Goal: Task Accomplishment & Management: Use online tool/utility

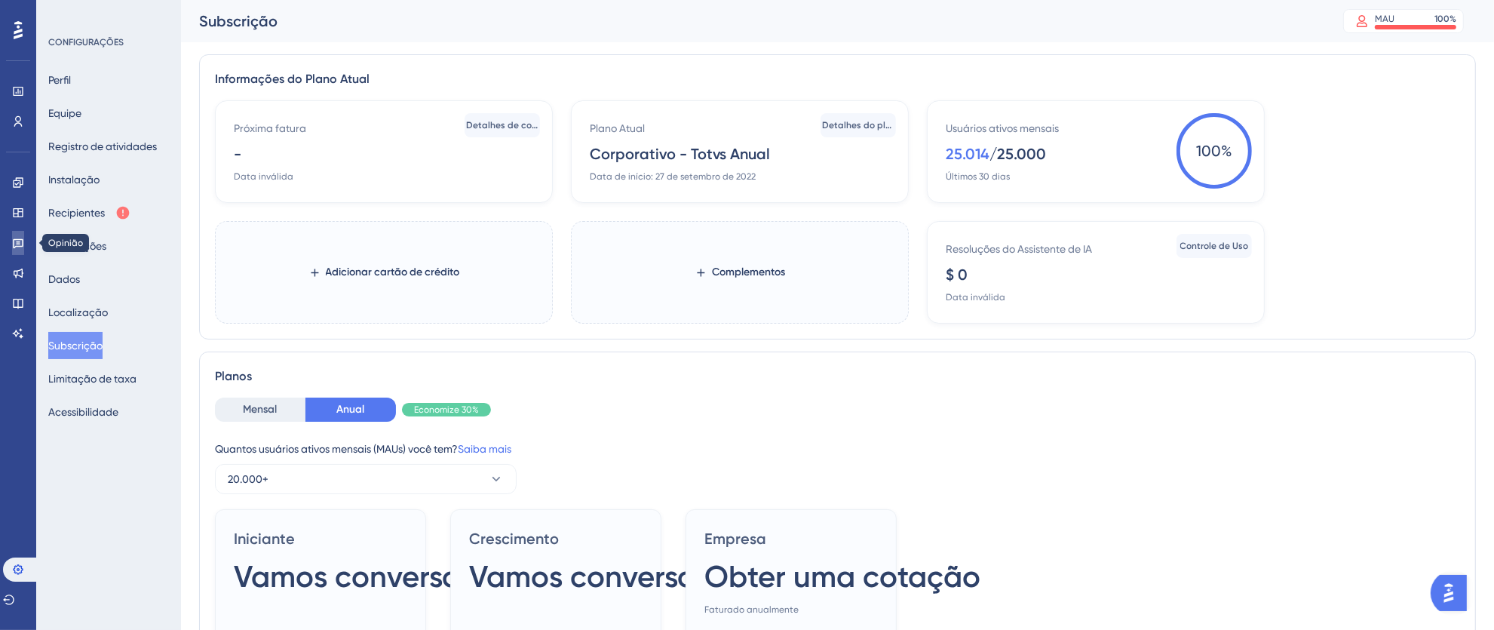
click at [21, 251] on link at bounding box center [18, 243] width 12 height 24
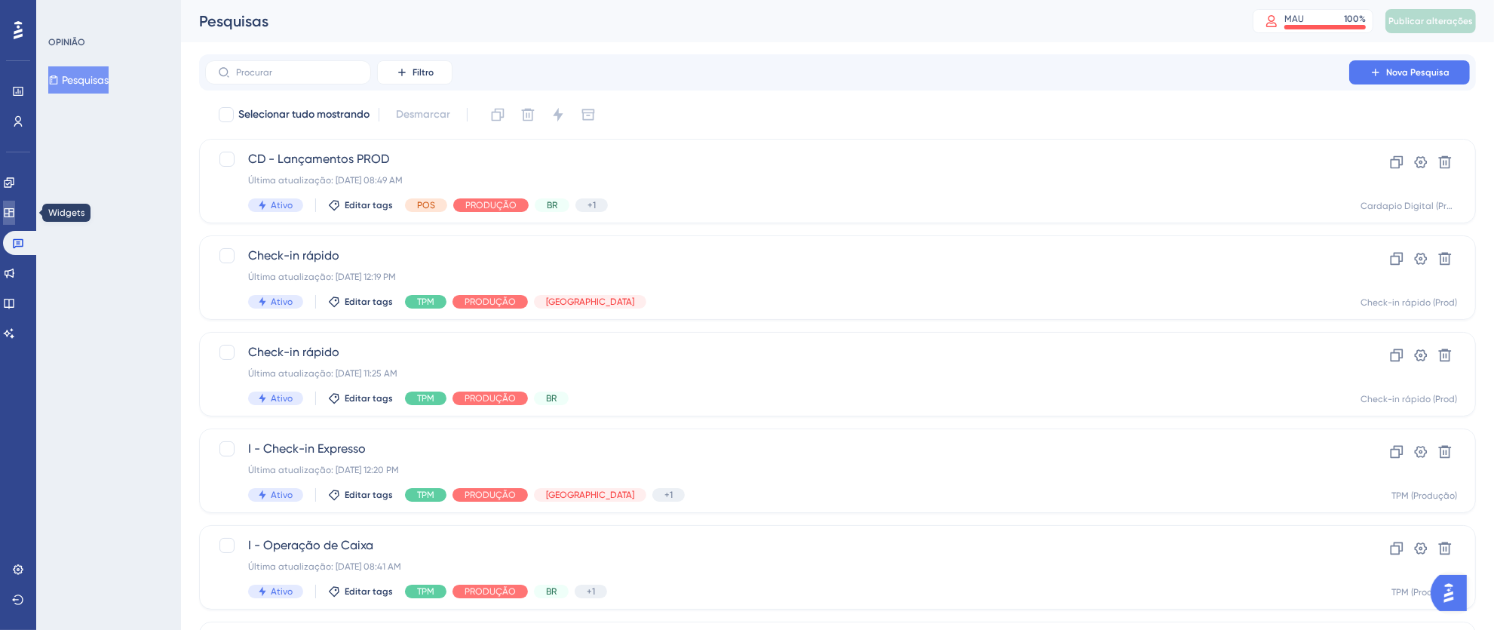
click at [15, 222] on link at bounding box center [9, 213] width 12 height 24
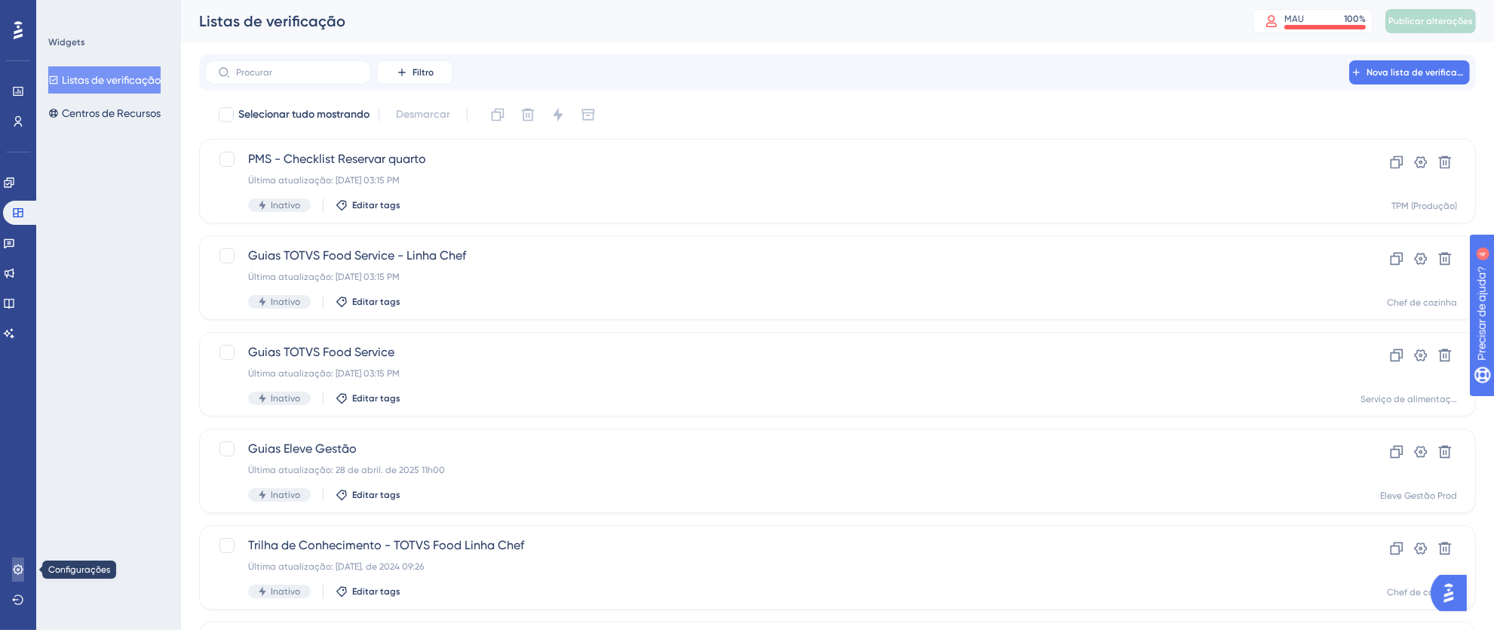
click at [17, 576] on link at bounding box center [18, 569] width 12 height 24
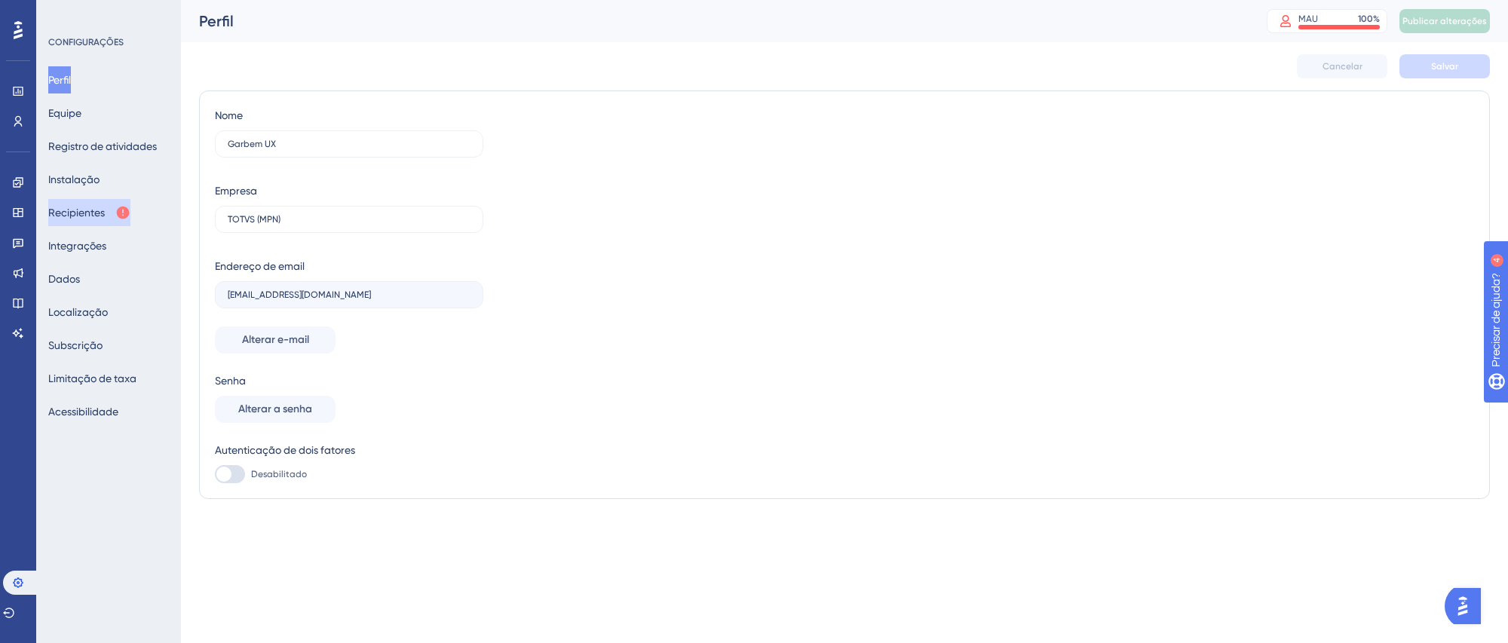
click at [99, 207] on font "Recipientes" at bounding box center [76, 213] width 57 height 12
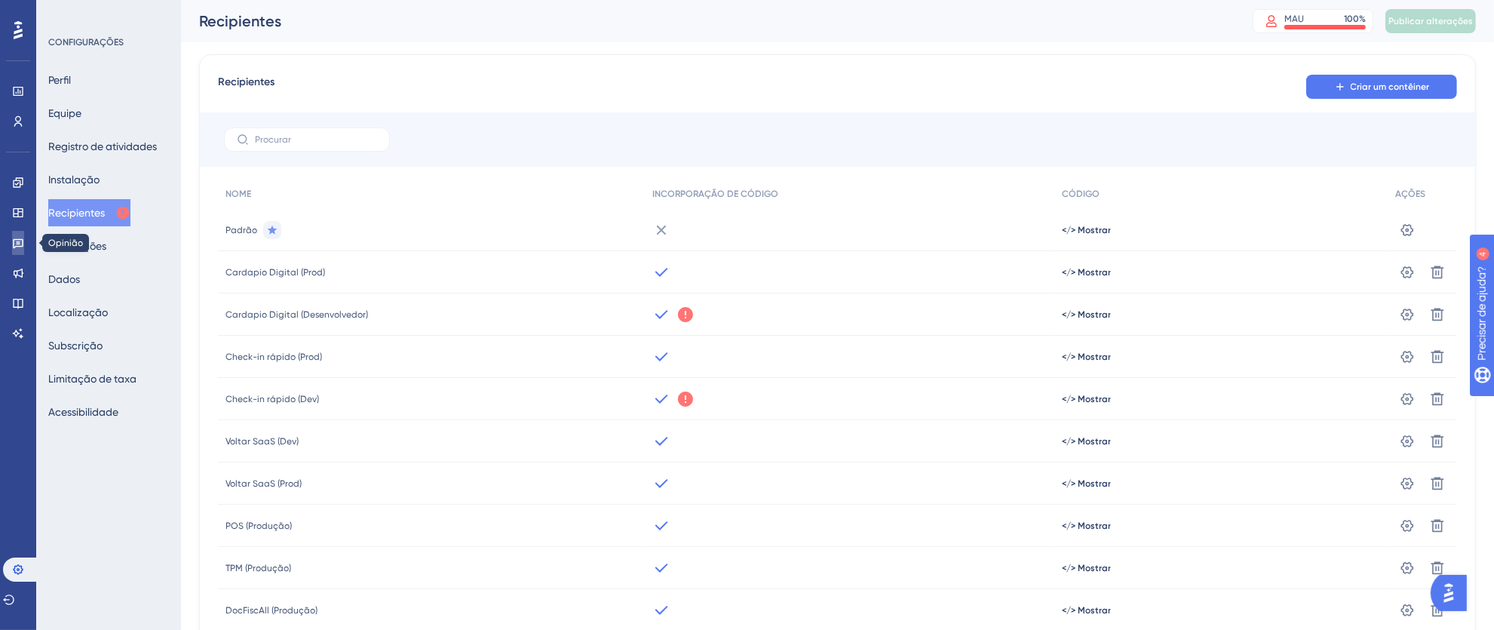
click at [23, 241] on icon at bounding box center [18, 244] width 11 height 10
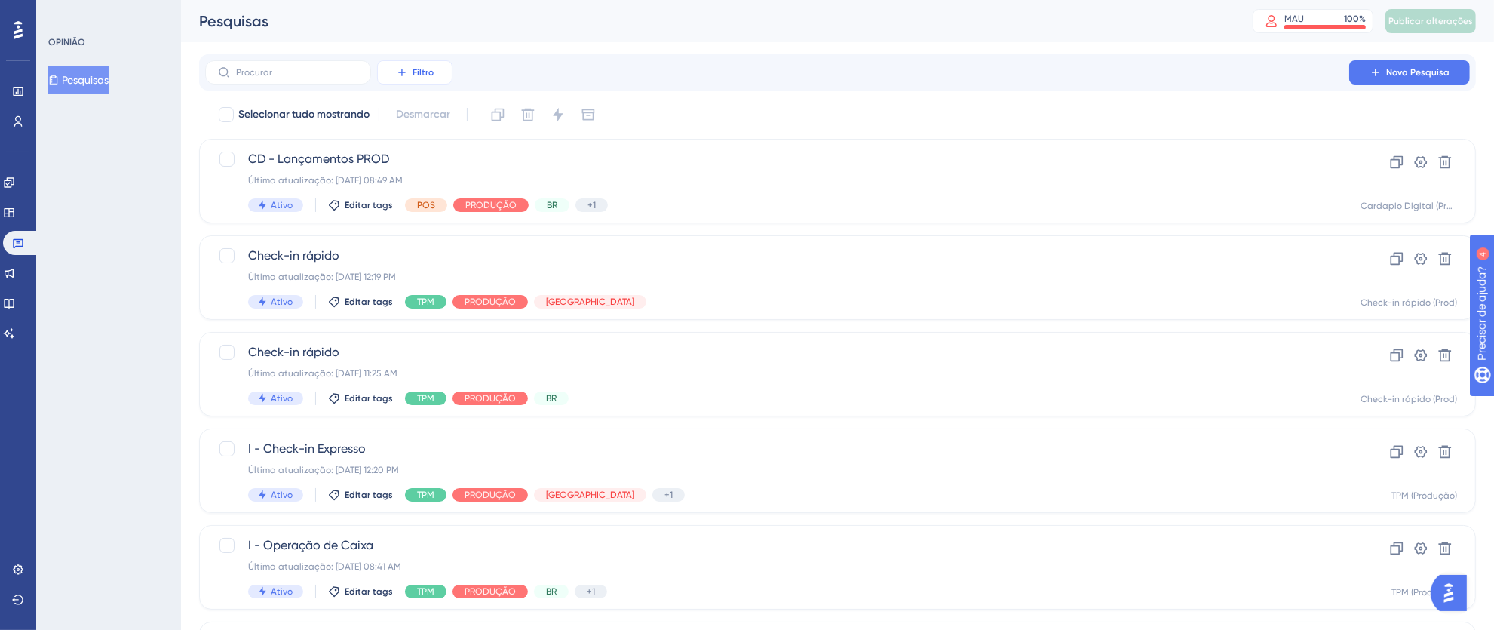
click at [421, 75] on font "Filtro" at bounding box center [422, 72] width 21 height 11
click at [428, 205] on font "Status" at bounding box center [414, 206] width 31 height 12
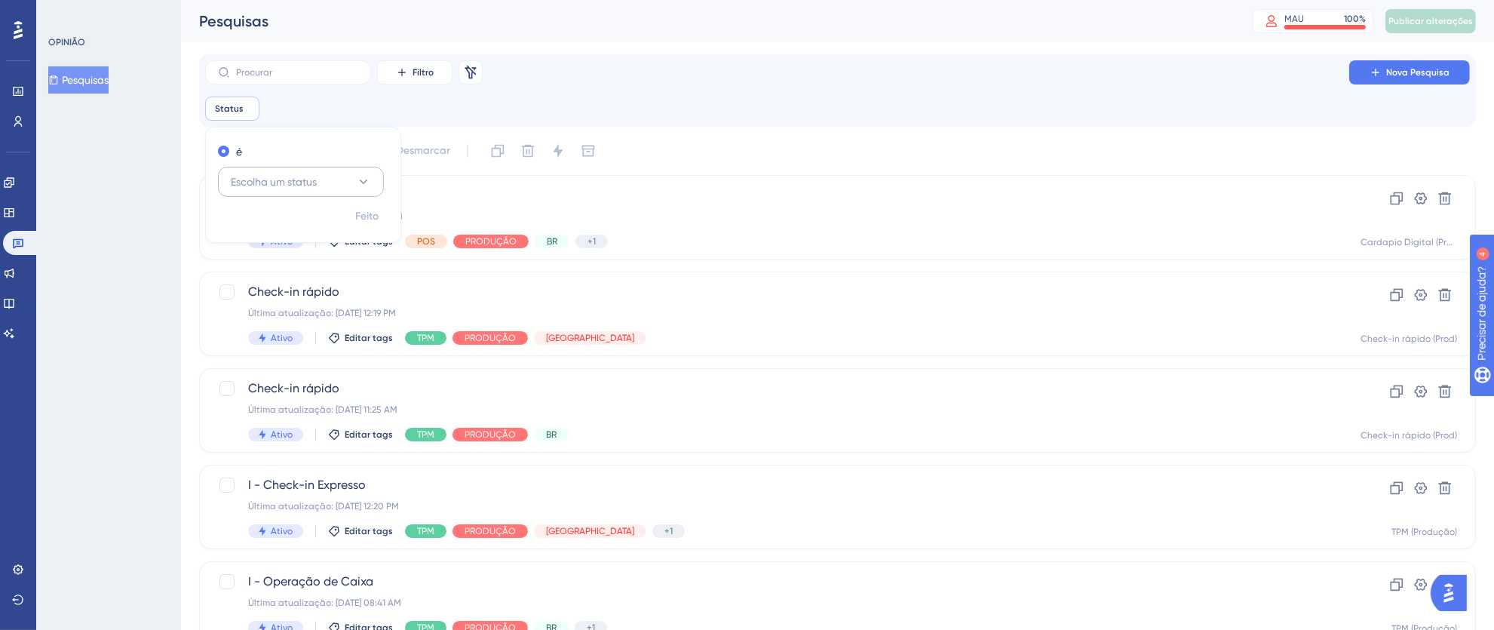
click at [362, 179] on icon at bounding box center [363, 181] width 15 height 15
click at [324, 208] on div "Ativo Ativo Inativo Inativo" at bounding box center [301, 243] width 166 height 80
click at [327, 216] on div "Ativo Ativo" at bounding box center [301, 228] width 122 height 30
click at [428, 73] on font "Filtro" at bounding box center [422, 72] width 21 height 11
click at [364, 221] on font "Feito" at bounding box center [367, 216] width 23 height 13
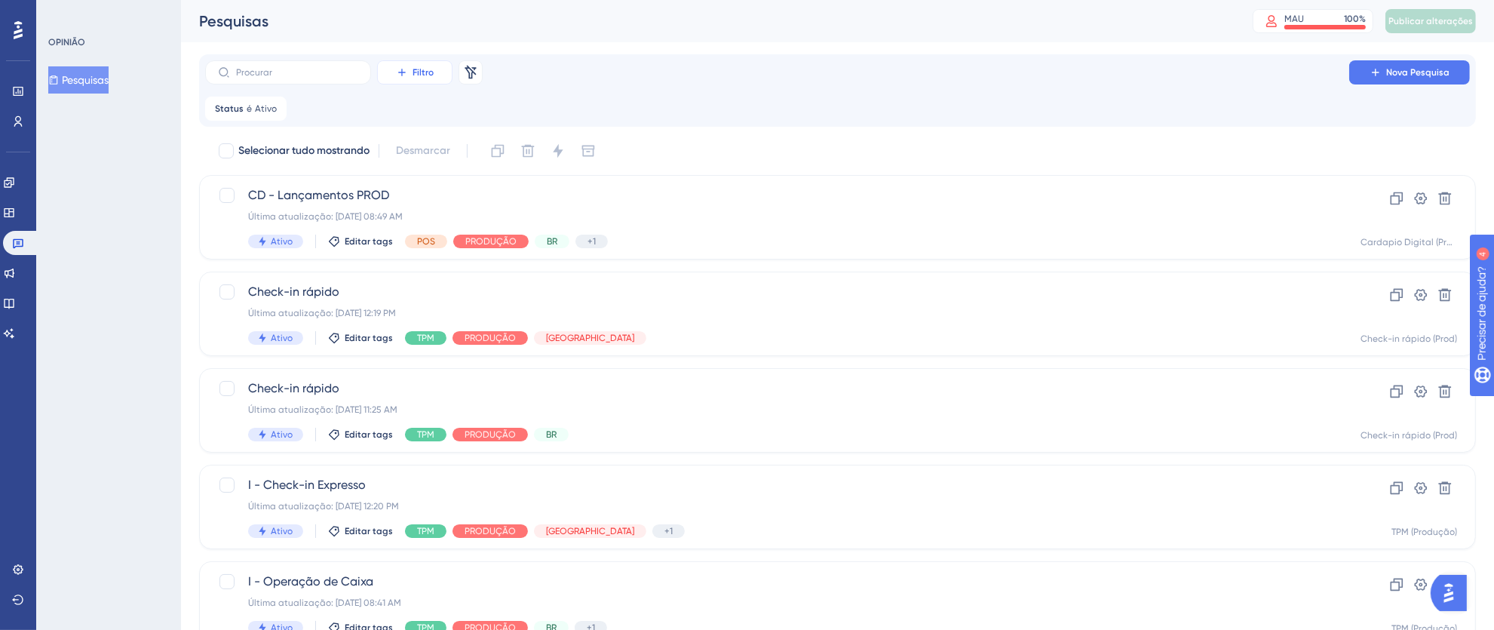
click at [426, 73] on font "Filtro" at bounding box center [422, 72] width 21 height 11
click at [450, 145] on font "Segmentos" at bounding box center [426, 146] width 54 height 12
click at [477, 184] on icon at bounding box center [481, 181] width 15 height 15
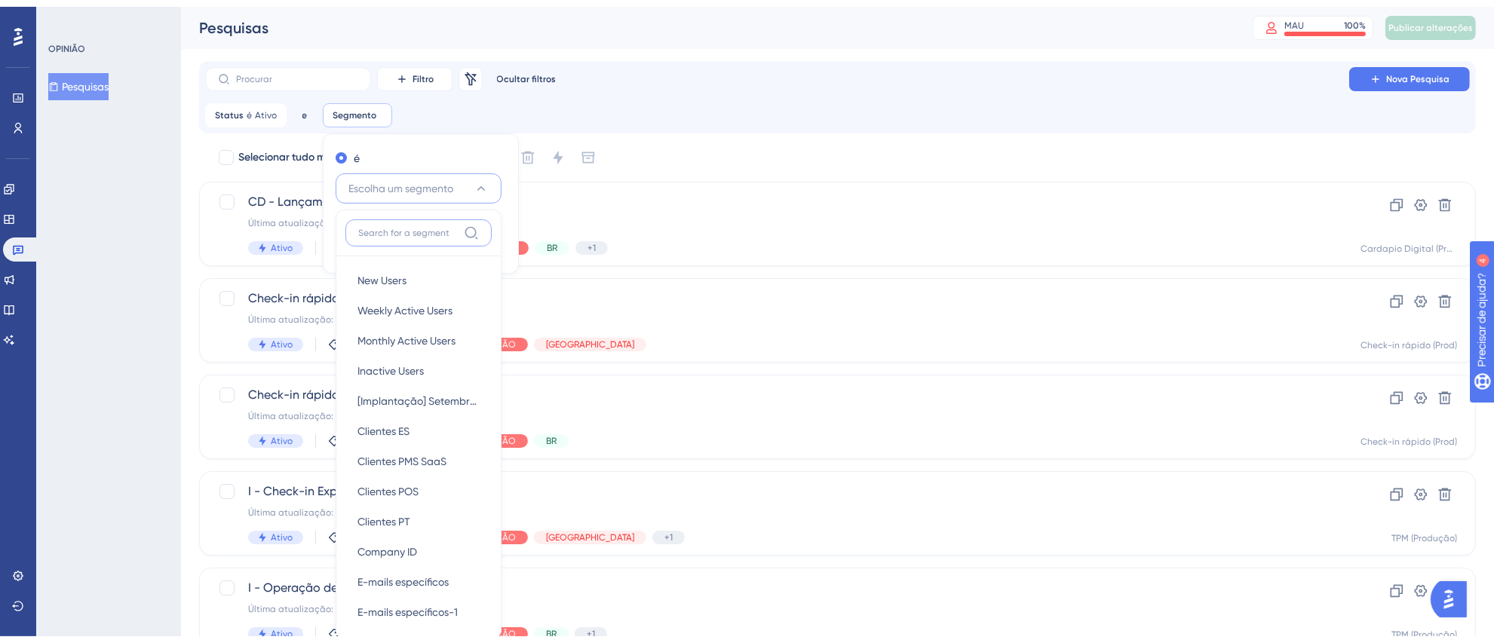
scroll to position [103, 0]
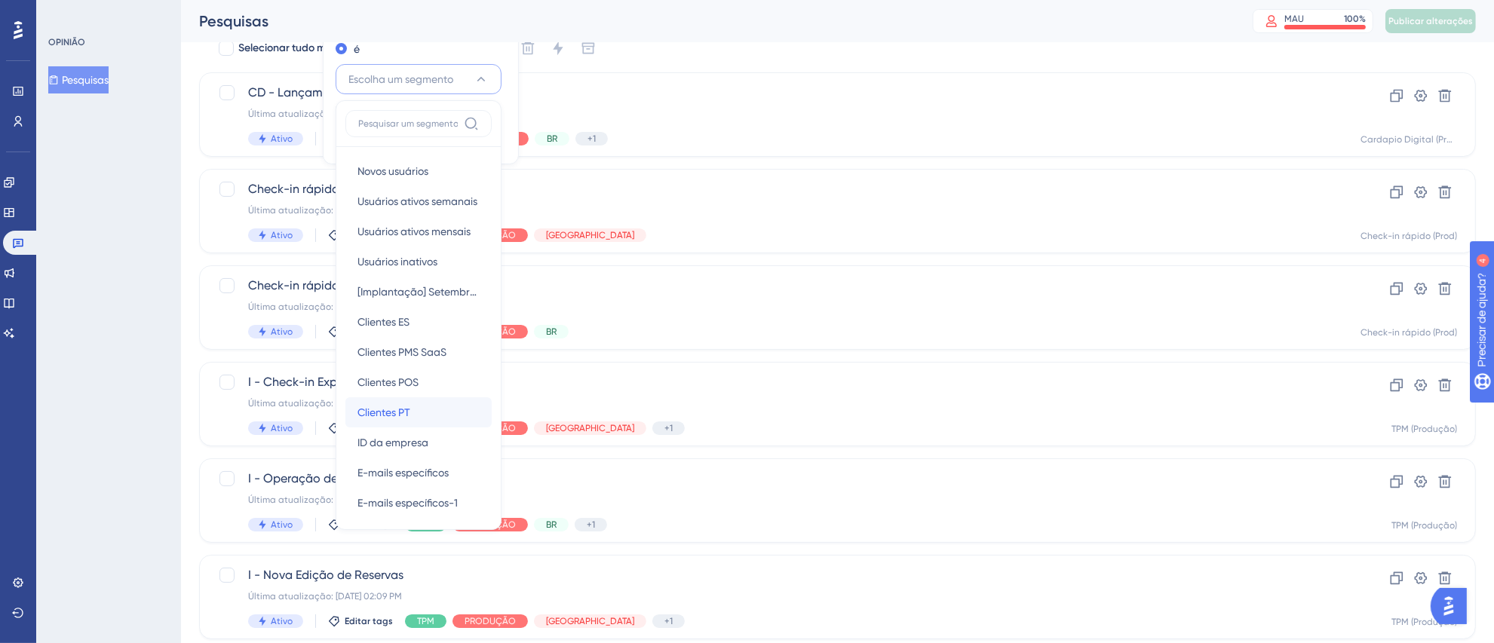
click at [424, 416] on div "Clientes PT Clientes PT" at bounding box center [418, 412] width 122 height 30
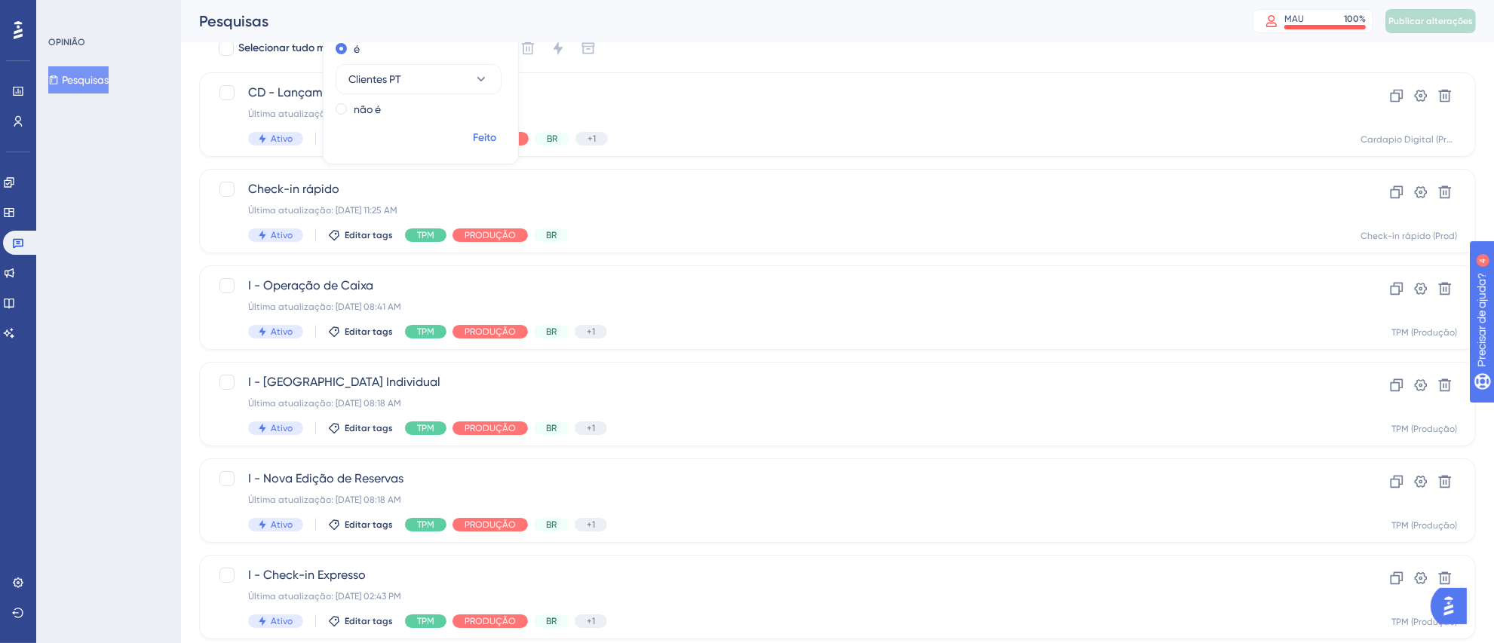
click at [481, 133] on font "Feito" at bounding box center [485, 137] width 23 height 13
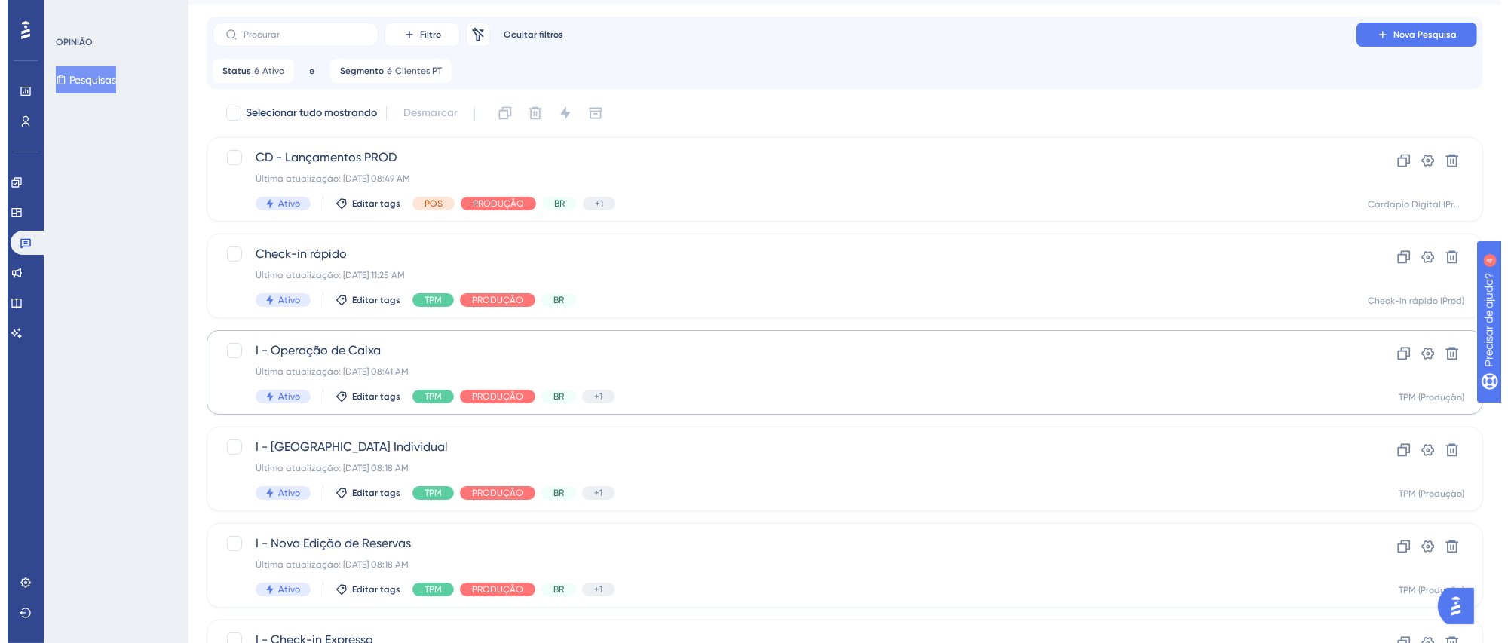
scroll to position [0, 0]
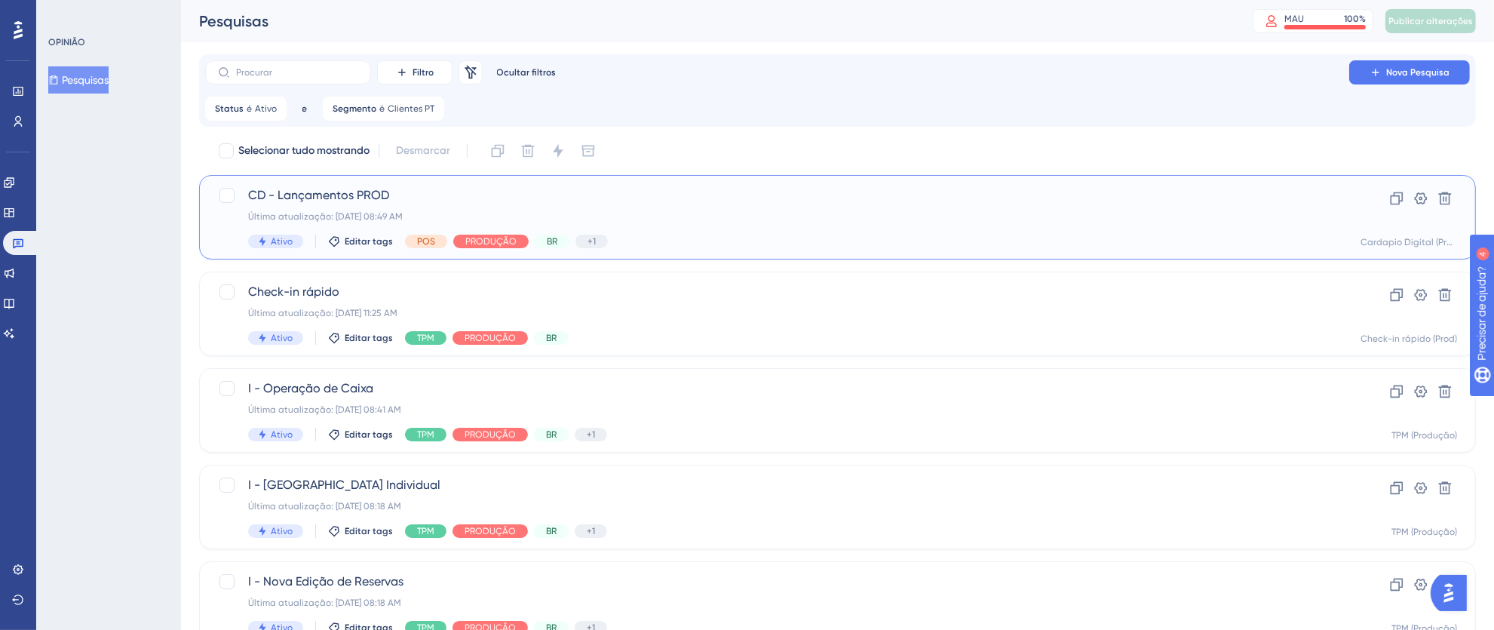
click at [913, 223] on div "CD - Lançamentos PROD Última atualização: [DATE] 08:49 AM Ativo Editar tags POS…" at bounding box center [777, 217] width 1058 height 62
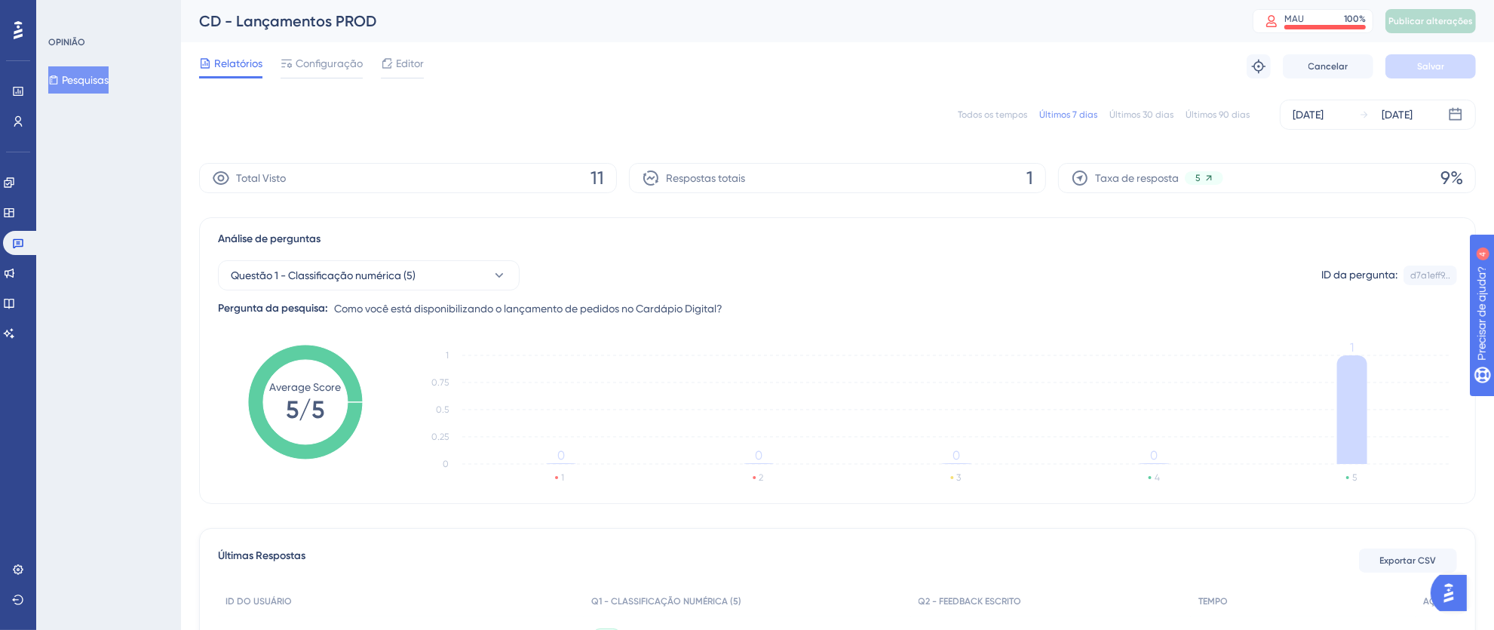
click at [333, 65] on font "Configuração" at bounding box center [329, 63] width 67 height 12
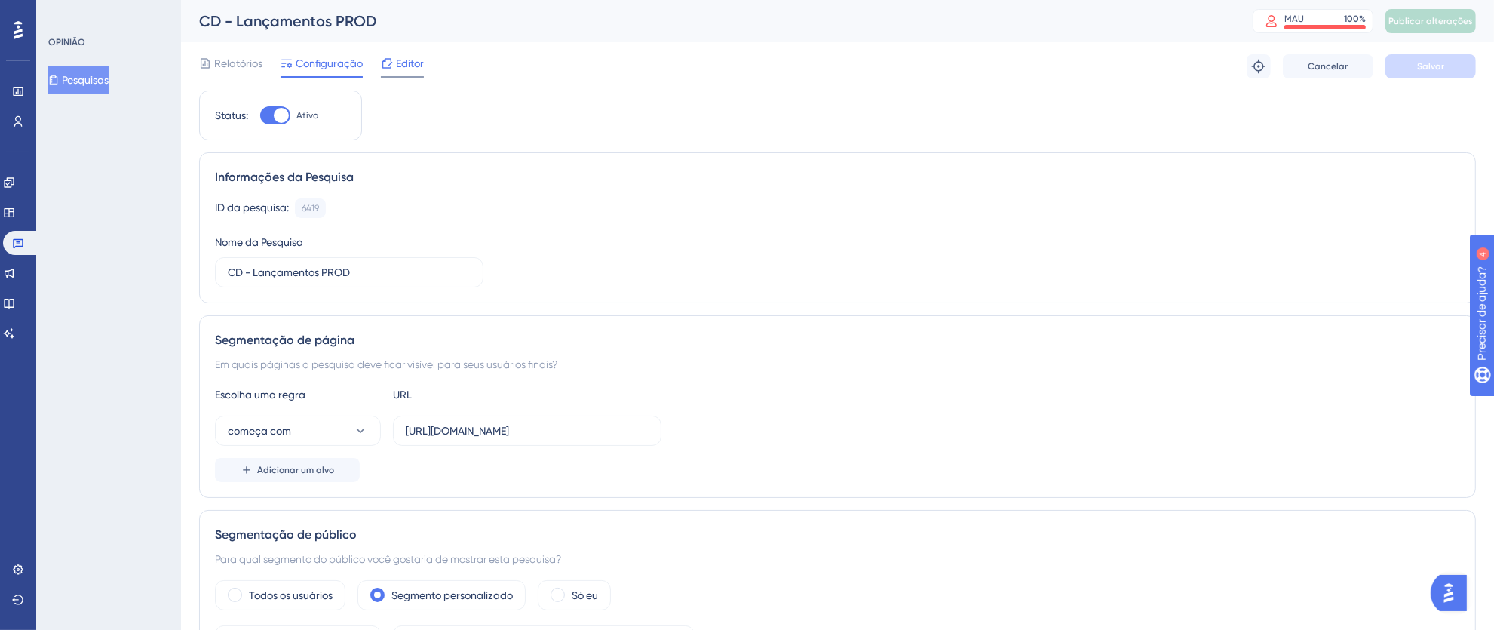
click at [400, 67] on font "Editor" at bounding box center [410, 63] width 28 height 12
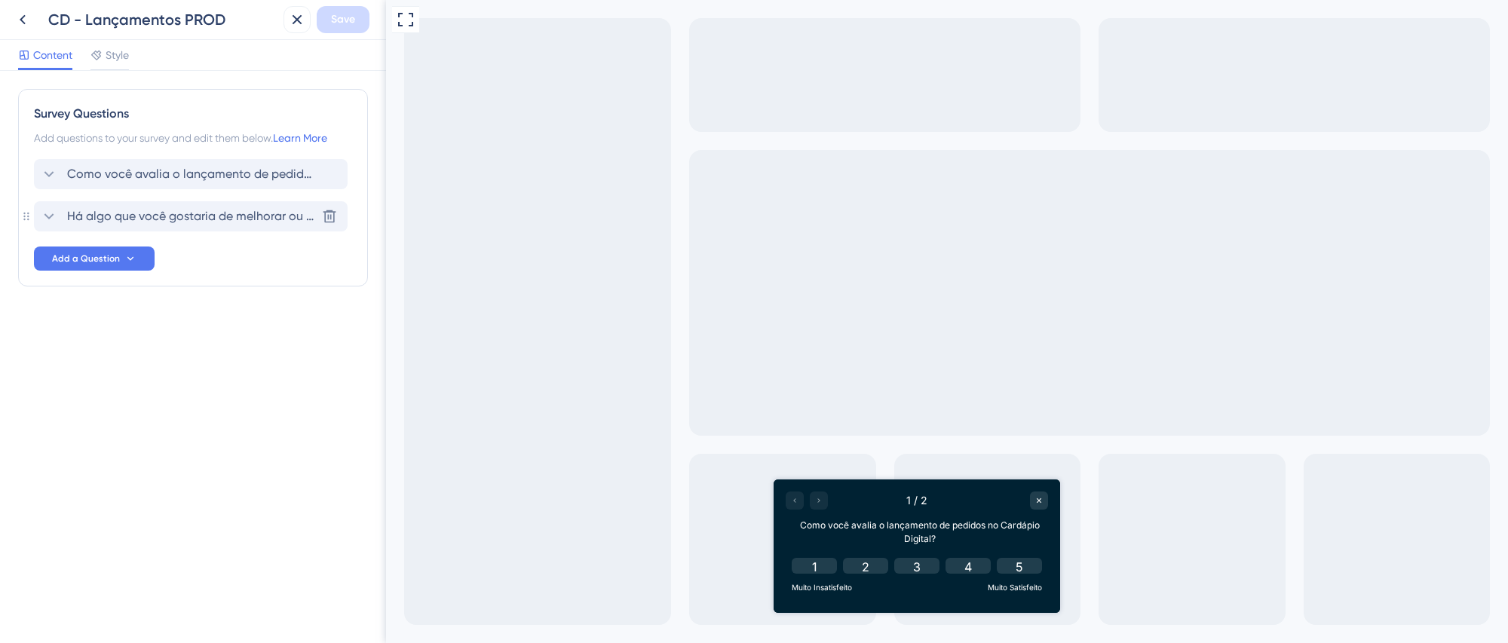
click at [215, 219] on span "Há algo que você gostaria de melhorar ou ajustar no lançamento de pedidos no Ca…" at bounding box center [191, 216] width 249 height 18
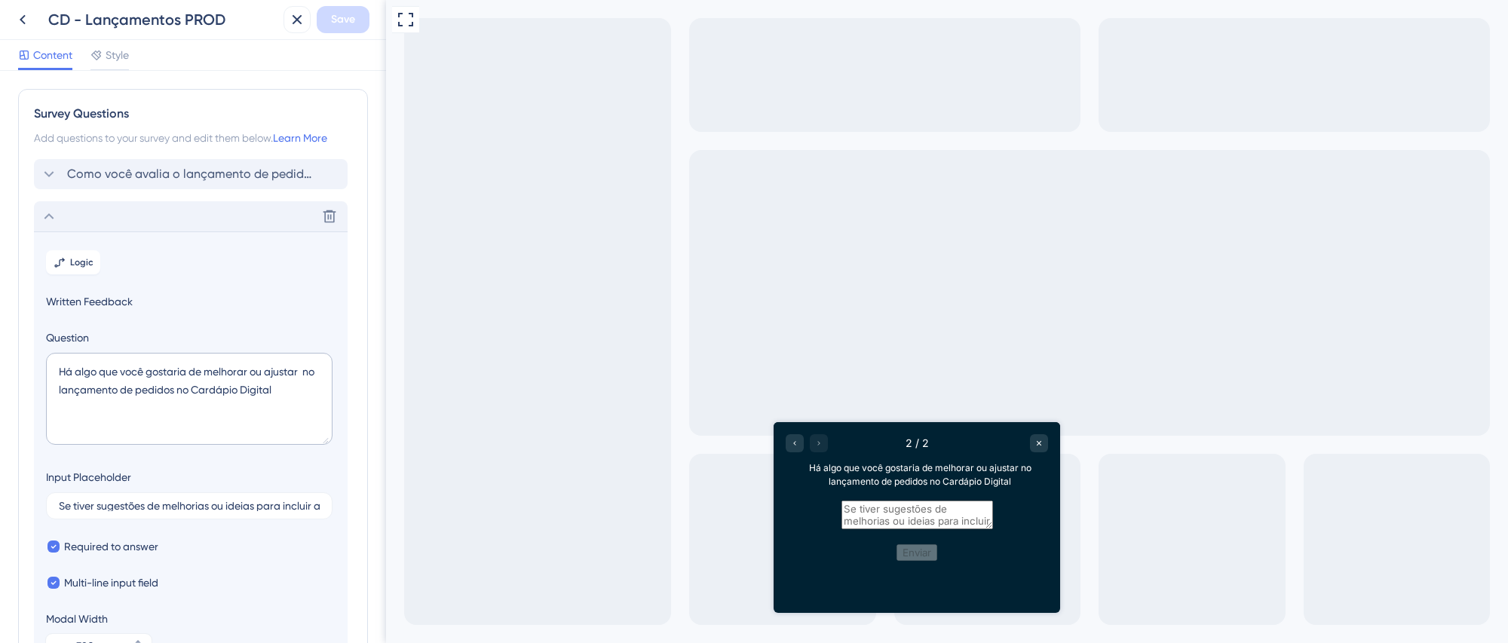
scroll to position [130, 0]
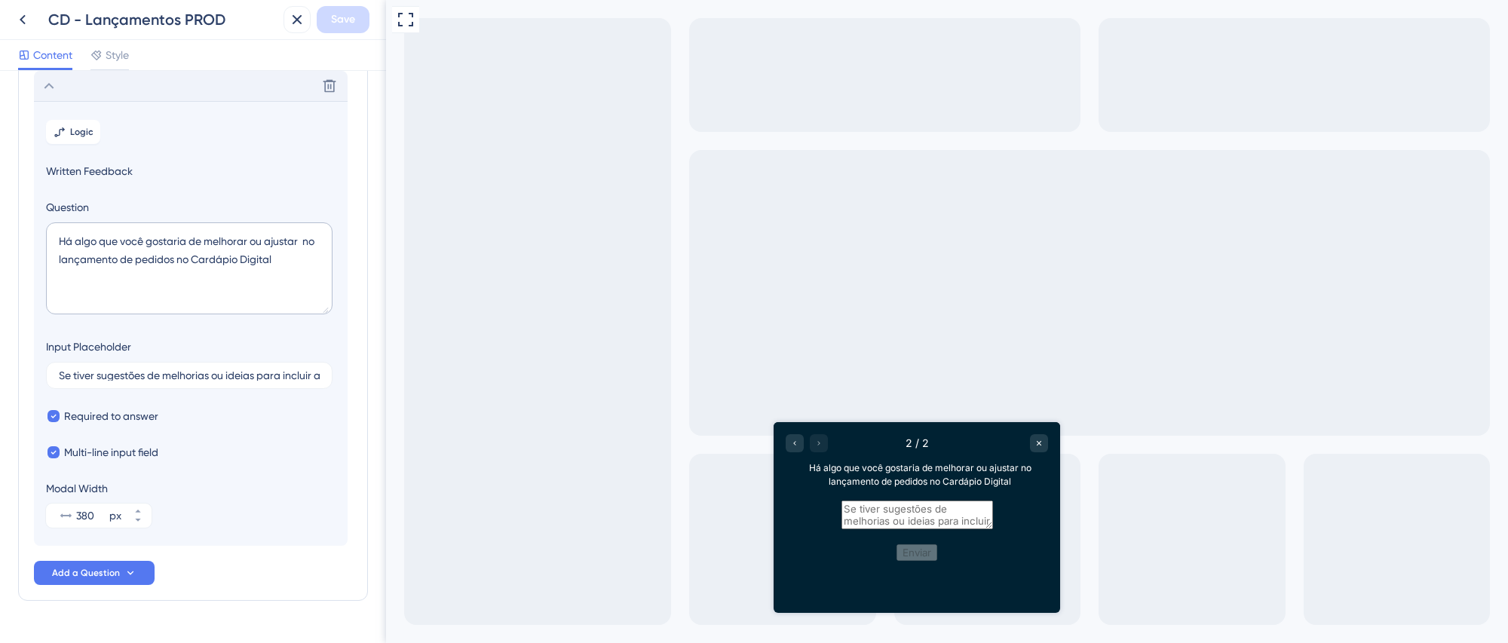
click at [901, 528] on textarea at bounding box center [918, 515] width 152 height 29
click at [872, 526] on textarea at bounding box center [918, 515] width 152 height 29
drag, startPoint x: 445, startPoint y: 376, endPoint x: 478, endPoint y: 395, distance: 38.2
click at [242, 467] on section "Logic Written Feedback Question Há algo que você gostaria de melhorar ou ajusta…" at bounding box center [191, 323] width 314 height 445
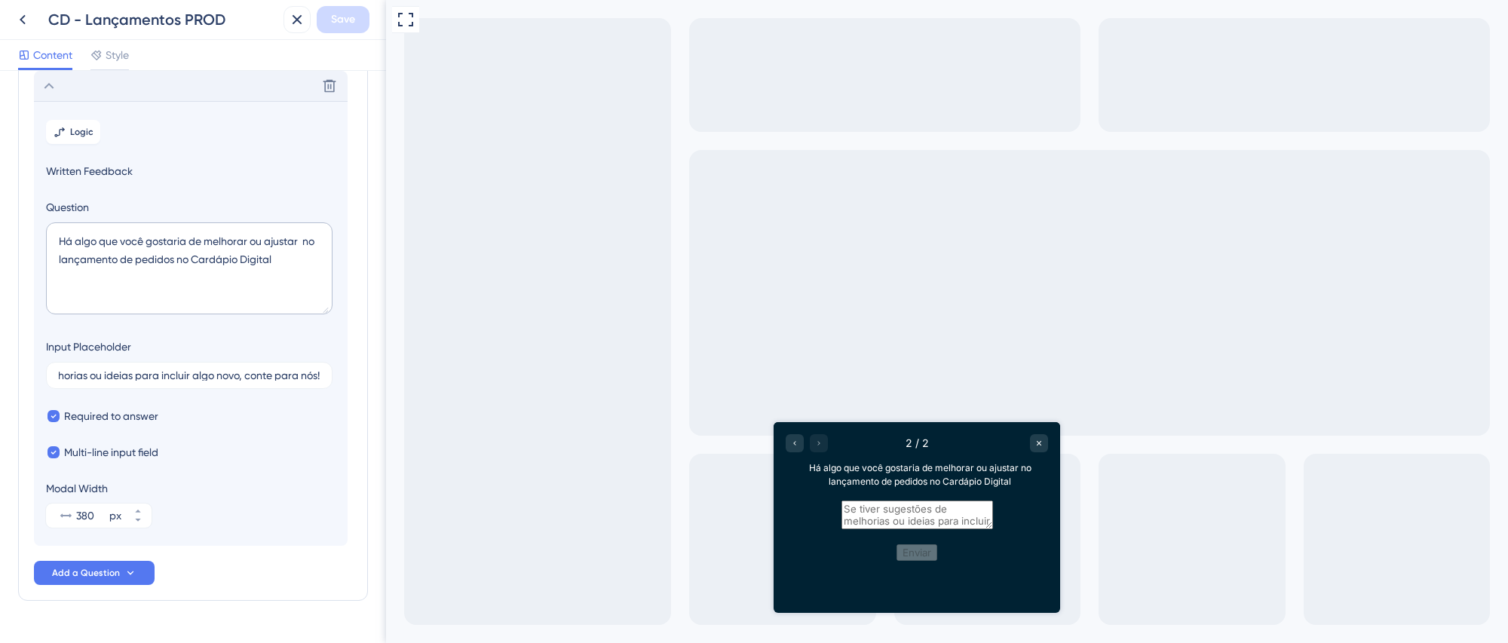
scroll to position [0, 0]
click at [104, 59] on div "Style" at bounding box center [109, 55] width 38 height 18
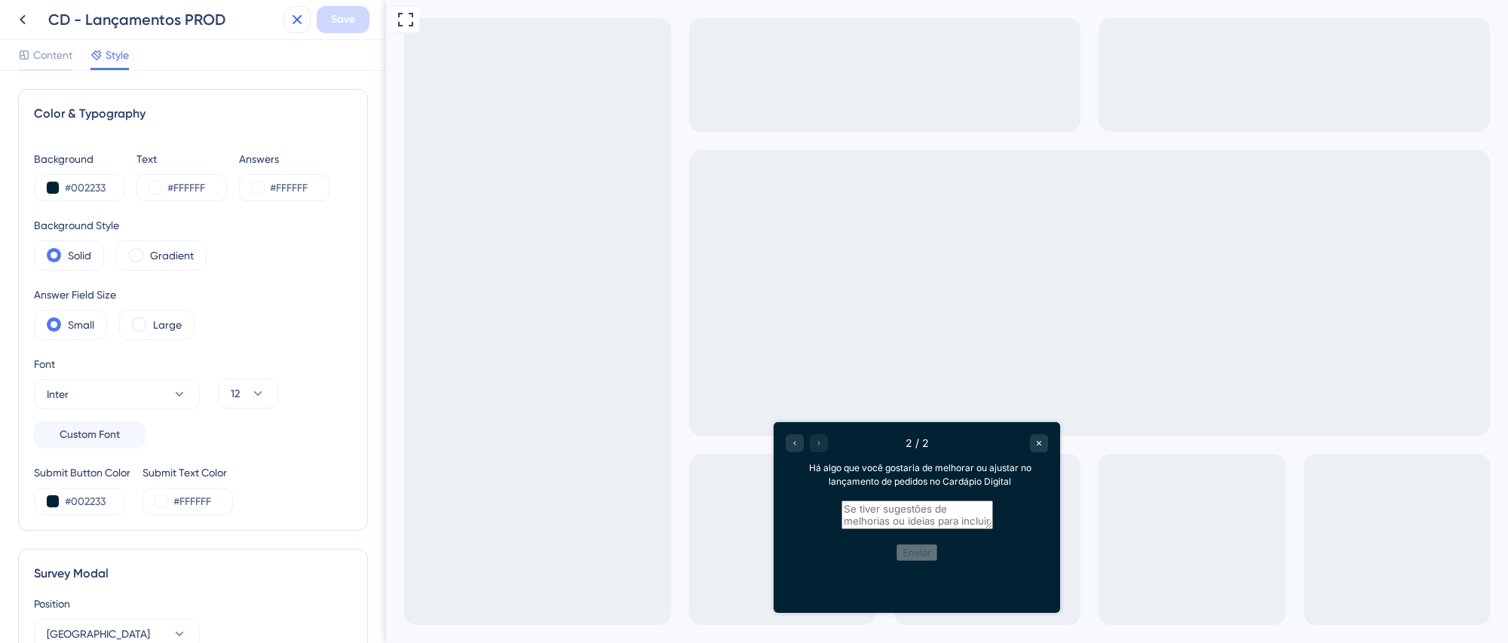
click at [300, 19] on icon at bounding box center [297, 20] width 18 height 18
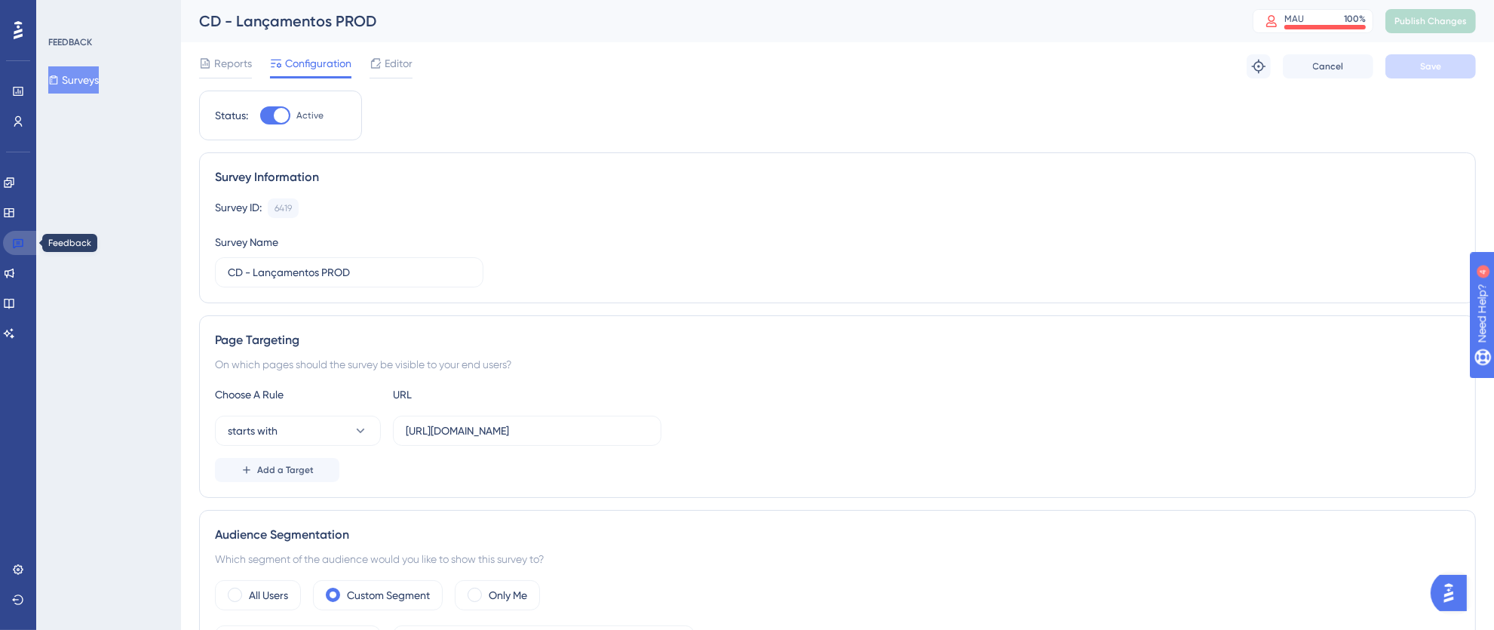
click at [17, 241] on icon at bounding box center [18, 244] width 11 height 10
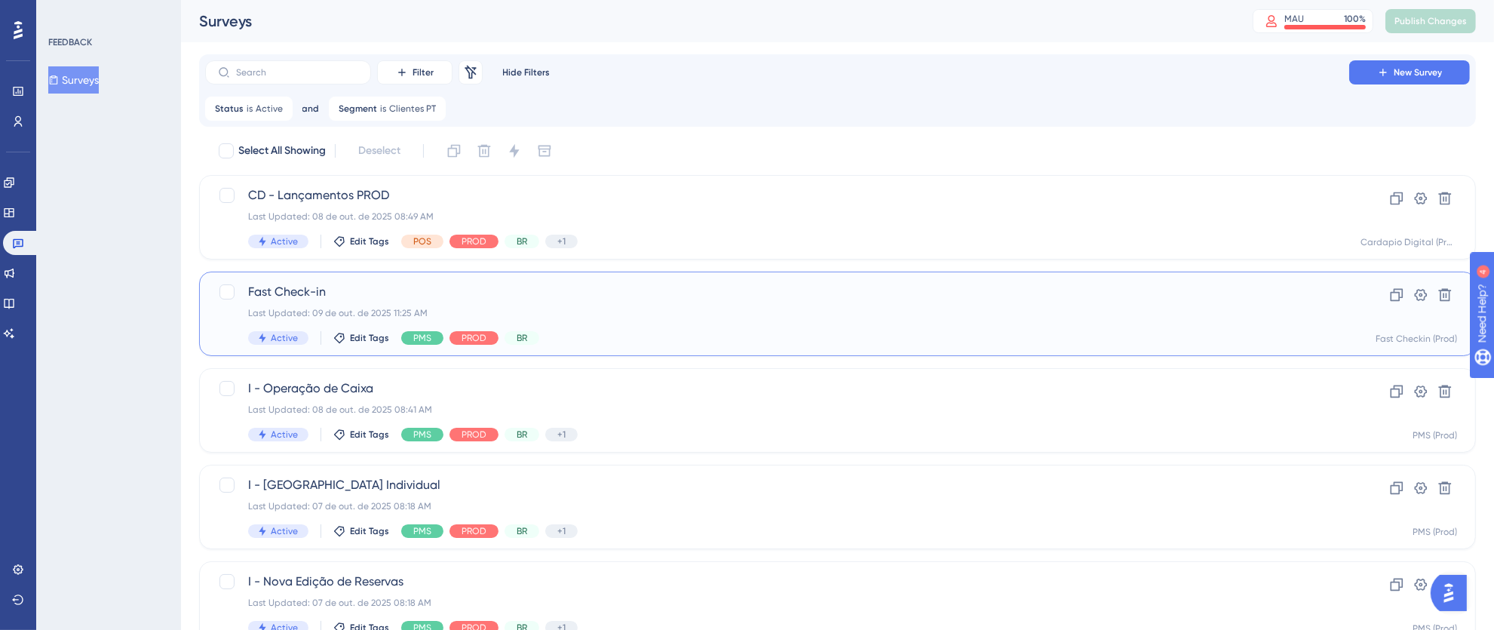
click at [630, 320] on div "Fast Check-in Last Updated: [DATE] 11:25 AM Active Edit Tags PMS PROD BR" at bounding box center [777, 314] width 1058 height 62
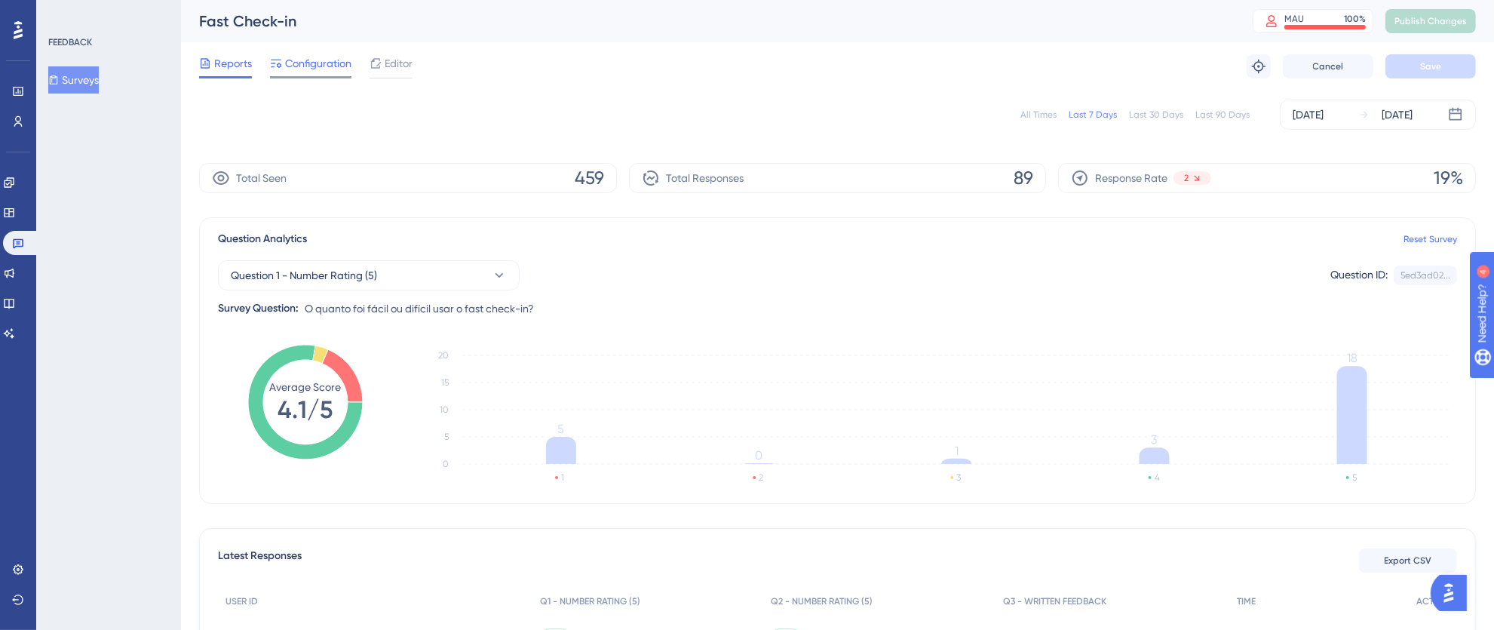
click at [320, 67] on span "Configuration" at bounding box center [318, 63] width 66 height 18
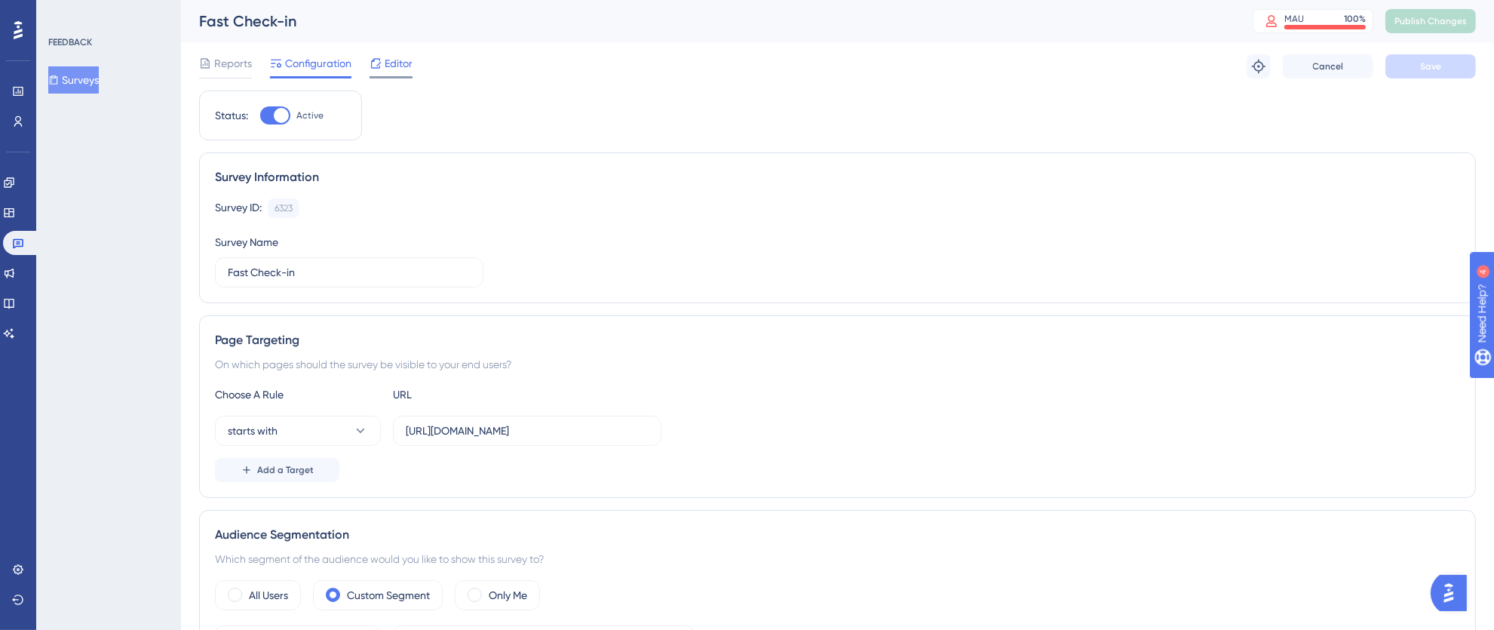
click at [403, 66] on span "Editor" at bounding box center [399, 63] width 28 height 18
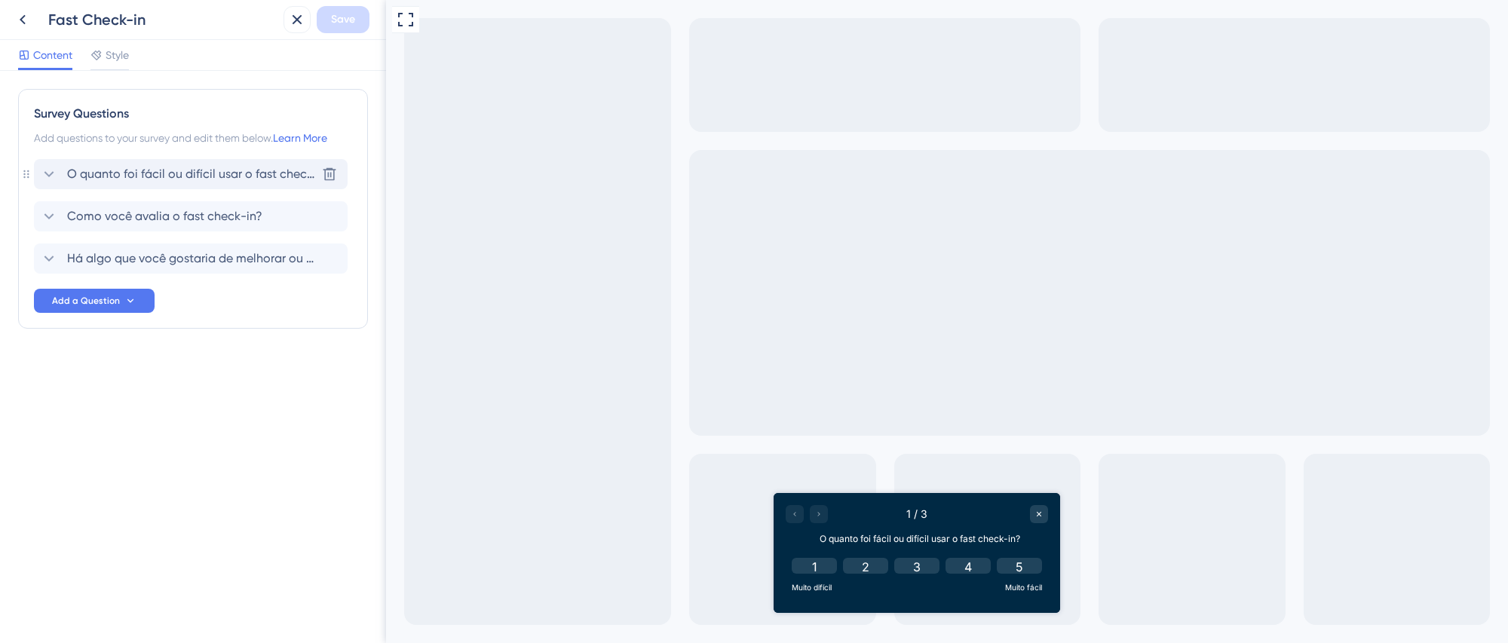
click at [186, 171] on span "O quanto foi fácil ou difícil usar o fast check-in?" at bounding box center [191, 174] width 249 height 18
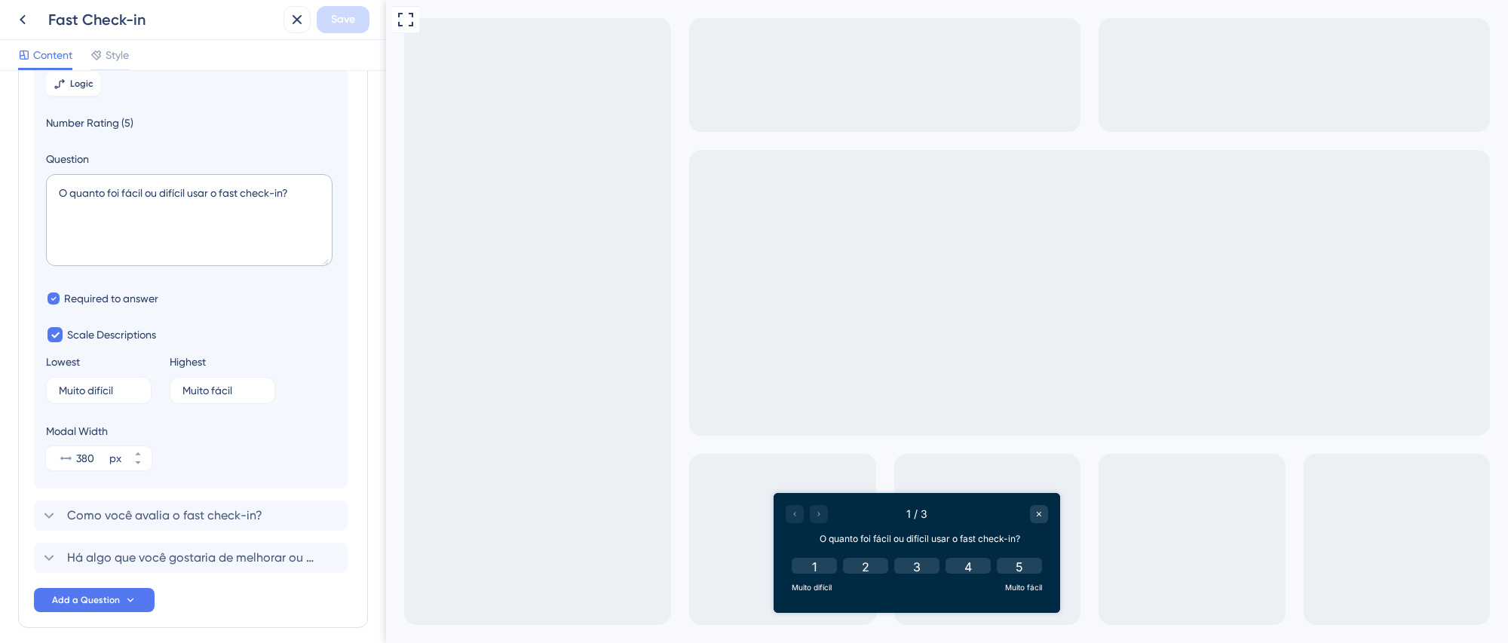
scroll to position [201, 0]
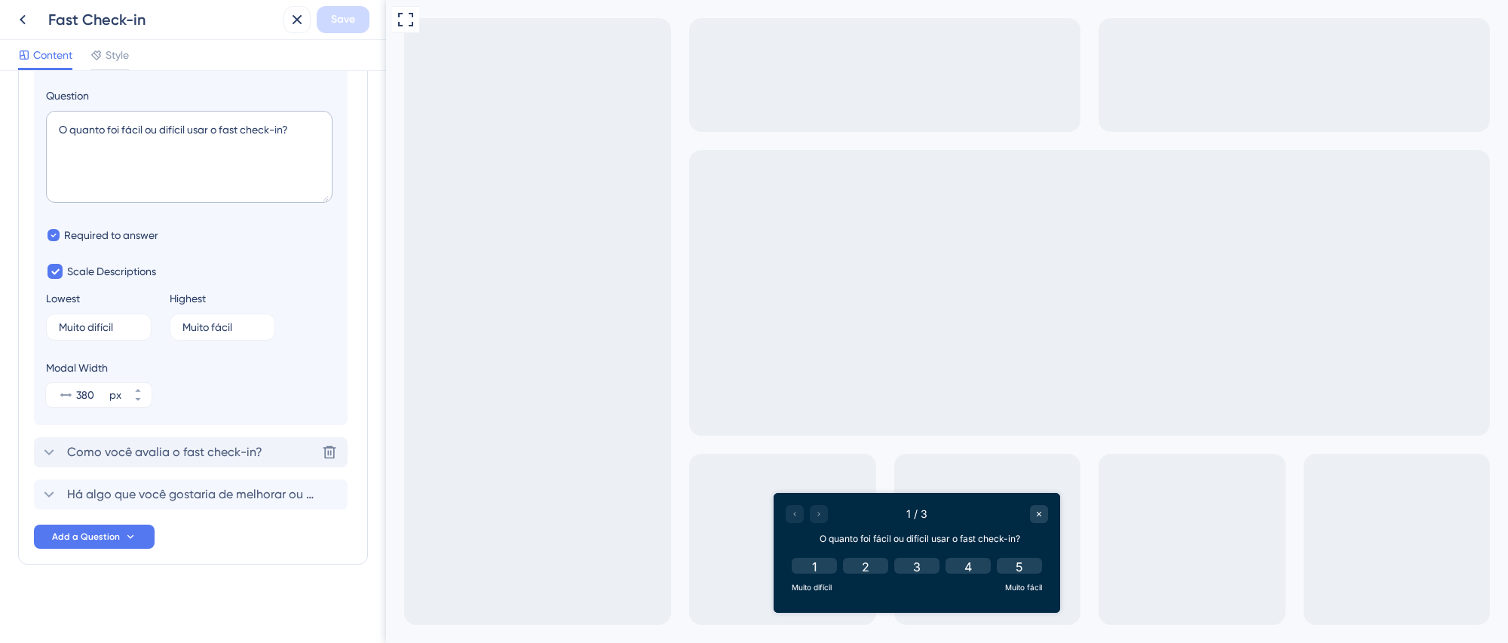
click at [178, 452] on span "Como você avalia o fast check-in?" at bounding box center [164, 452] width 195 height 18
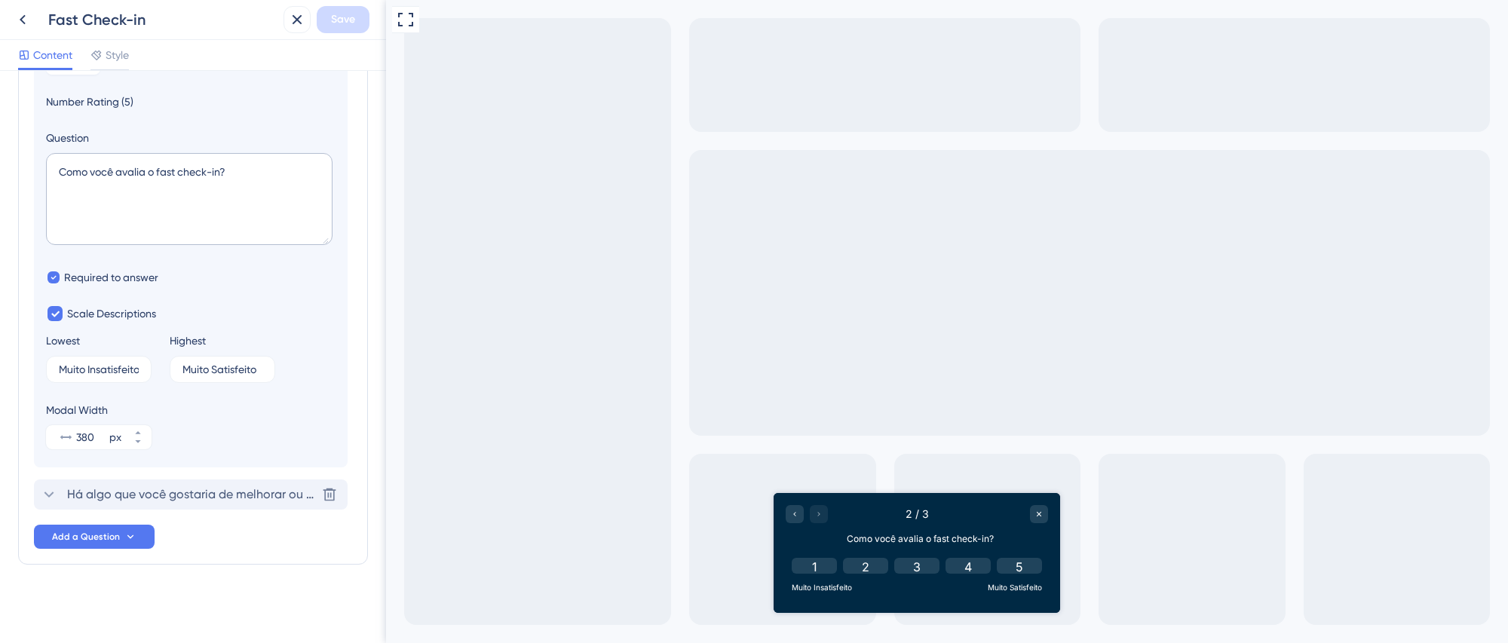
click at [163, 487] on span "Há algo que você gostaria de melhorar ou ajustar no fast check-in?" at bounding box center [191, 495] width 249 height 18
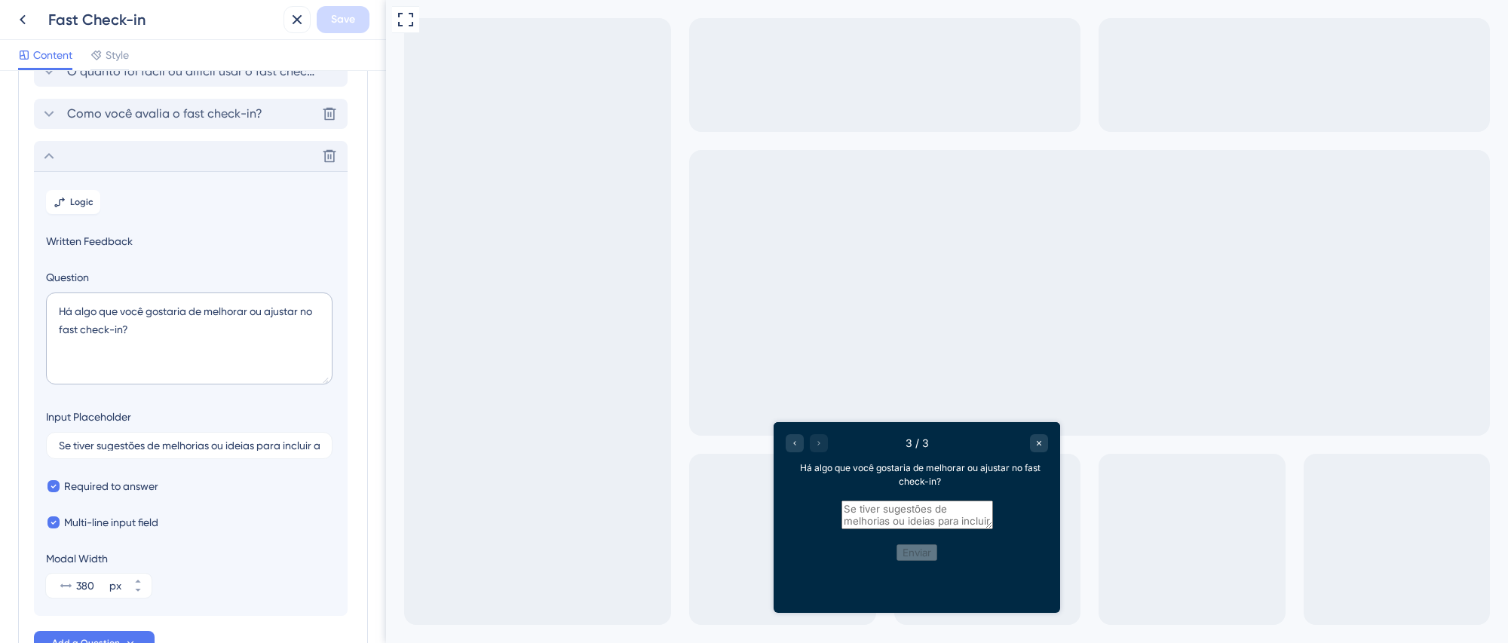
scroll to position [0, 0]
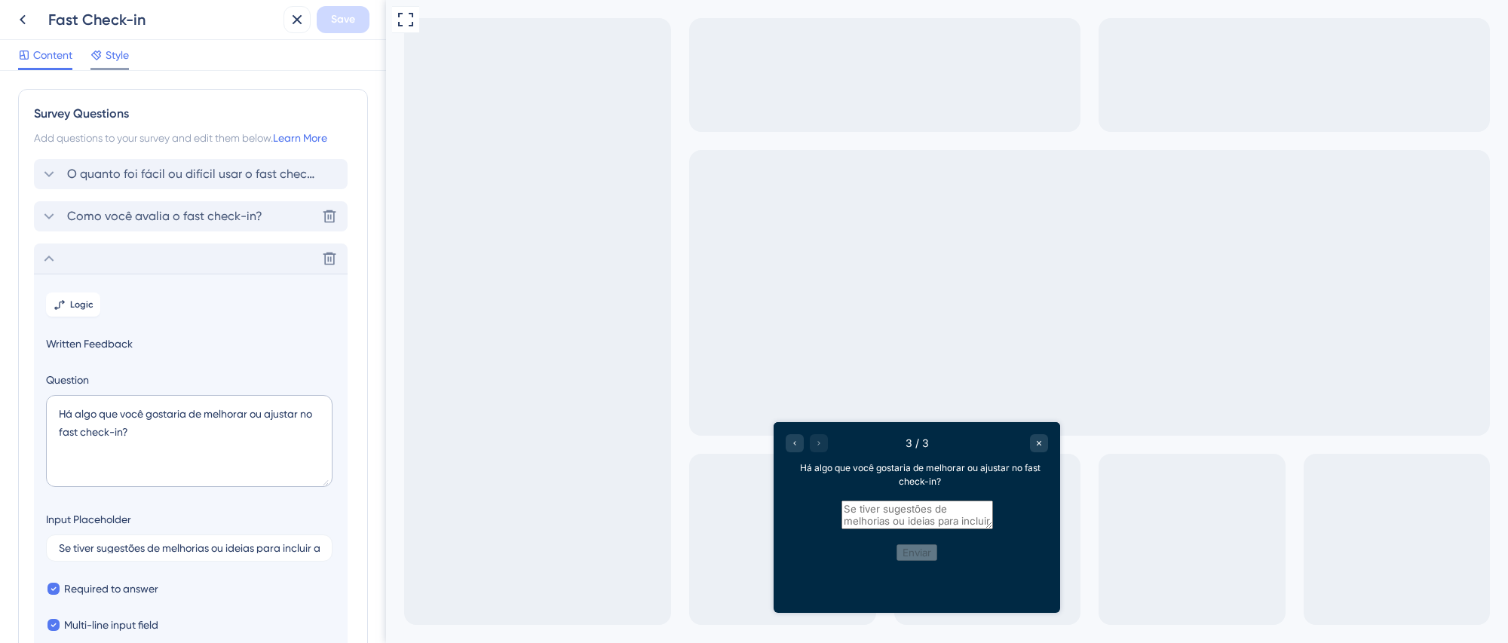
click at [115, 54] on span "Style" at bounding box center [117, 55] width 23 height 18
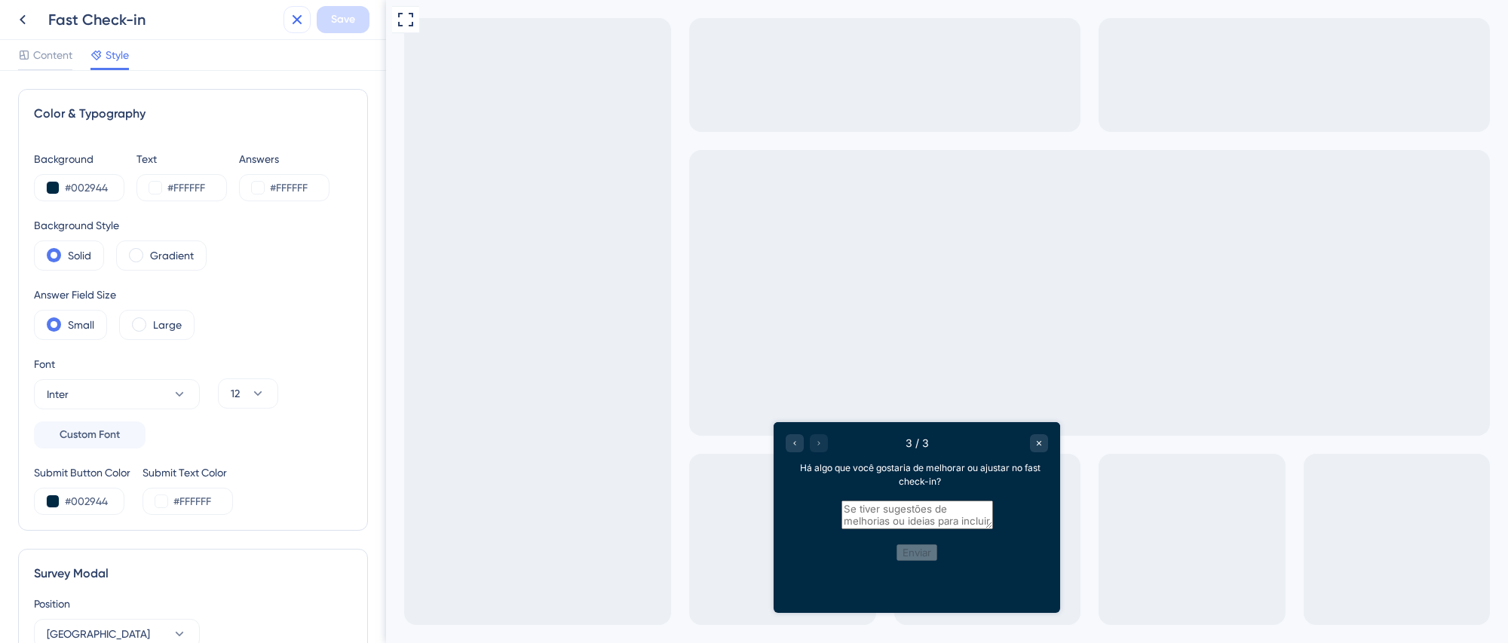
click at [303, 23] on icon at bounding box center [297, 20] width 18 height 18
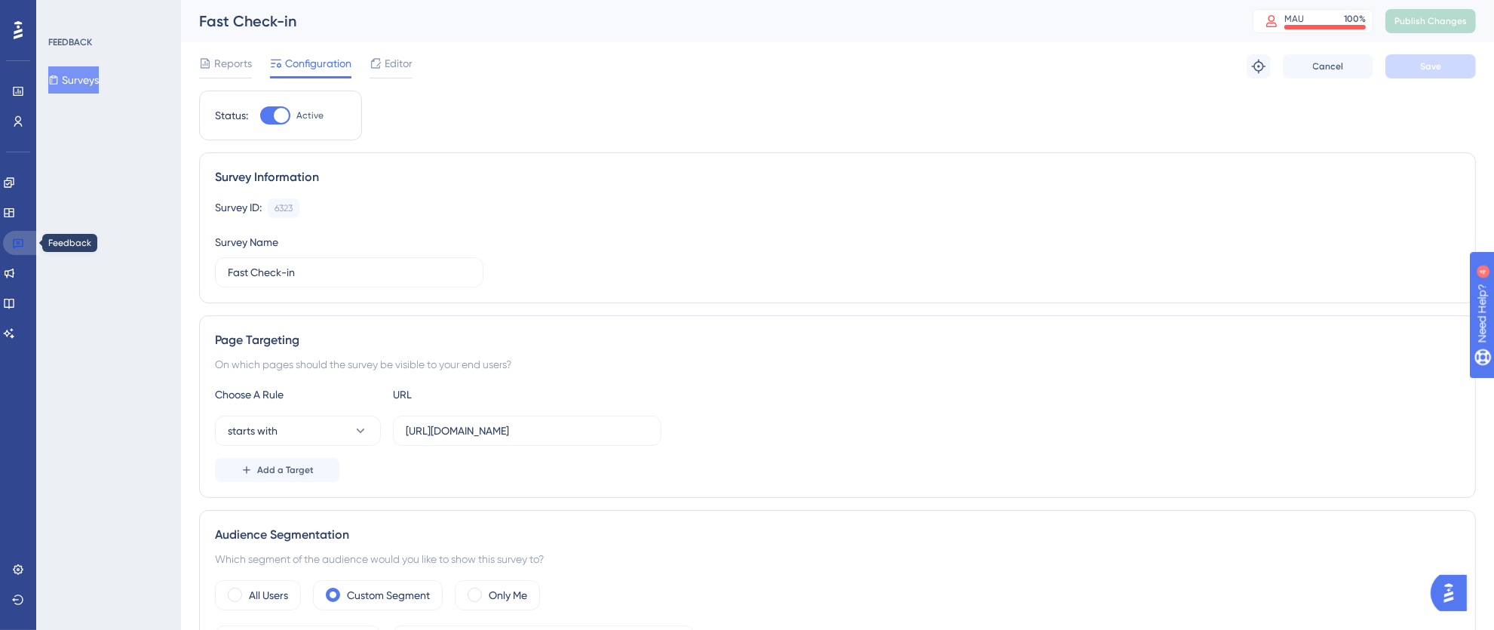
click at [16, 238] on icon at bounding box center [18, 243] width 12 height 12
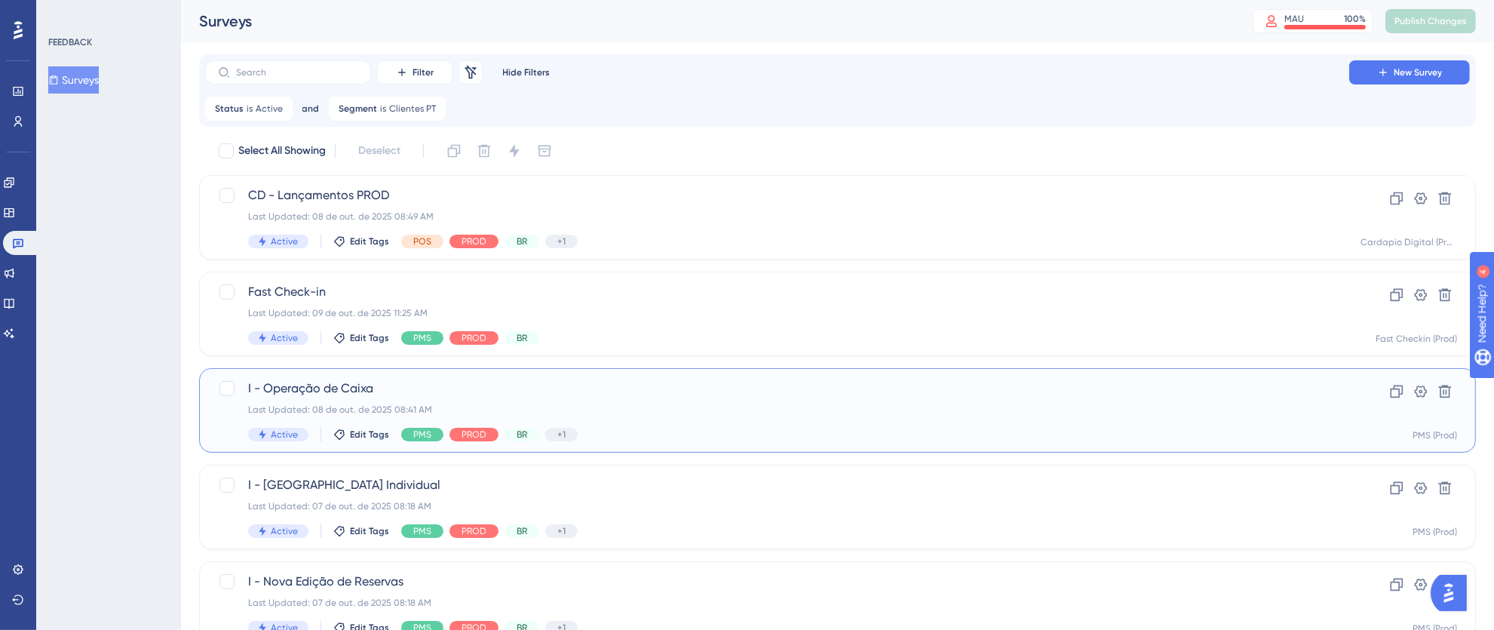
click at [826, 415] on div "Last Updated: 08 de out. de 2025 08:41 AM" at bounding box center [777, 409] width 1058 height 12
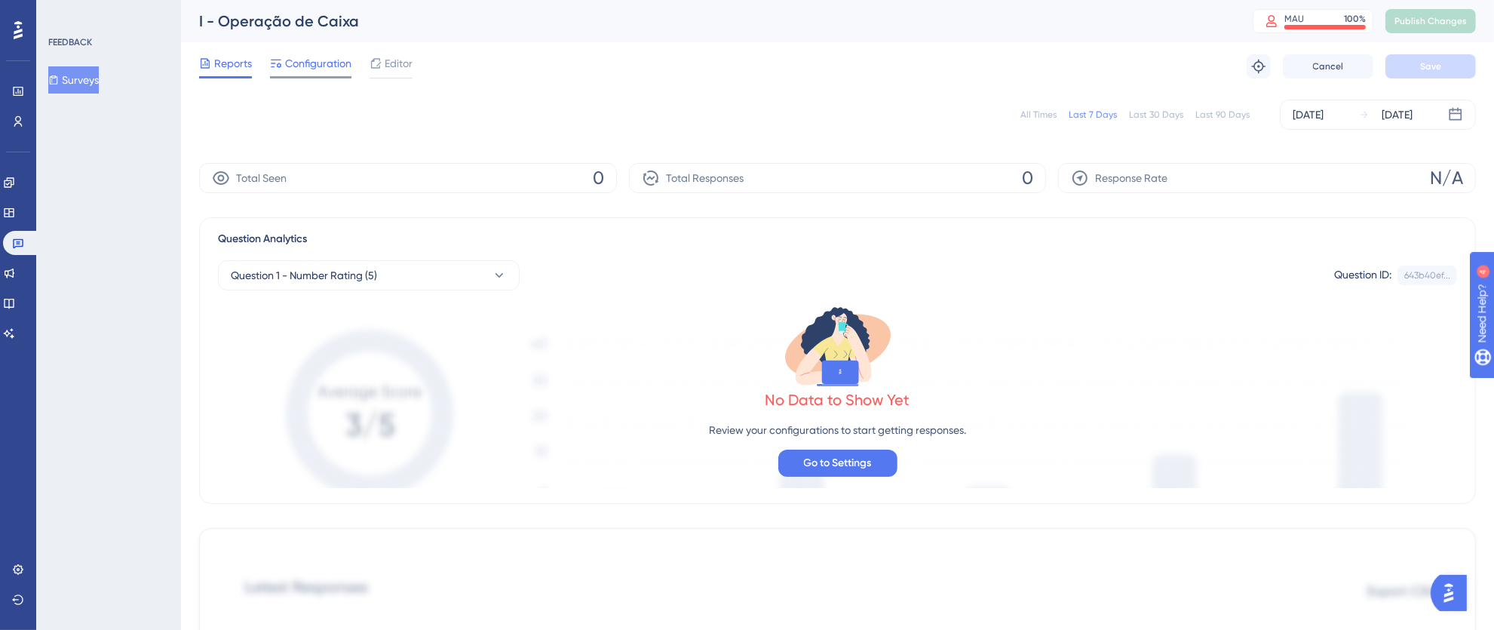
click at [324, 63] on span "Configuration" at bounding box center [318, 63] width 66 height 18
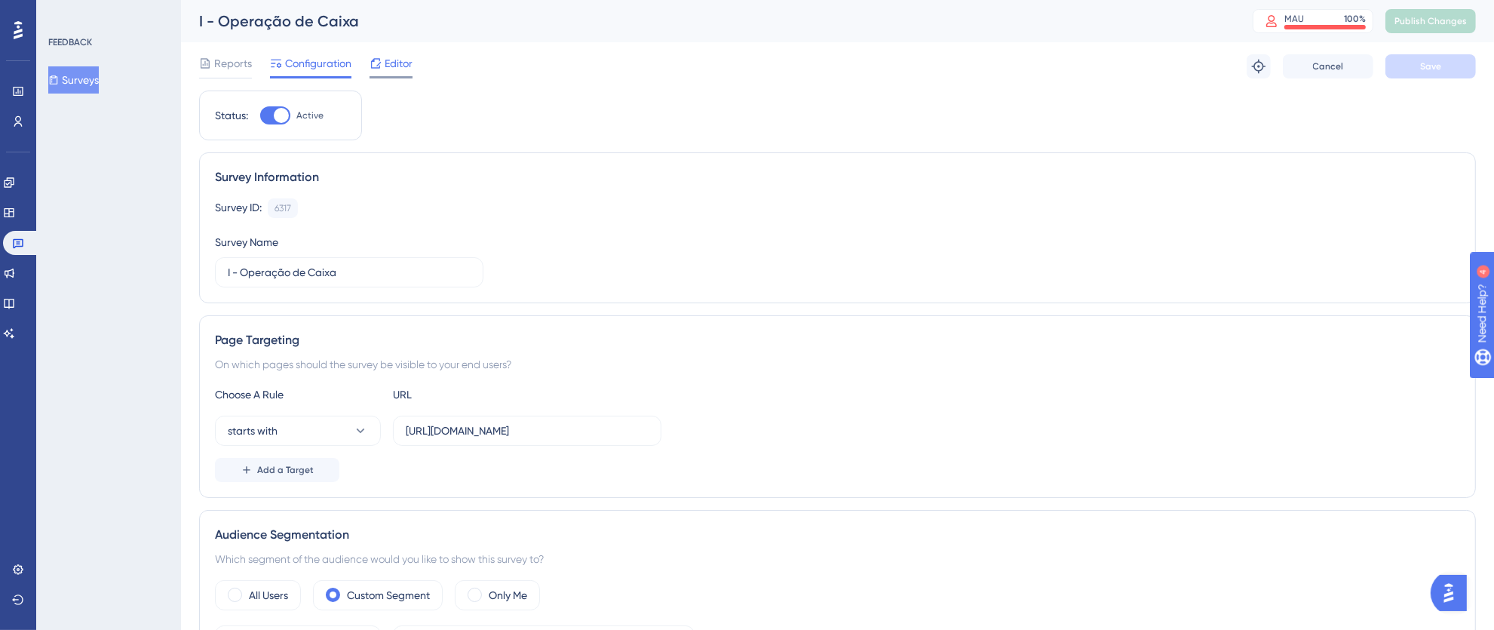
click at [394, 65] on span "Editor" at bounding box center [399, 63] width 28 height 18
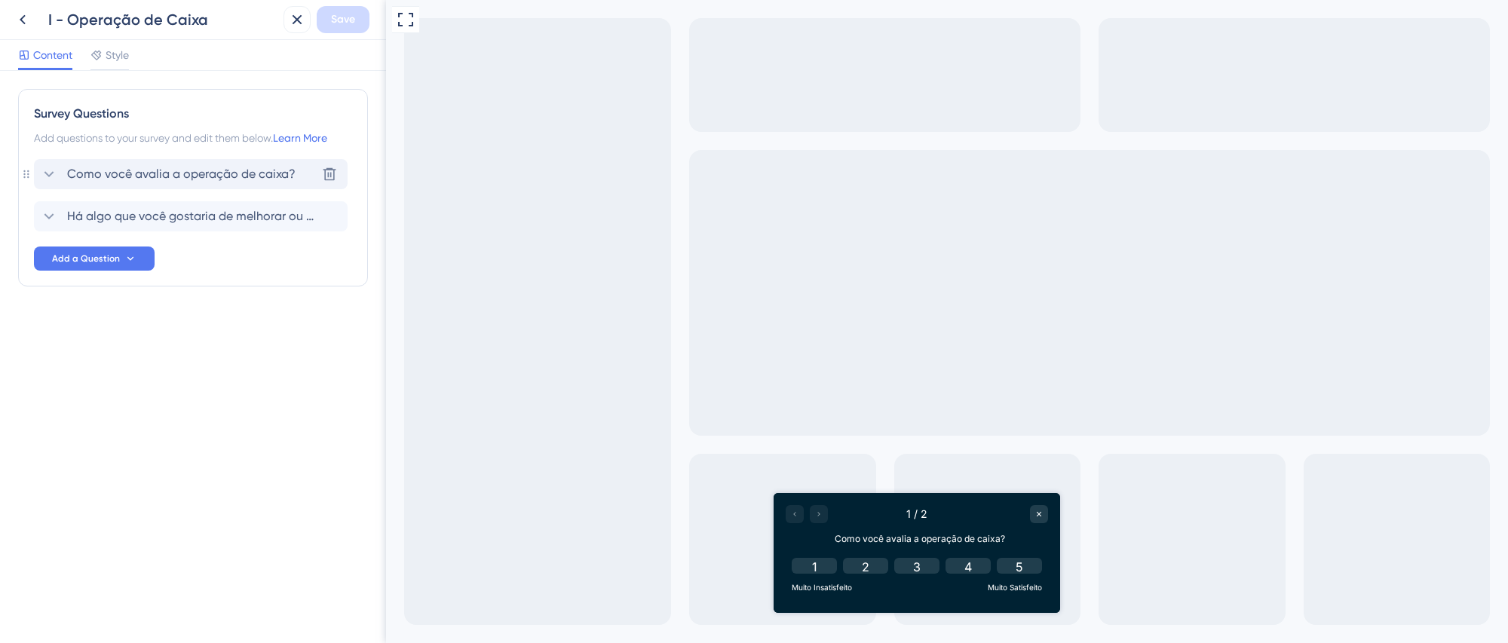
click at [163, 176] on span "Como você avalia a operação de caixa?" at bounding box center [181, 174] width 228 height 18
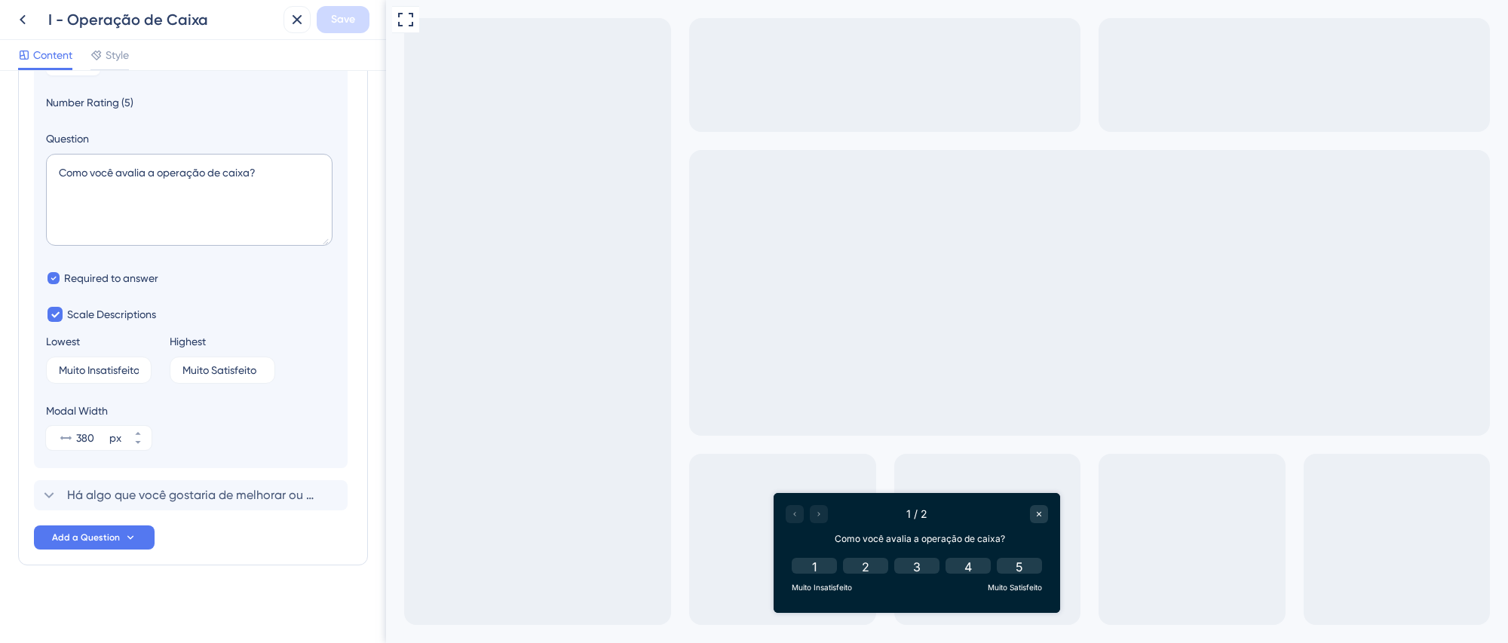
scroll to position [158, 0]
click at [169, 495] on span "Há algo que você gostaria de melhorar ou ajustar na operação de caixa?" at bounding box center [191, 495] width 249 height 18
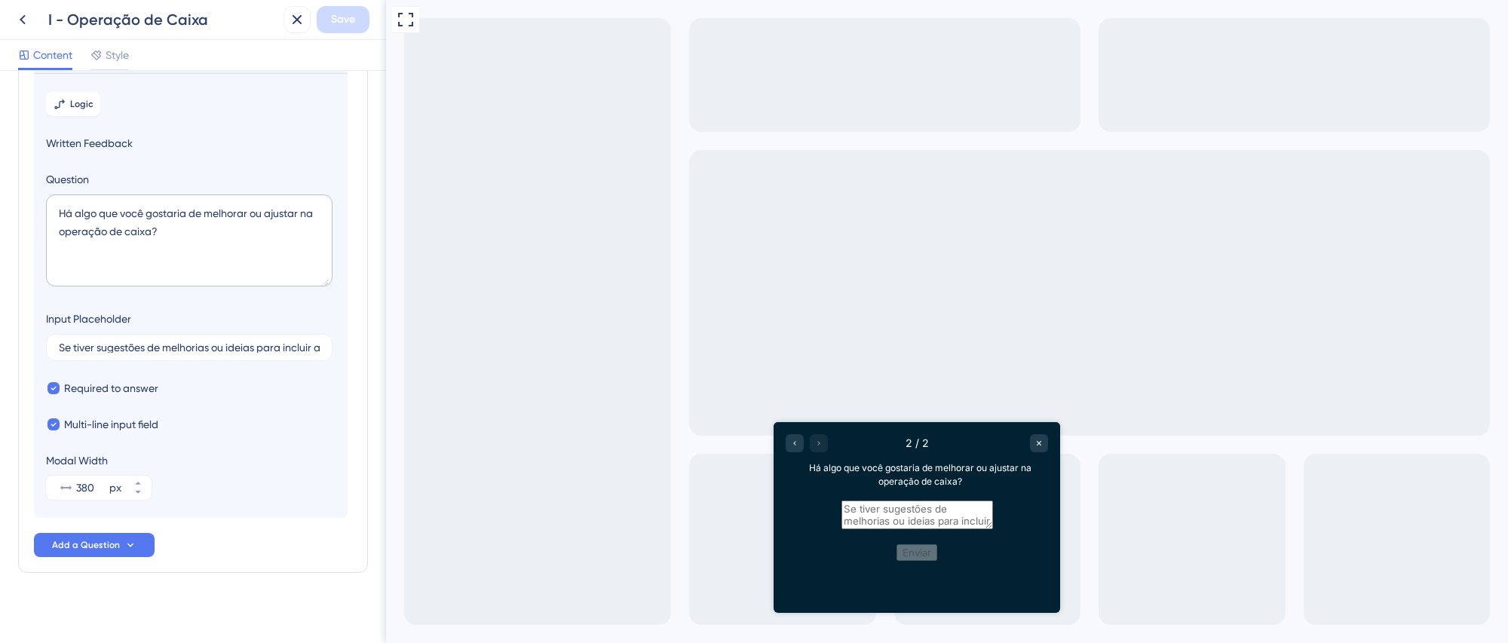
scroll to position [0, 0]
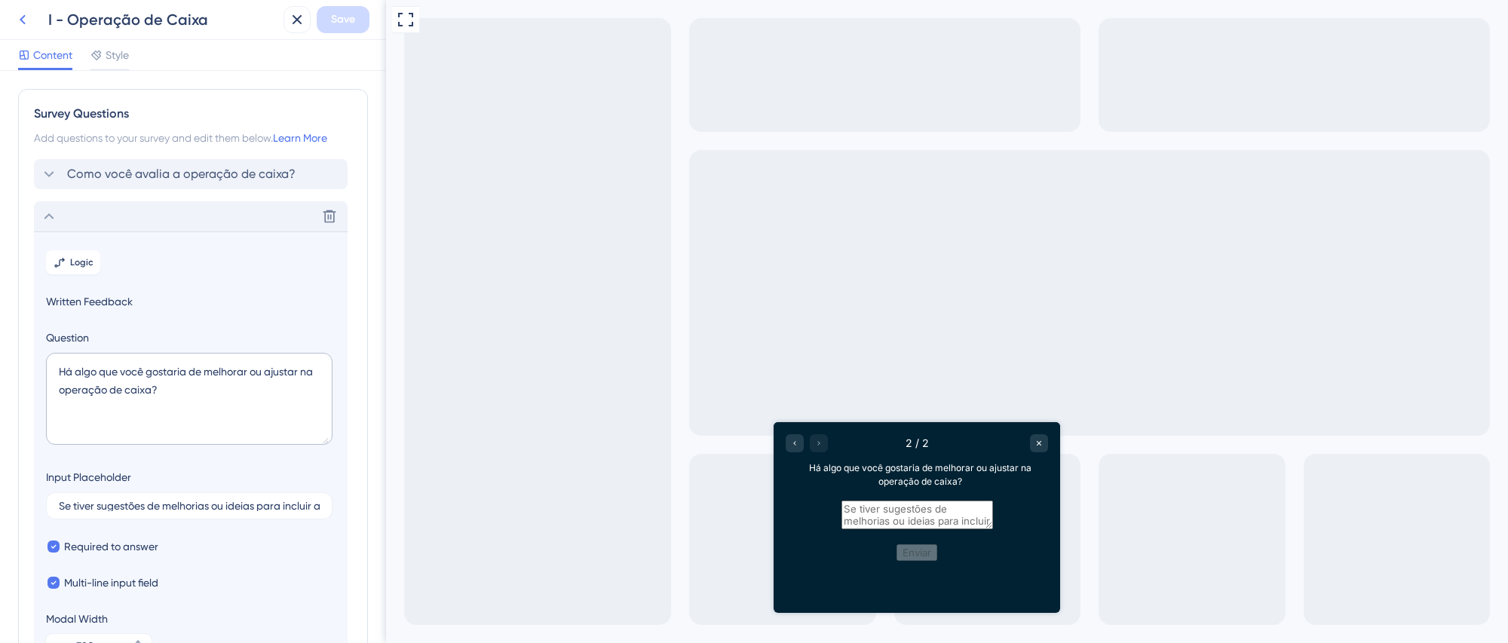
click at [16, 22] on icon at bounding box center [23, 20] width 18 height 18
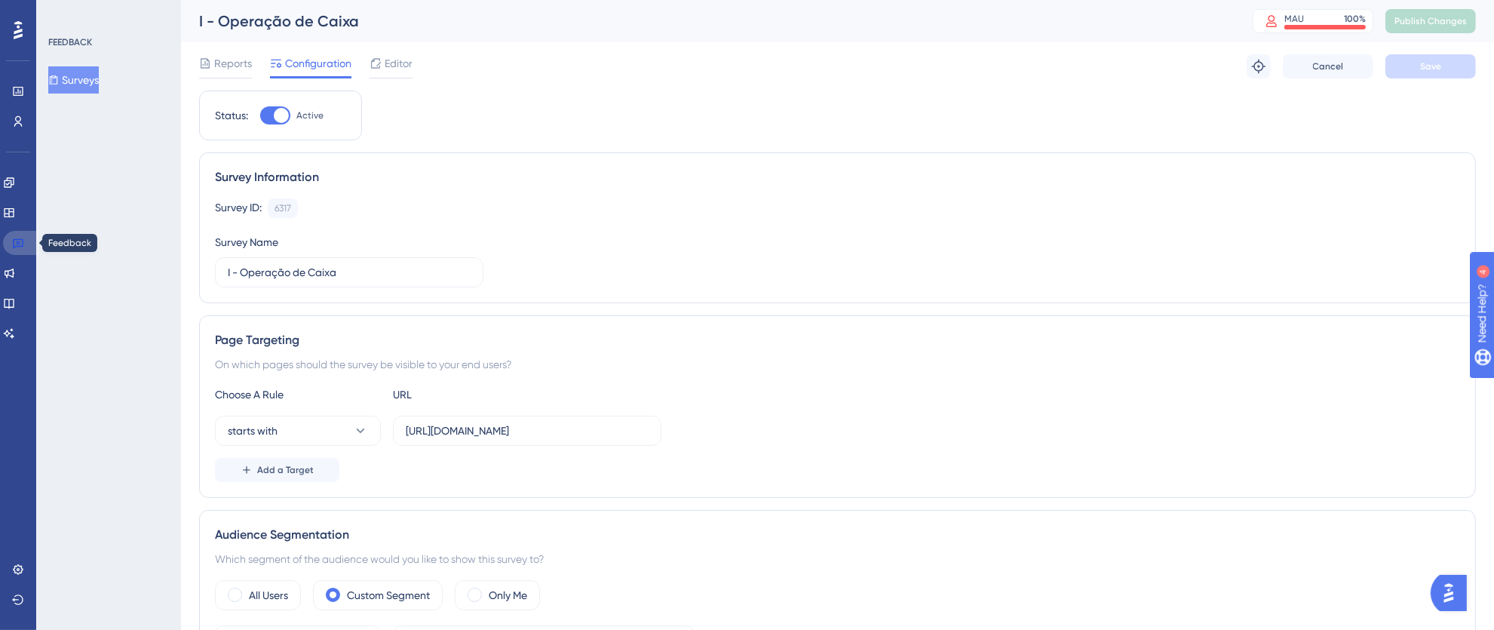
click at [21, 244] on icon at bounding box center [18, 243] width 12 height 12
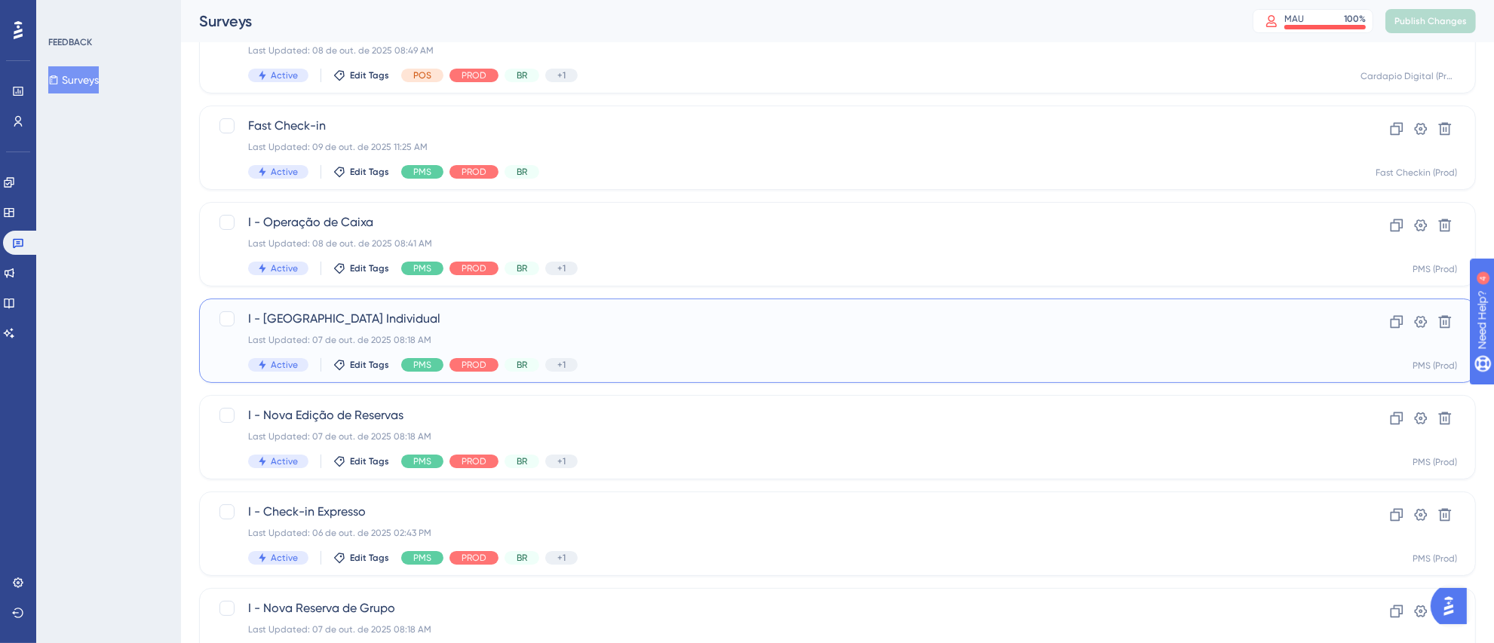
click at [720, 323] on span "I - [GEOGRAPHIC_DATA] Individual" at bounding box center [777, 319] width 1058 height 18
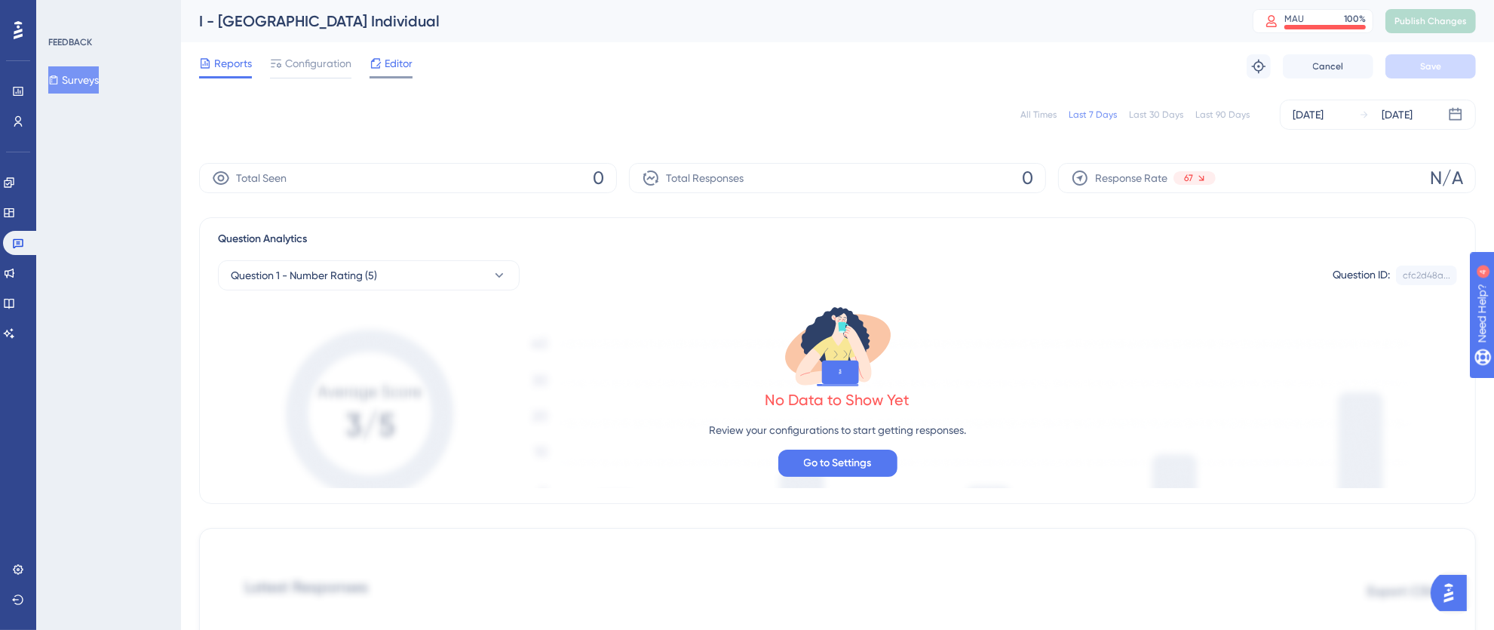
click at [394, 60] on span "Editor" at bounding box center [399, 63] width 28 height 18
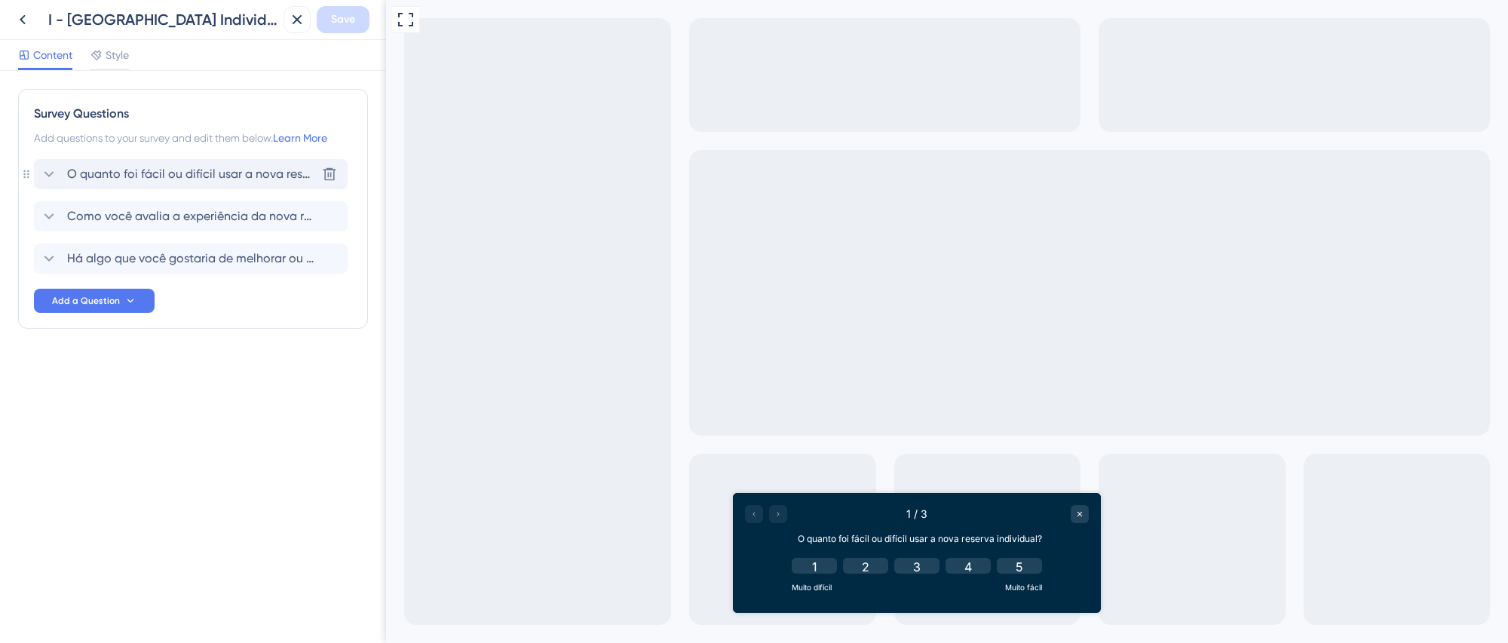
click at [222, 180] on span "O quanto foi fácil ou difícil usar a nova reserva individual?" at bounding box center [191, 174] width 249 height 18
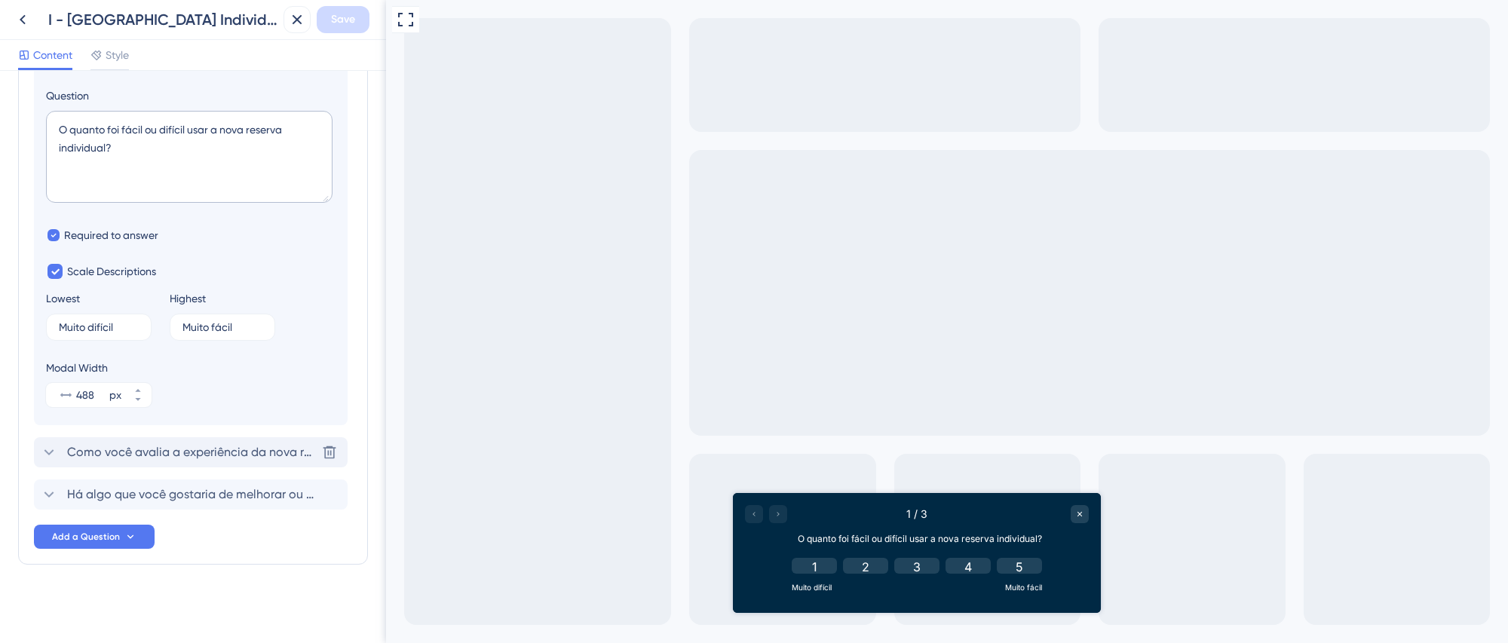
click at [170, 455] on span "Como você avalia a experiência da nova reserva individual de quartos?" at bounding box center [191, 452] width 249 height 18
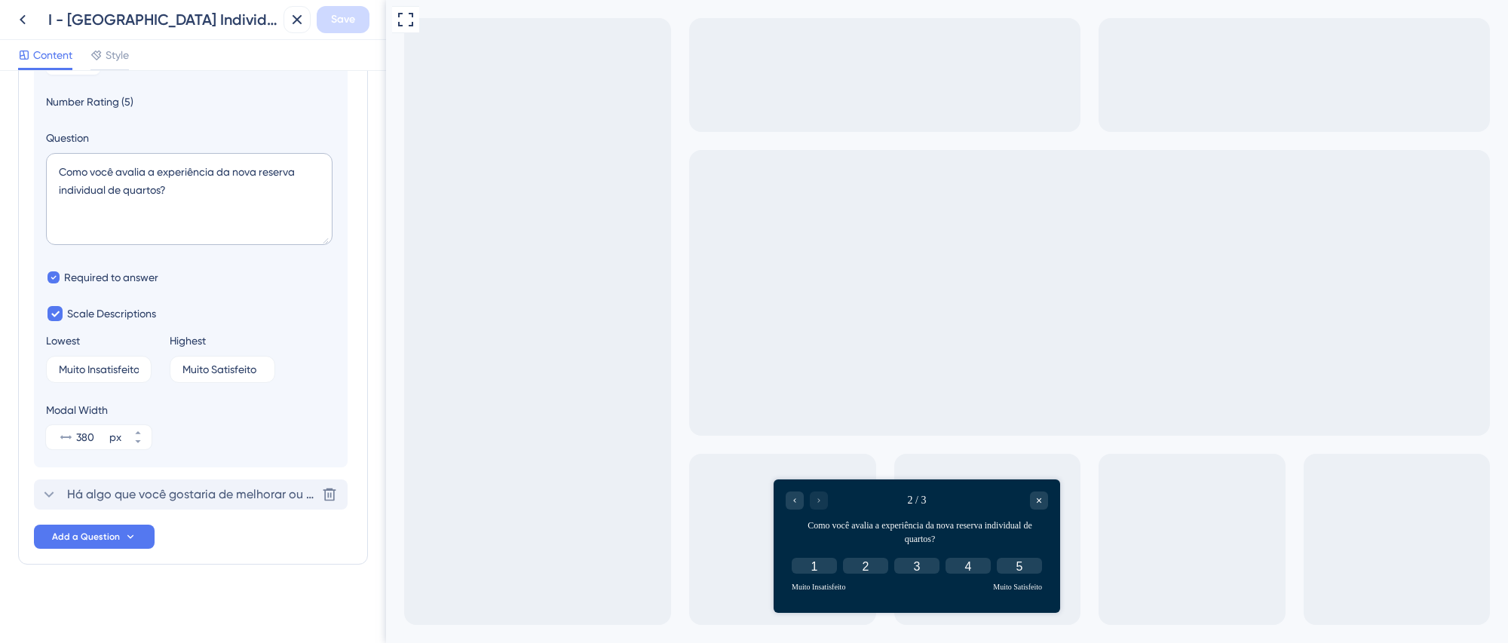
click at [186, 495] on span "Há algo que você gostaria de melhorar ou ajustar na nova reserva individual de …" at bounding box center [191, 495] width 249 height 18
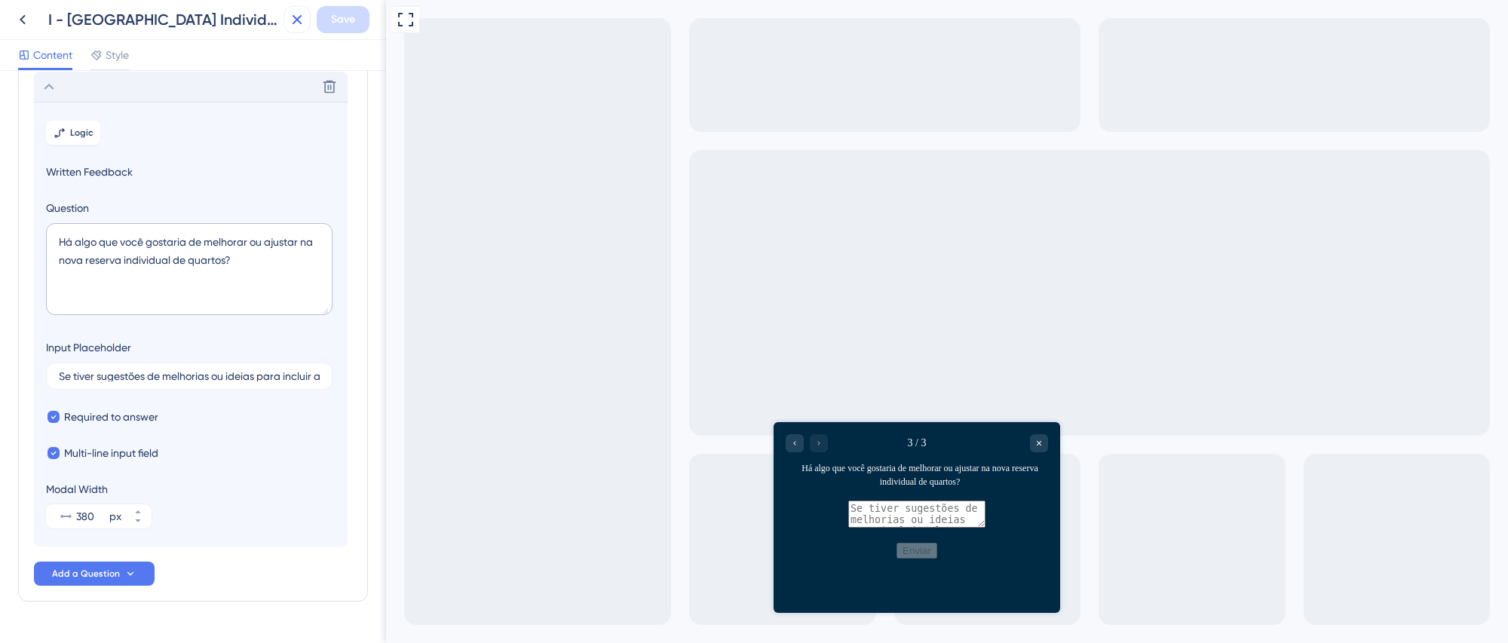
click at [292, 18] on icon at bounding box center [297, 20] width 18 height 18
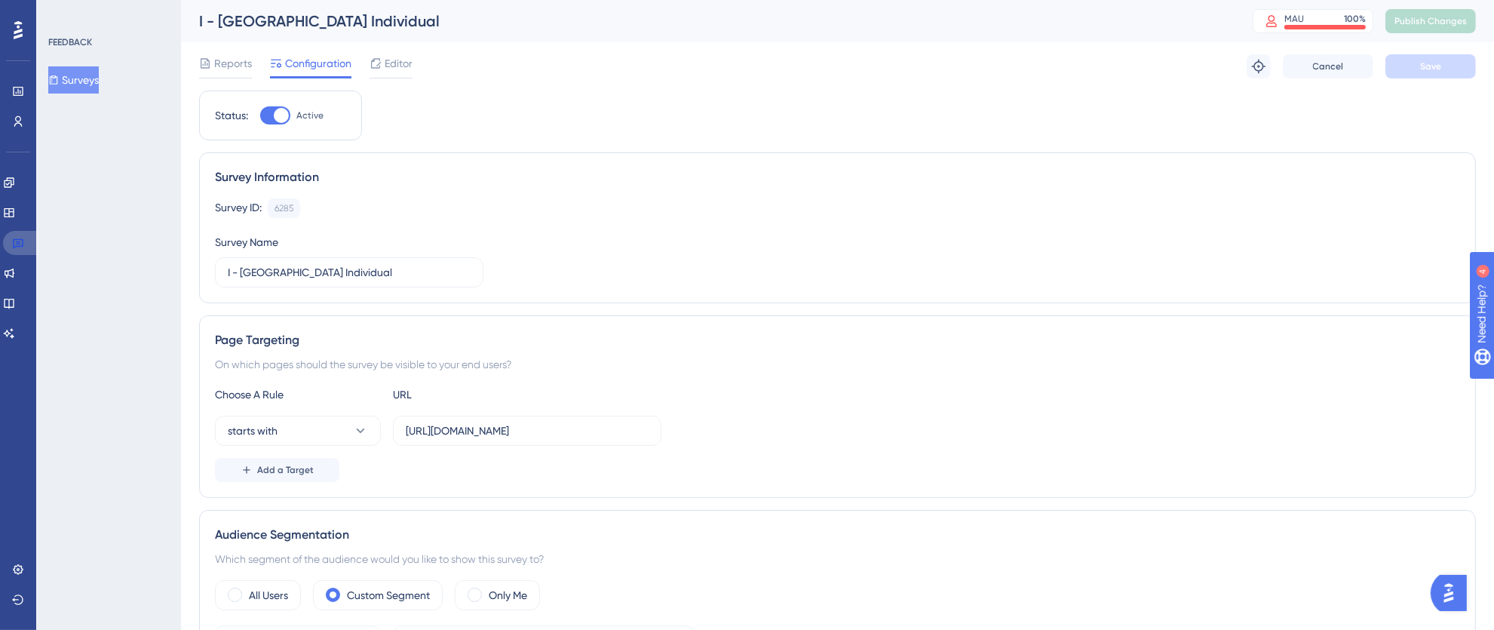
click at [17, 242] on icon at bounding box center [18, 244] width 11 height 10
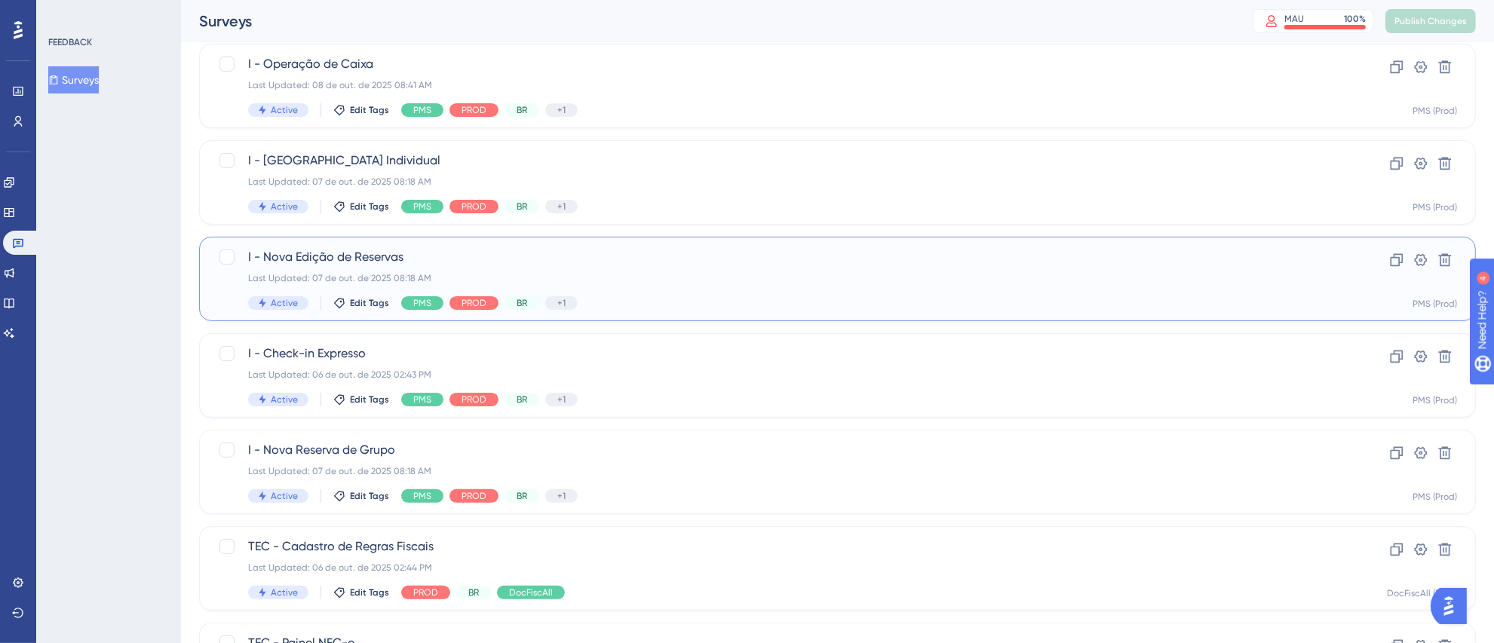
click at [707, 296] on div "Active Edit Tags PMS PROD BR +1 Identify" at bounding box center [777, 303] width 1058 height 14
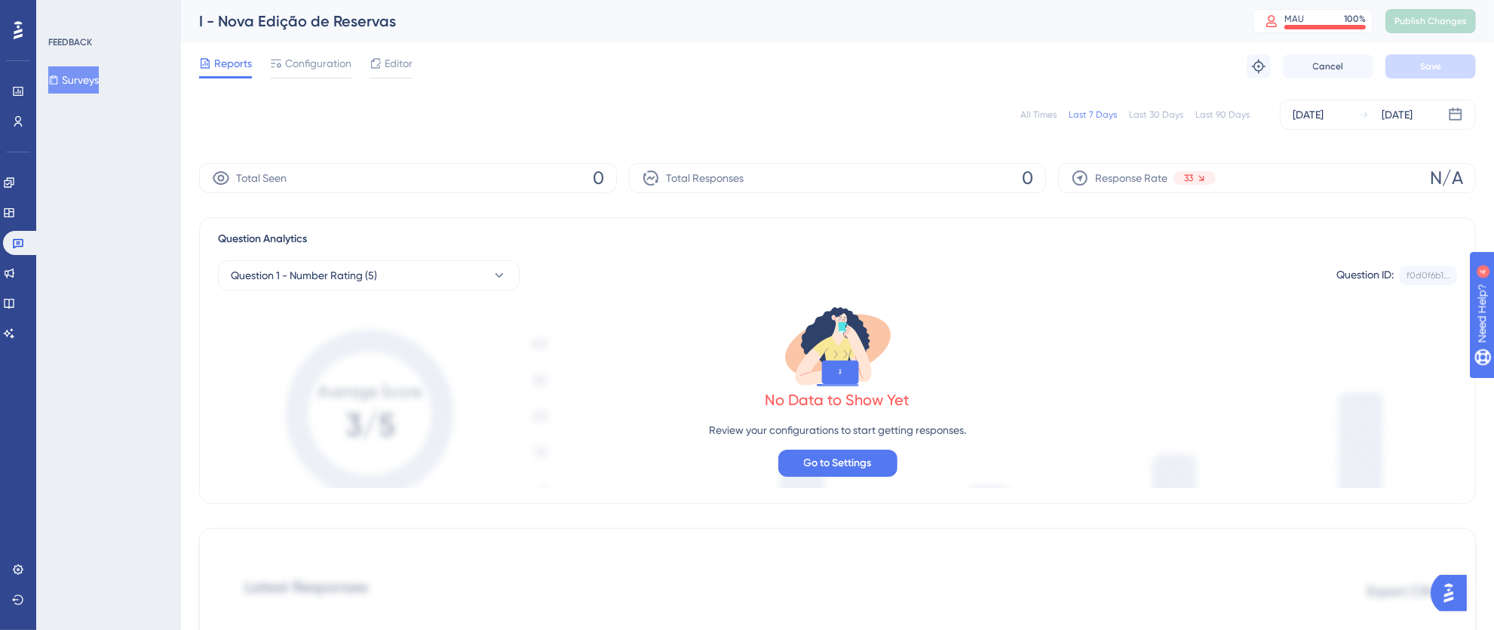
click at [418, 72] on div "Reports Configuration Editor Troubleshoot Cancel Save" at bounding box center [837, 66] width 1277 height 48
click at [408, 70] on span "Editor" at bounding box center [399, 63] width 28 height 18
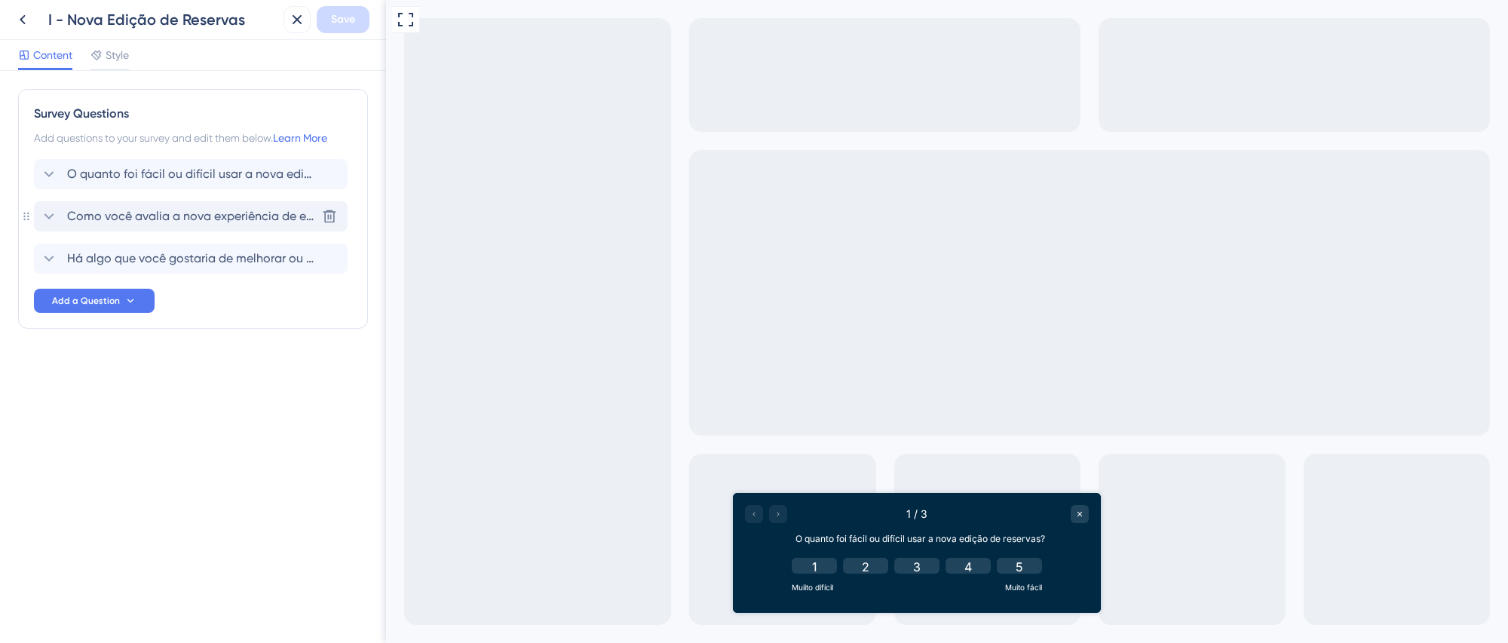
click at [182, 220] on span "Como você avalia a nova experiência de edição de reservas?" at bounding box center [191, 216] width 249 height 18
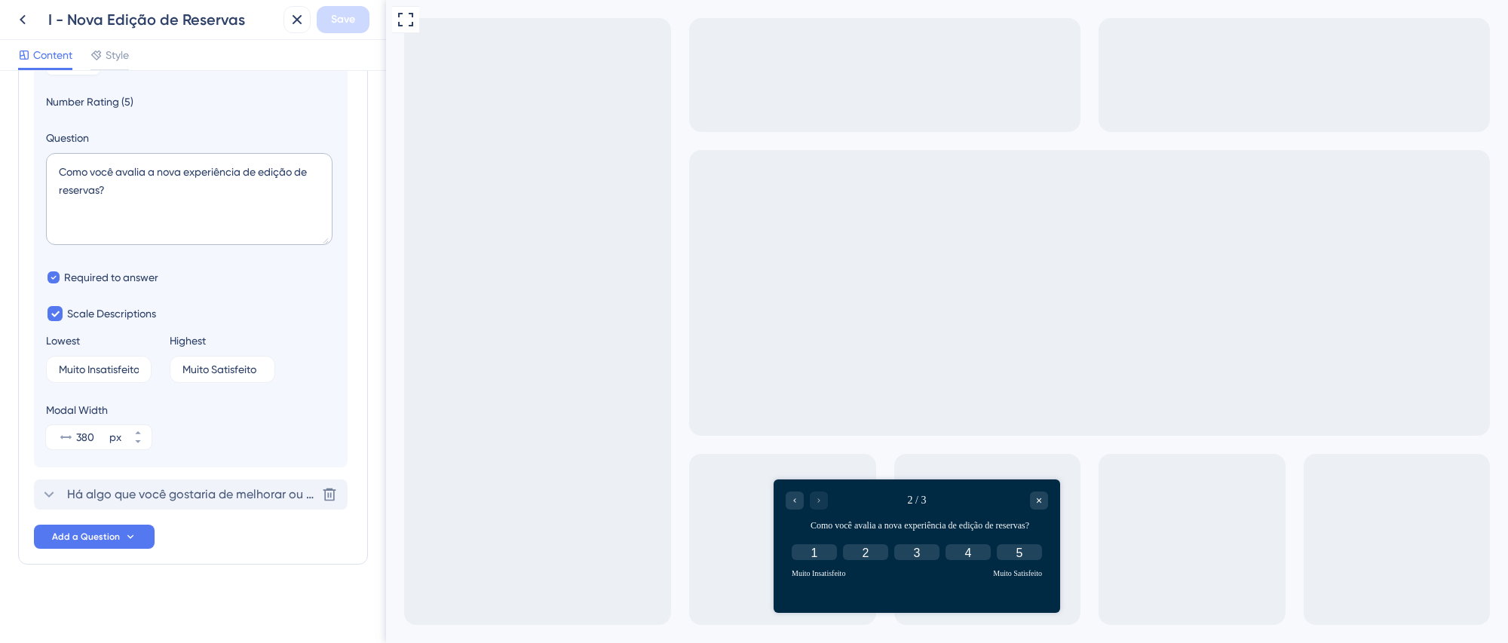
click at [158, 491] on span "Há algo que você gostaria de melhorar ou ajustar na nova edição de reservas?" at bounding box center [191, 495] width 249 height 18
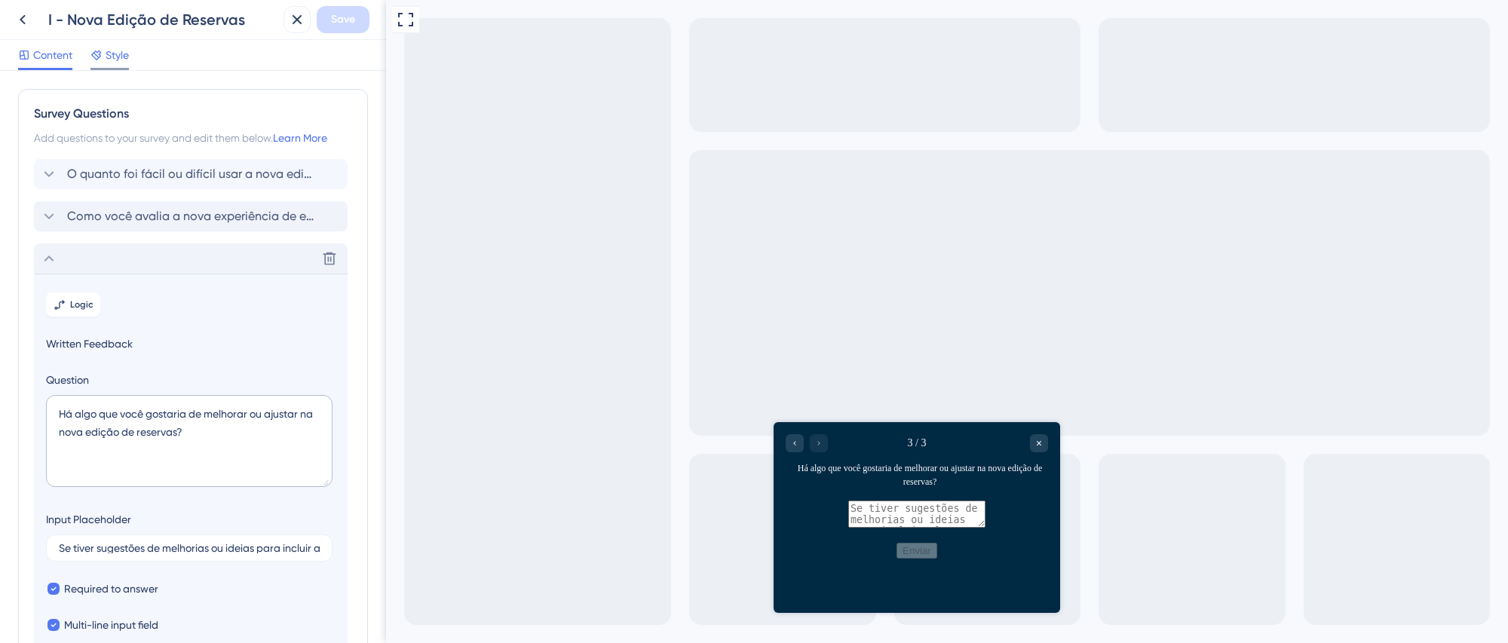
click at [104, 53] on div "Style" at bounding box center [109, 55] width 38 height 18
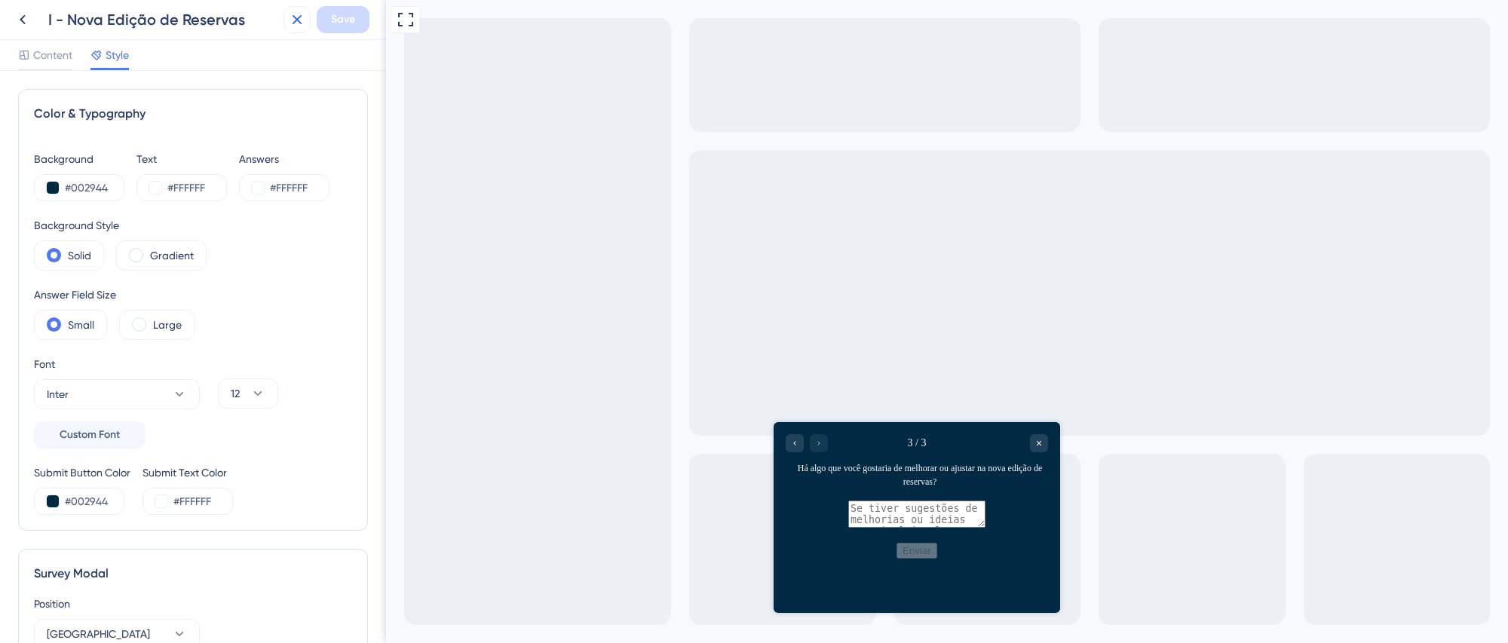
click at [296, 20] on icon at bounding box center [297, 20] width 18 height 18
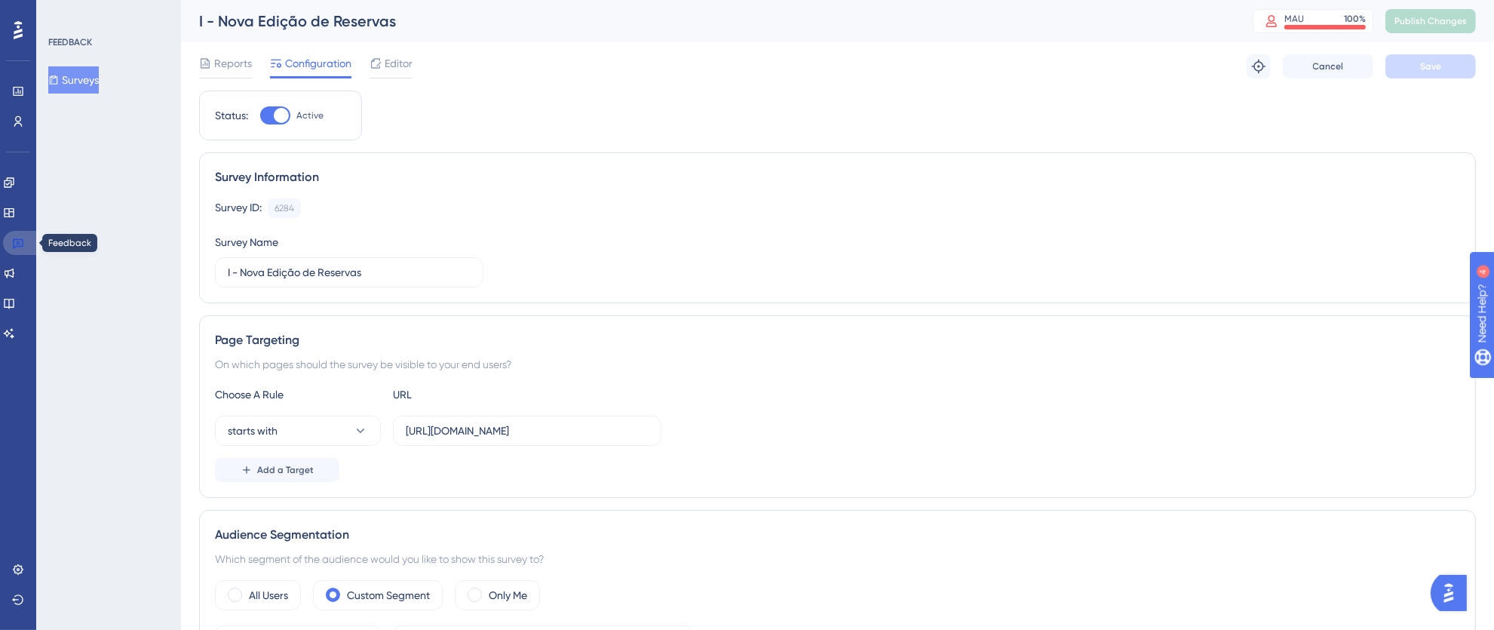
click at [20, 244] on icon at bounding box center [18, 243] width 12 height 12
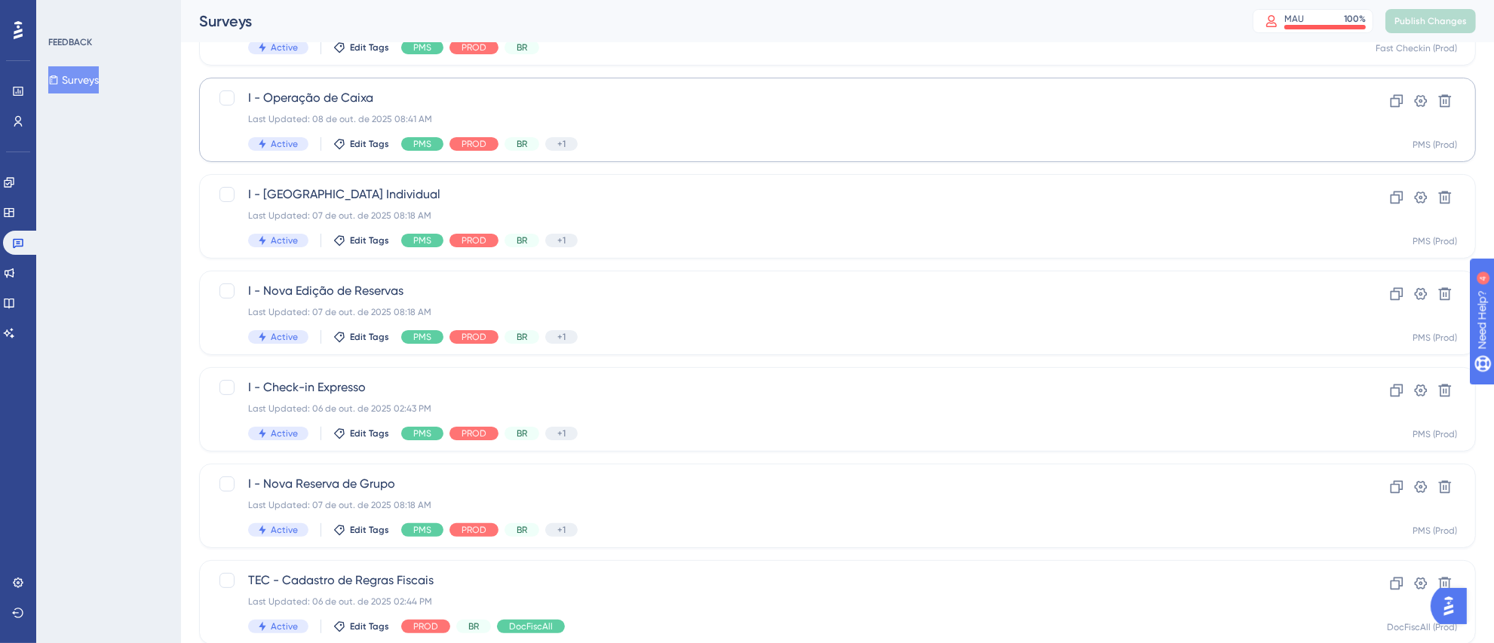
scroll to position [377, 0]
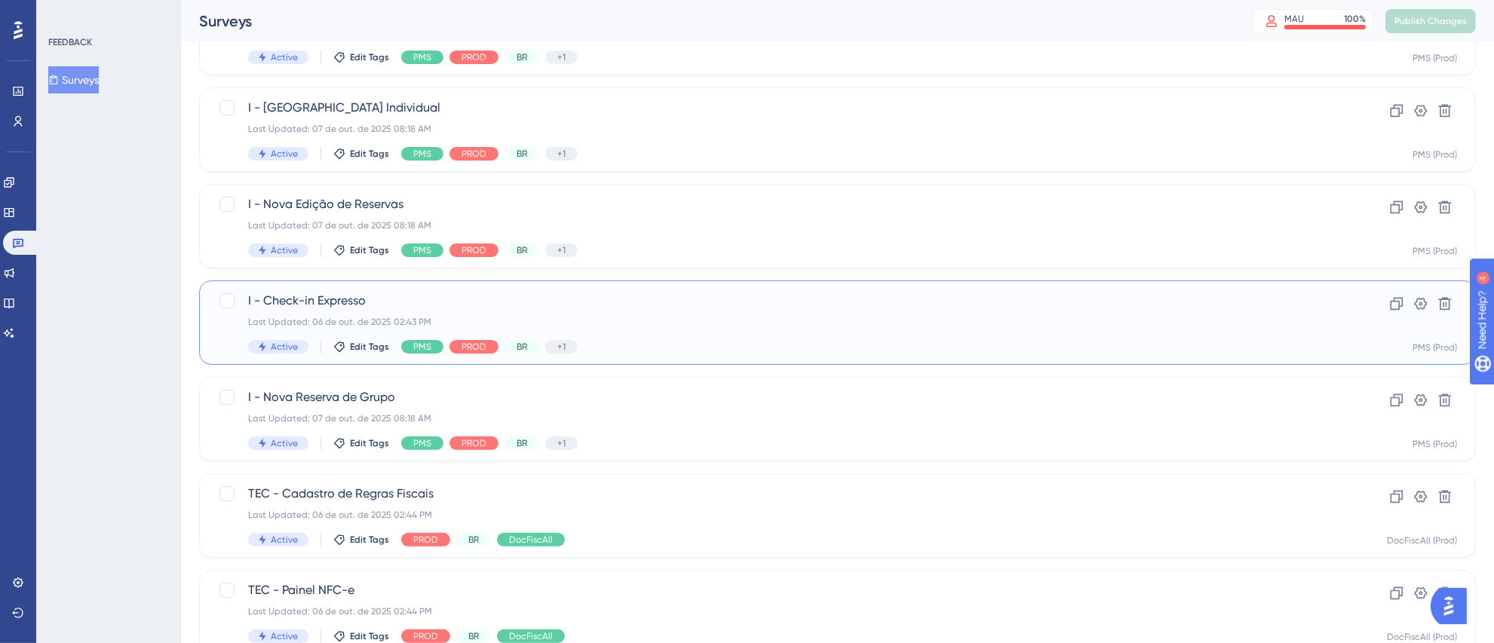
click at [641, 317] on div "Last Updated: 06 de out. de 2025 02:43 PM" at bounding box center [777, 322] width 1058 height 12
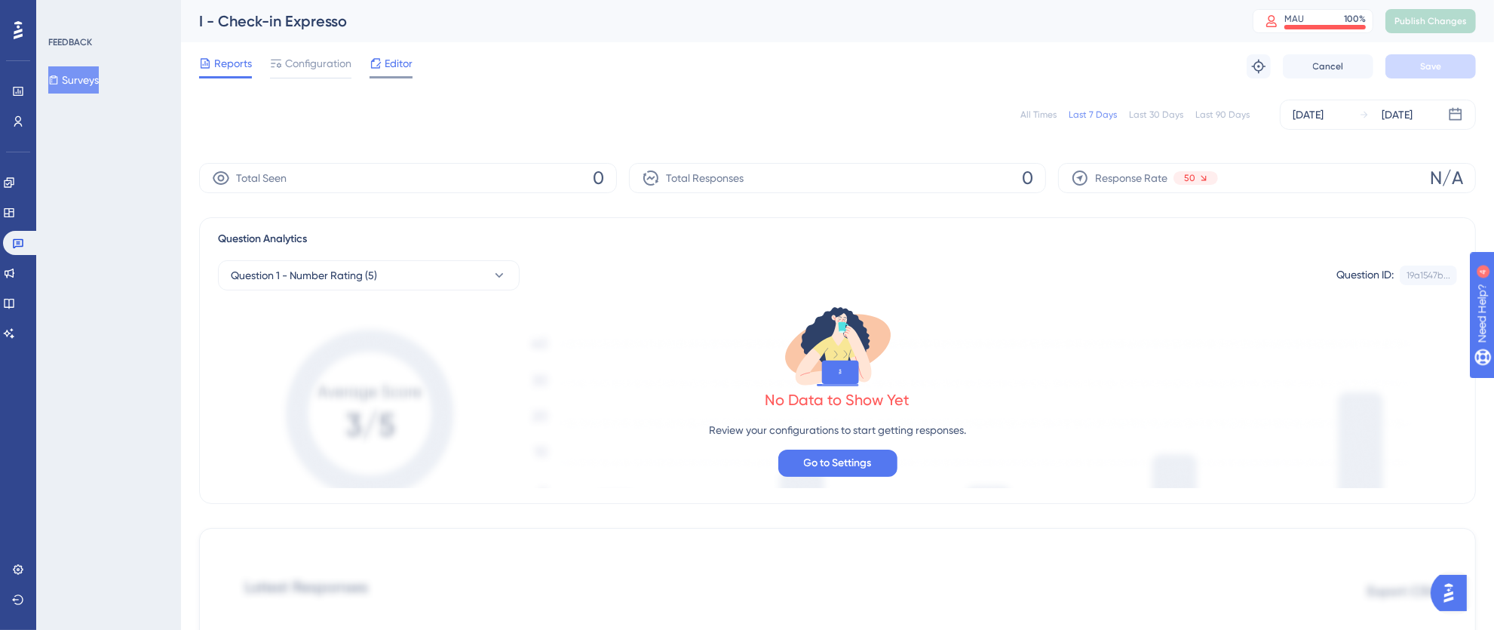
click at [403, 73] on div "Editor" at bounding box center [390, 66] width 43 height 24
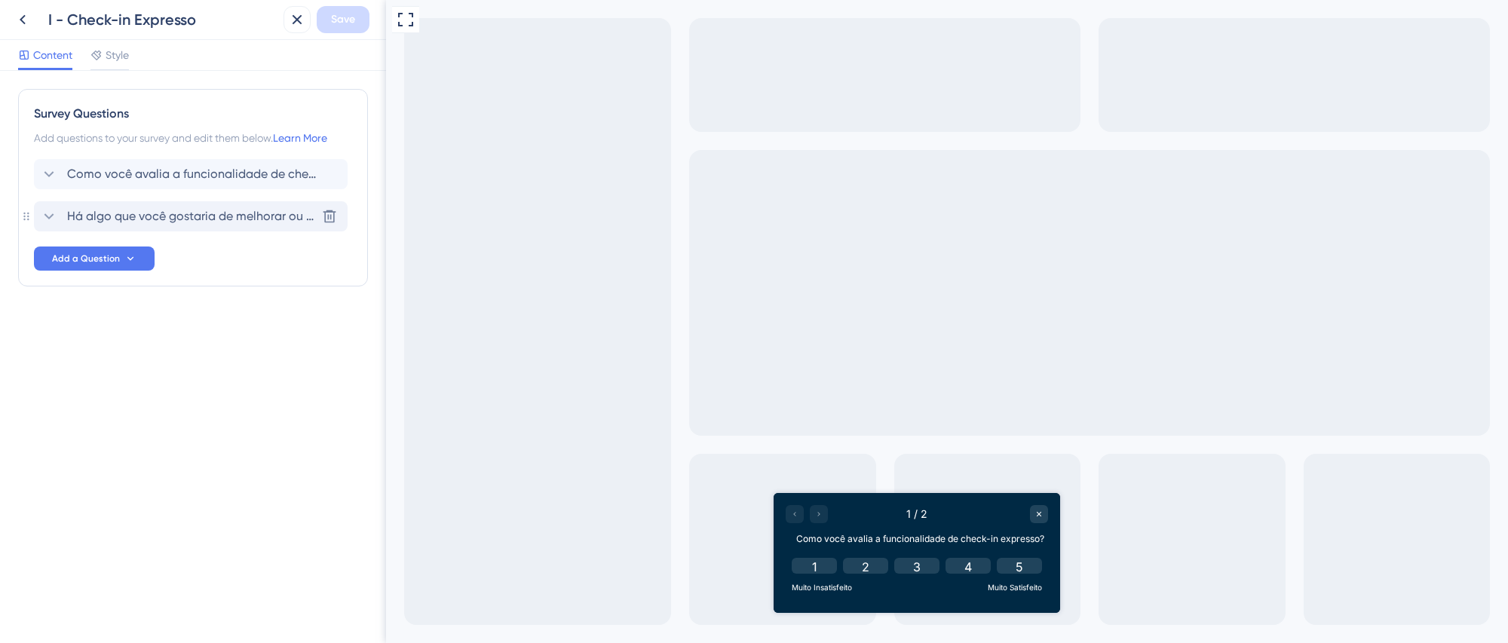
click at [173, 215] on span "Há algo que você gostaria de melhorar ou ajustar no check-in expresso?" at bounding box center [191, 216] width 249 height 18
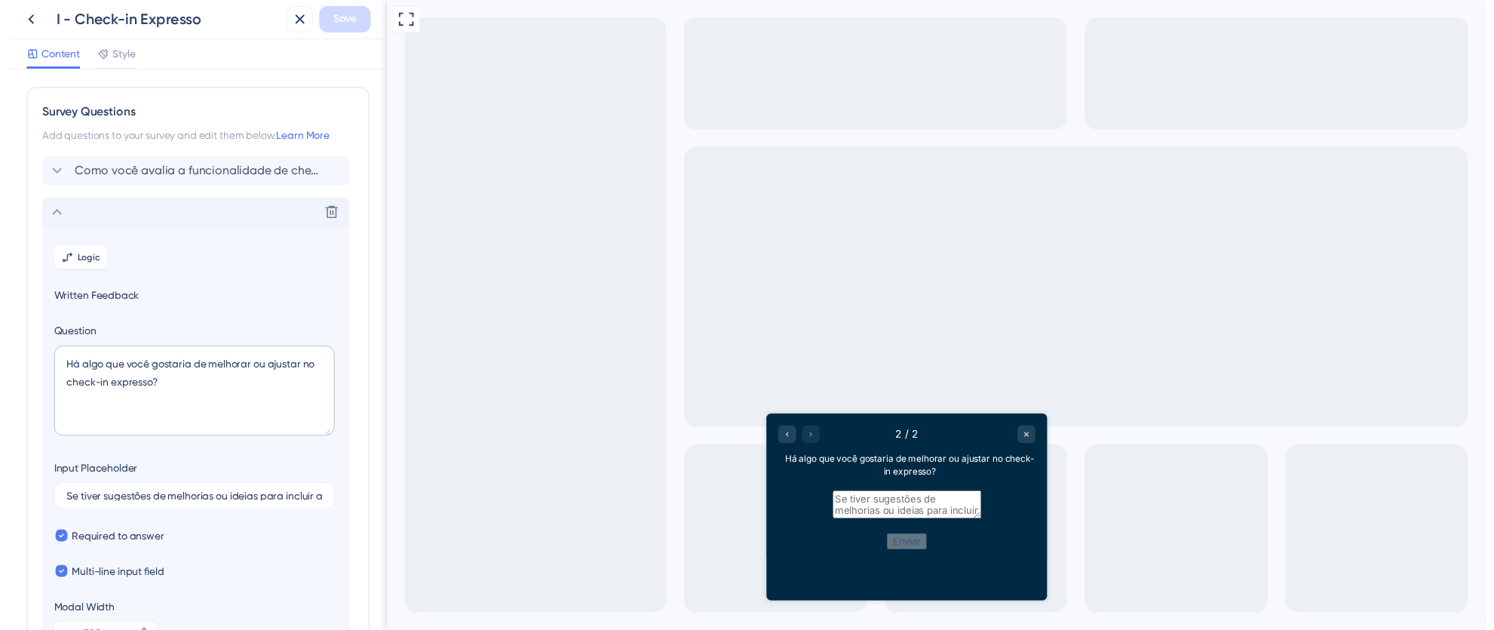
scroll to position [130, 0]
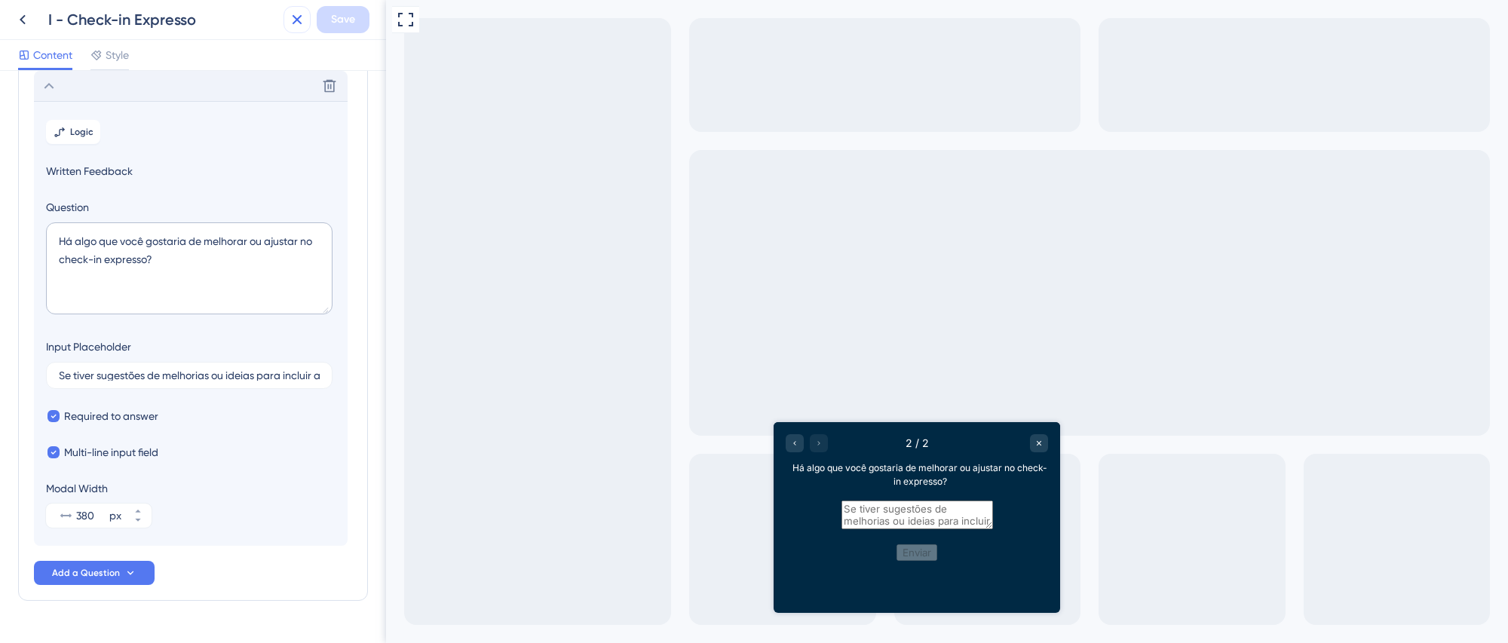
click at [299, 20] on icon at bounding box center [297, 20] width 18 height 18
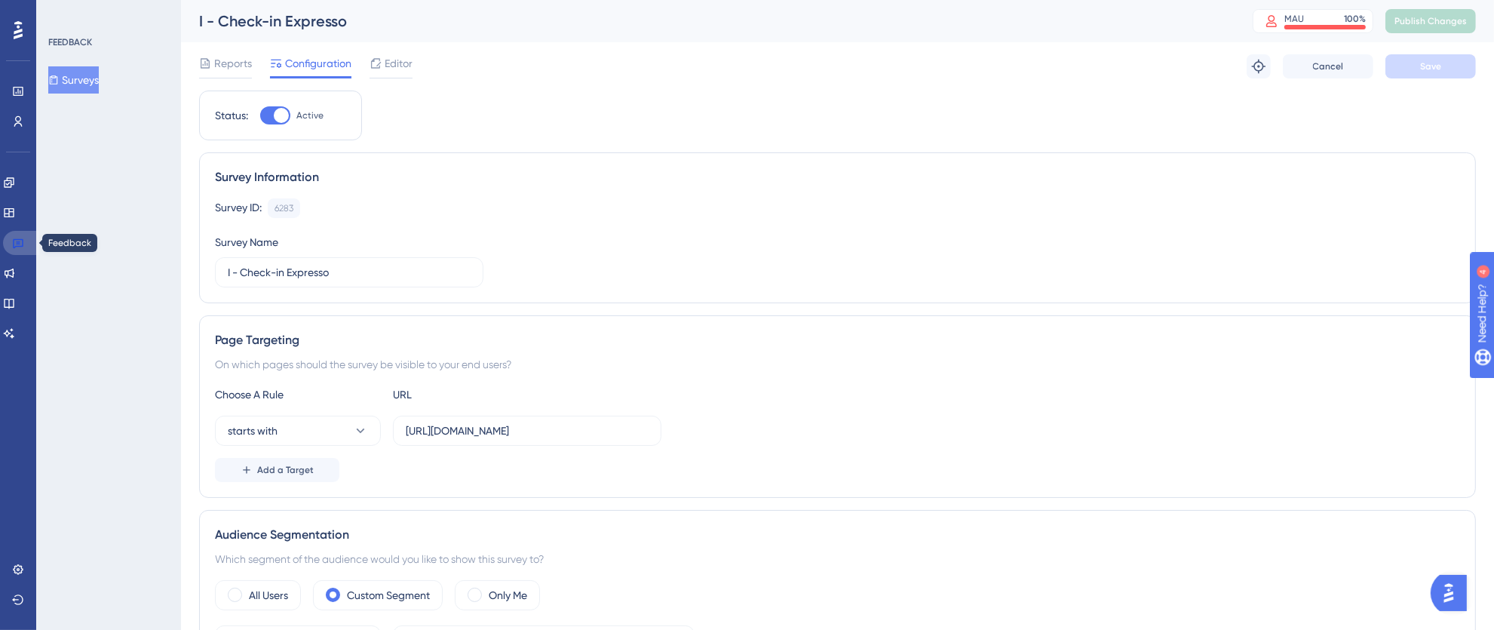
click at [25, 241] on link at bounding box center [21, 243] width 36 height 24
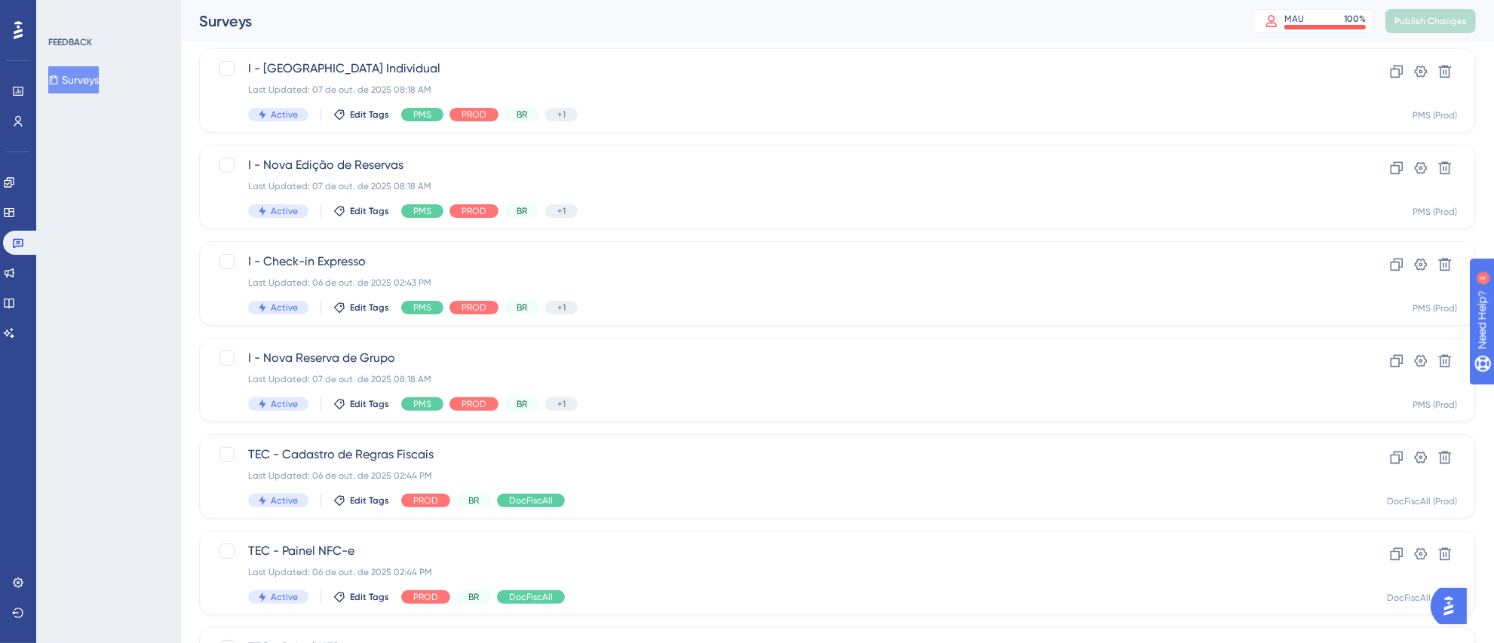
scroll to position [425, 0]
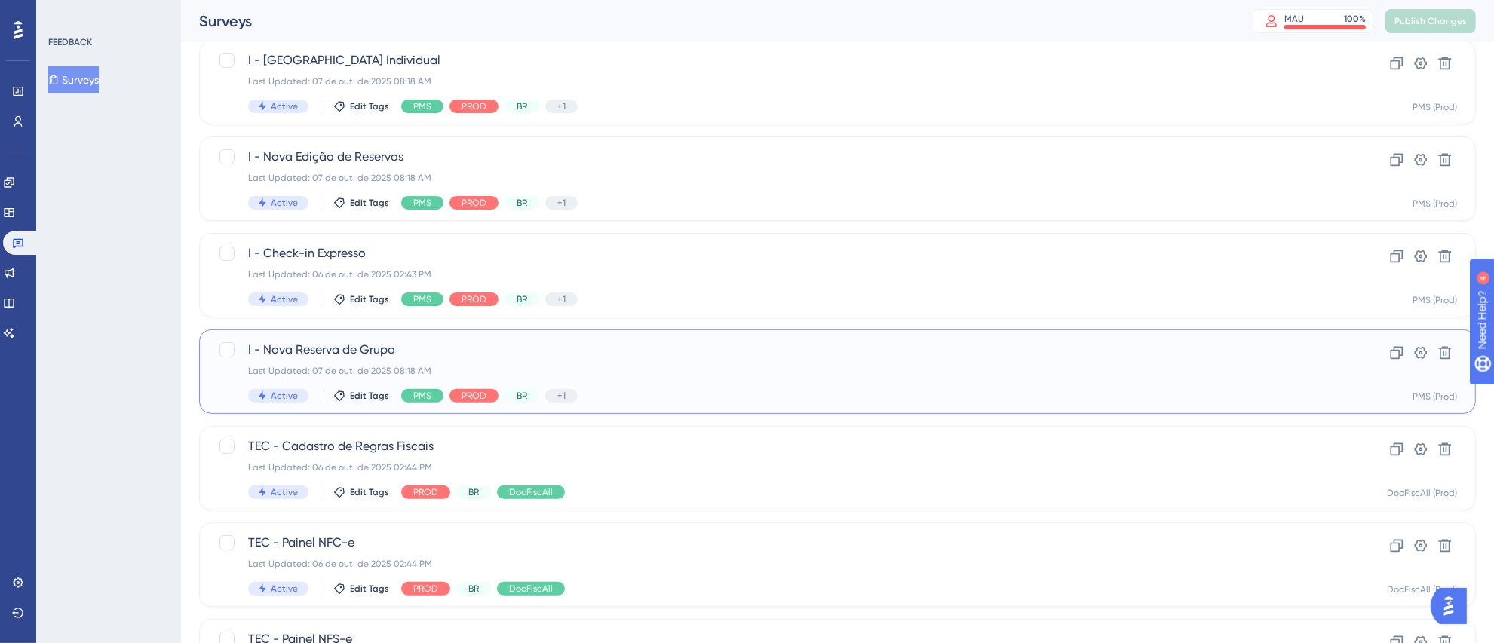
click at [674, 361] on div "I - Nova Reserva de Grupo Last Updated: [DATE] 08:18 AM Active Edit Tags PMS PR…" at bounding box center [777, 372] width 1058 height 62
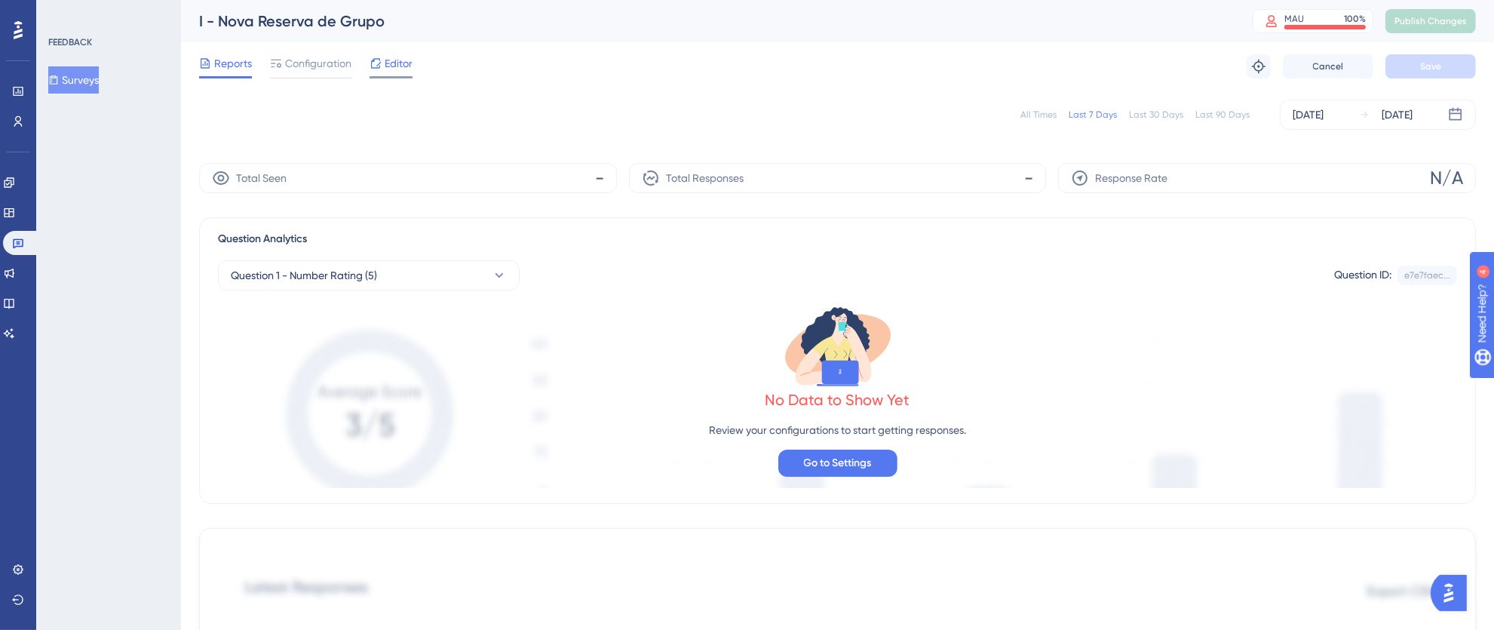
click at [392, 64] on span "Editor" at bounding box center [399, 63] width 28 height 18
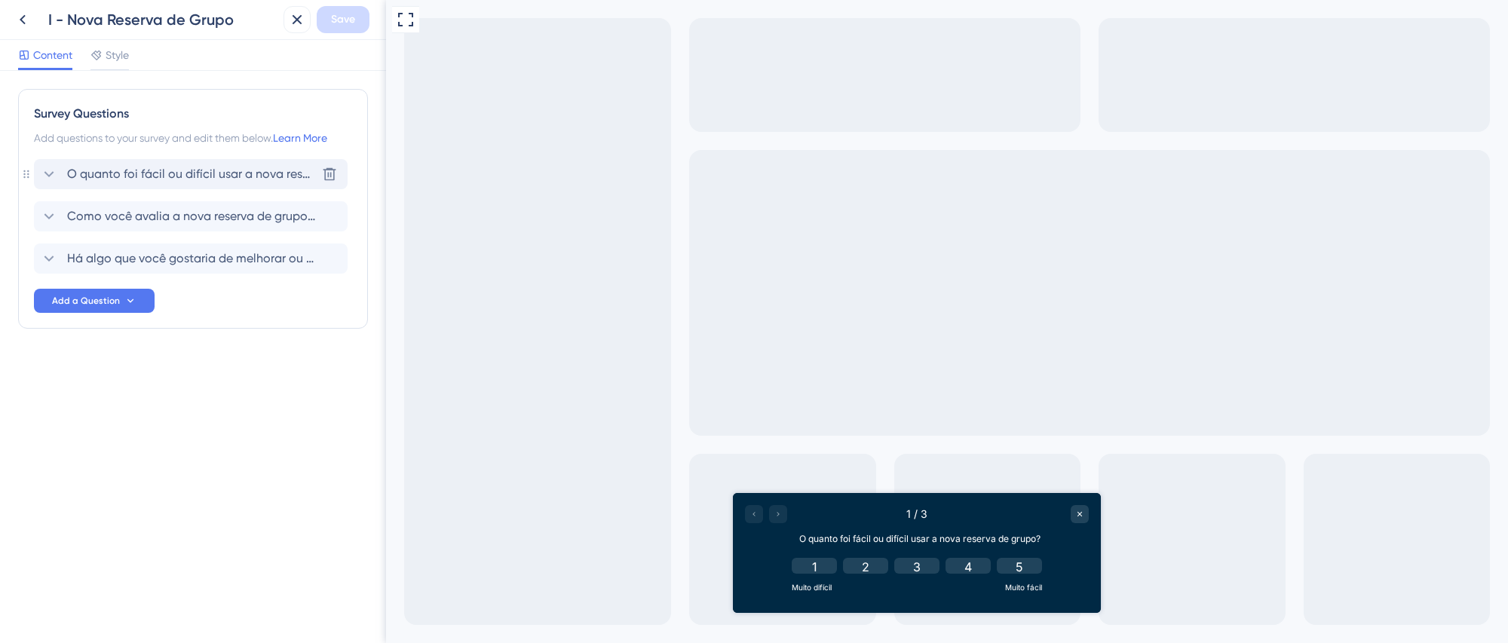
click at [212, 175] on span "O quanto foi fácil ou difícil usar a nova reserva de grupo?" at bounding box center [191, 174] width 249 height 18
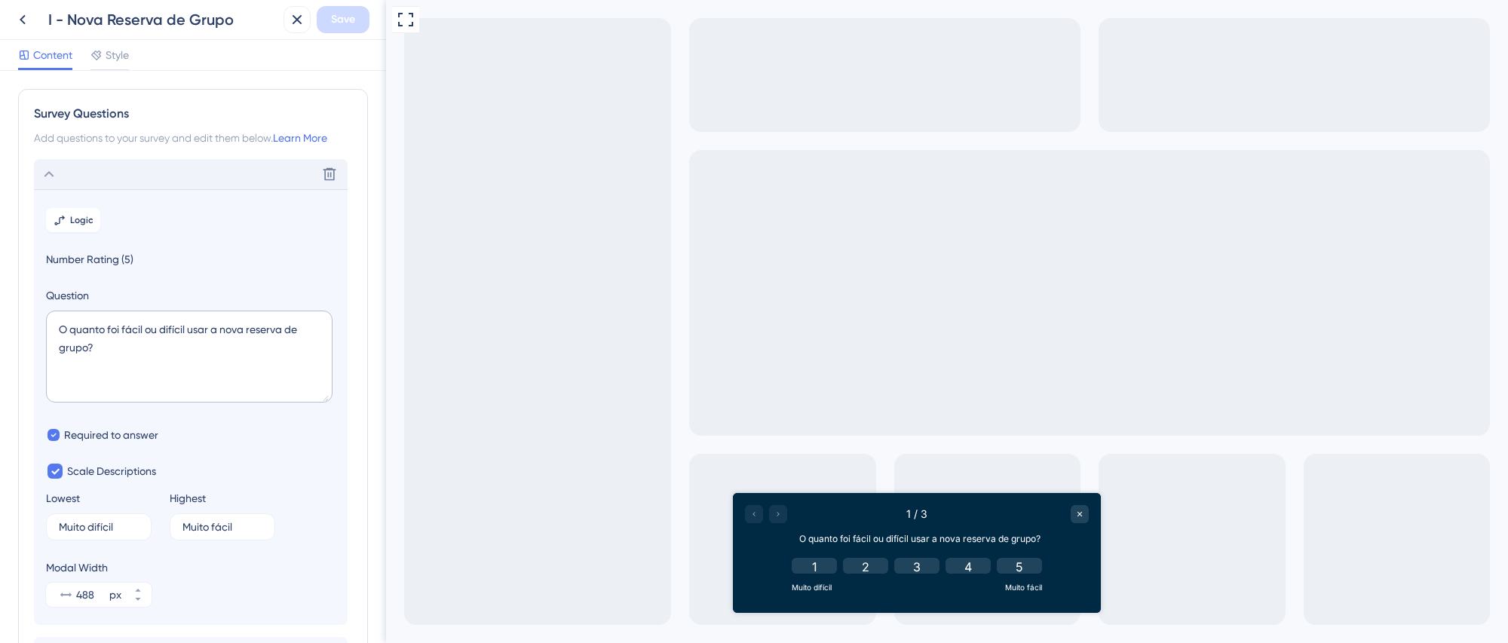
click at [54, 172] on icon at bounding box center [49, 174] width 18 height 18
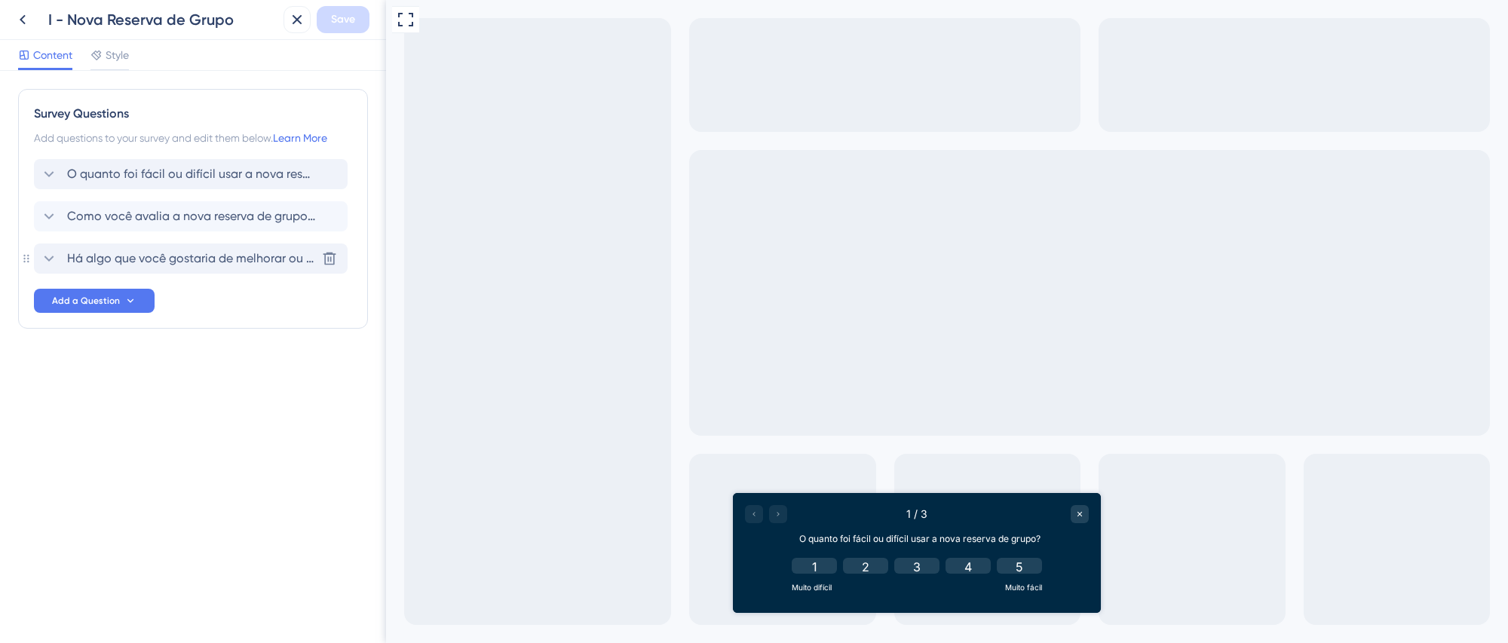
click at [184, 260] on span "Há algo que você gostaria de melhorar ou ajustar na nova reserva de grupos?" at bounding box center [191, 259] width 249 height 18
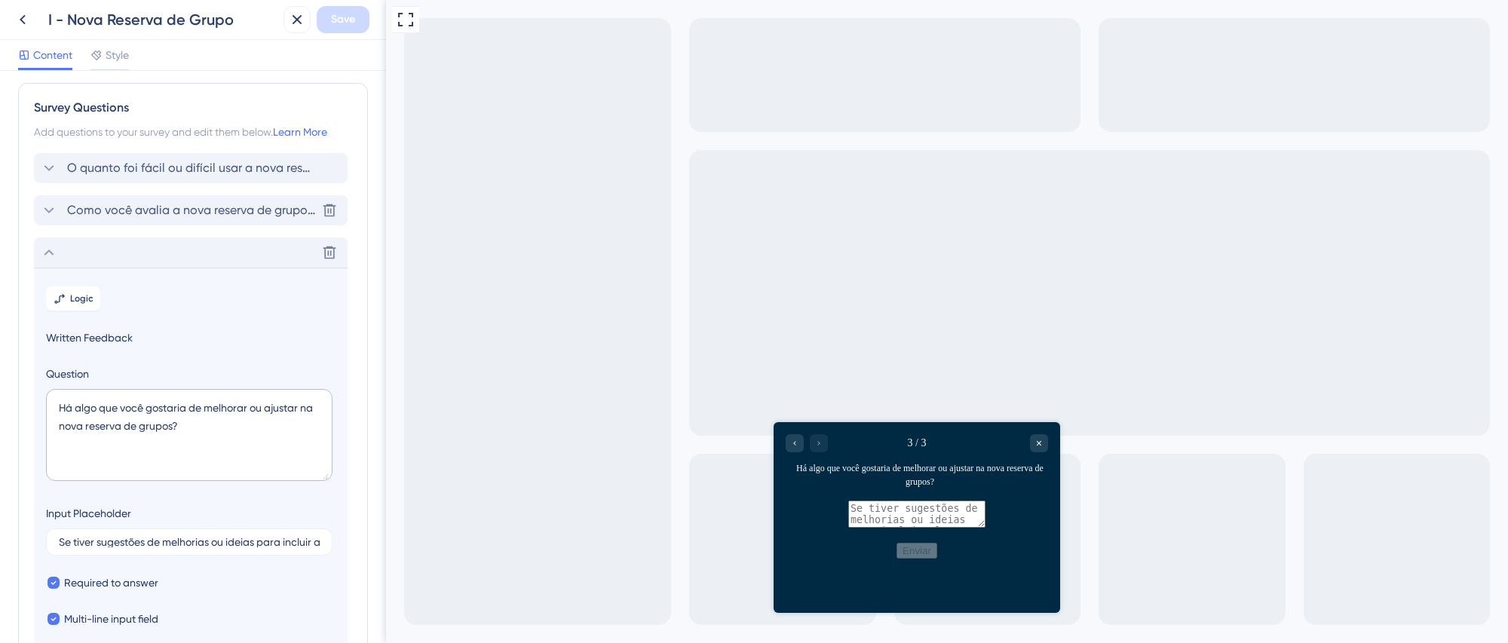
click at [136, 201] on span "Como você avalia a nova reserva de grupos?" at bounding box center [191, 210] width 249 height 18
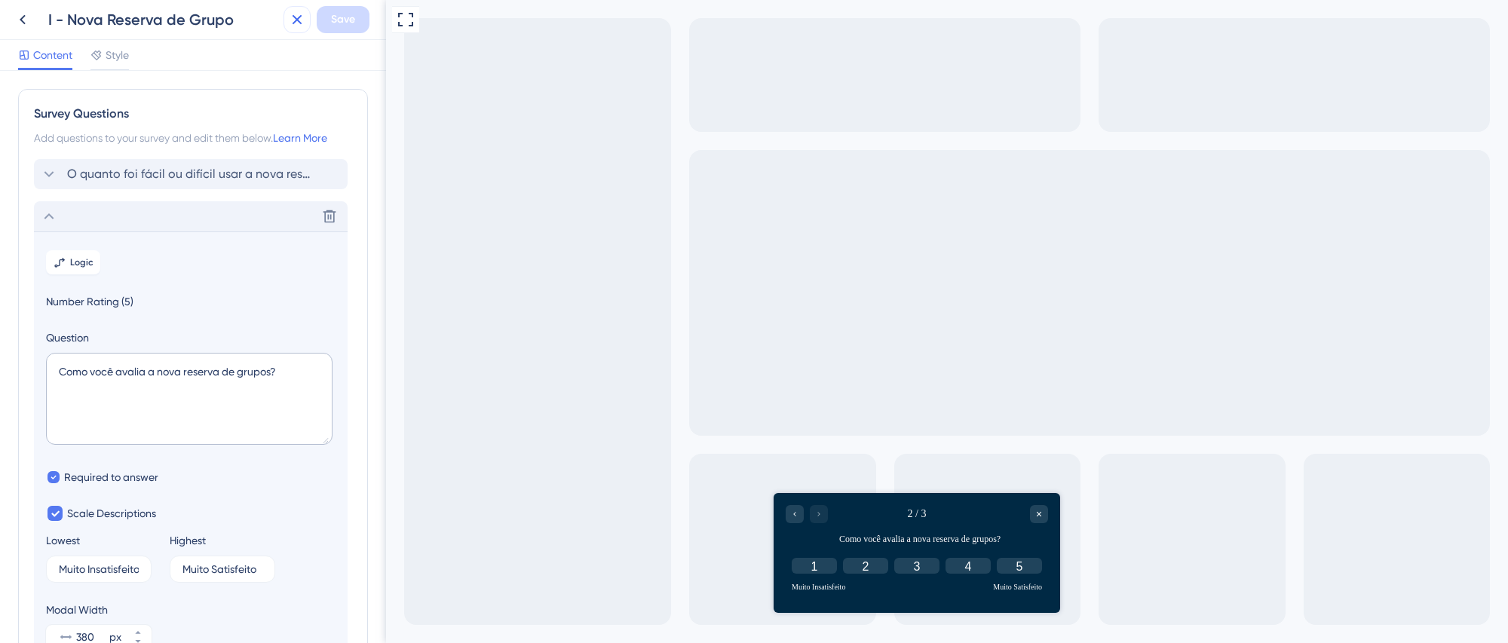
click at [296, 18] on icon at bounding box center [298, 20] width 10 height 10
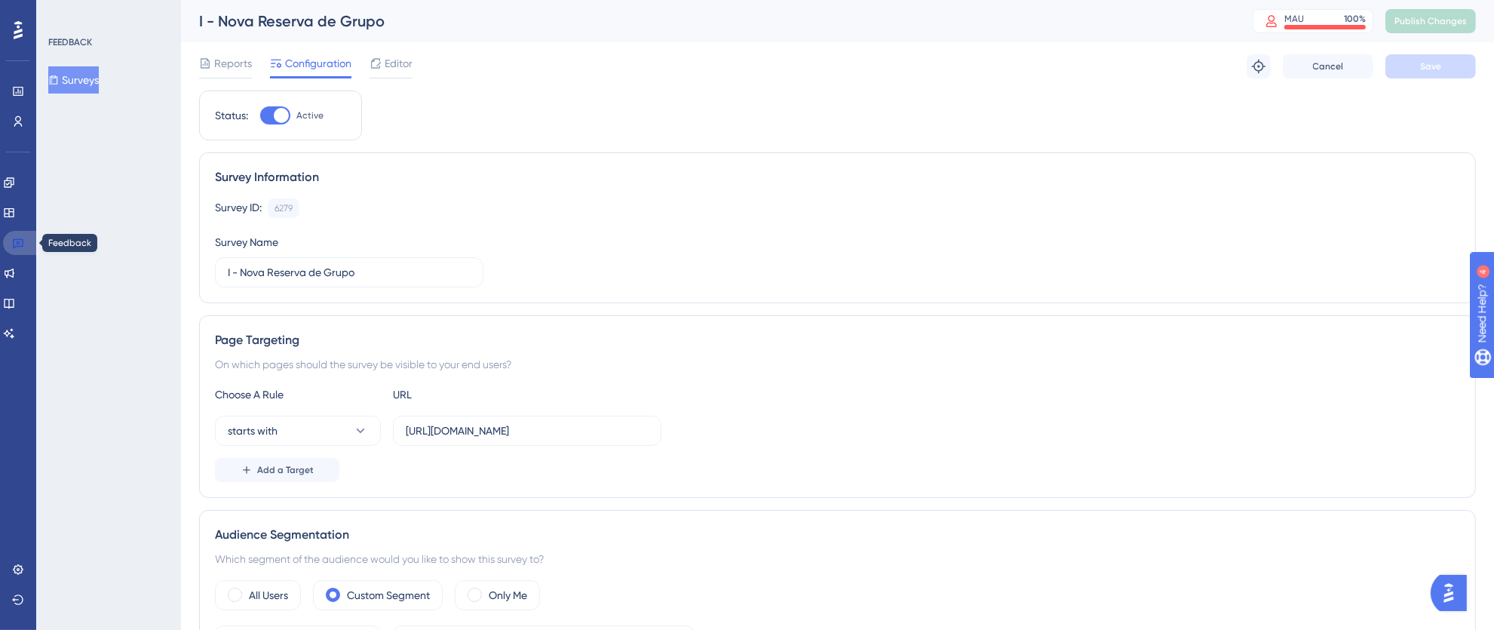
click at [8, 238] on link at bounding box center [21, 243] width 36 height 24
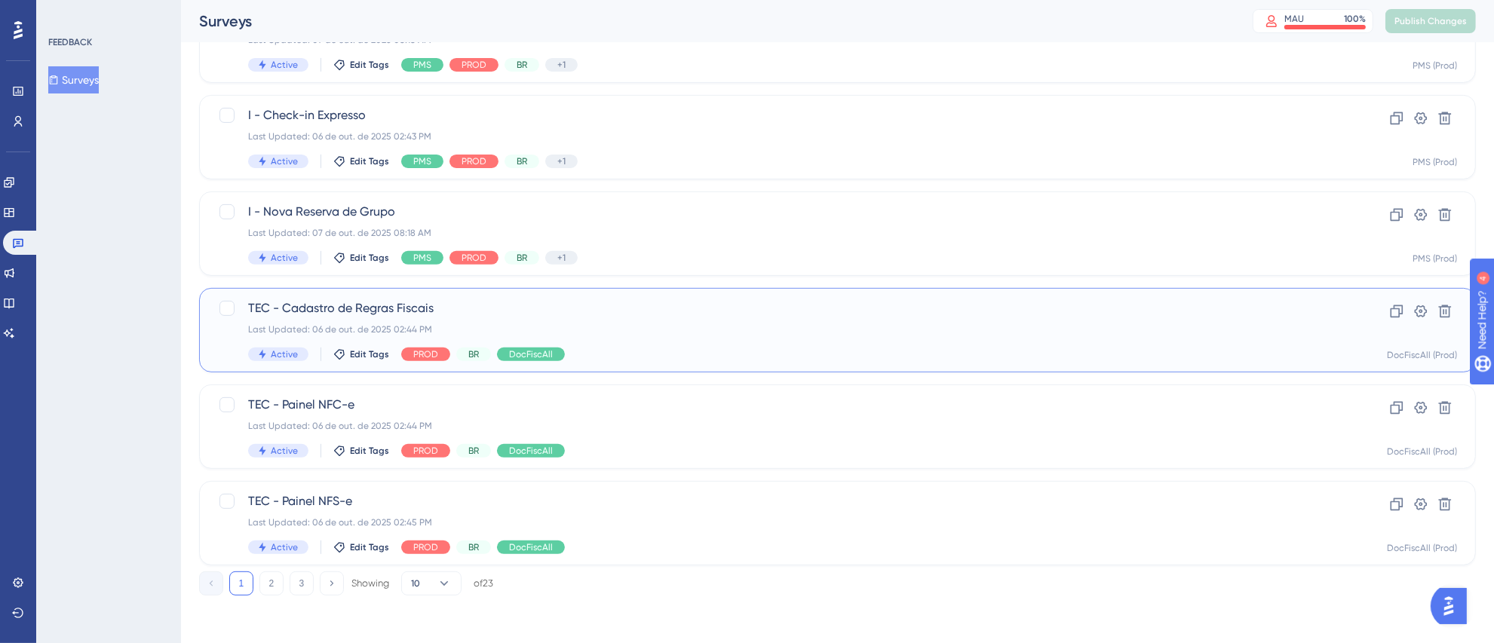
click at [709, 342] on div "TEC - Cadastro de Regras Fiscais Last Updated: [DATE] 02:44 PM Active Edit Tags…" at bounding box center [777, 330] width 1058 height 62
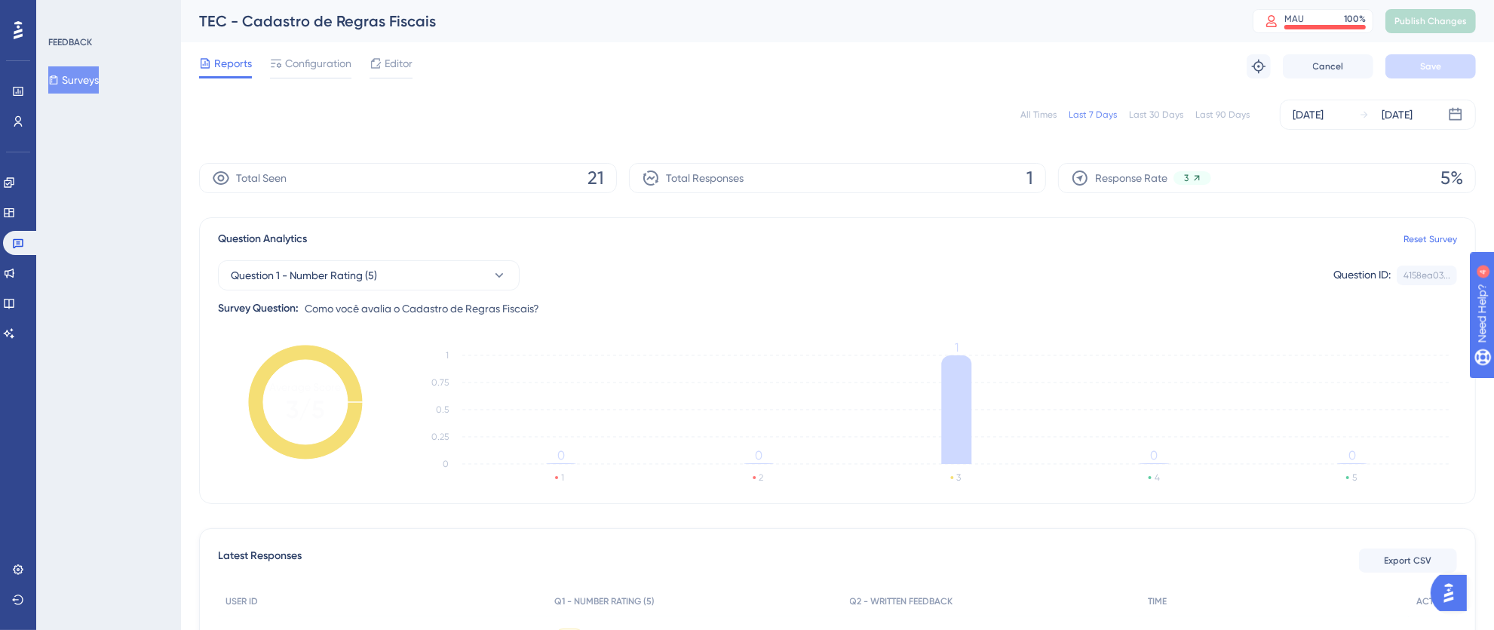
click at [427, 69] on div "Reports Configuration Editor Troubleshoot Cancel Save" at bounding box center [837, 66] width 1277 height 48
click at [406, 68] on span "Editor" at bounding box center [399, 63] width 28 height 18
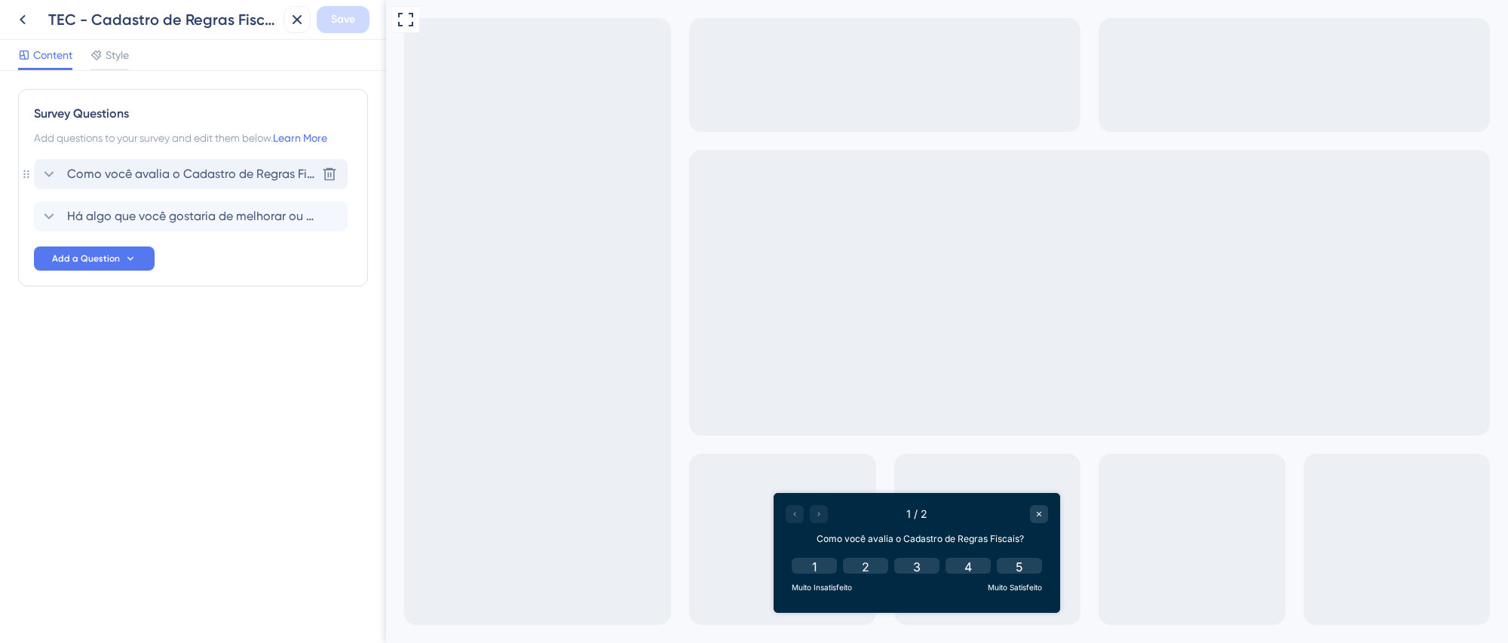
click at [227, 174] on span "Como você avalia o Cadastro de Regras Fiscais?" at bounding box center [191, 174] width 249 height 18
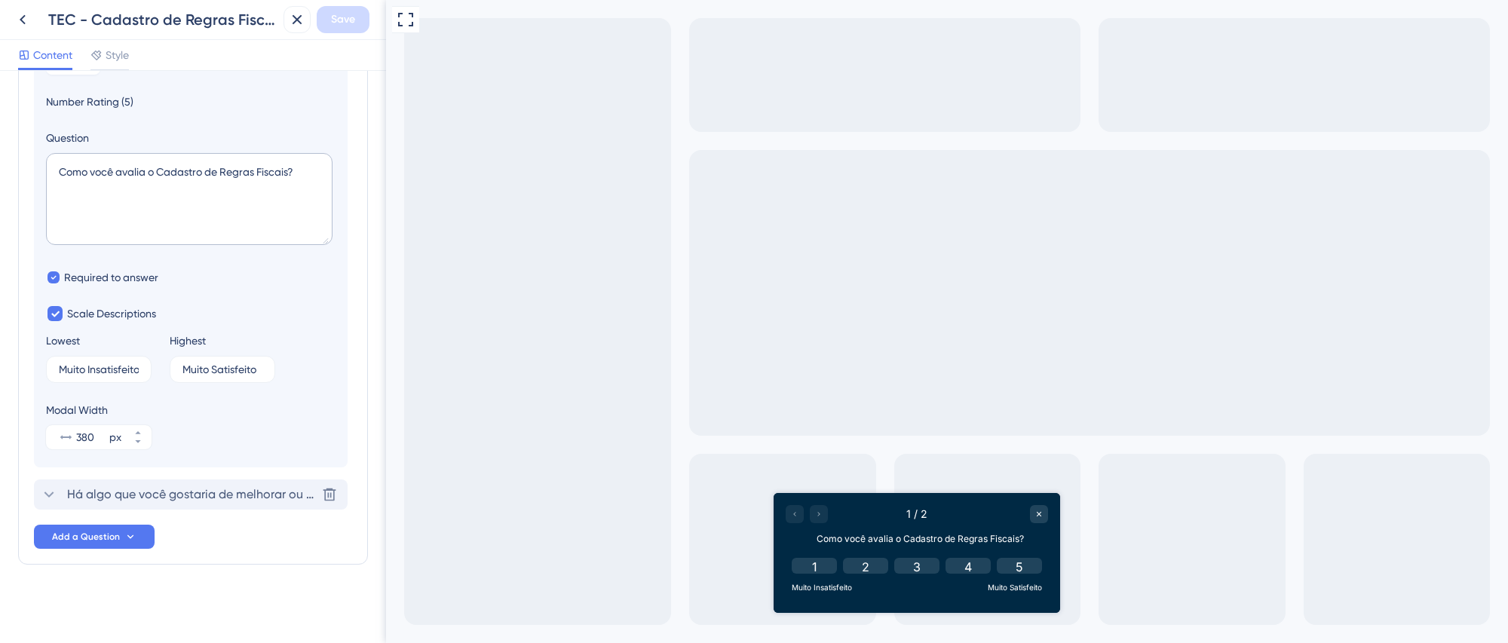
click at [106, 499] on span "Há algo que você gostaria de melhorar ou ajustar no Cadastro de Regras Fiscais?" at bounding box center [191, 495] width 249 height 18
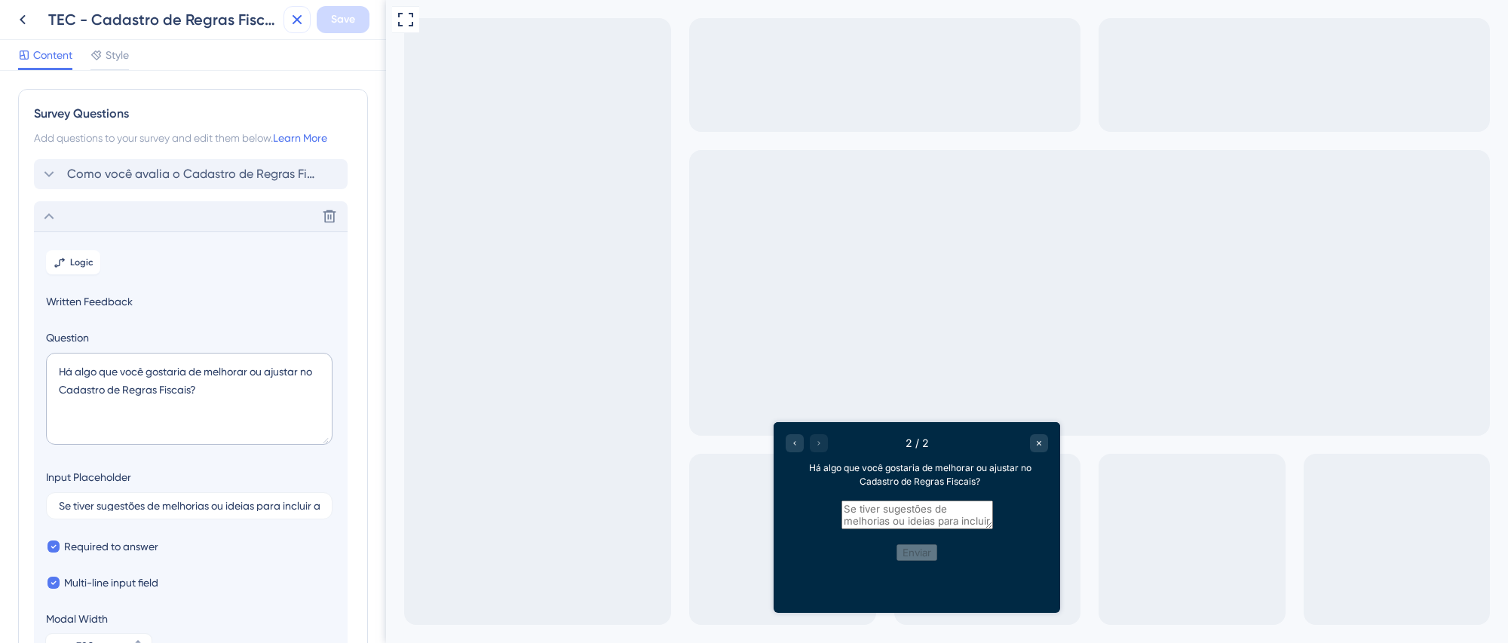
click at [298, 24] on icon at bounding box center [297, 20] width 18 height 18
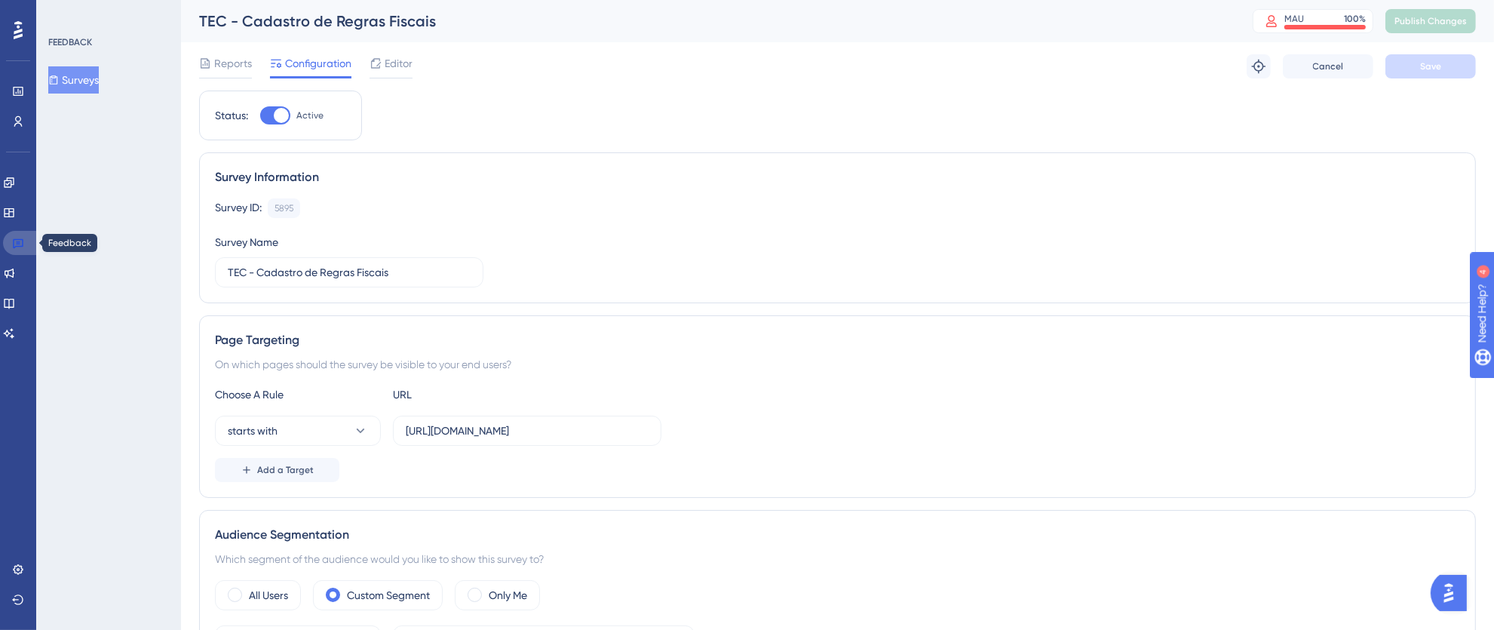
click at [26, 244] on link at bounding box center [21, 243] width 36 height 24
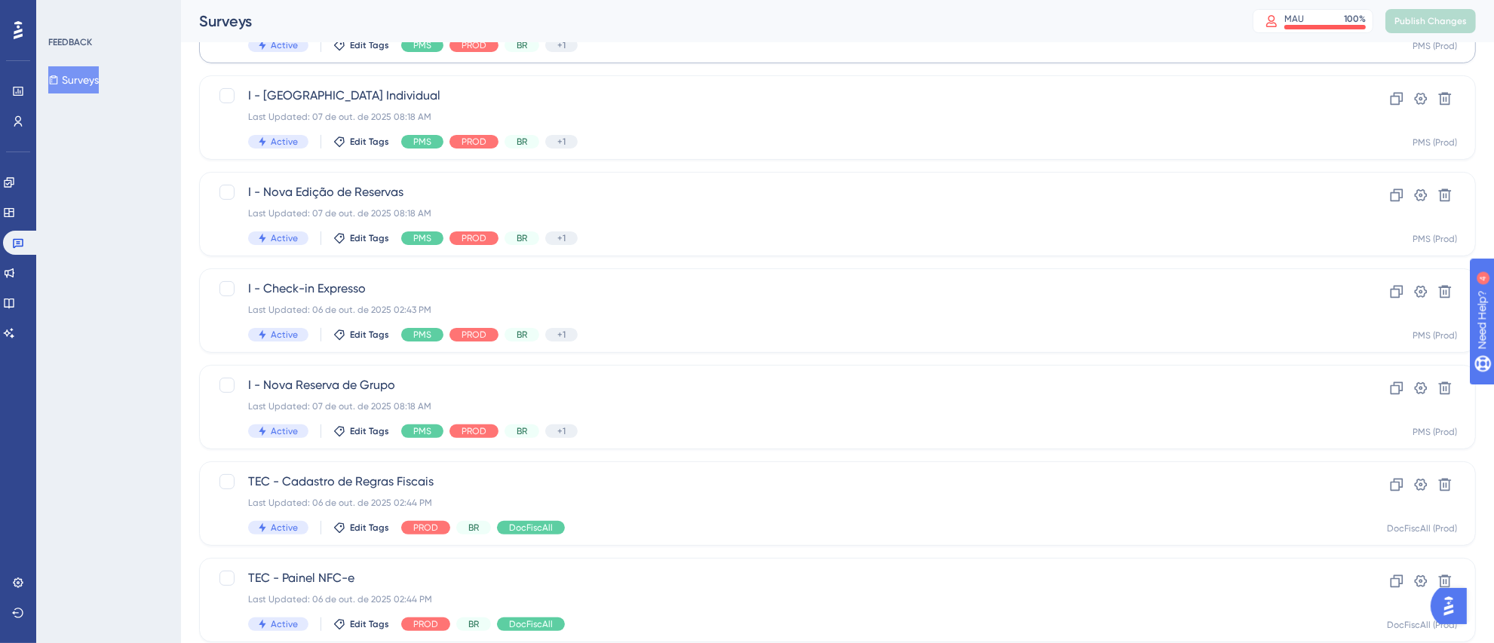
scroll to position [563, 0]
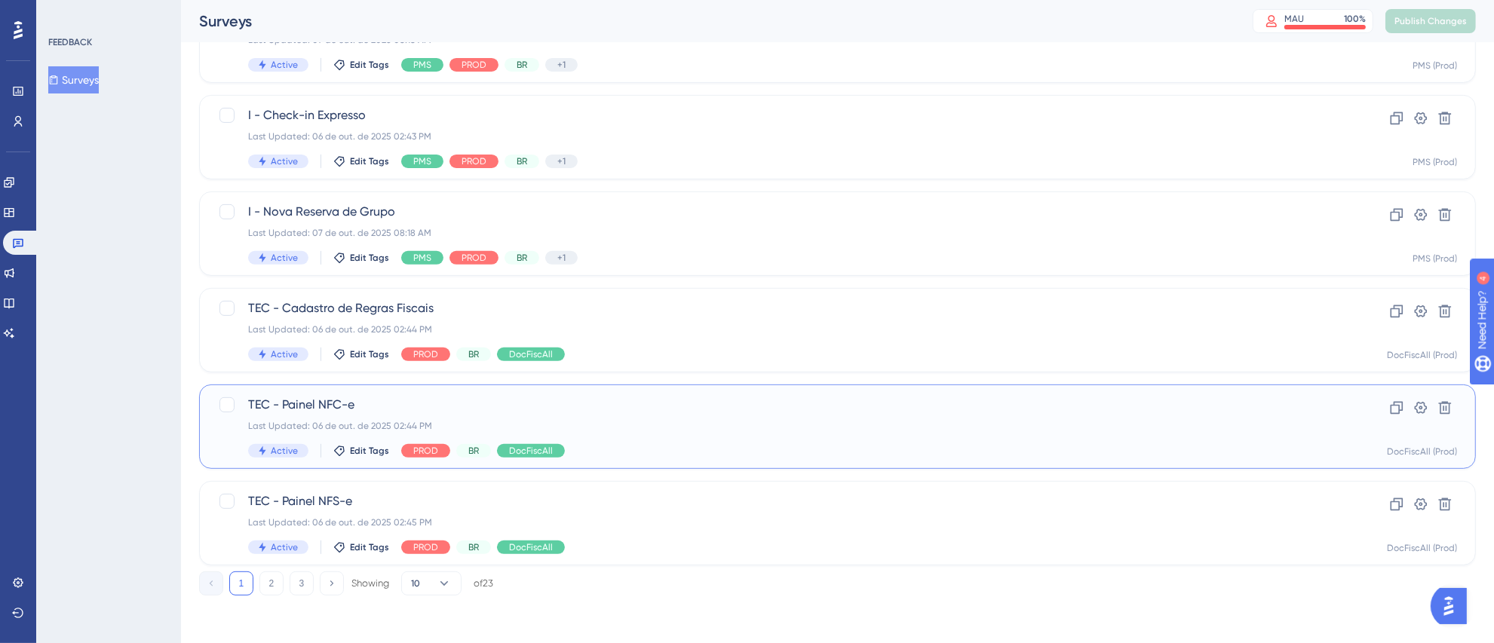
click at [751, 416] on div "TEC - Painel NFC-e Last Updated: [DATE] 02:44 PM Active Edit Tags PROD BR DocFi…" at bounding box center [777, 427] width 1058 height 62
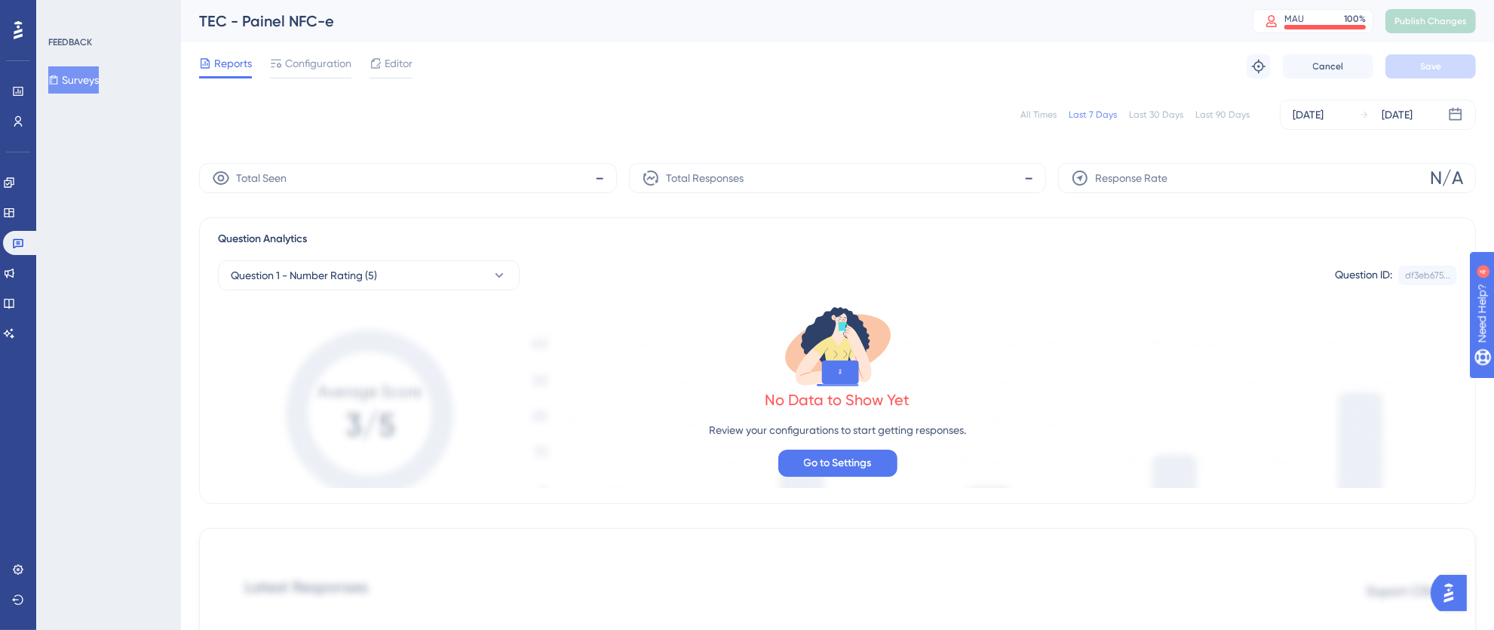
click at [381, 66] on icon at bounding box center [375, 63] width 12 height 12
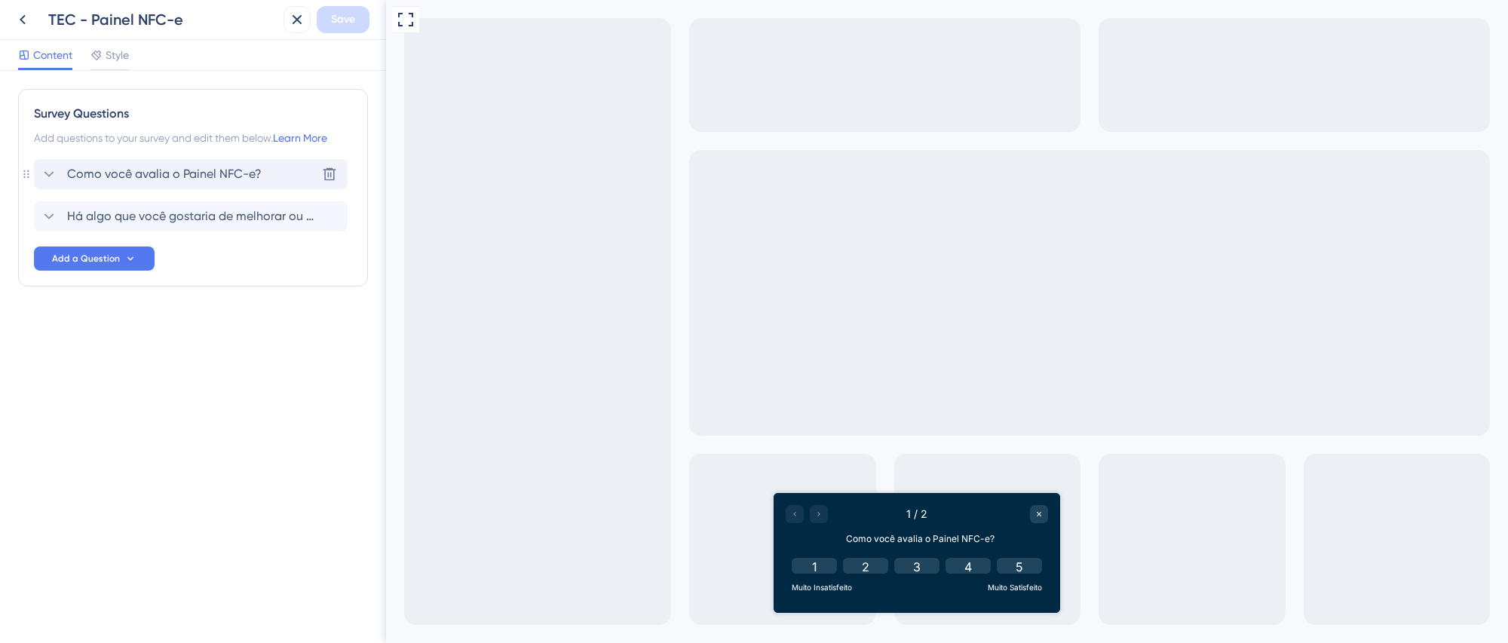
click at [240, 189] on div "Como você avalia o Painel NFC-e? [GEOGRAPHIC_DATA]" at bounding box center [191, 174] width 314 height 30
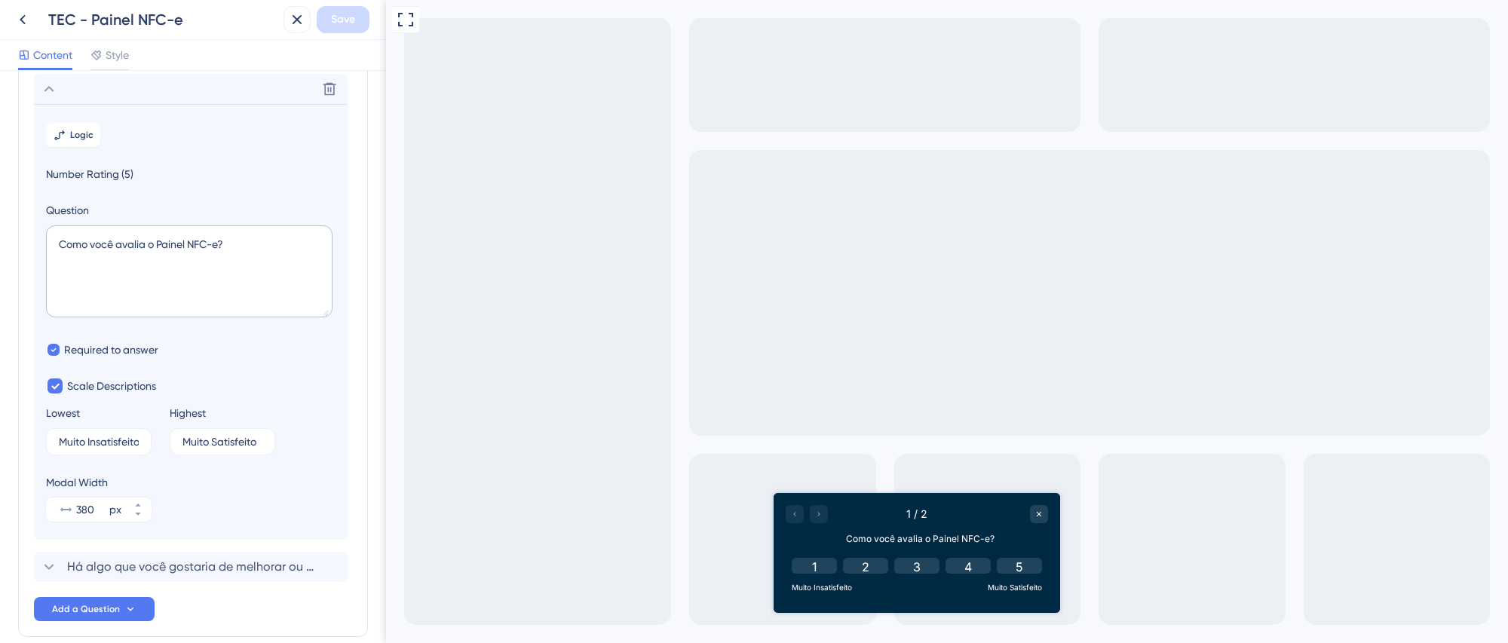
scroll to position [88, 0]
click at [172, 563] on span "Há algo que você gostaria de melhorar ou ajustar no Painel NFC-e?" at bounding box center [191, 564] width 249 height 18
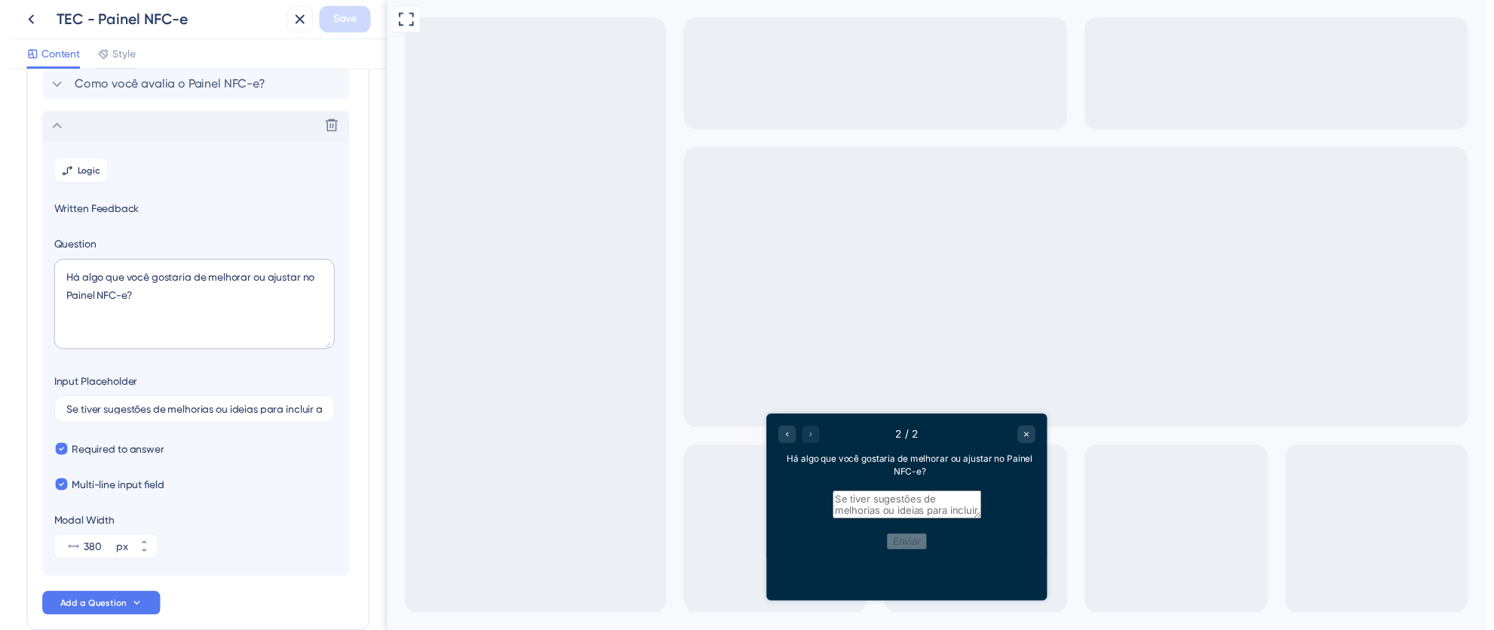
scroll to position [130, 0]
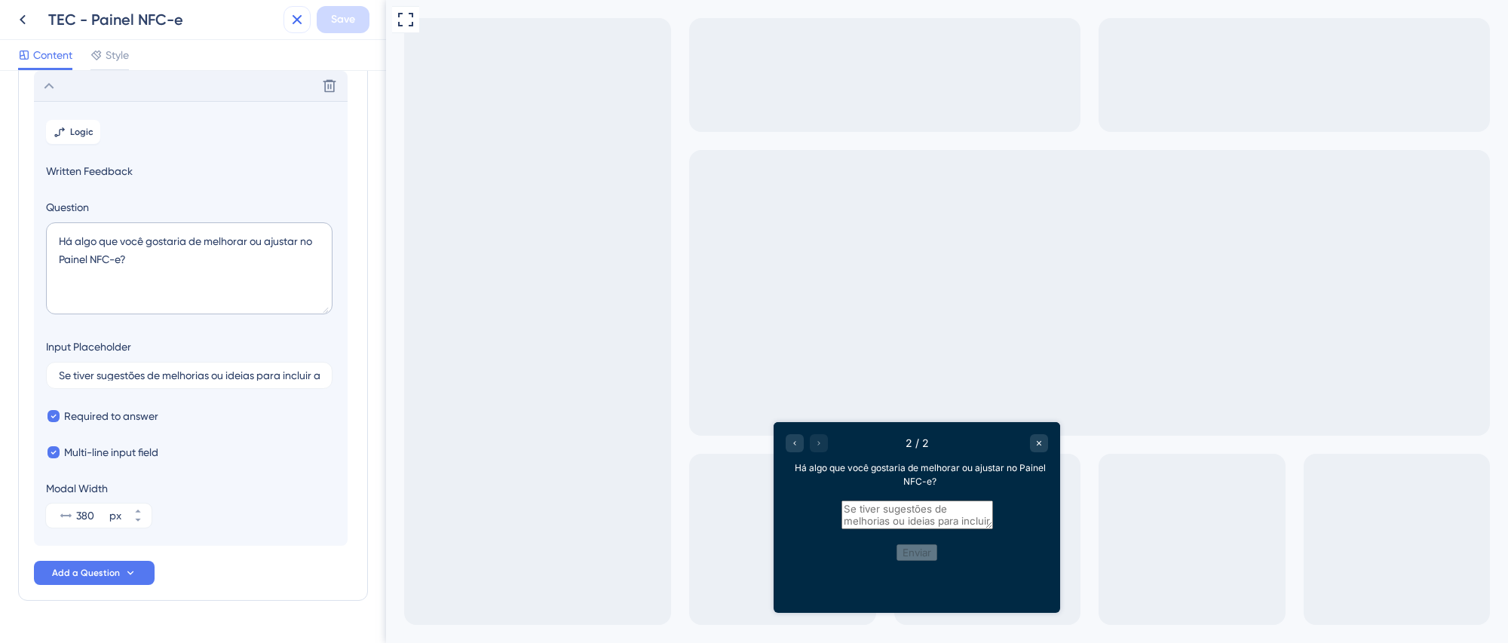
click at [300, 20] on icon at bounding box center [297, 20] width 18 height 18
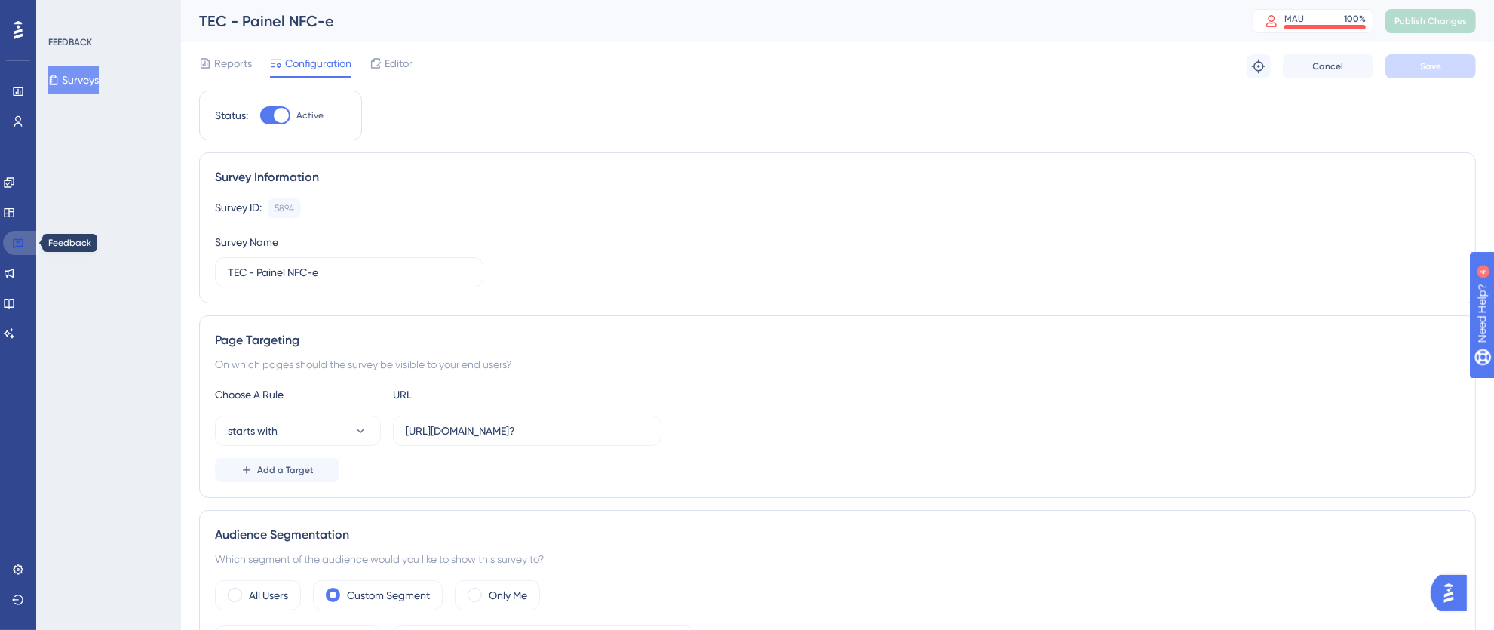
click at [13, 244] on icon at bounding box center [18, 244] width 11 height 10
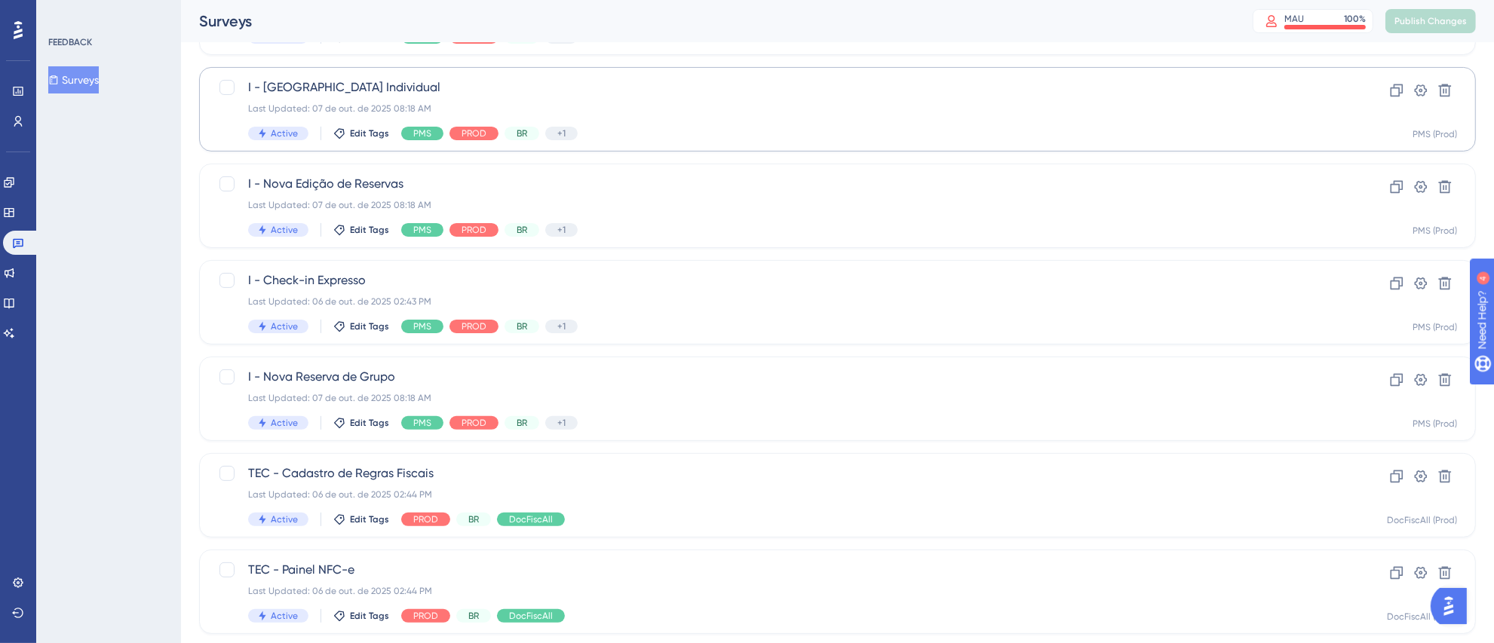
scroll to position [563, 0]
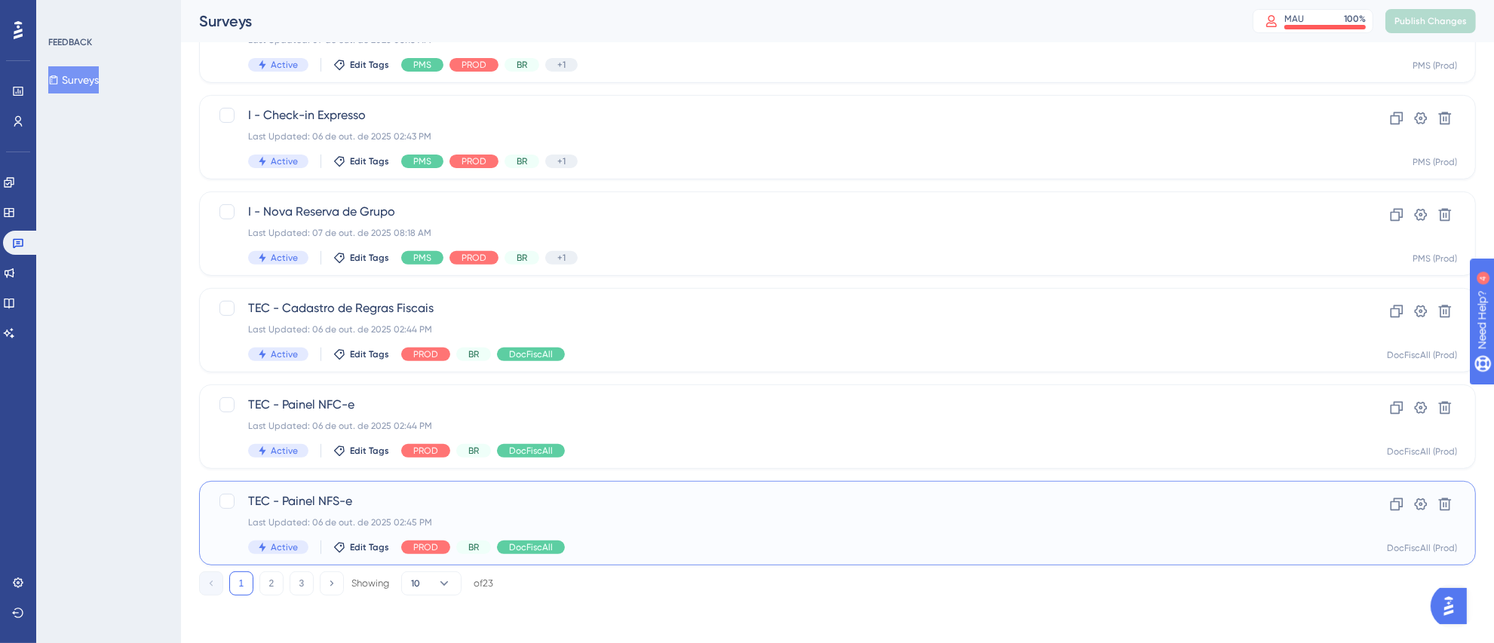
click at [704, 498] on span "TEC - Painel NFS-e" at bounding box center [777, 501] width 1058 height 18
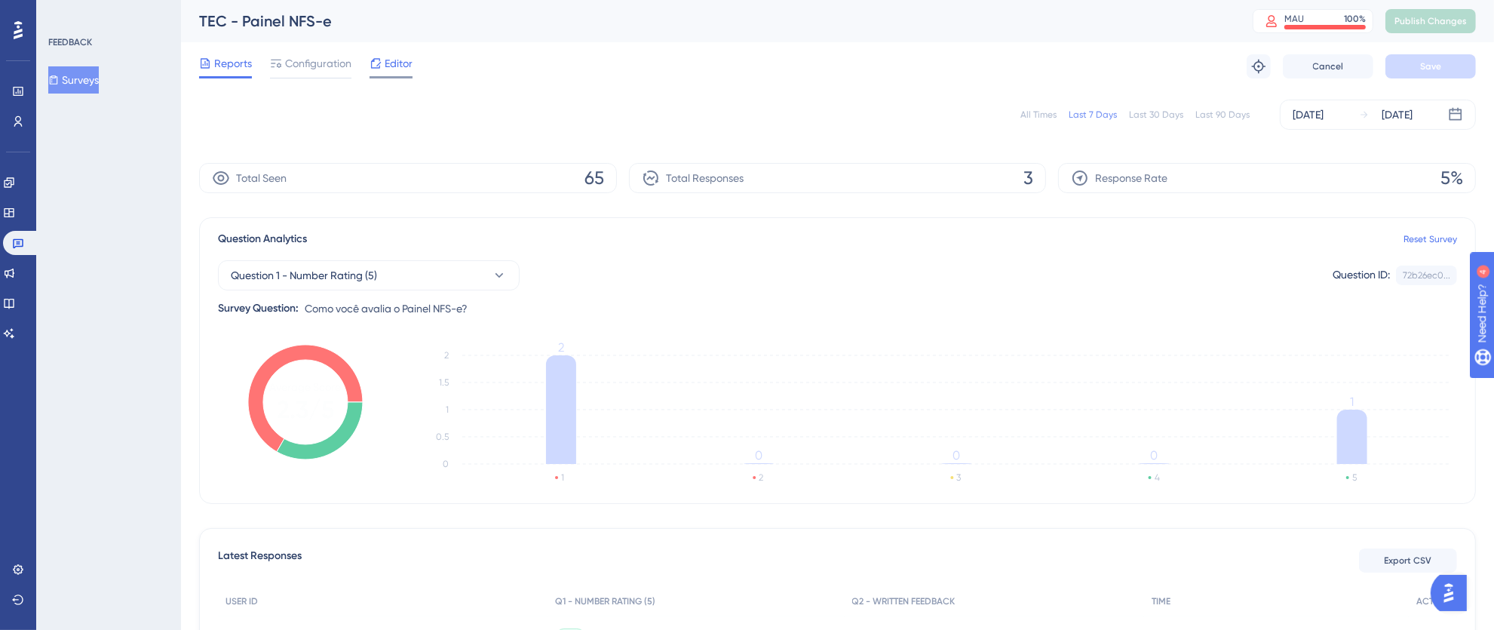
click at [394, 69] on span "Editor" at bounding box center [399, 63] width 28 height 18
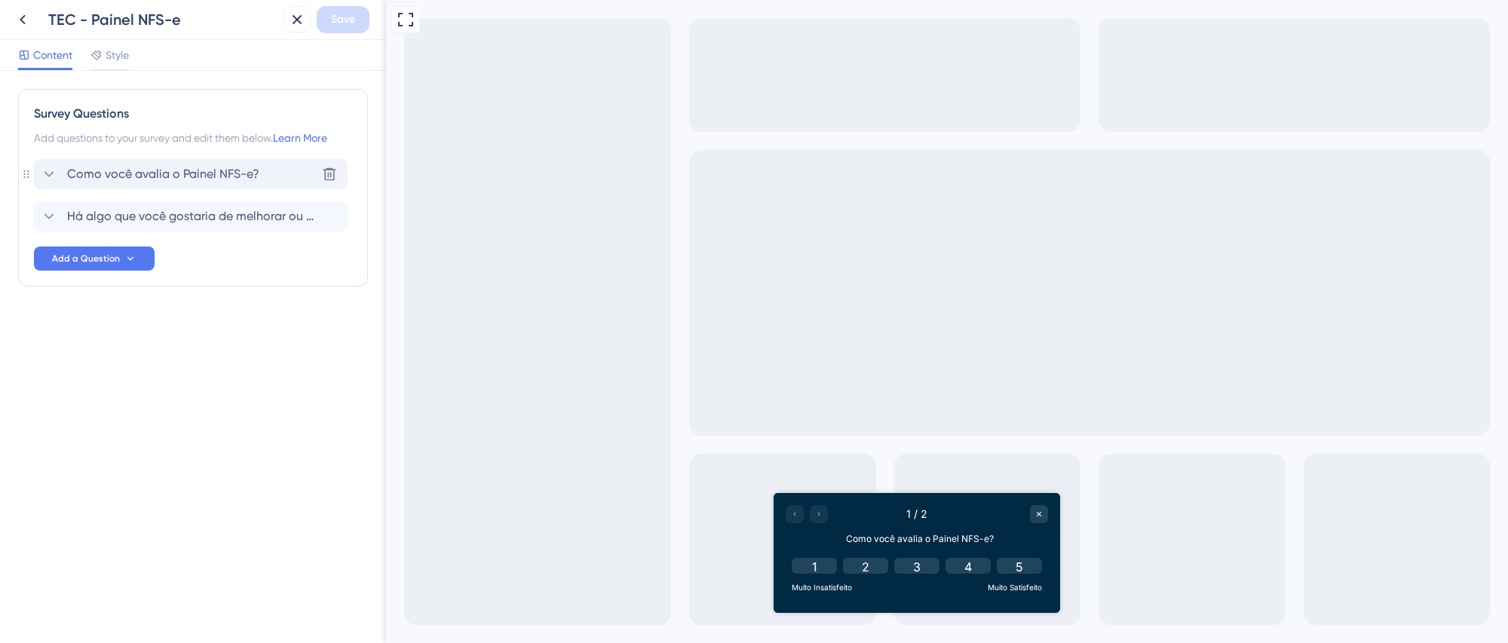
click at [259, 168] on div "Como você avalia o Painel NFS-e? [GEOGRAPHIC_DATA]" at bounding box center [191, 174] width 314 height 30
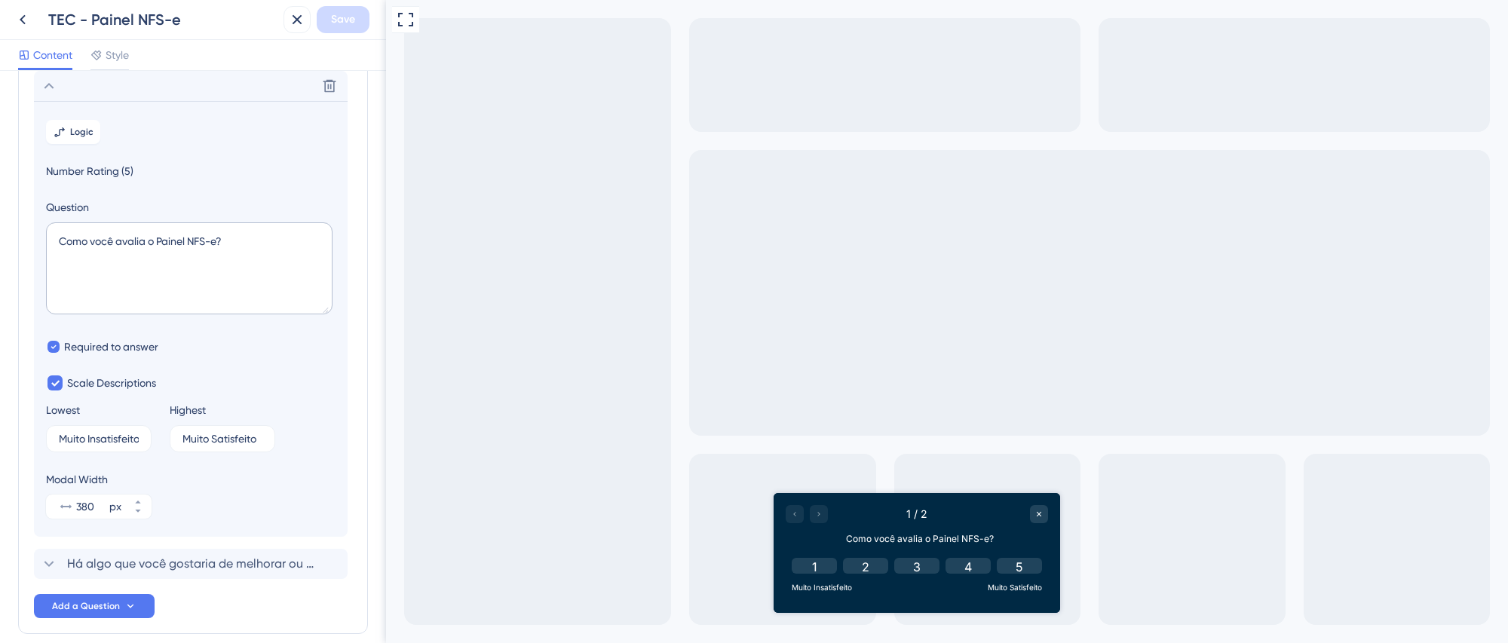
scroll to position [158, 0]
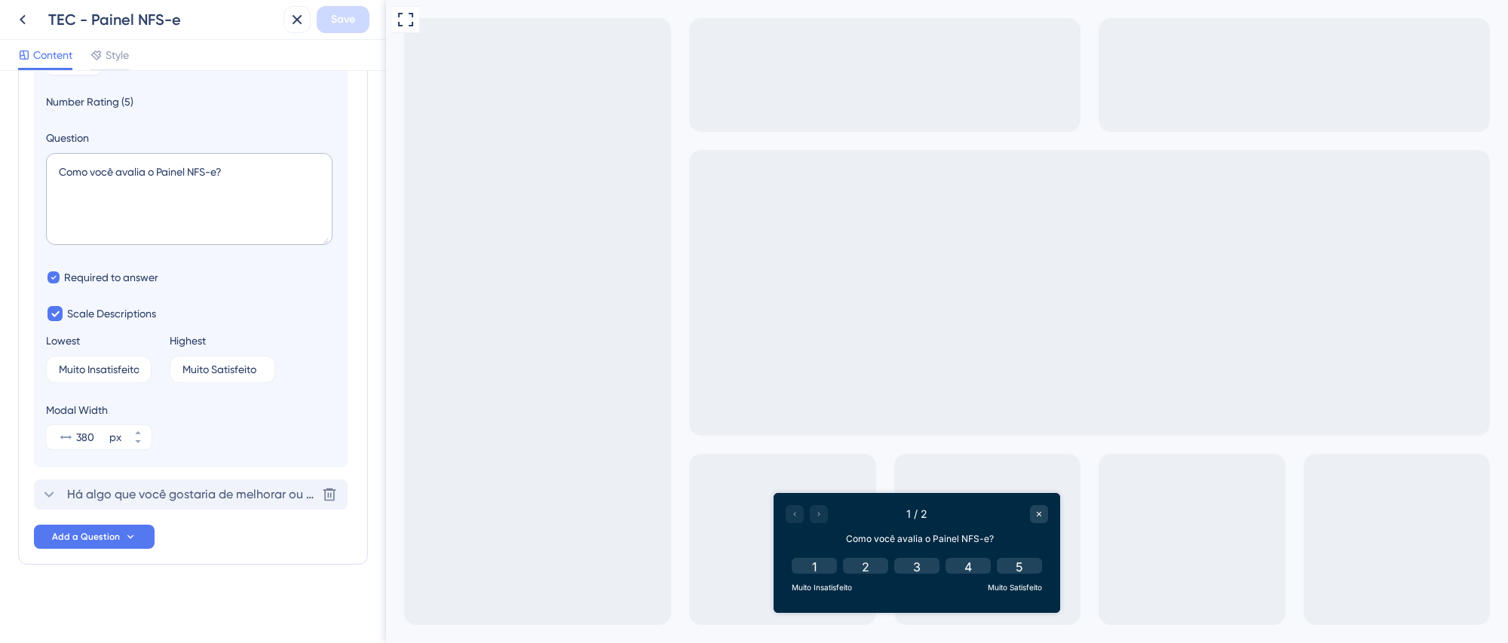
click at [219, 497] on span "Há algo que você gostaria de melhorar ou ajustar no Painel NFS-e?" at bounding box center [191, 495] width 249 height 18
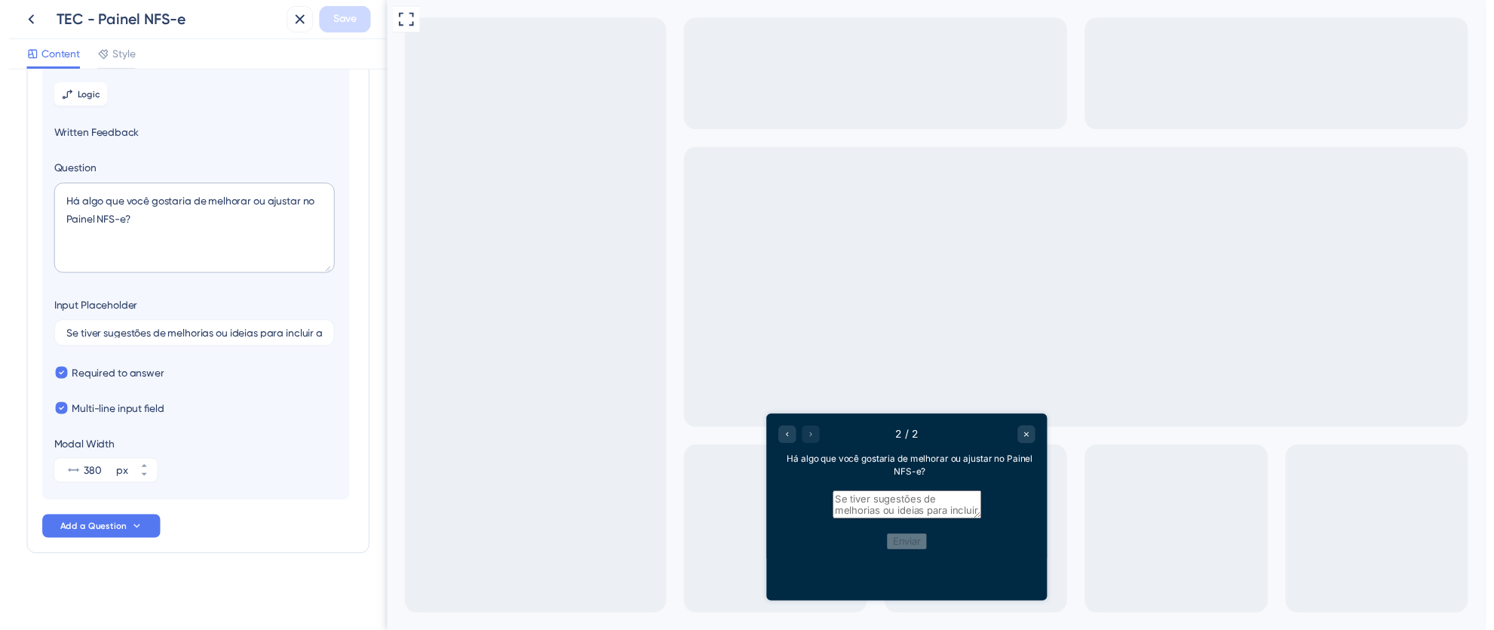
scroll to position [0, 0]
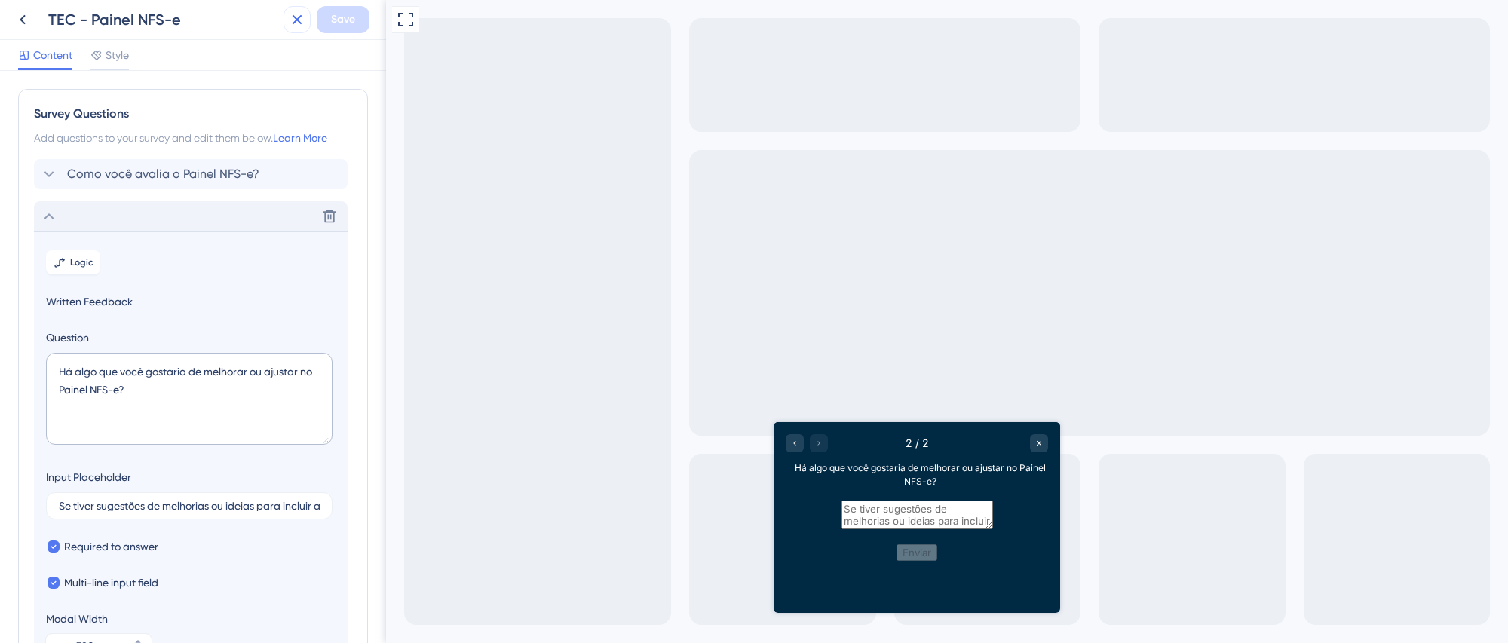
click at [293, 13] on icon at bounding box center [297, 20] width 18 height 18
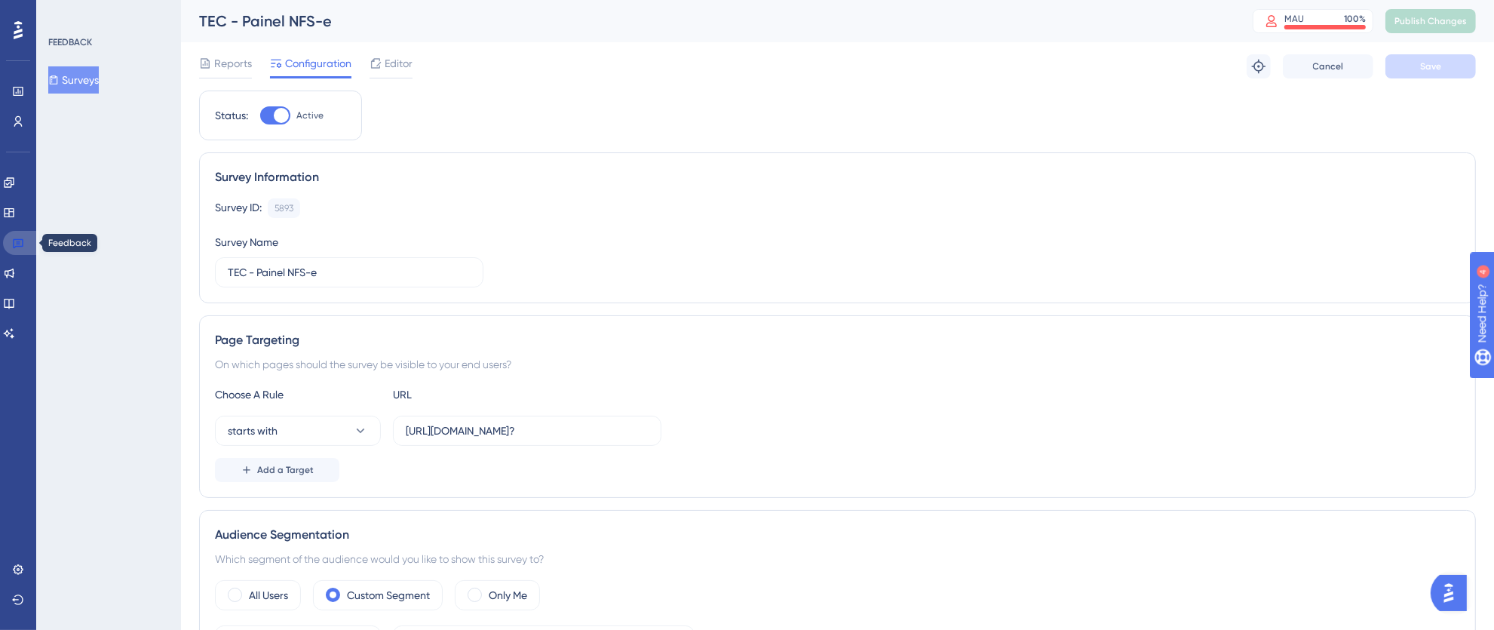
click at [17, 247] on icon at bounding box center [18, 243] width 12 height 12
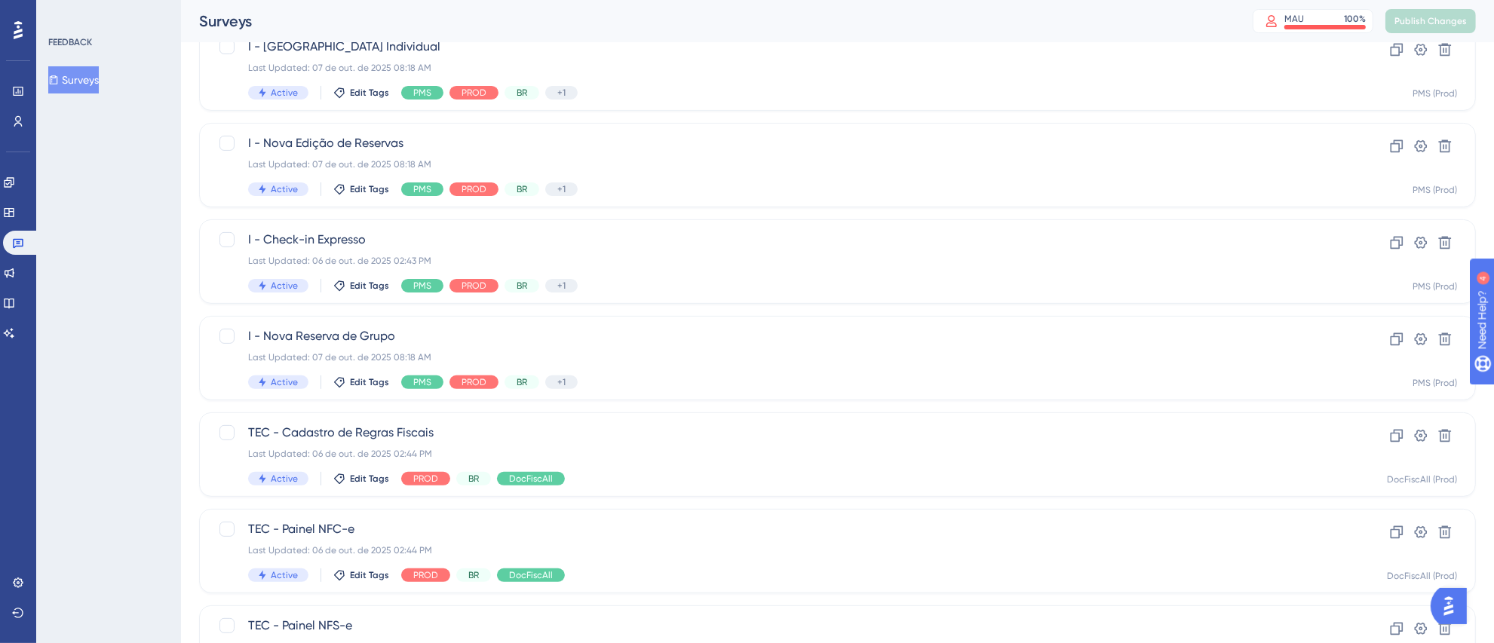
scroll to position [563, 0]
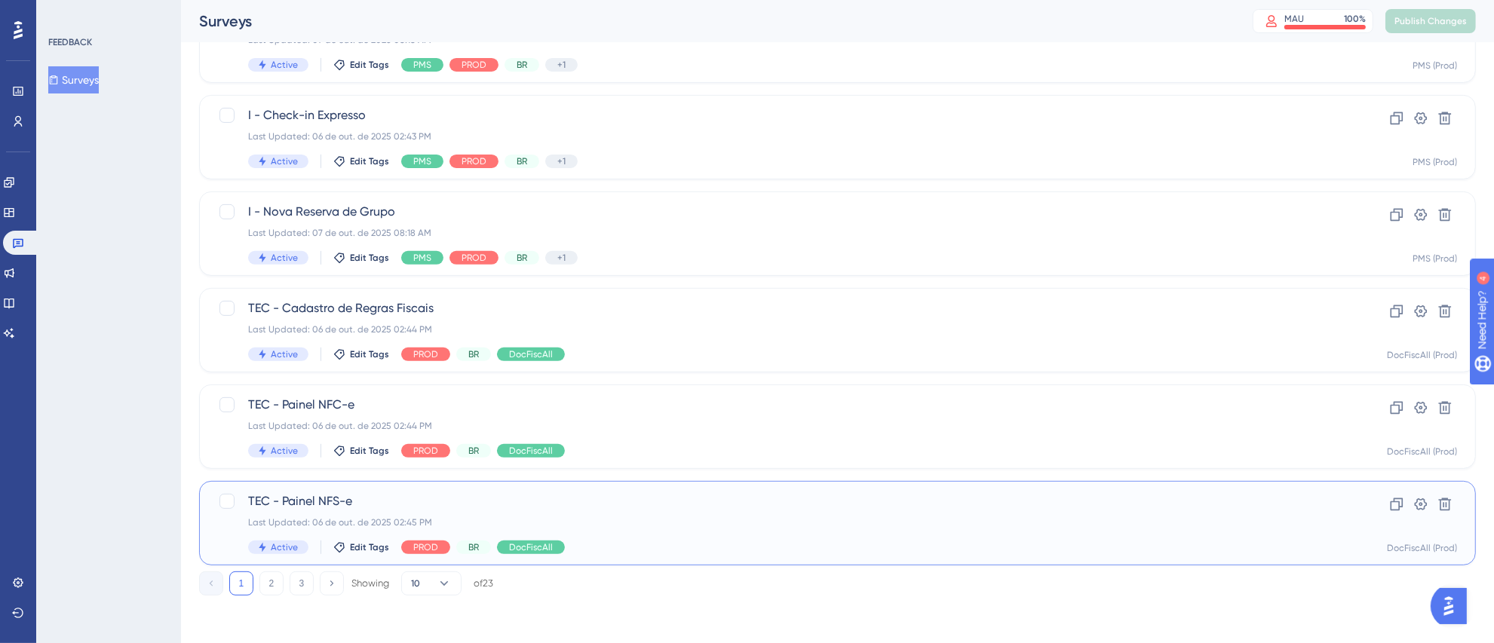
click at [641, 538] on div "TEC - Painel NFS-e Last Updated: [DATE] 02:45 PM Active Edit Tags PROD BR DocFi…" at bounding box center [777, 523] width 1058 height 62
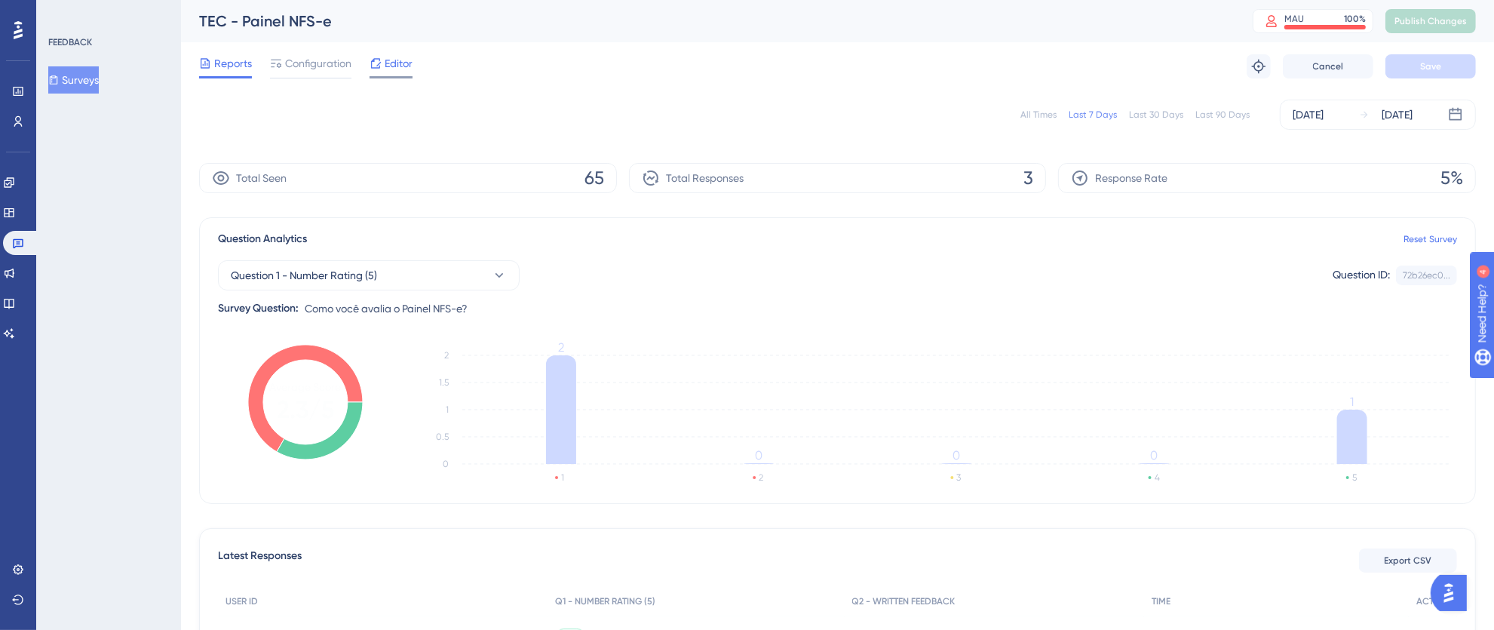
click at [390, 65] on span "Editor" at bounding box center [399, 63] width 28 height 18
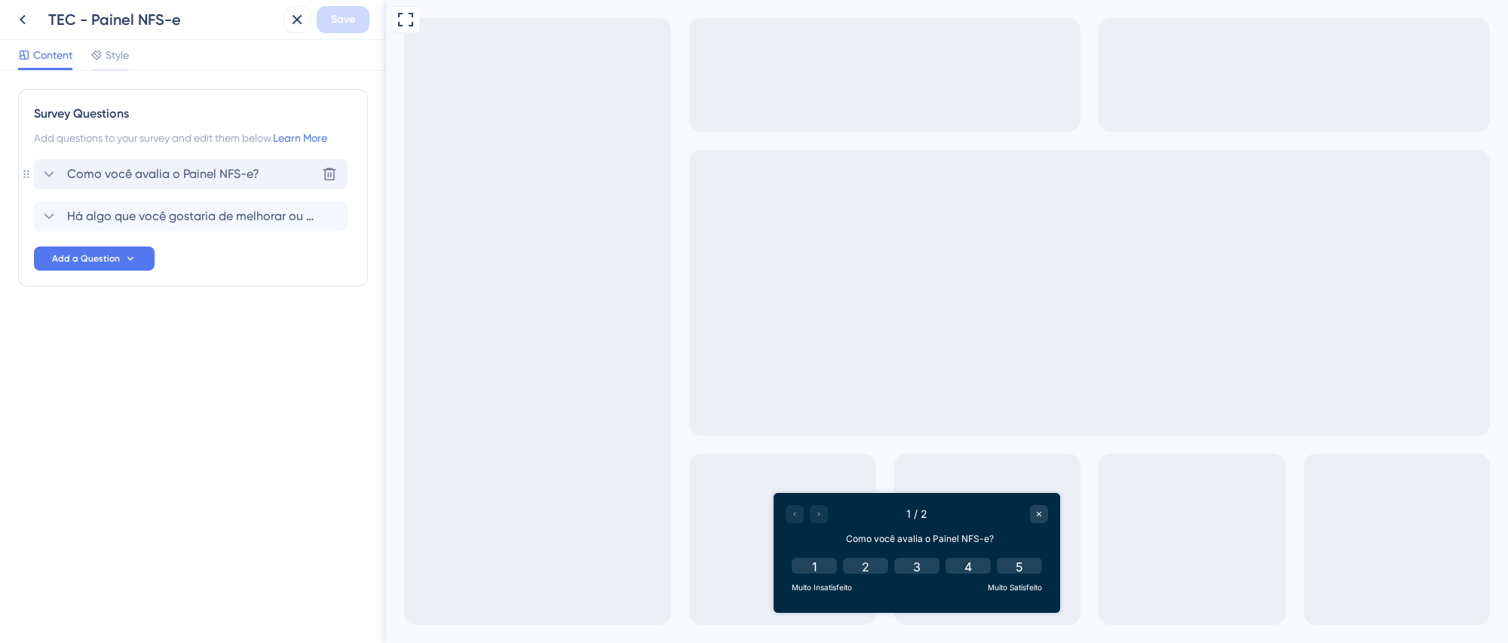
click at [246, 182] on span "Como você avalia o Painel NFS-e?" at bounding box center [163, 174] width 192 height 18
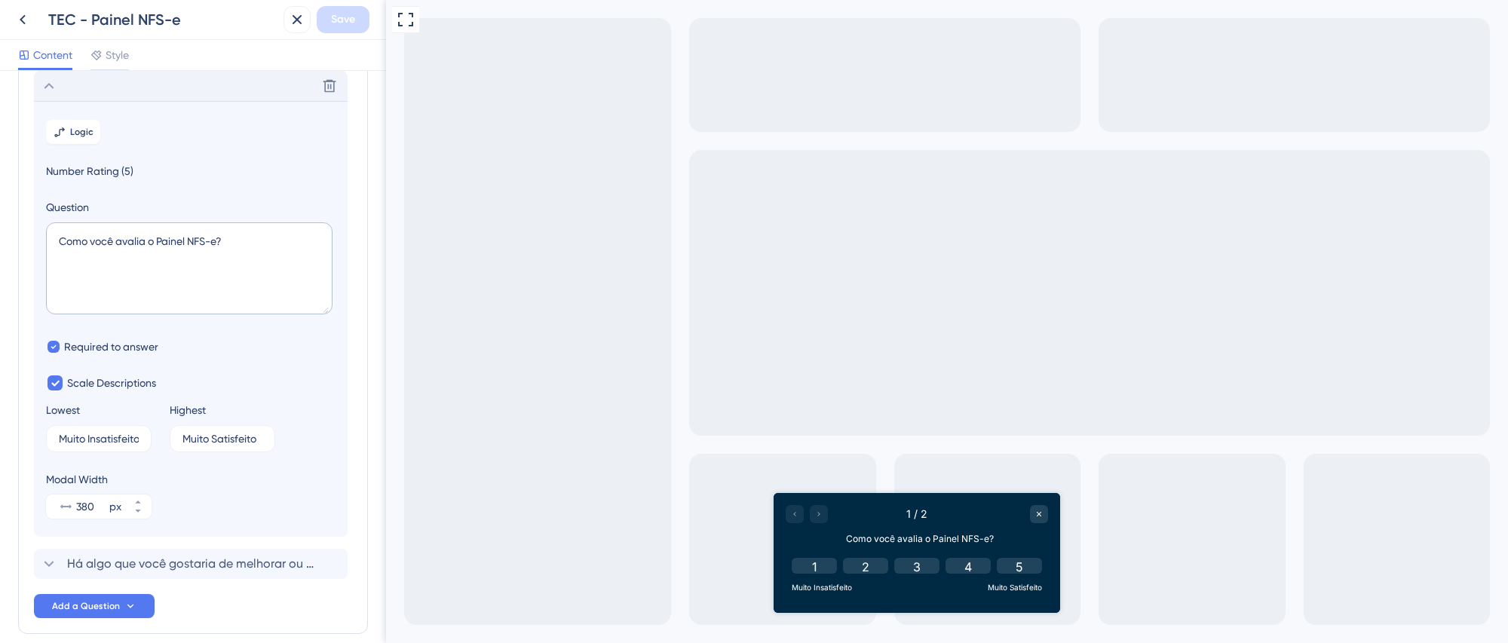
scroll to position [158, 0]
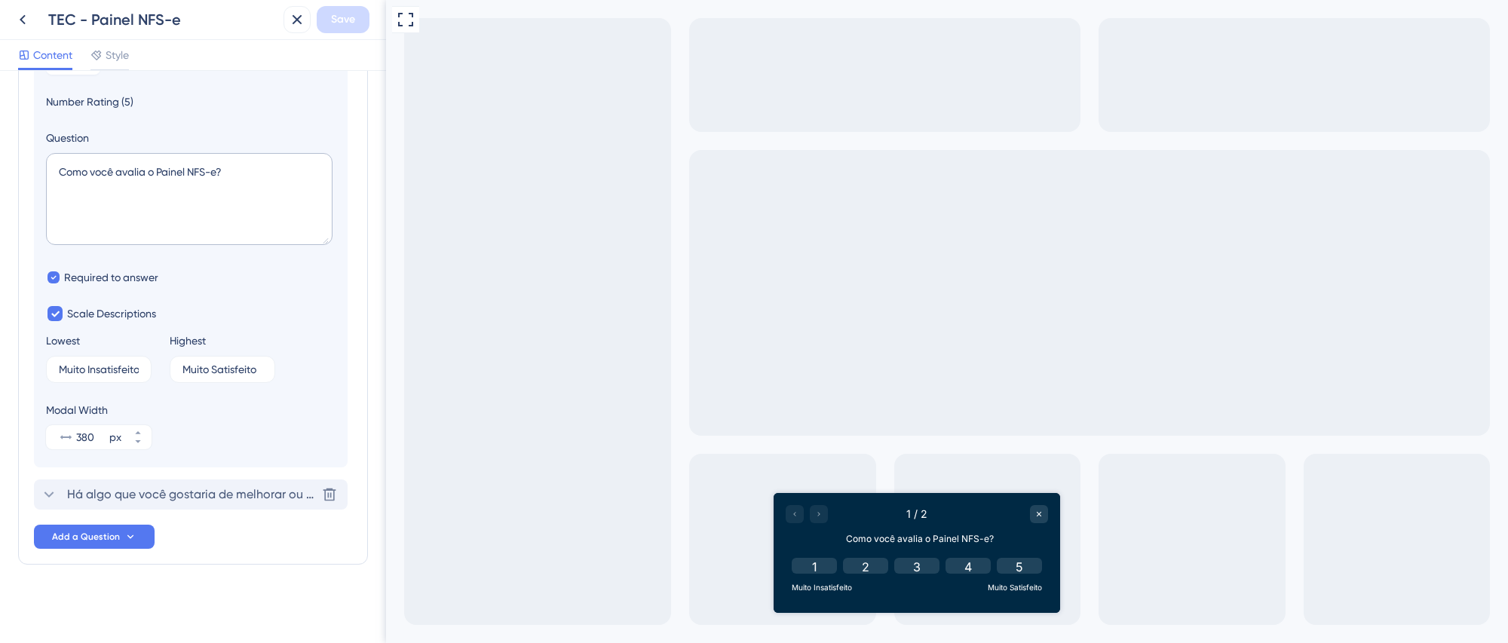
click at [227, 487] on span "Há algo que você gostaria de melhorar ou ajustar no Painel NFS-e?" at bounding box center [191, 495] width 249 height 18
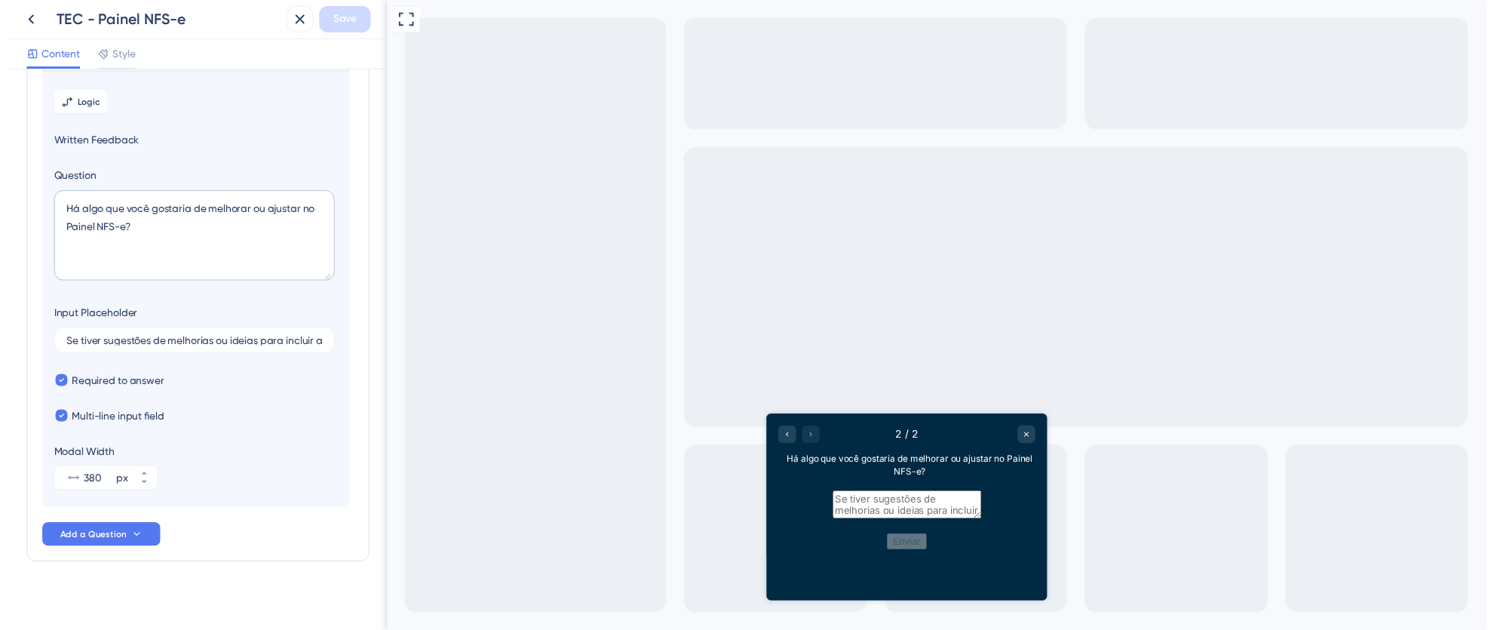
scroll to position [130, 0]
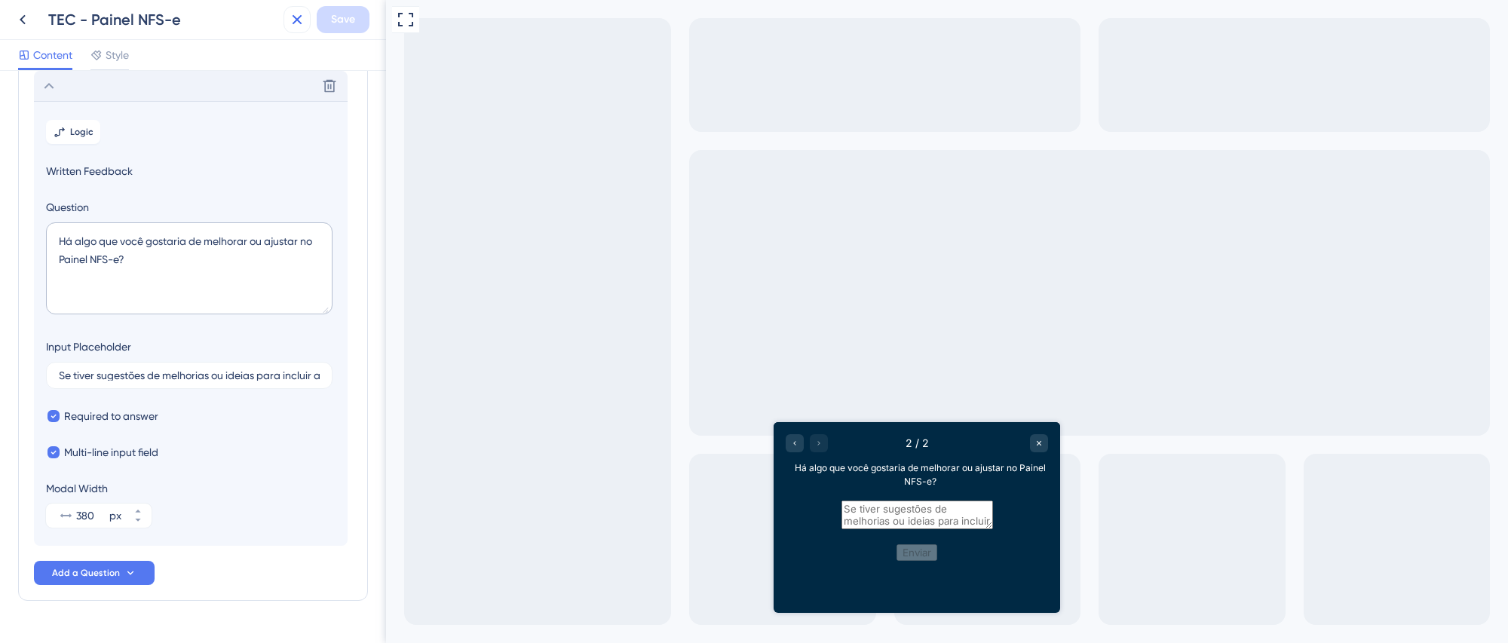
click at [296, 25] on icon at bounding box center [297, 20] width 18 height 18
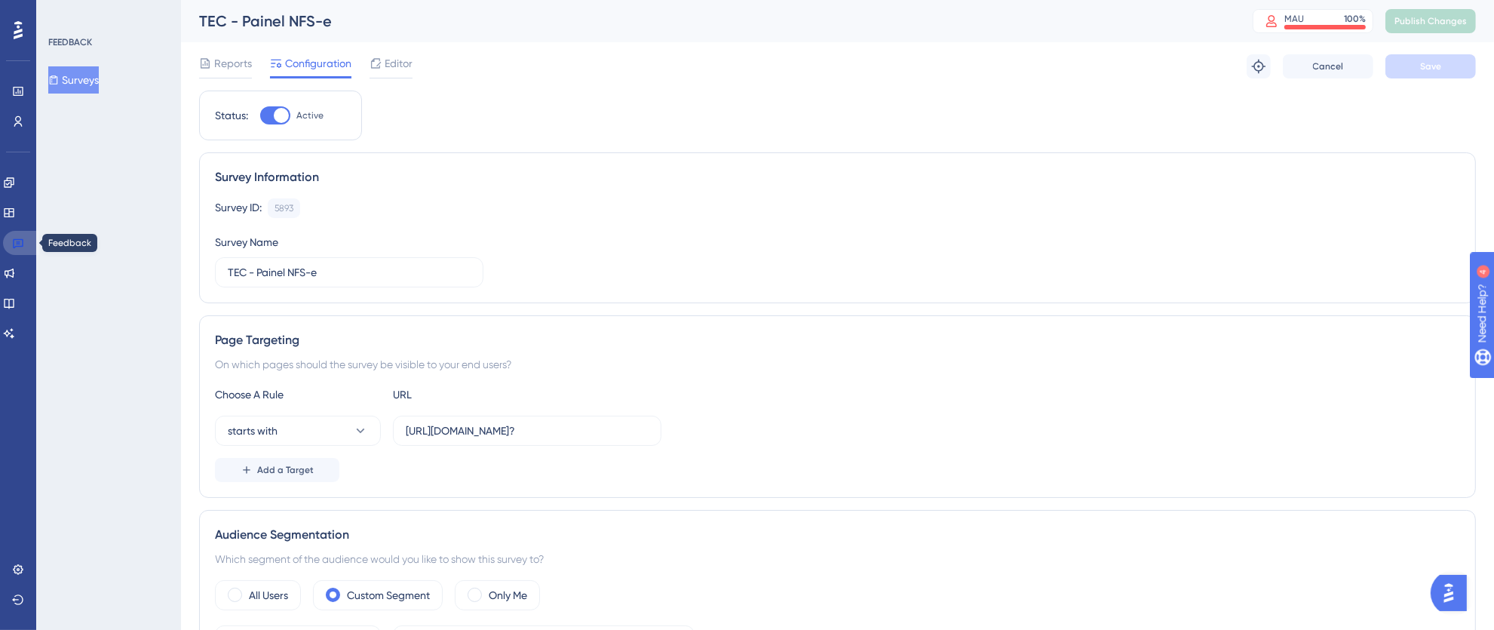
click at [12, 245] on icon at bounding box center [18, 243] width 12 height 12
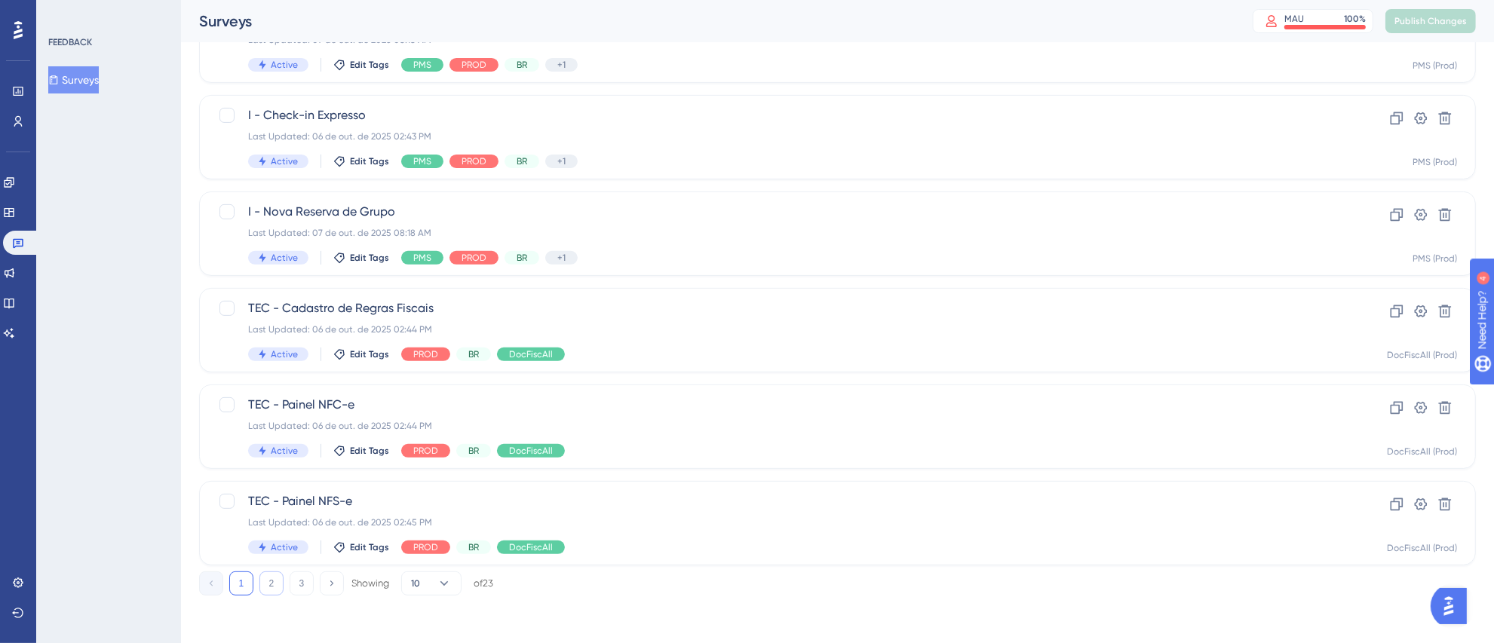
click at [265, 581] on button "2" at bounding box center [271, 584] width 24 height 24
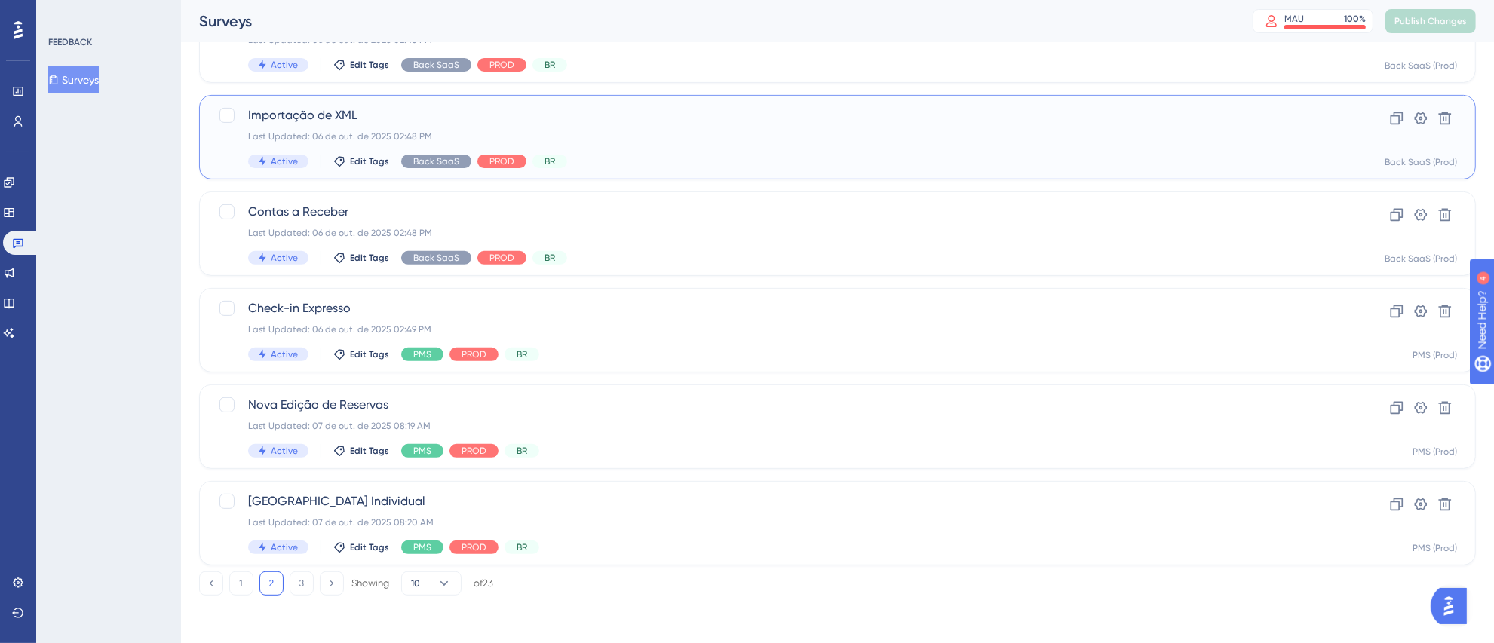
click at [800, 149] on div "Importação de XML Last Updated: [DATE] 02:48 PM Active Edit Tags Back SaaS PROD…" at bounding box center [777, 137] width 1058 height 62
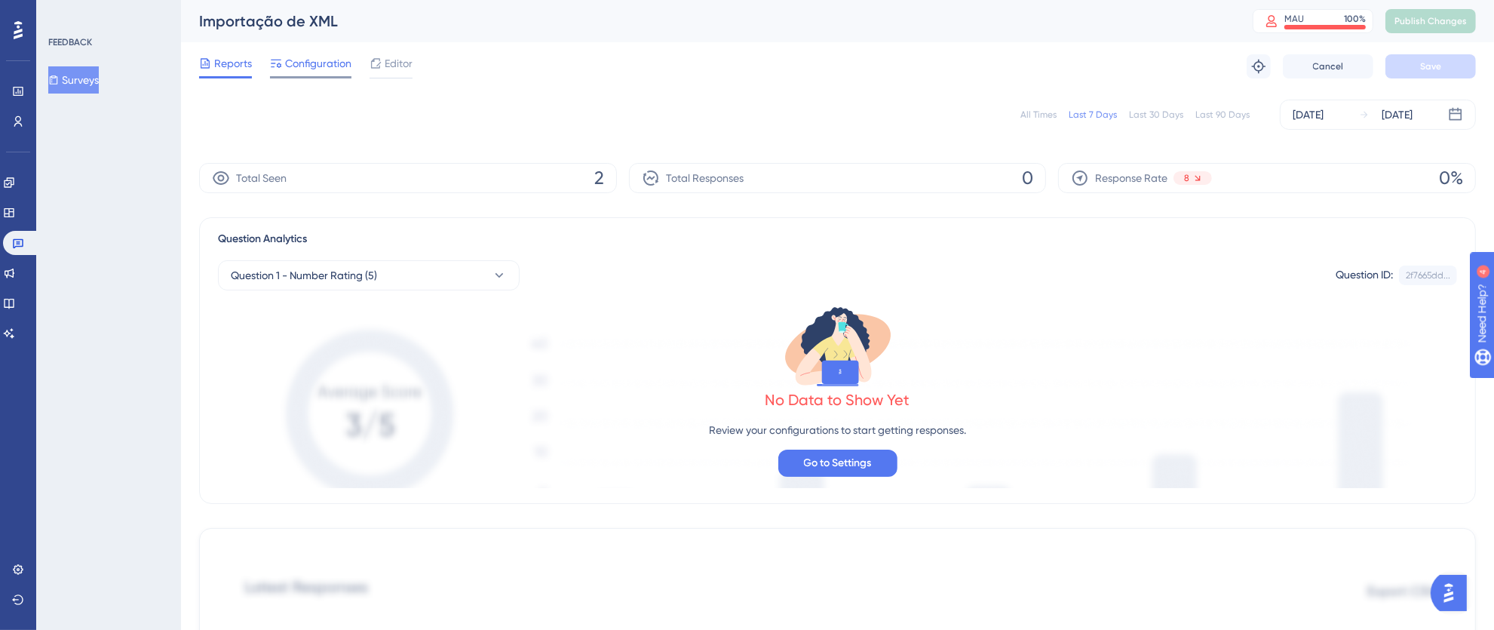
click at [324, 71] on span "Configuration" at bounding box center [318, 63] width 66 height 18
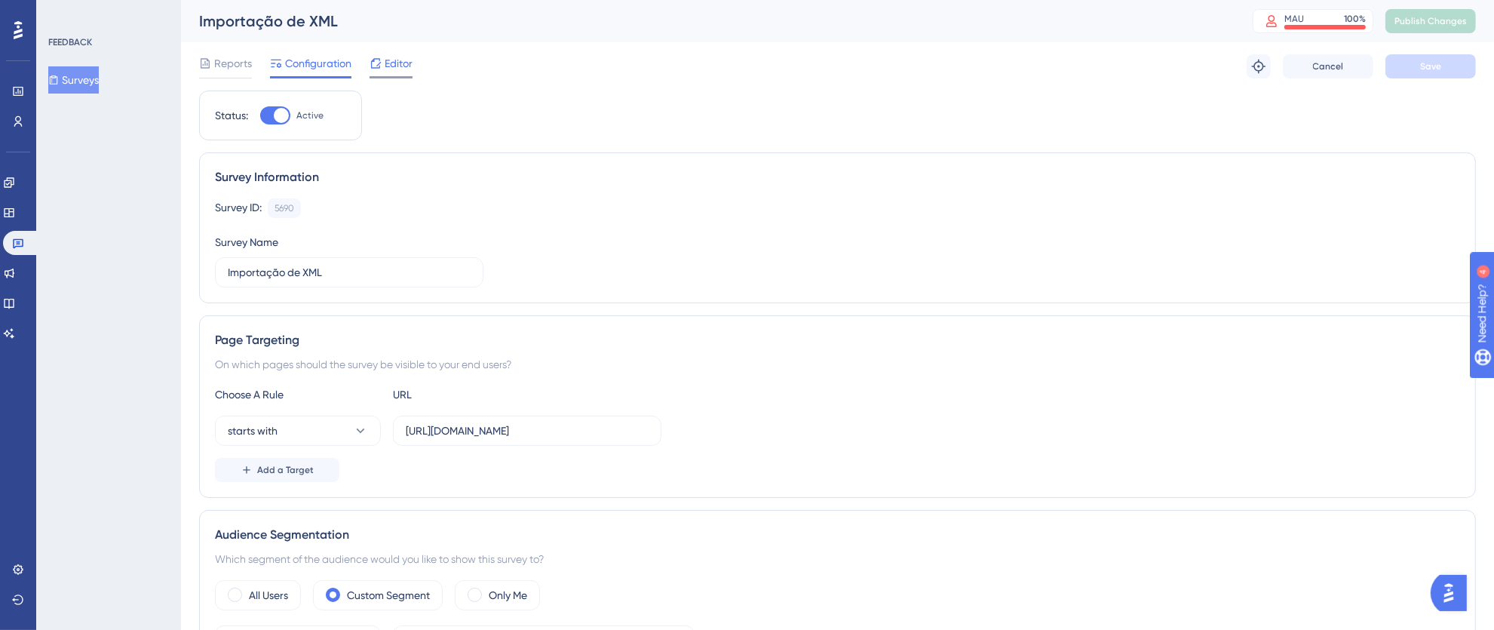
click at [390, 61] on span "Editor" at bounding box center [399, 63] width 28 height 18
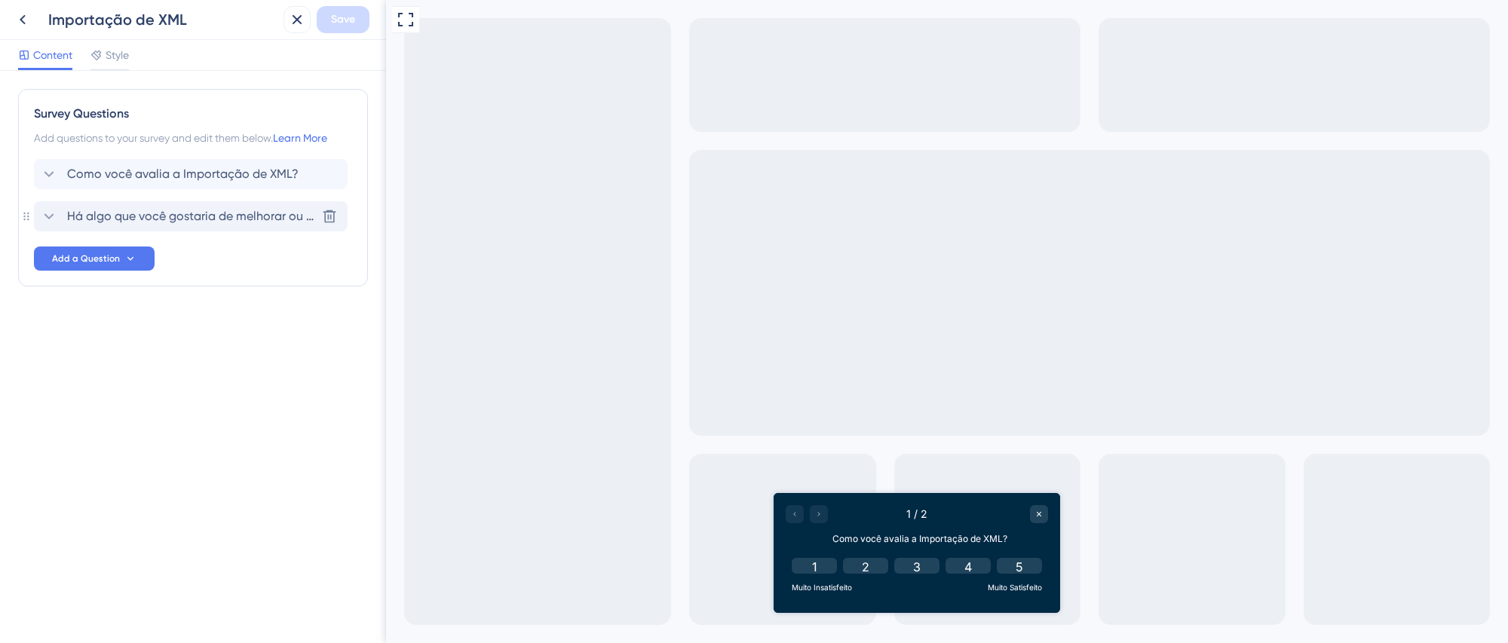
click at [209, 212] on span "Há algo que você gostaria de melhorar ou ajustar na Importação de XML?" at bounding box center [191, 216] width 249 height 18
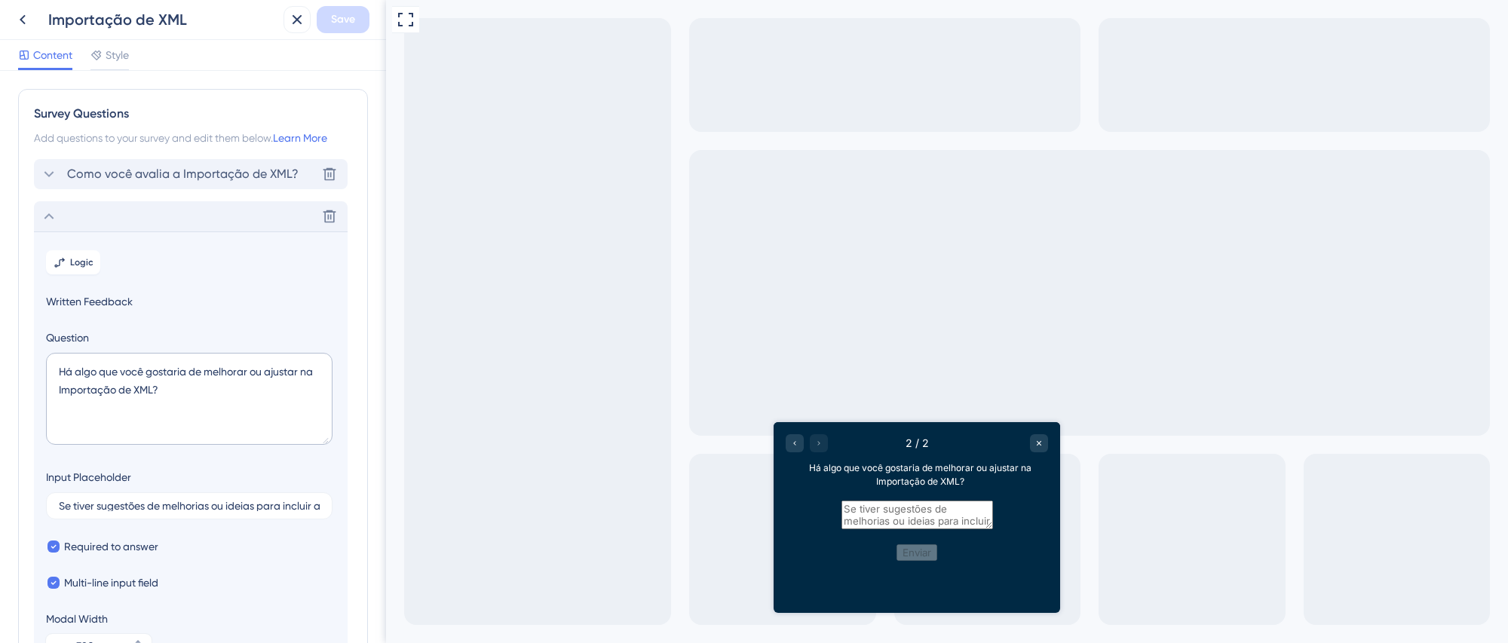
click at [183, 170] on span "Como você avalia a Importação de XML?" at bounding box center [182, 174] width 231 height 18
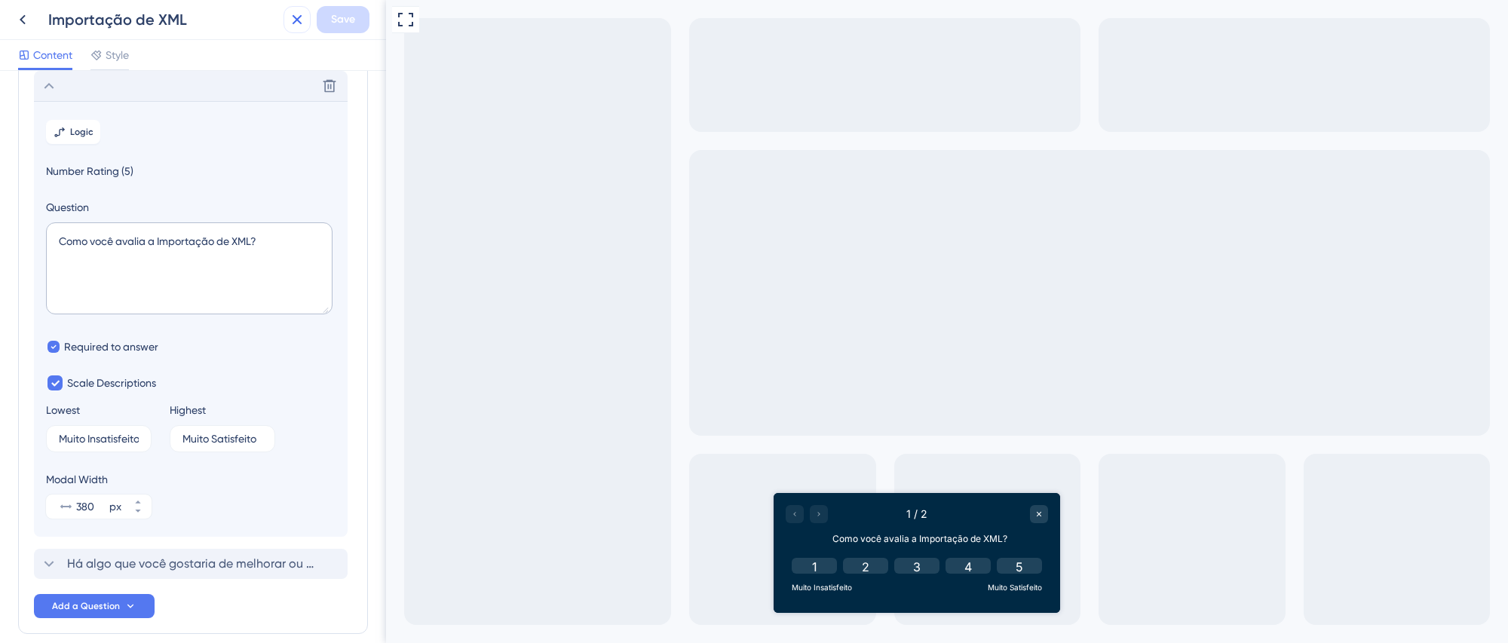
click at [300, 20] on icon at bounding box center [297, 20] width 18 height 18
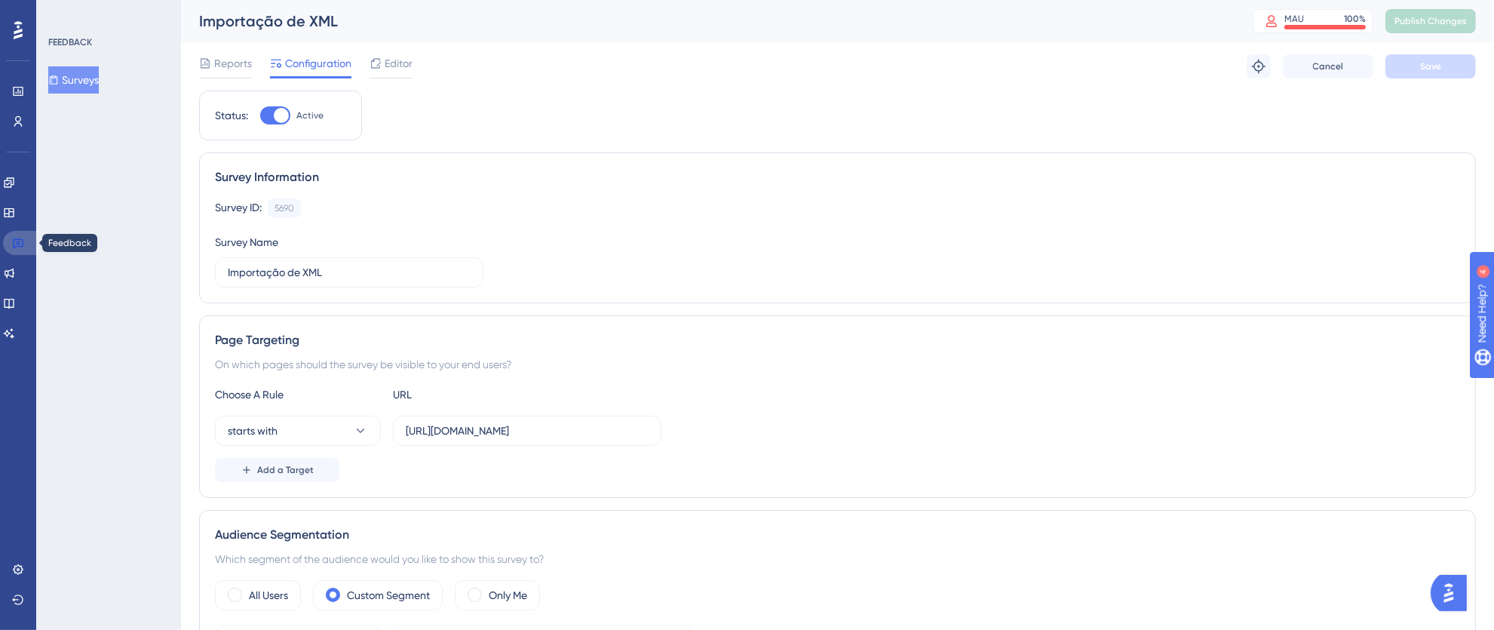
click at [23, 250] on link at bounding box center [21, 243] width 36 height 24
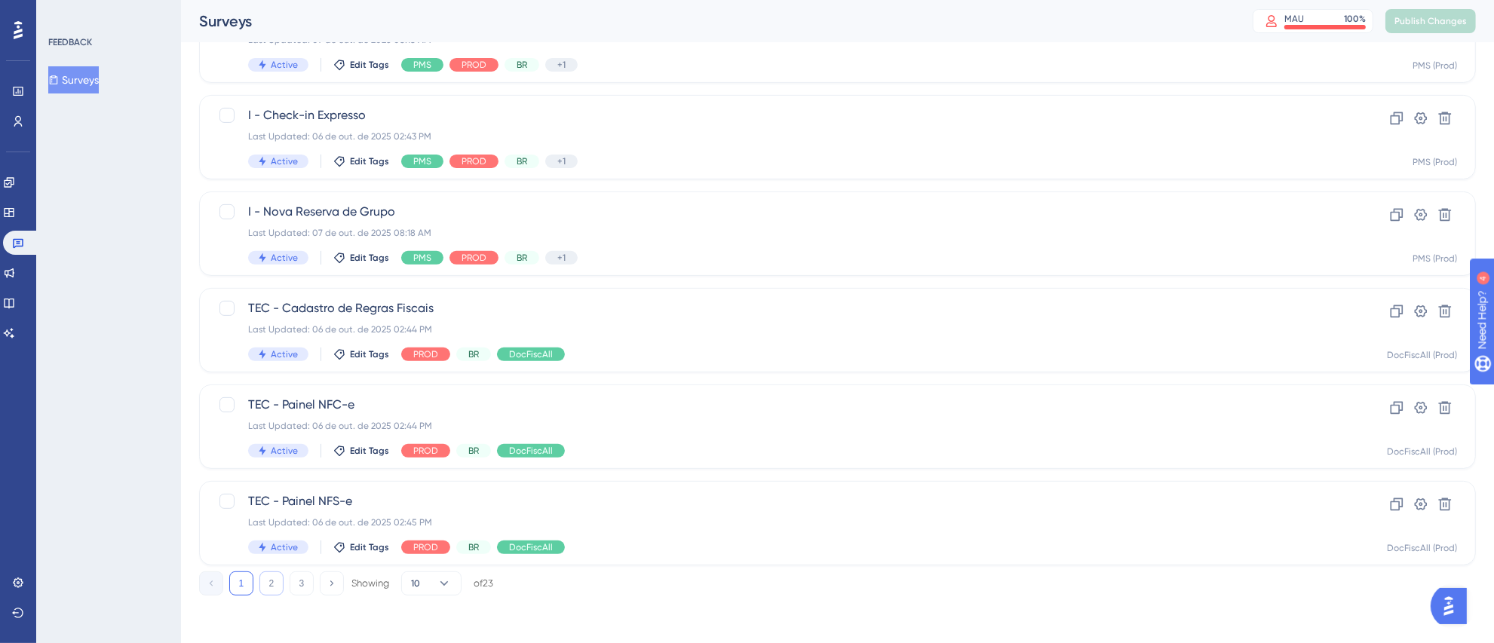
click at [262, 589] on button "2" at bounding box center [271, 584] width 24 height 24
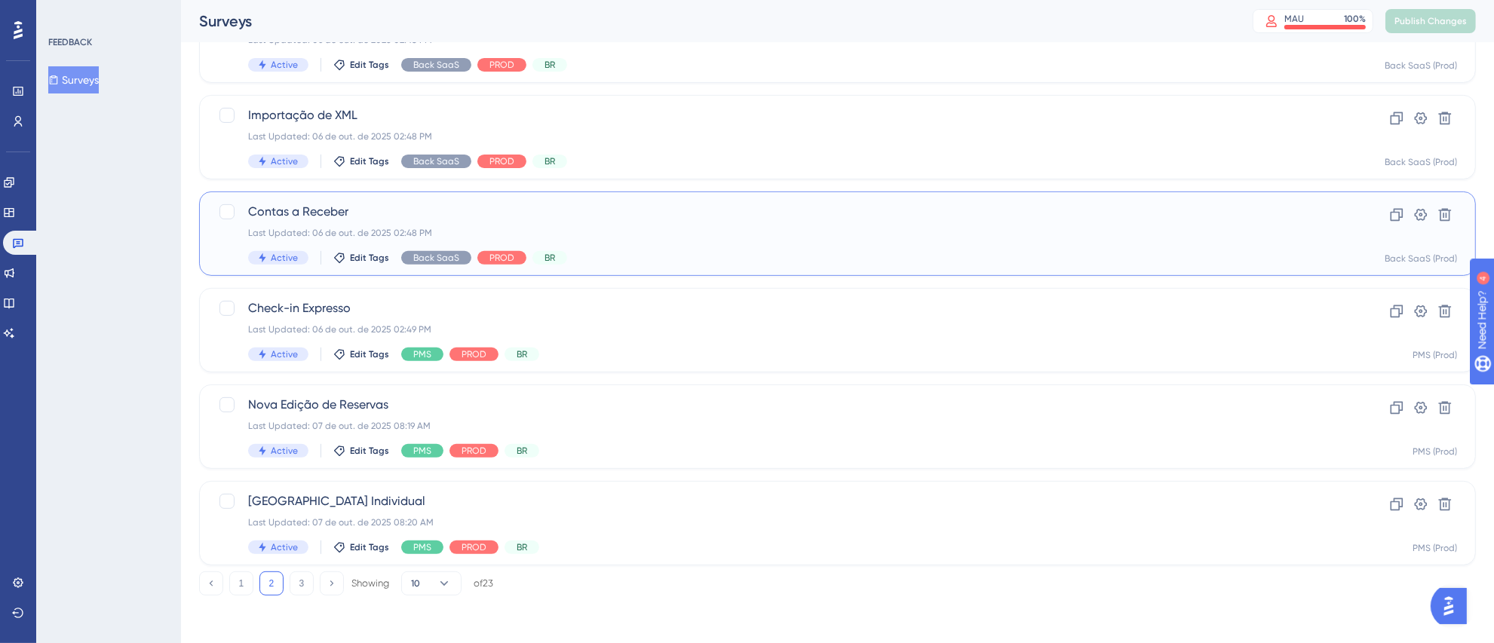
click at [732, 240] on div "Contas a Receber Last Updated: [DATE] 02:48 PM Active Edit Tags Back SaaS PROD …" at bounding box center [777, 234] width 1058 height 62
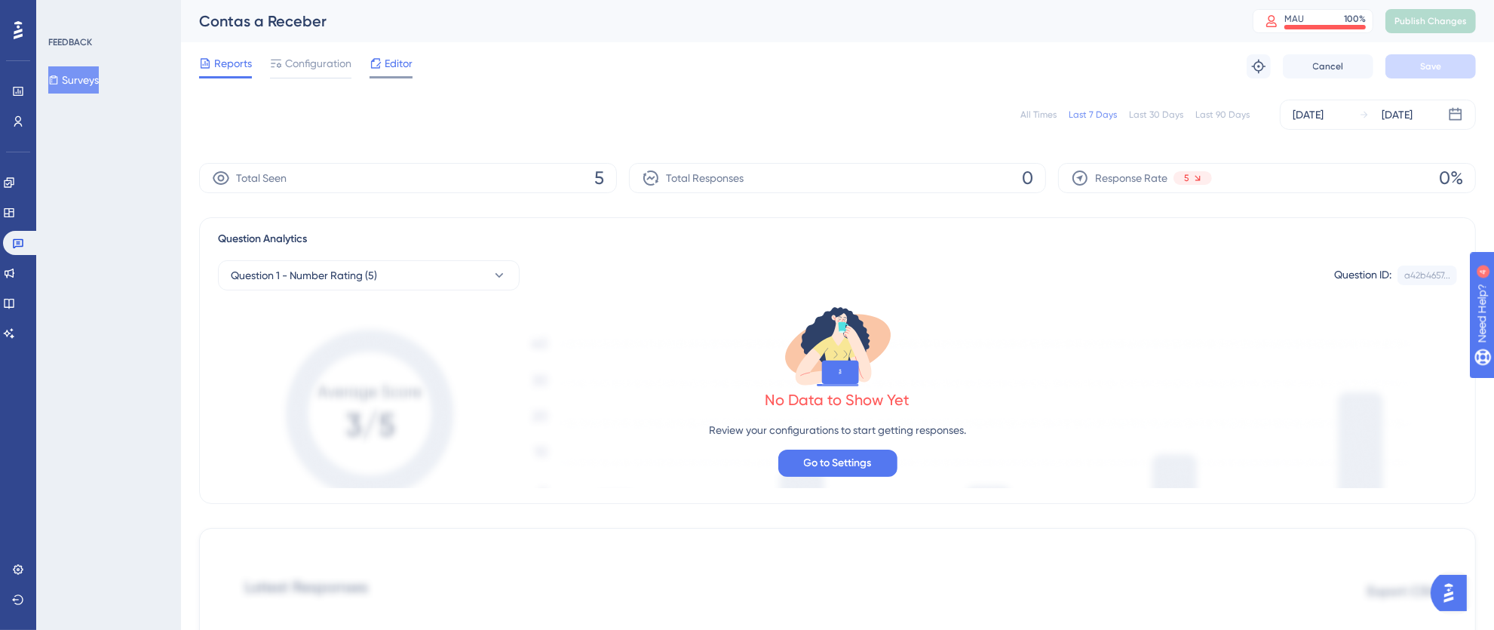
click at [398, 57] on span "Editor" at bounding box center [399, 63] width 28 height 18
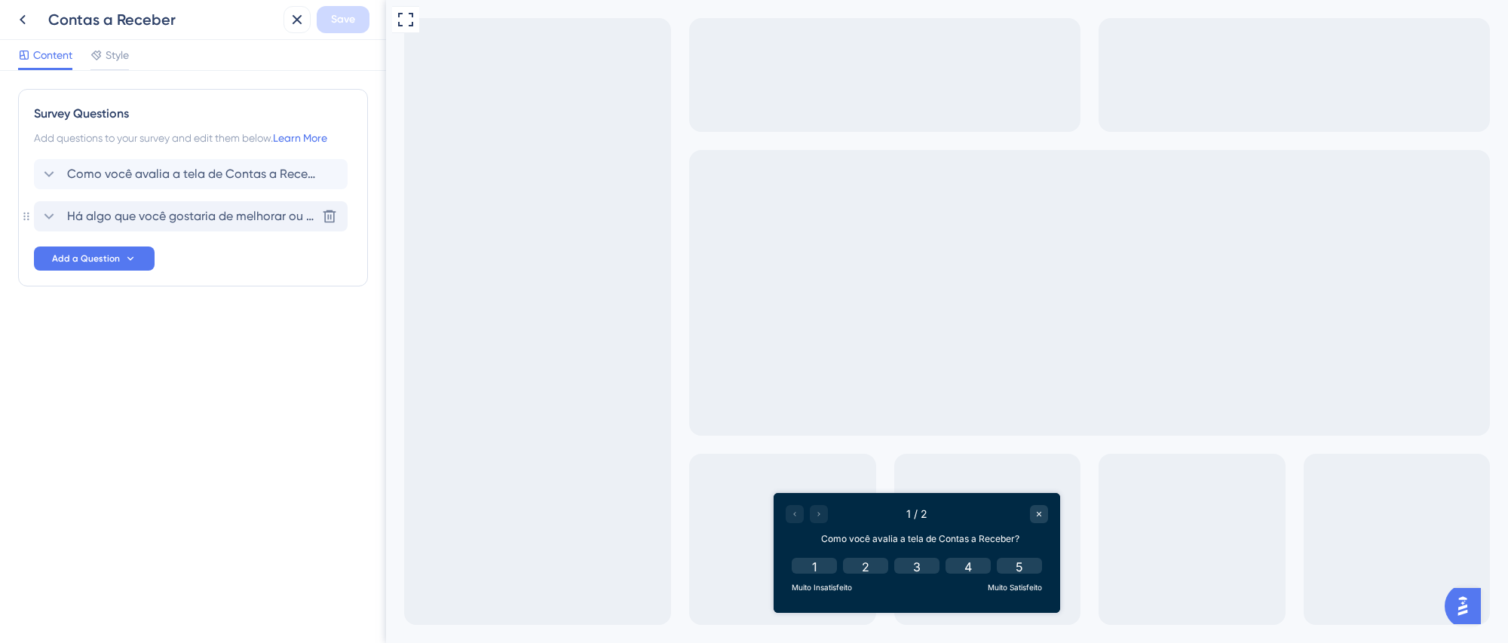
click at [213, 219] on span "Há algo que você gostaria de melhorar ou ajustar na tela de Contas a Receber?" at bounding box center [191, 216] width 249 height 18
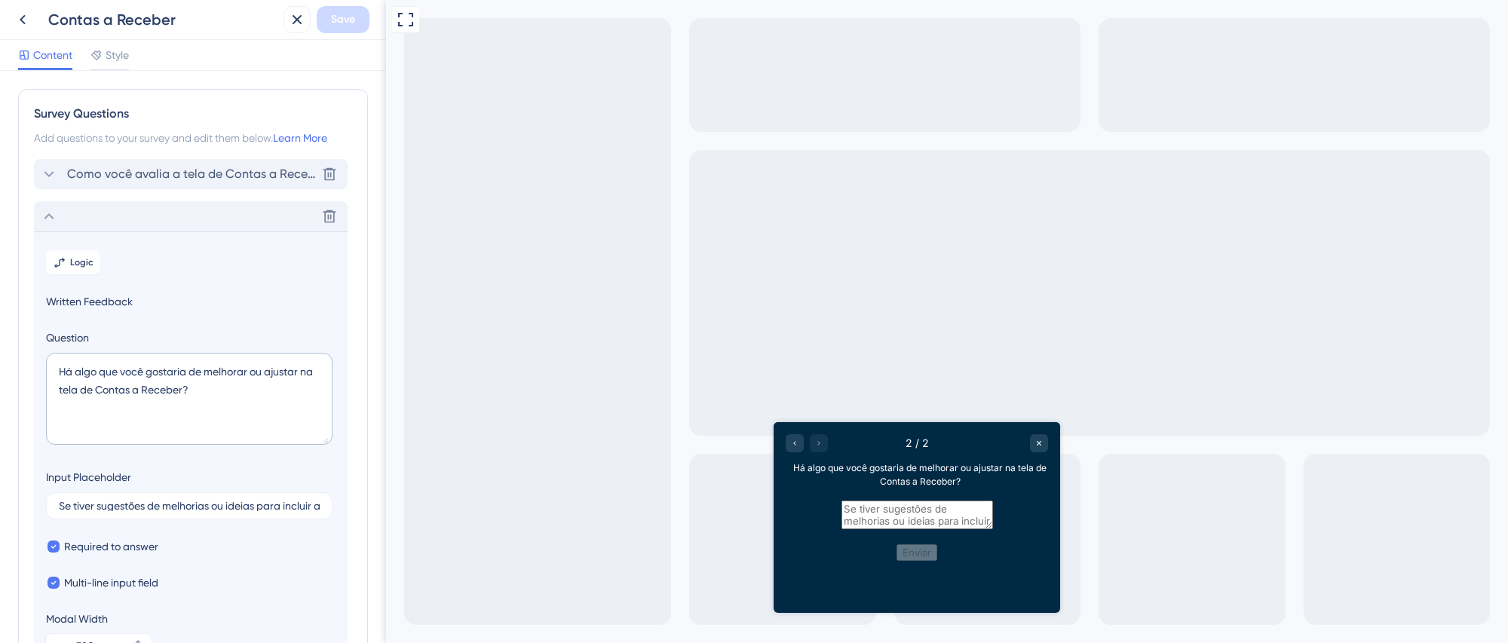
click at [216, 176] on span "Como você avalia a tela de Contas a Receber?" at bounding box center [191, 174] width 249 height 18
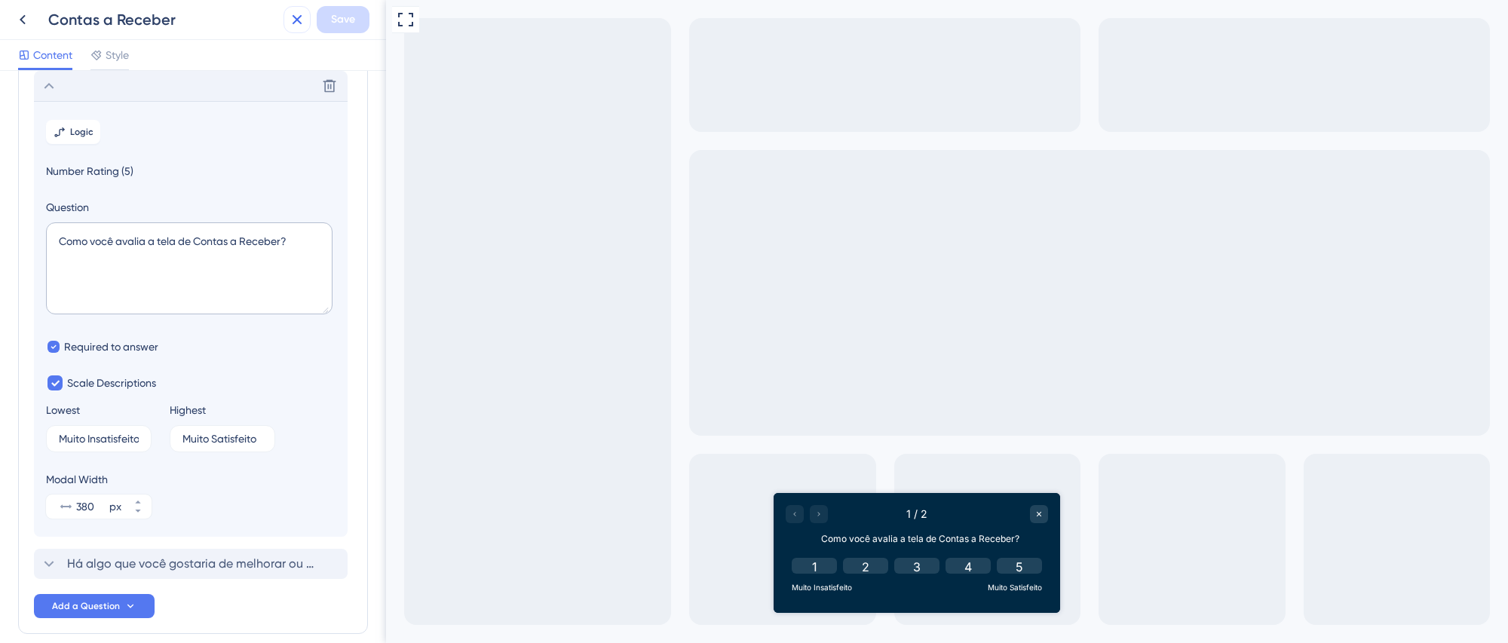
click at [295, 22] on icon at bounding box center [298, 20] width 10 height 10
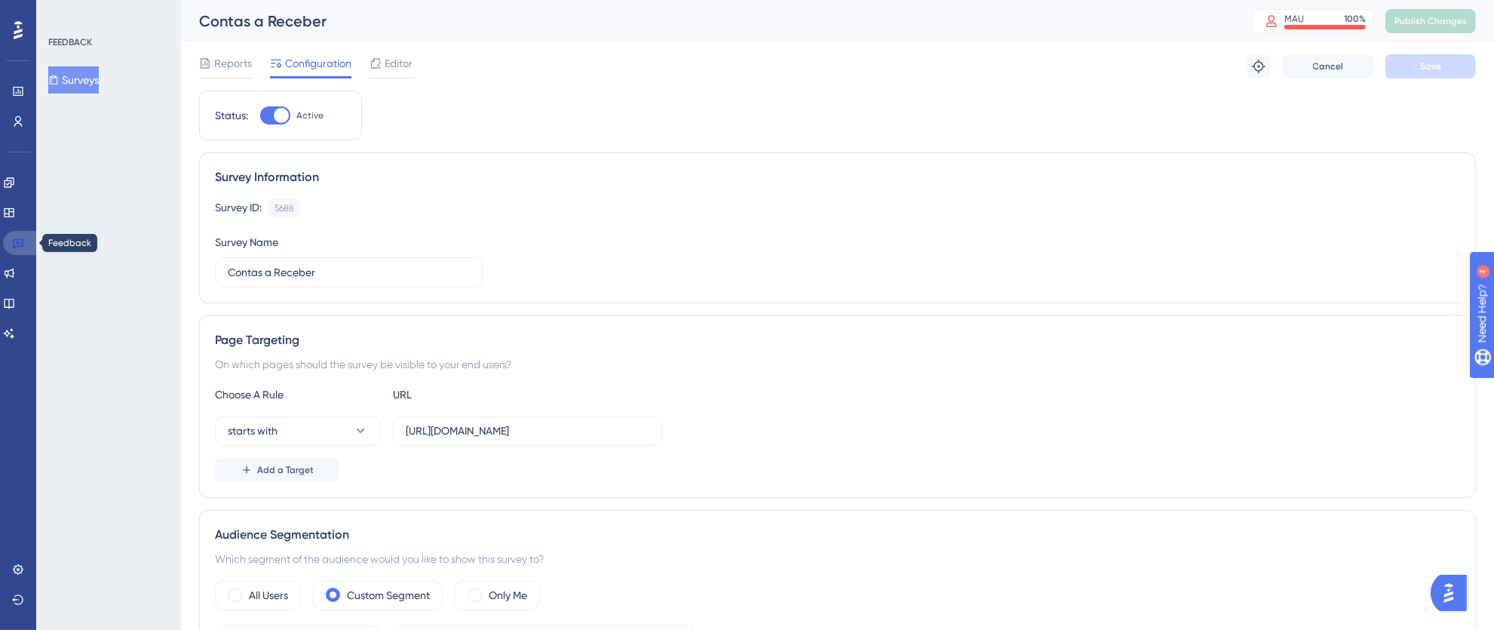
click at [13, 234] on link at bounding box center [21, 243] width 36 height 24
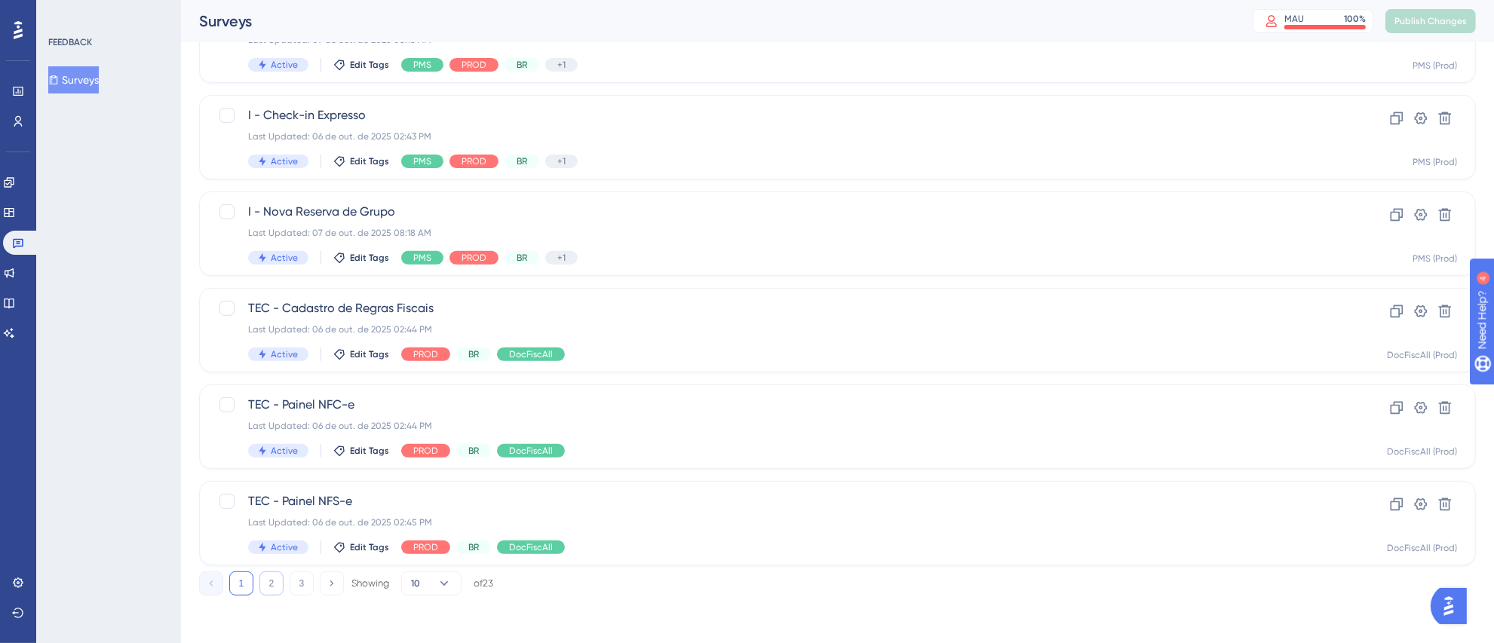
click at [279, 579] on button "2" at bounding box center [271, 584] width 24 height 24
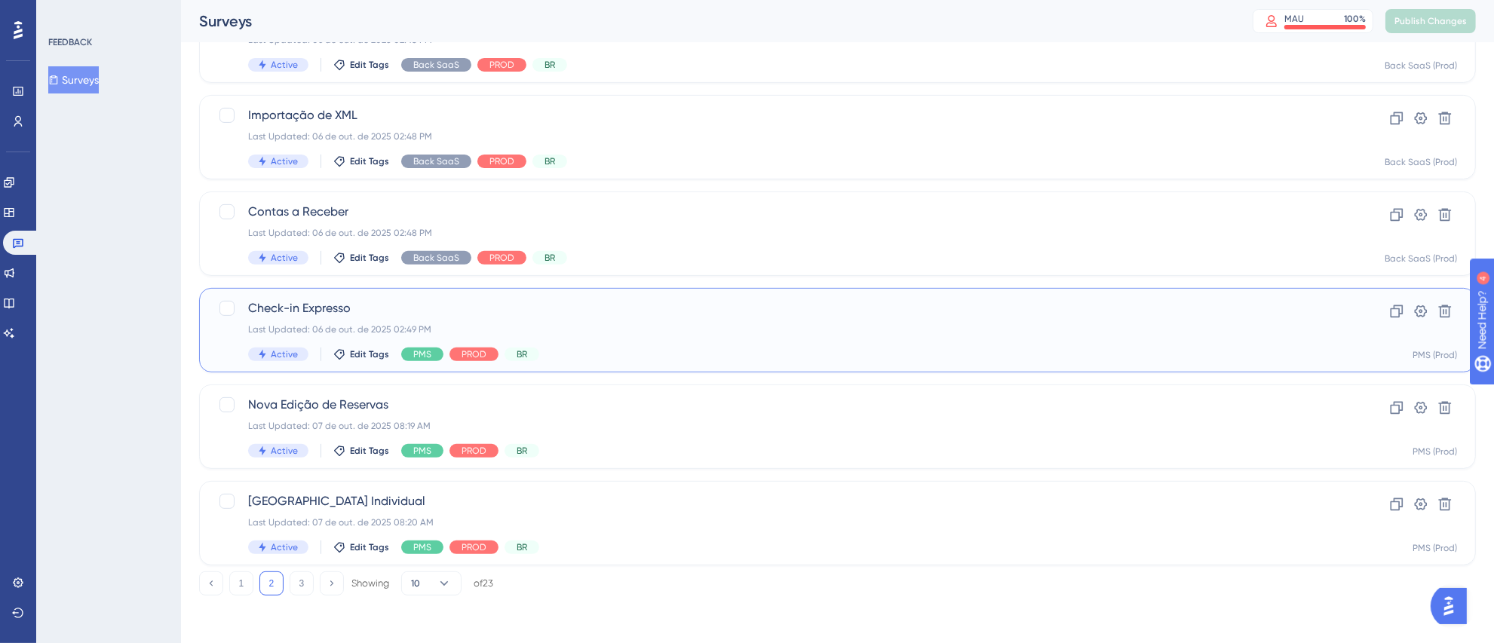
click at [833, 337] on div "Check-in Expresso Last Updated: [DATE] 02:49 PM Active Edit Tags PMS PROD BR" at bounding box center [777, 330] width 1058 height 62
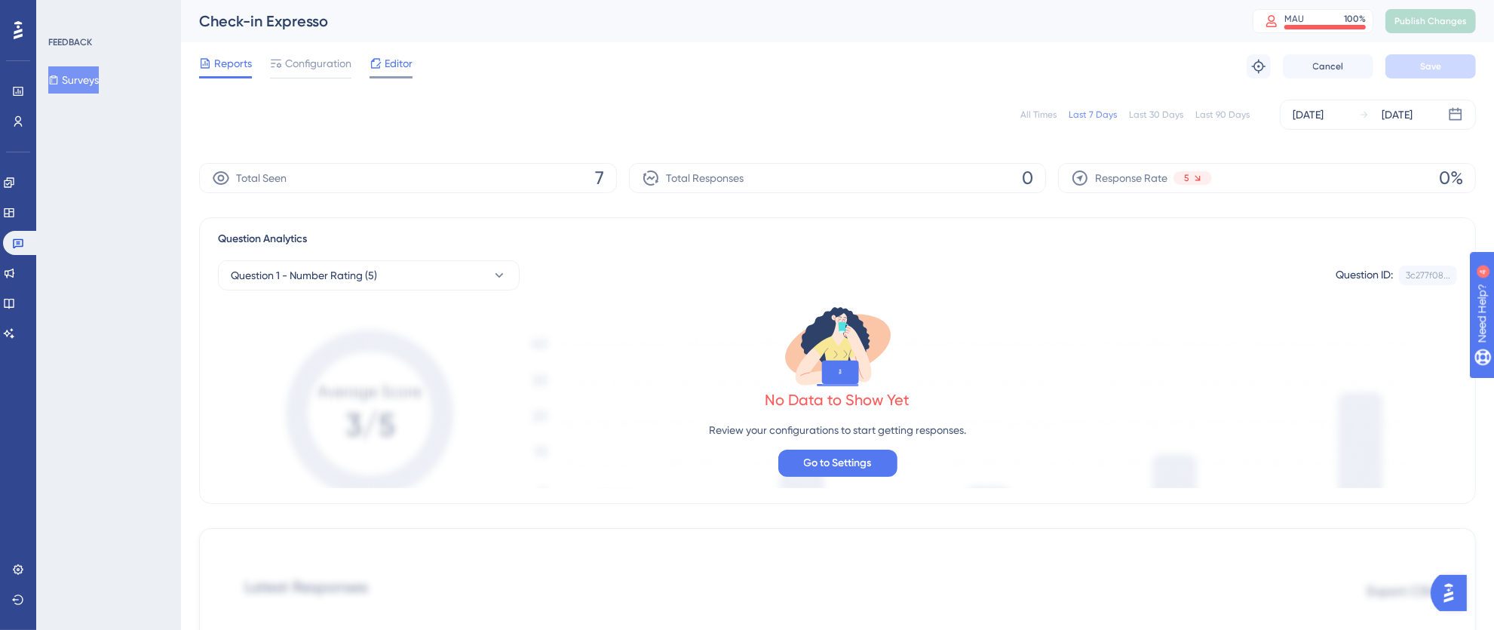
click at [375, 69] on icon at bounding box center [375, 63] width 12 height 12
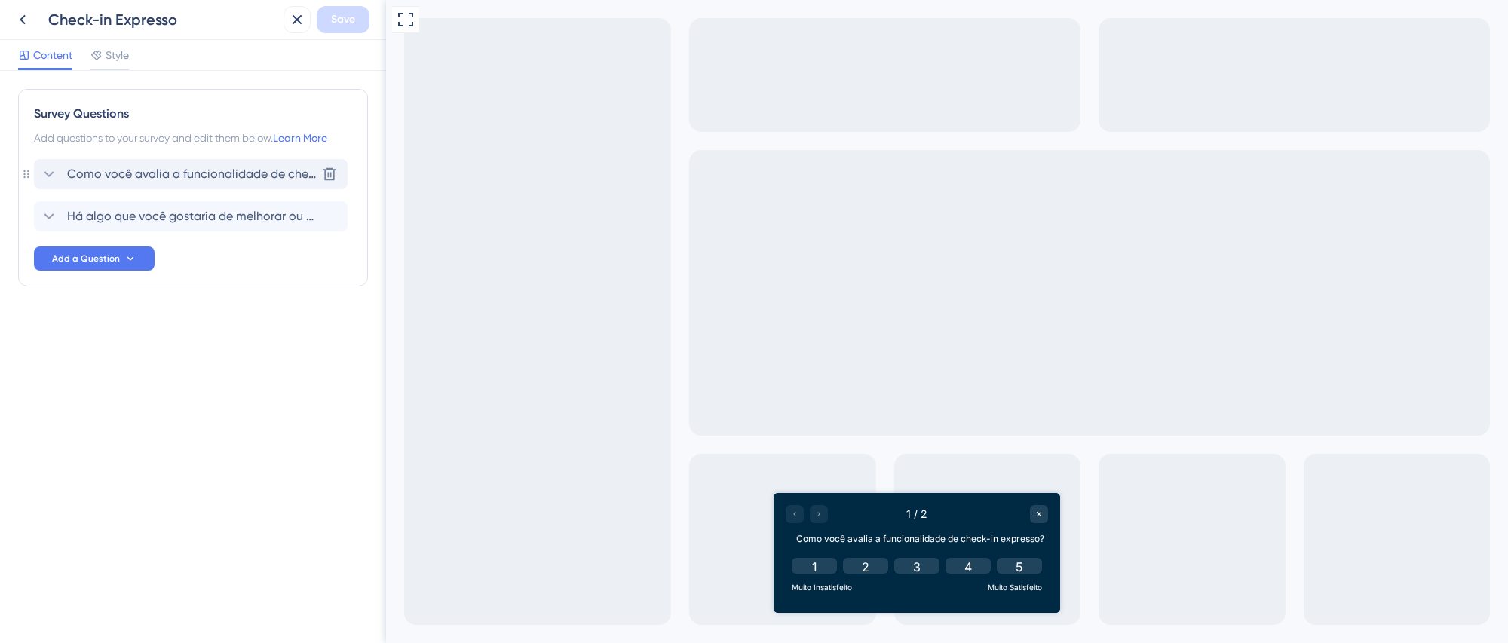
click at [293, 165] on span "Como você avalia a funcionalidade de check-in expresso?" at bounding box center [191, 174] width 249 height 18
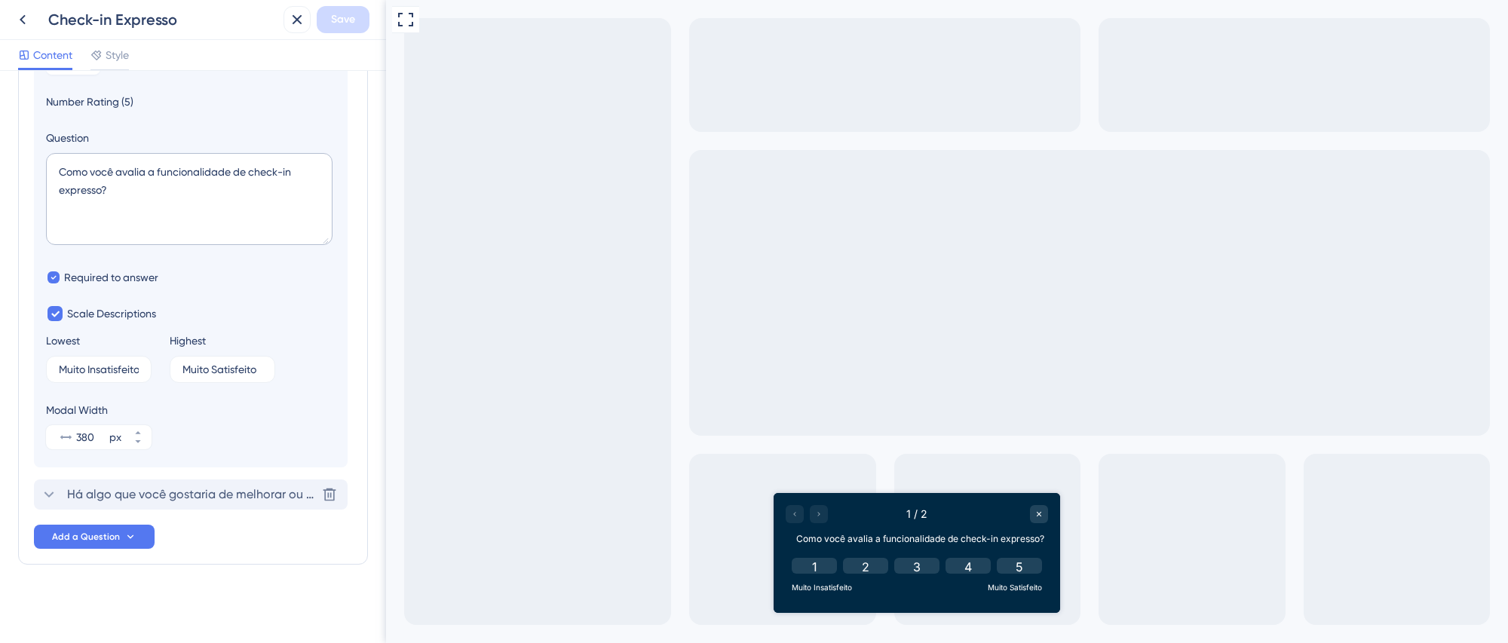
click at [221, 507] on div "Há algo que você gostaria de melhorar ou ajustar no check-in expresso? [GEOGRAP…" at bounding box center [191, 495] width 314 height 30
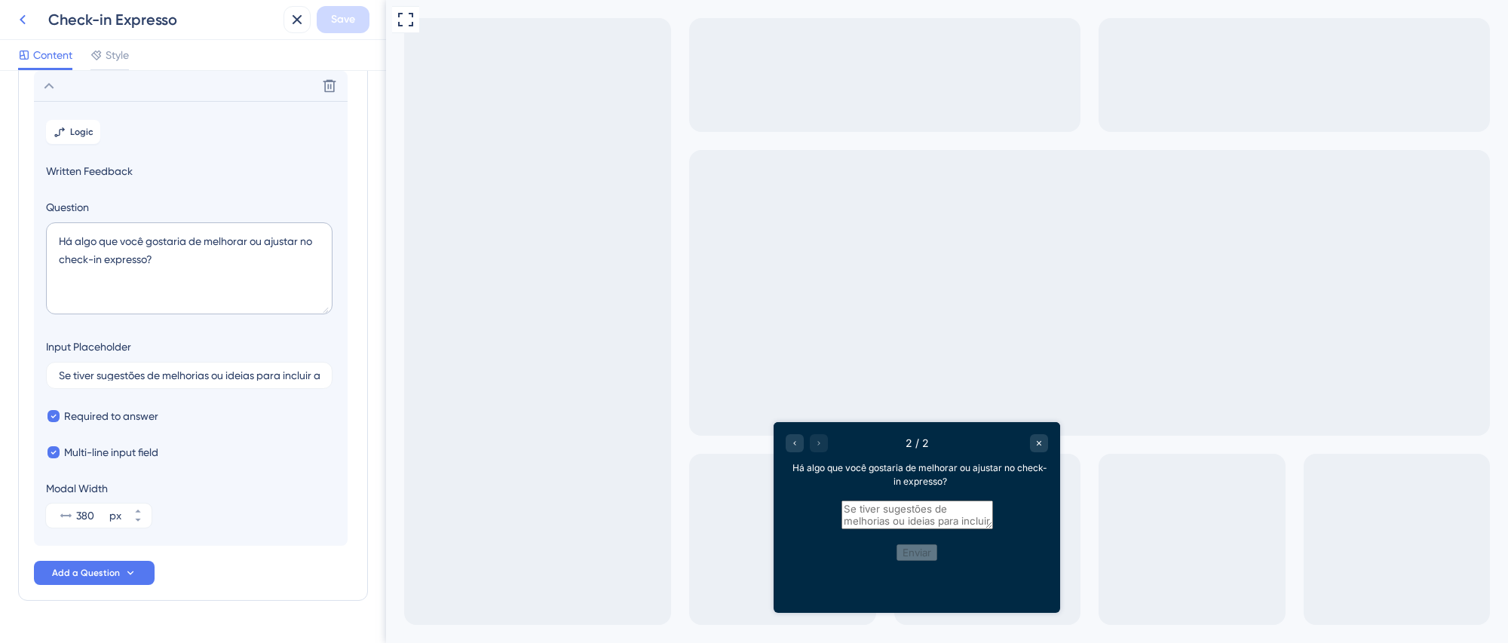
click at [18, 11] on icon at bounding box center [23, 20] width 18 height 18
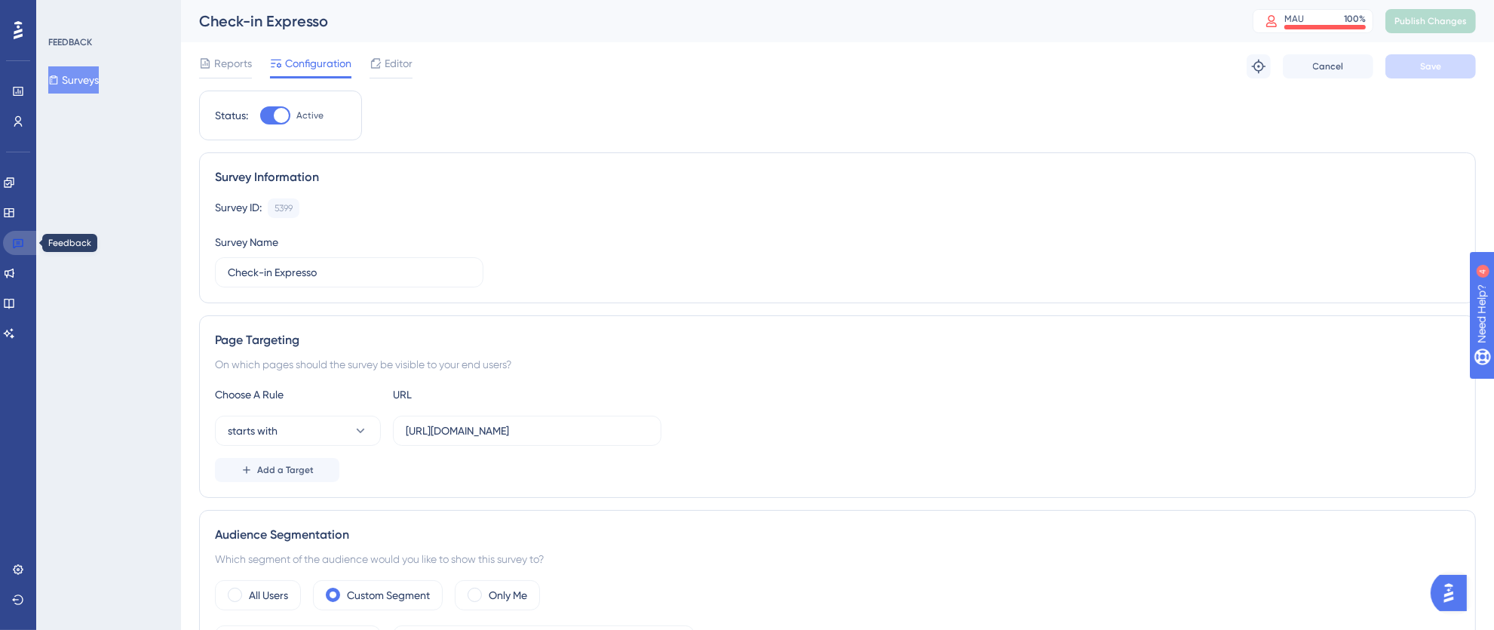
click at [14, 244] on icon at bounding box center [18, 243] width 12 height 12
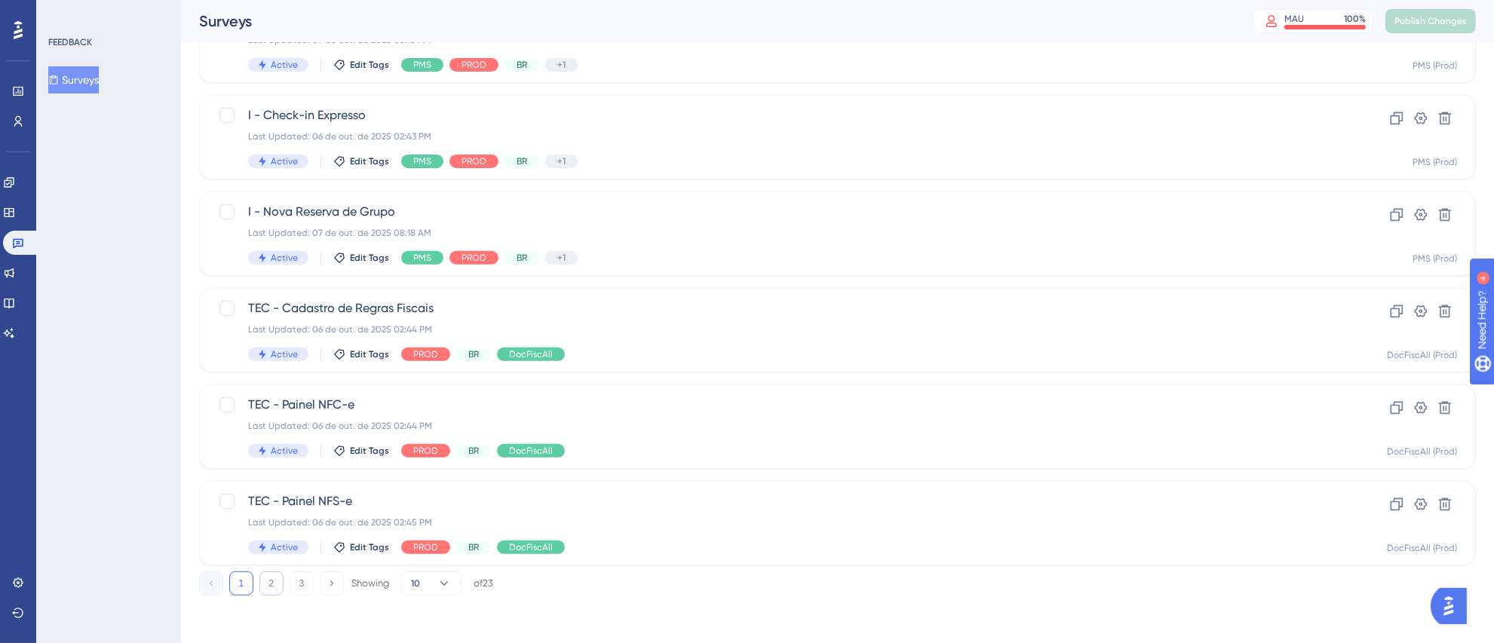
click at [278, 584] on button "2" at bounding box center [271, 584] width 24 height 24
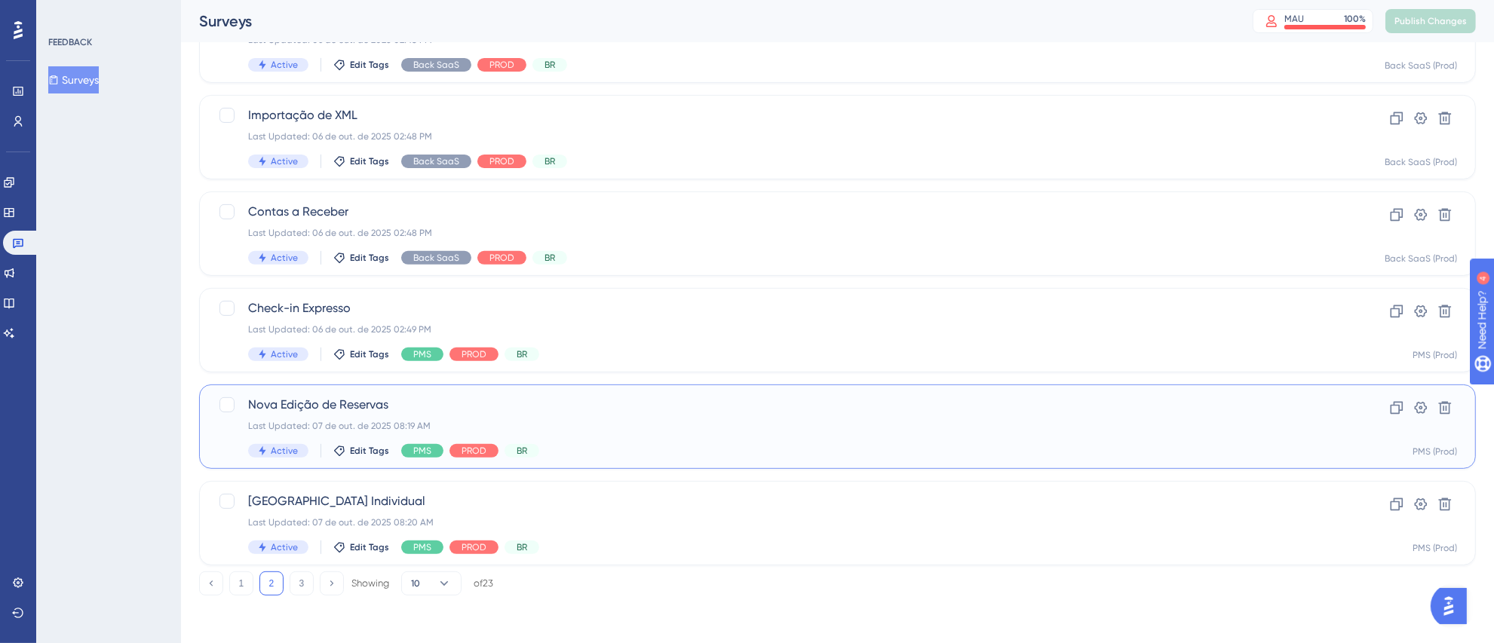
click at [750, 431] on div "Nova Edição de Reservas Last Updated: [DATE] 08:19 AM Active Edit Tags PMS PROD…" at bounding box center [777, 427] width 1058 height 62
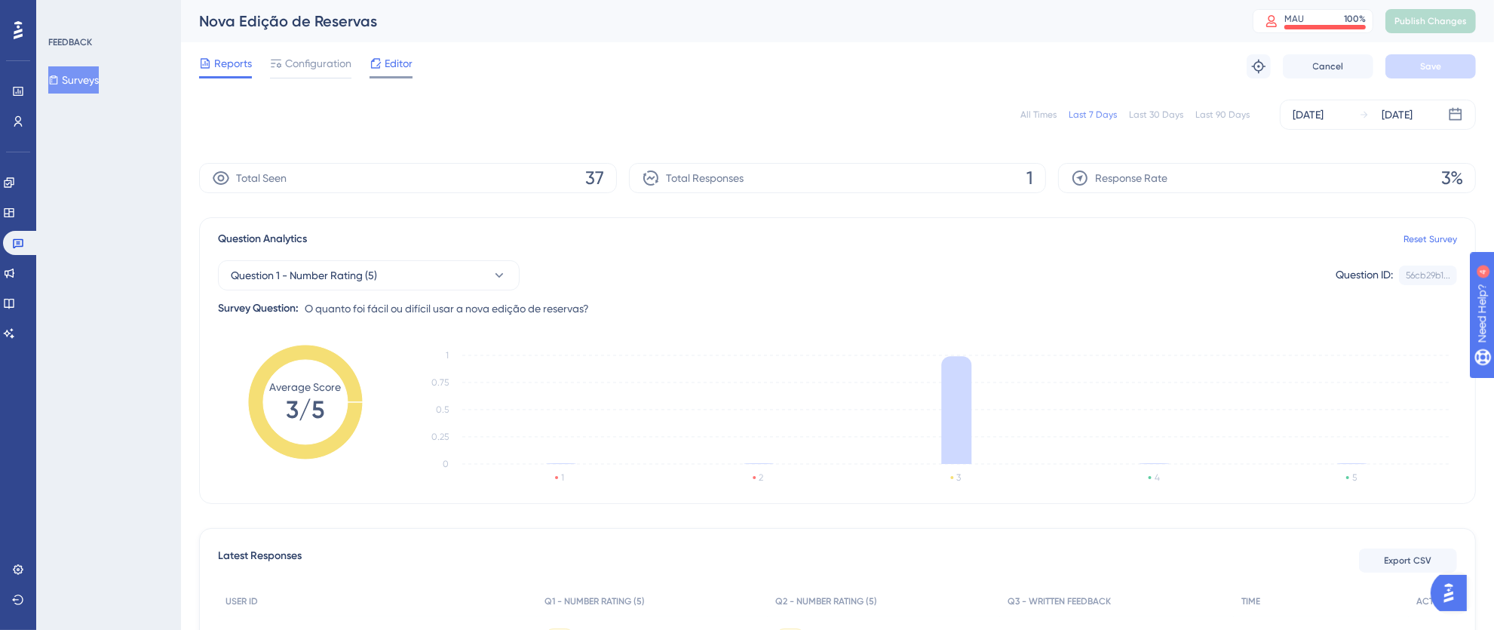
click at [388, 67] on span "Editor" at bounding box center [399, 63] width 28 height 18
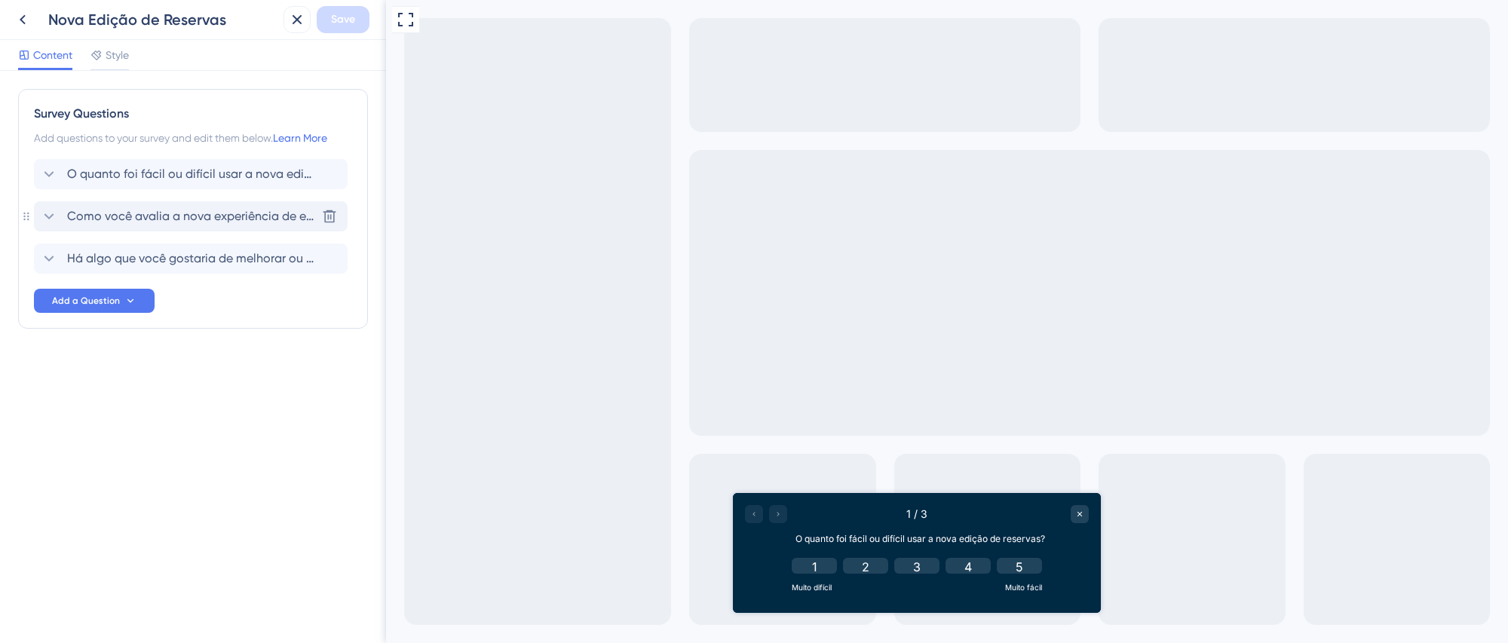
click at [204, 216] on span "Como você avalia a nova experiência de edição de reservas?" at bounding box center [191, 216] width 249 height 18
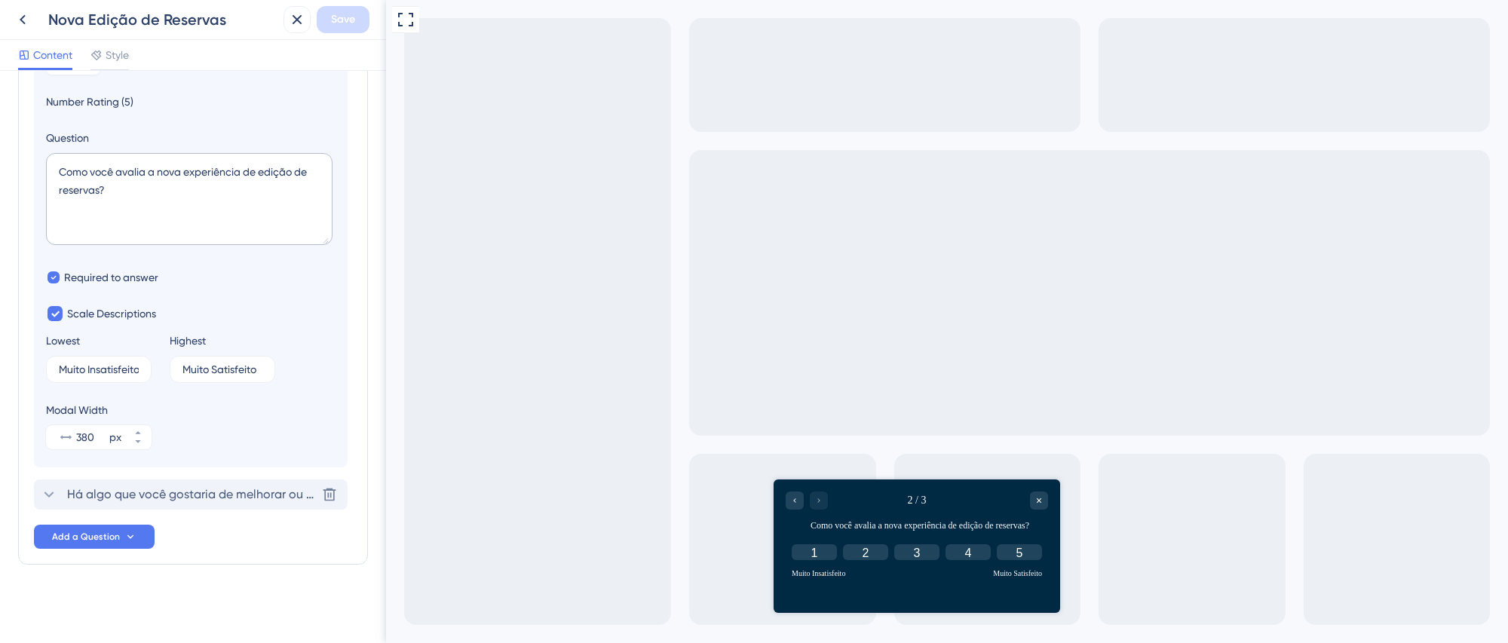
click at [148, 494] on span "Há algo que você gostaria de melhorar ou ajustar na nova edição de reservas?" at bounding box center [191, 495] width 249 height 18
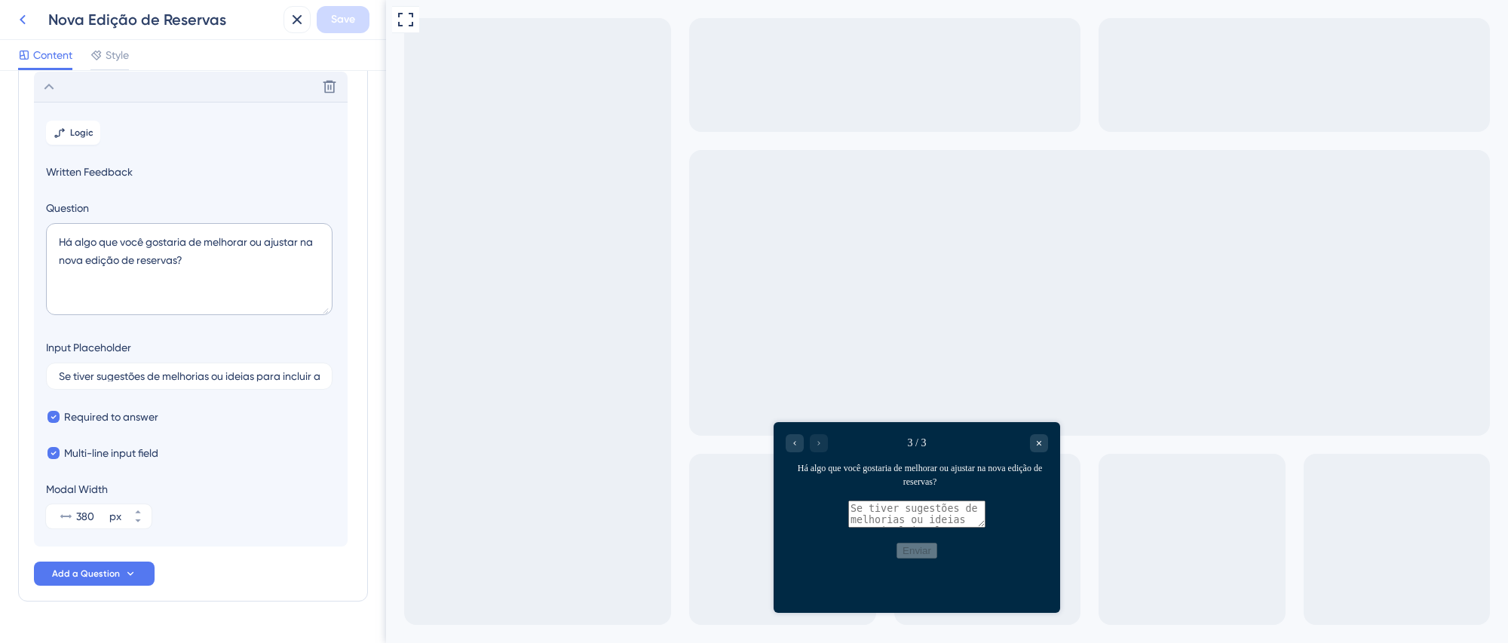
click at [19, 25] on icon at bounding box center [23, 20] width 18 height 18
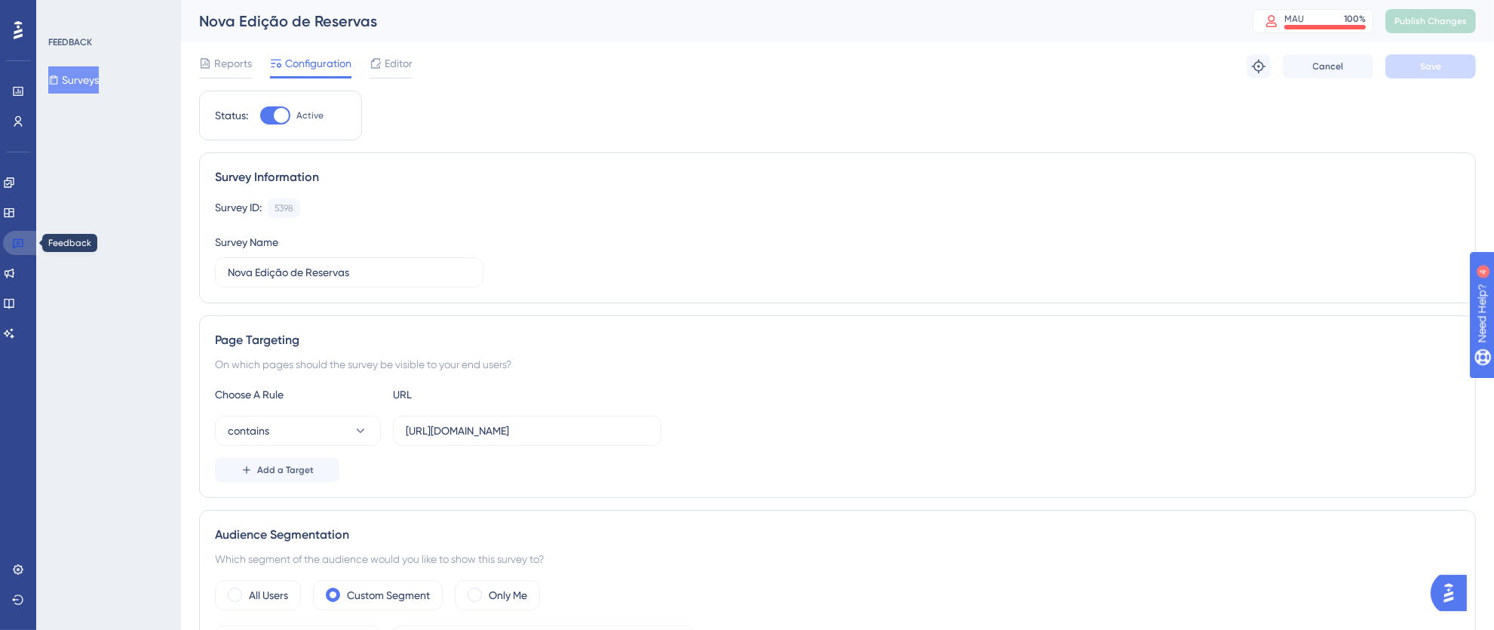
click at [18, 237] on icon at bounding box center [18, 243] width 12 height 12
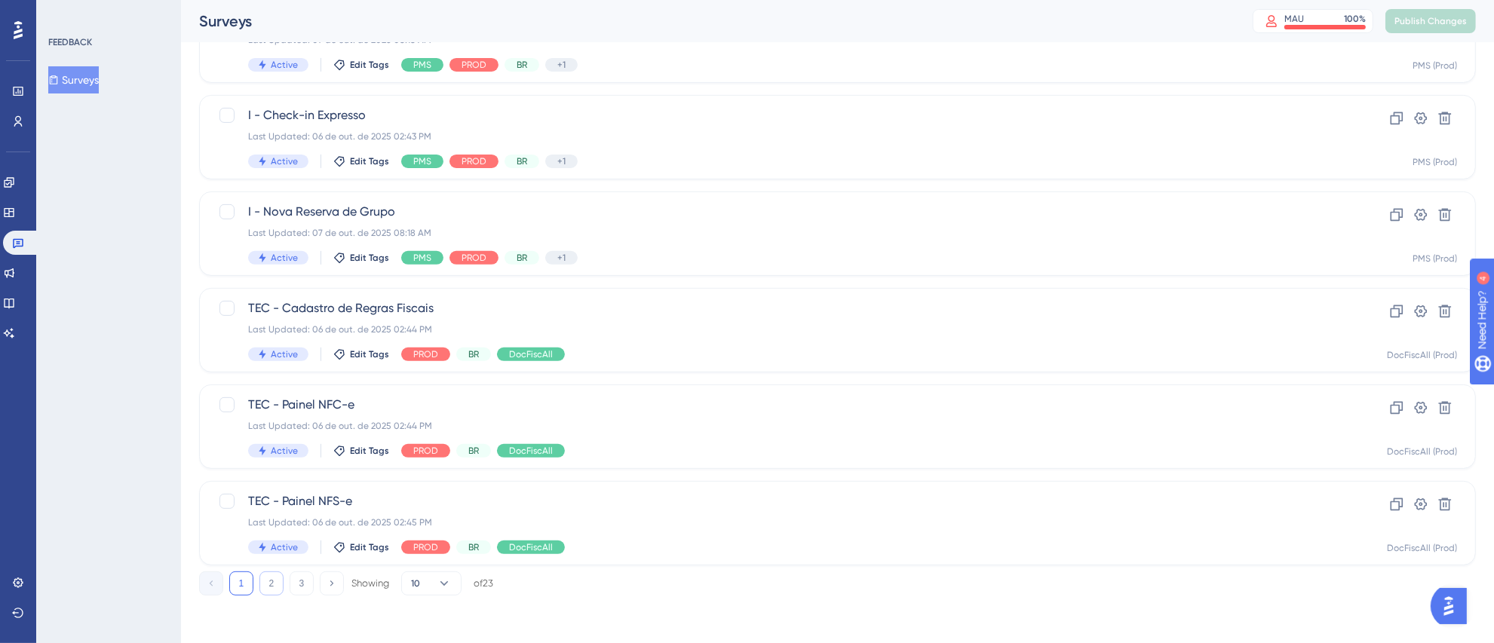
click at [277, 589] on button "2" at bounding box center [271, 584] width 24 height 24
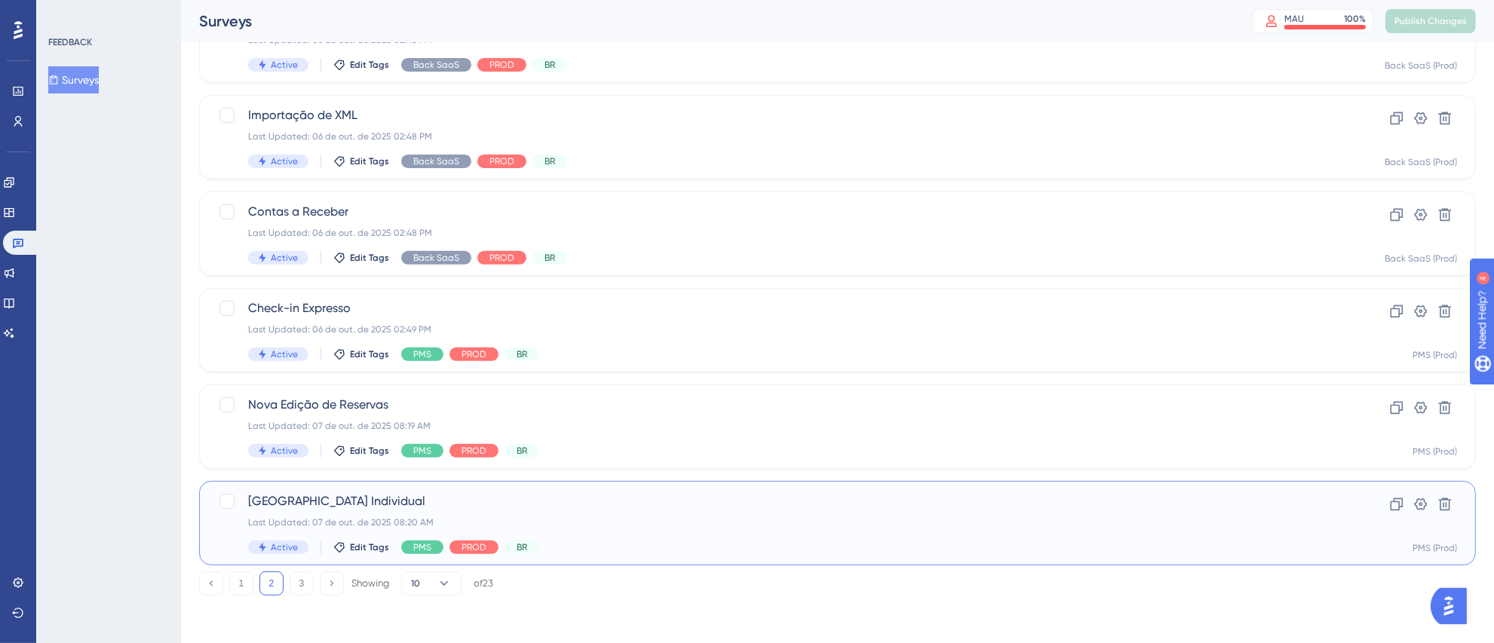
click at [660, 509] on span "[GEOGRAPHIC_DATA] Individual" at bounding box center [777, 501] width 1058 height 18
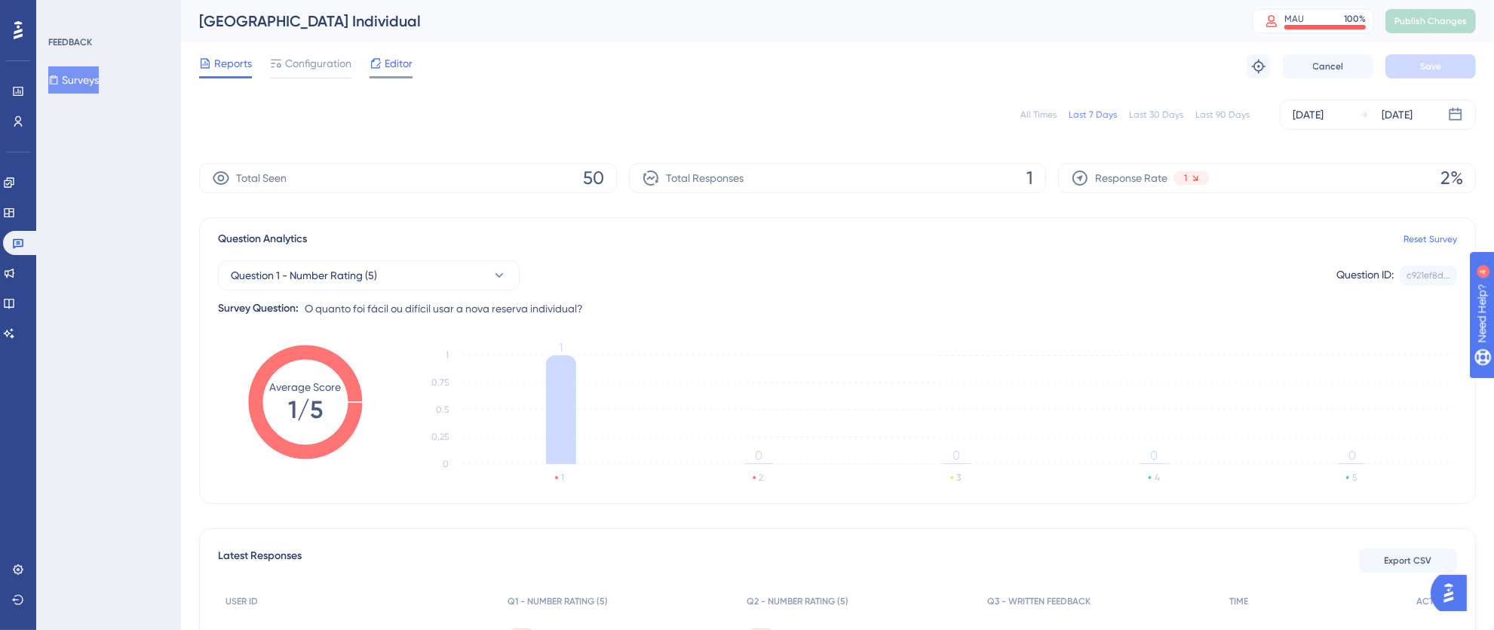
click at [386, 67] on span "Editor" at bounding box center [399, 63] width 28 height 18
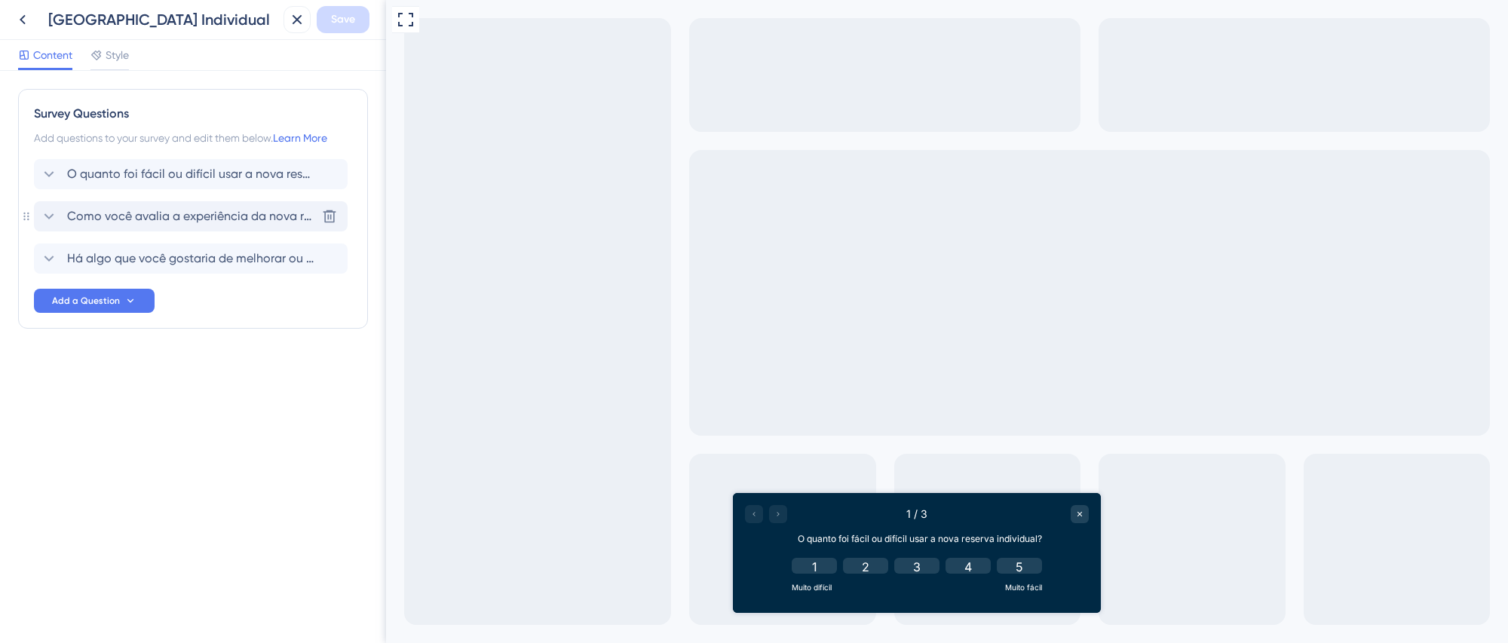
click at [160, 219] on span "Como você avalia a experiência da nova reserva individual de quartos?" at bounding box center [191, 216] width 249 height 18
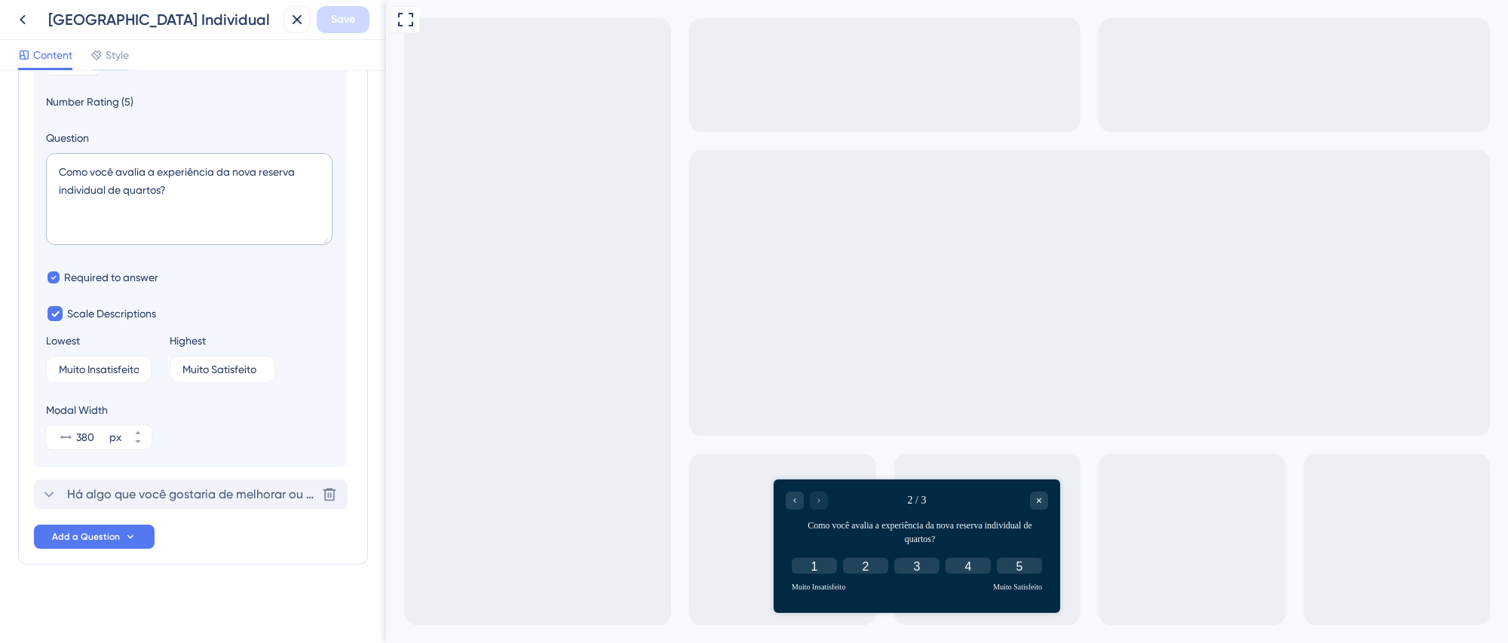
click at [159, 498] on span "Há algo que você gostaria de melhorar ou ajustar na nova reserva individual de …" at bounding box center [191, 495] width 249 height 18
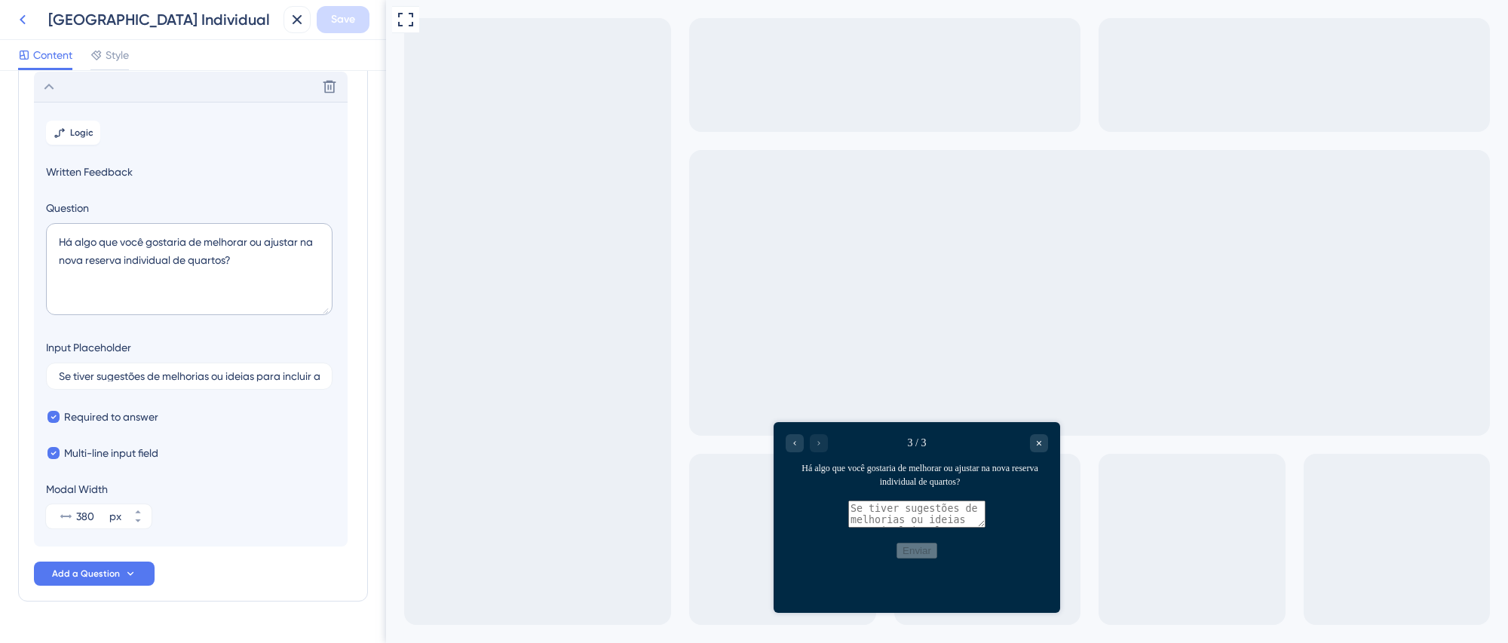
click at [20, 17] on icon at bounding box center [23, 20] width 18 height 18
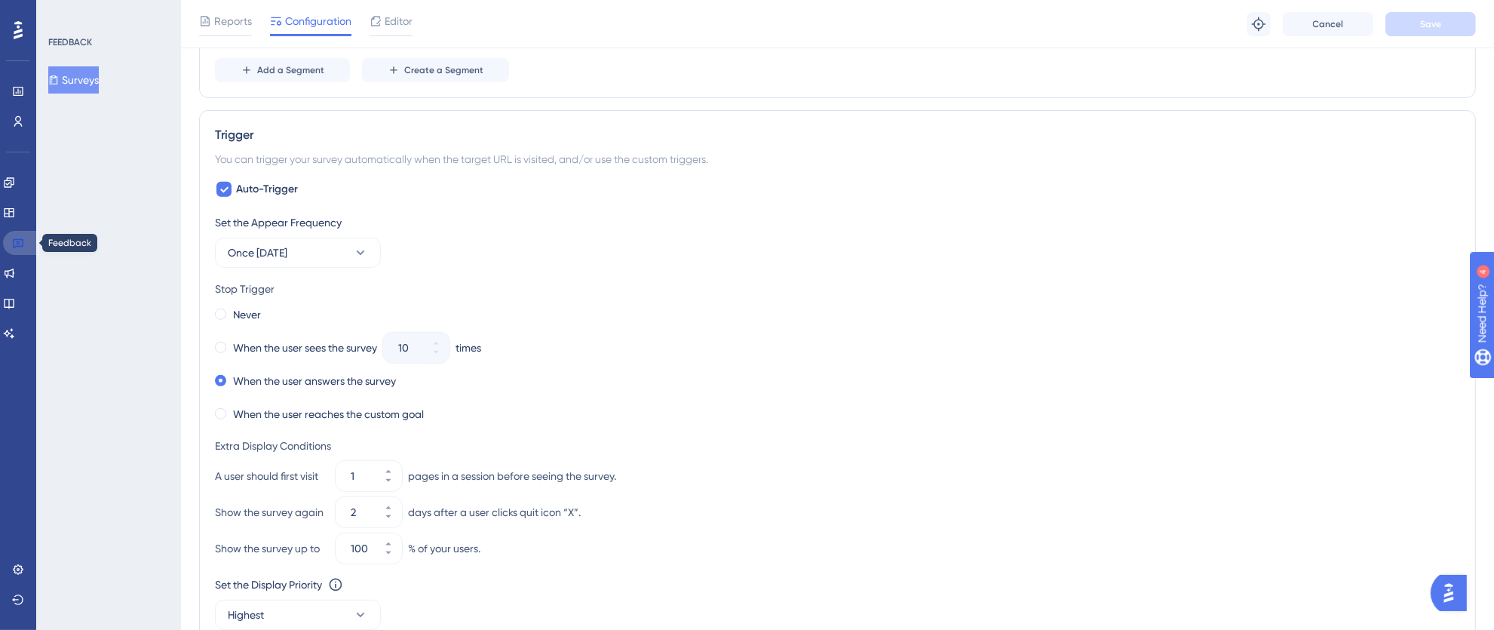
click at [32, 239] on link at bounding box center [21, 243] width 36 height 24
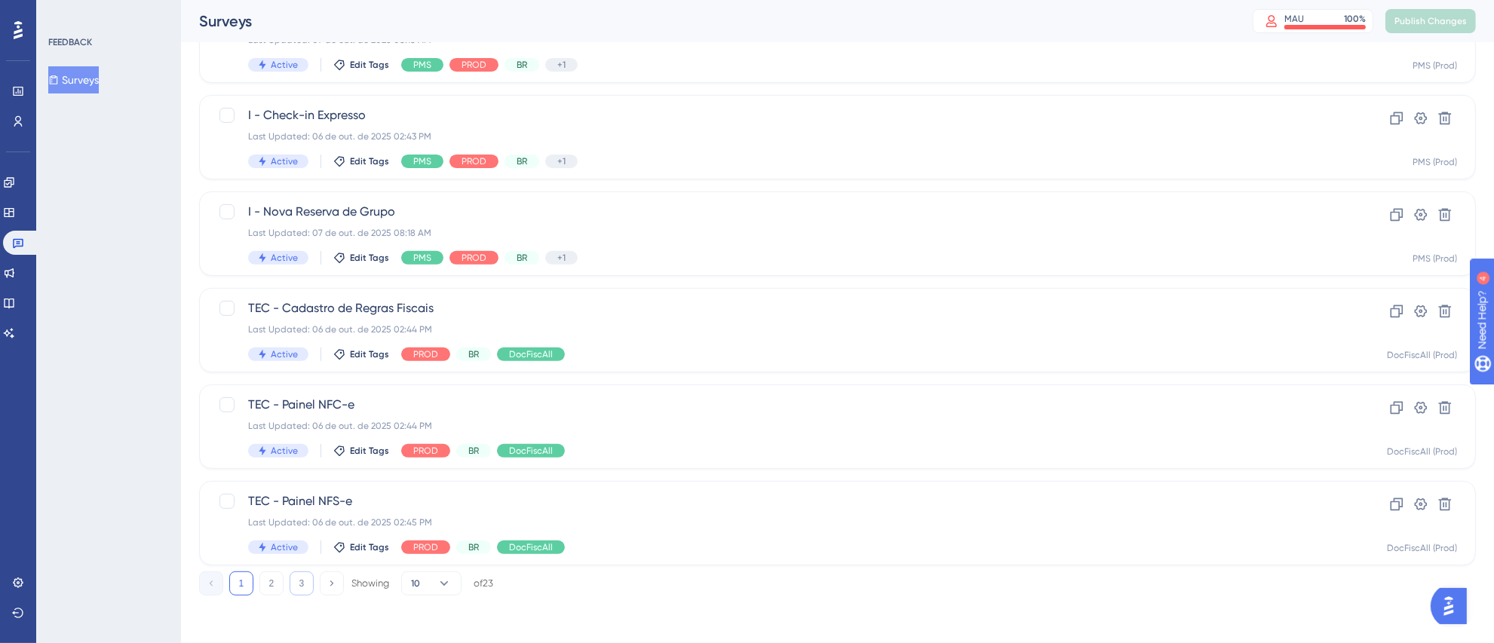
click at [303, 588] on button "3" at bounding box center [302, 584] width 24 height 24
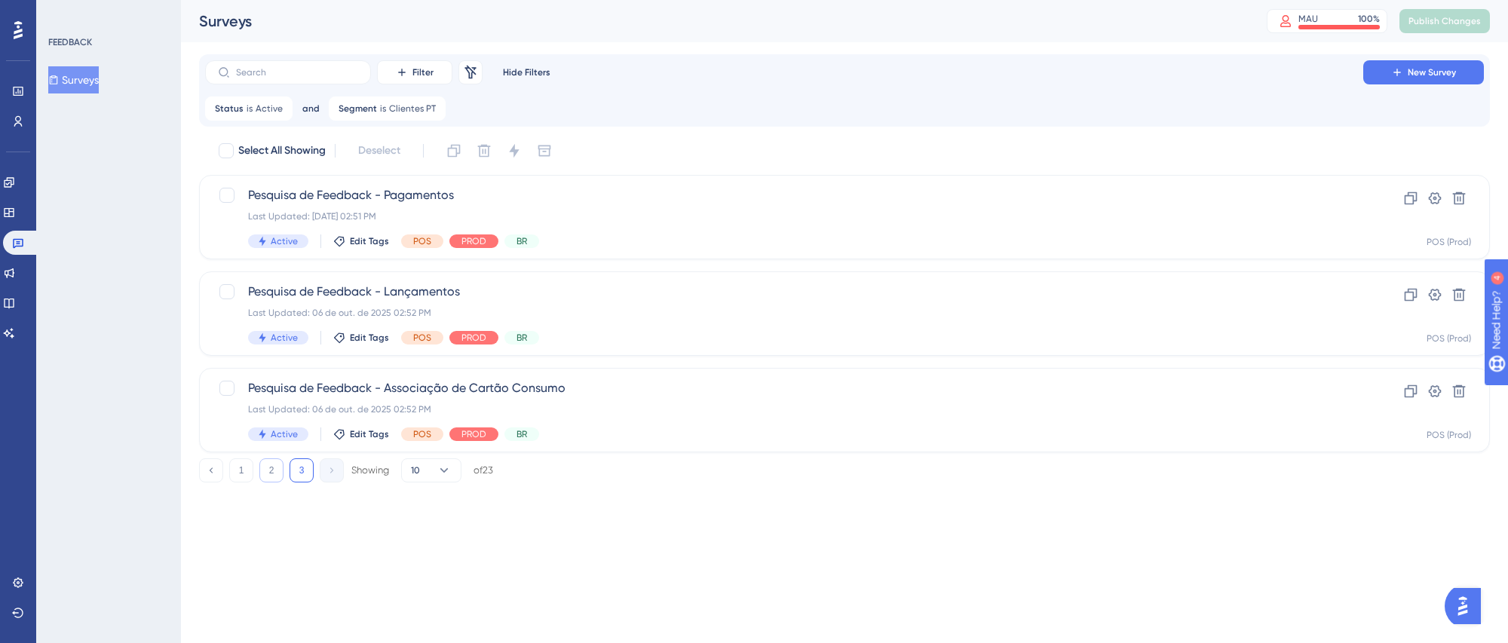
click at [274, 463] on button "2" at bounding box center [271, 470] width 24 height 24
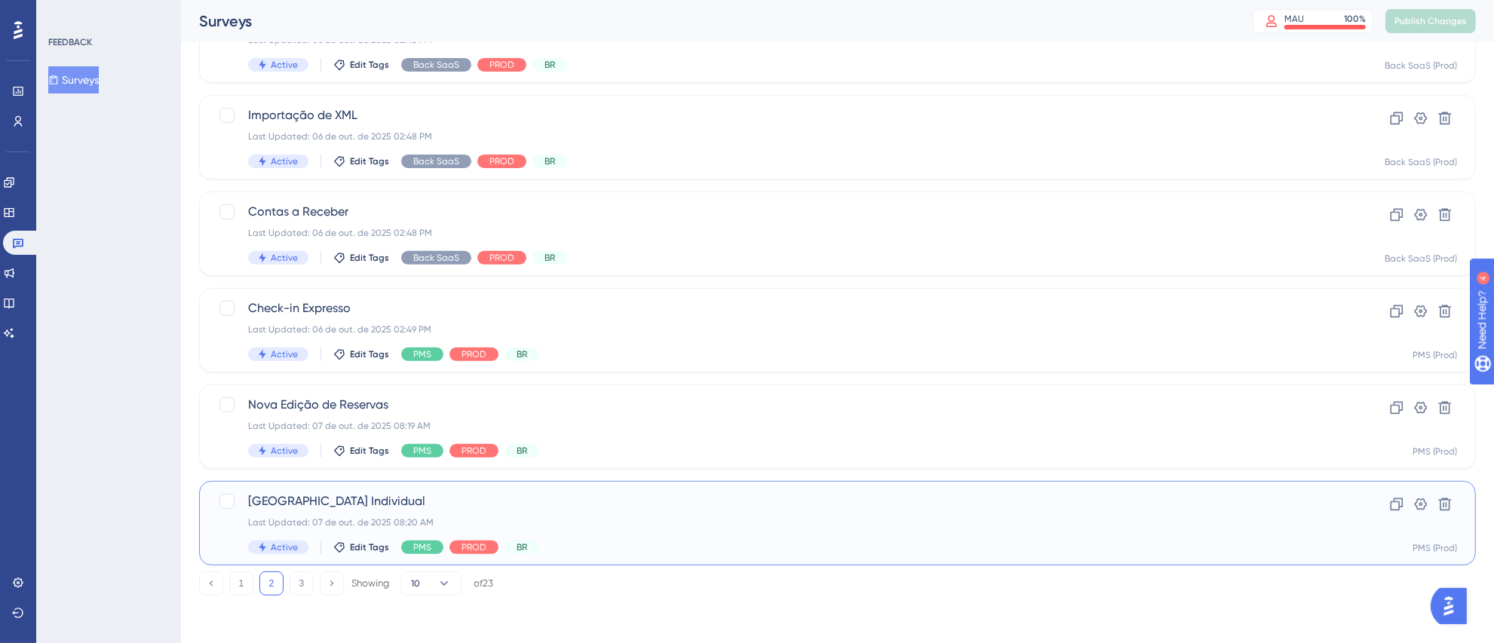
click at [335, 511] on div "Nova Reserva Individual Last Updated: 07 de out. de 2025 08:20 AM Active Edit T…" at bounding box center [777, 523] width 1058 height 62
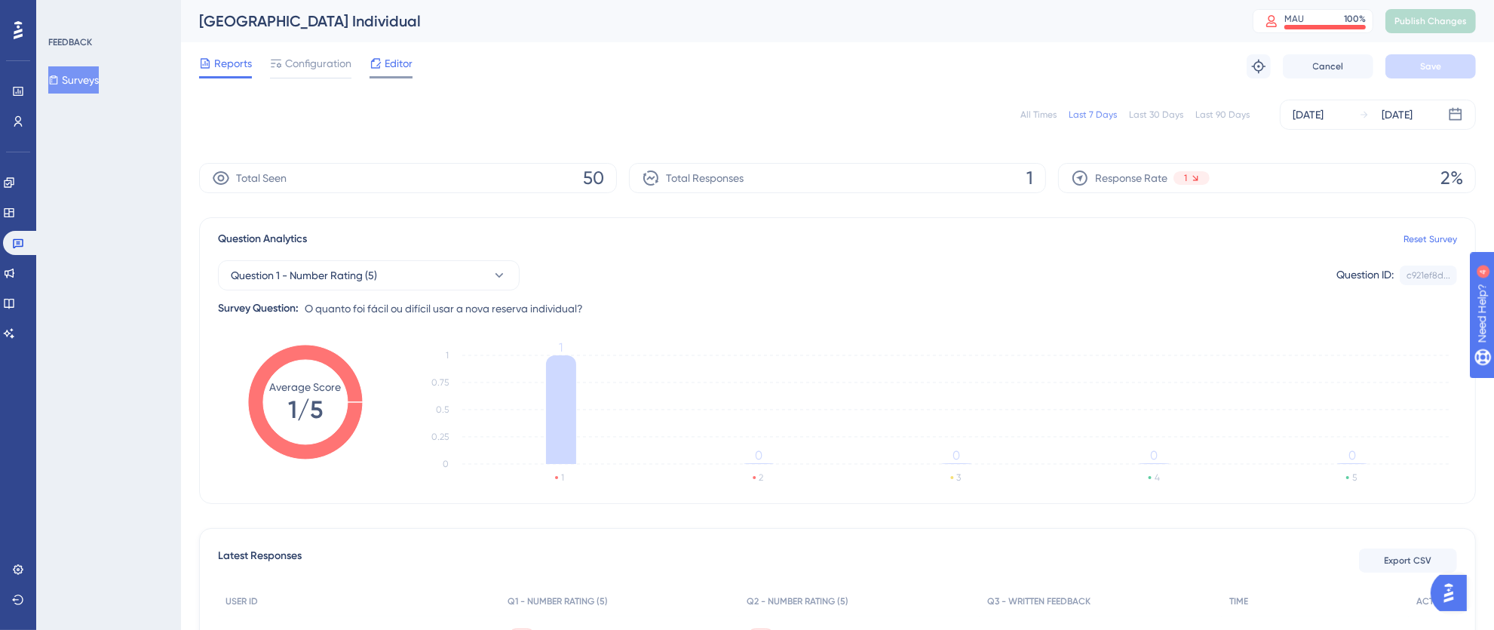
click at [395, 58] on span "Editor" at bounding box center [399, 63] width 28 height 18
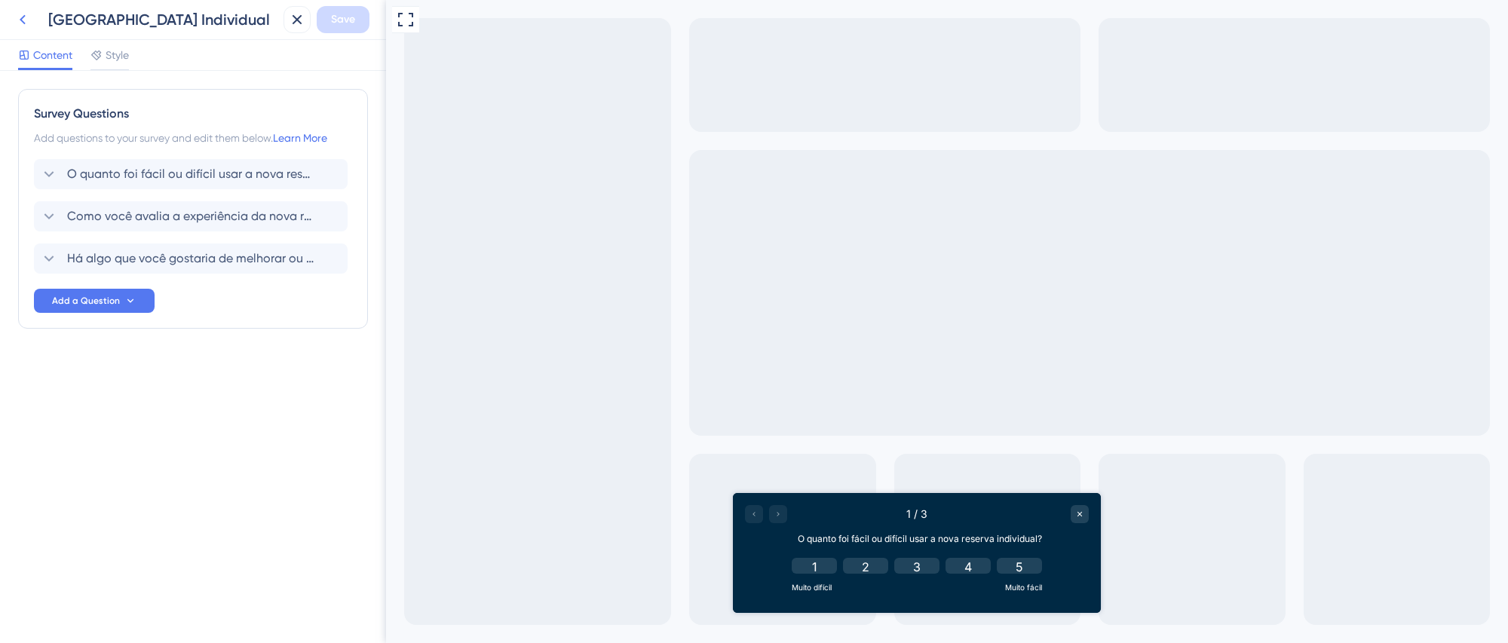
click at [23, 14] on icon at bounding box center [23, 20] width 18 height 18
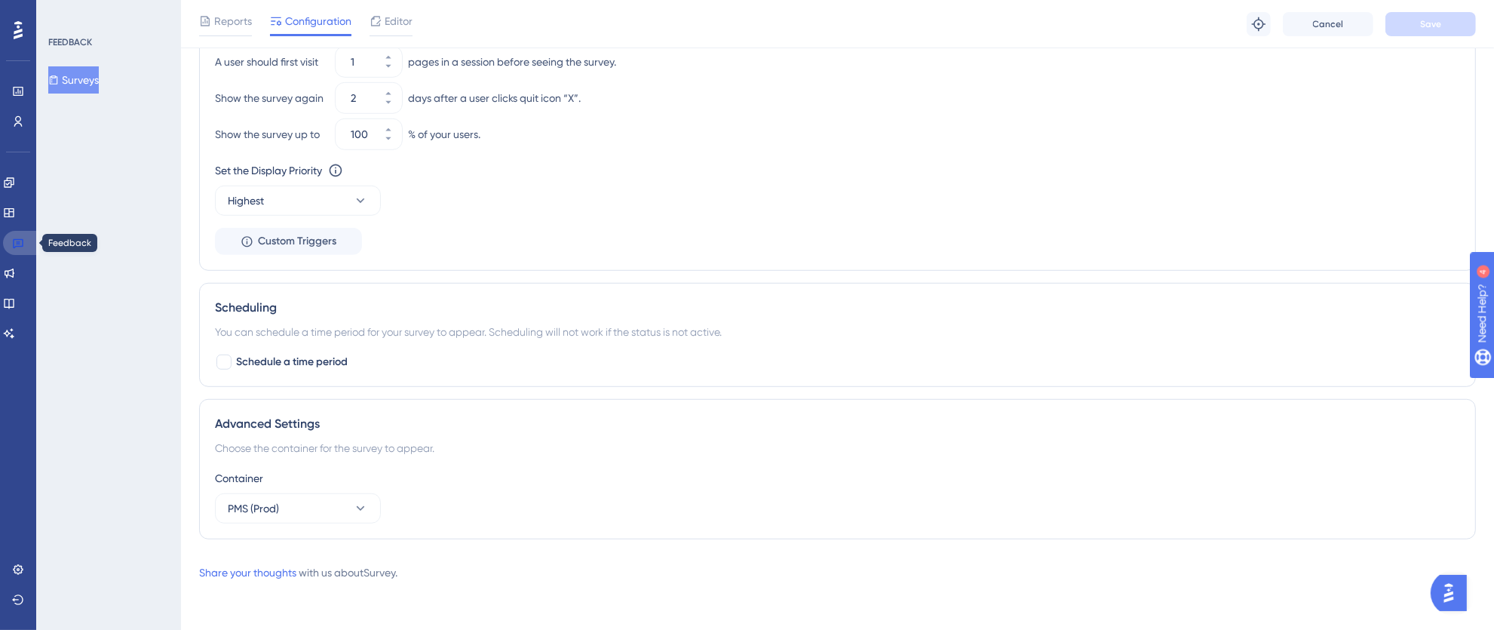
click at [19, 247] on icon at bounding box center [18, 243] width 12 height 12
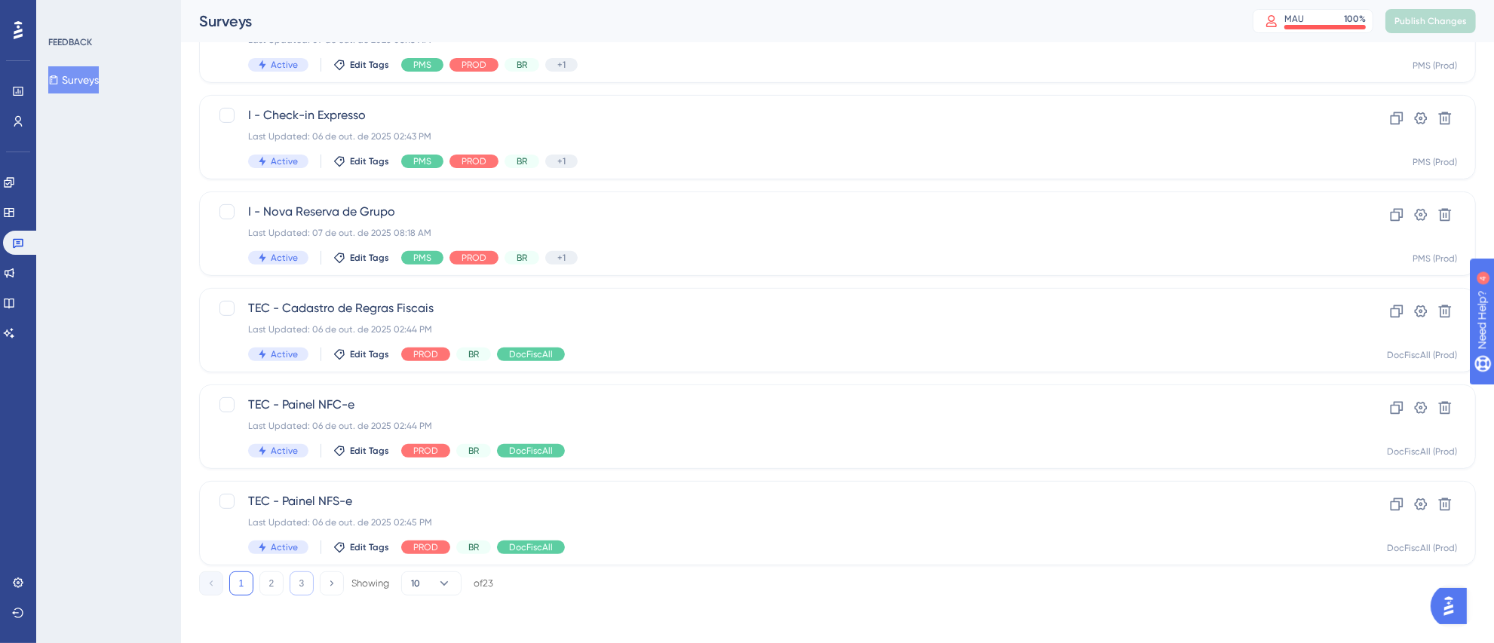
click at [311, 583] on button "3" at bounding box center [302, 584] width 24 height 24
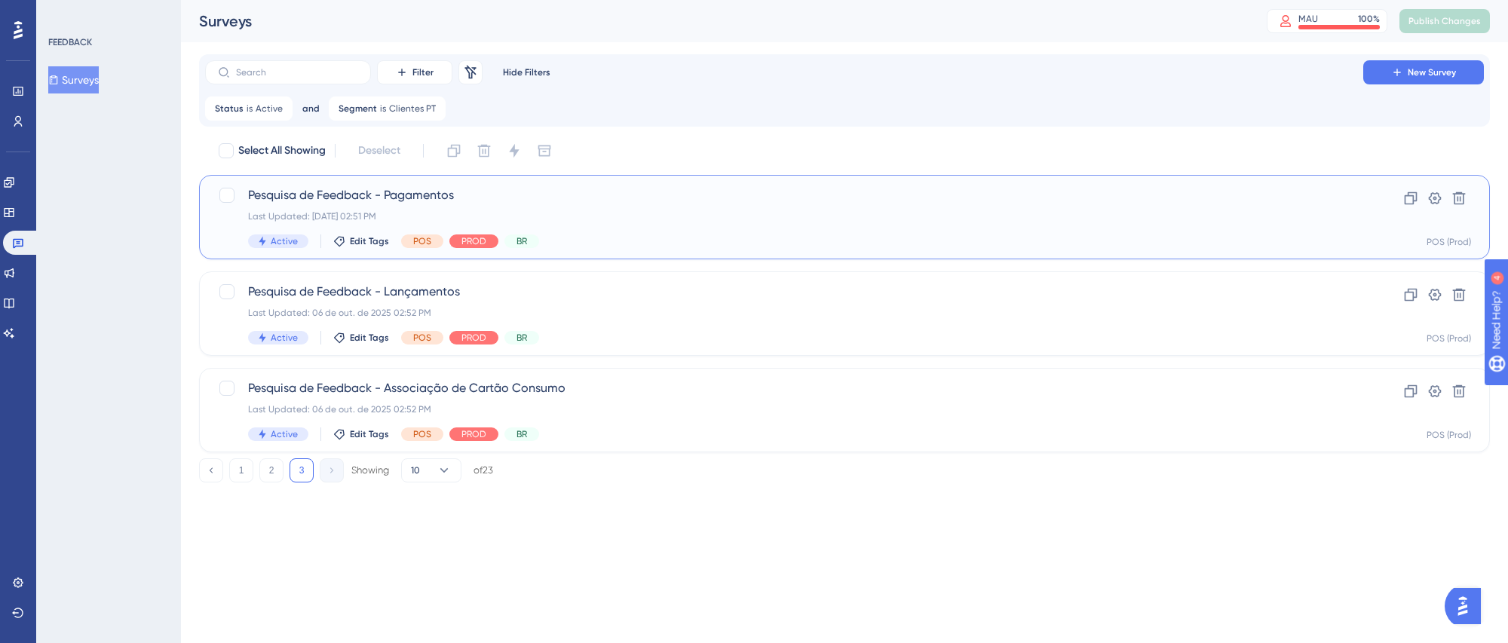
click at [603, 207] on div "Pesquisa de Feedback - Pagamentos Last Updated: [DATE] 02:51 PM Active Edit Tag…" at bounding box center [784, 217] width 1072 height 62
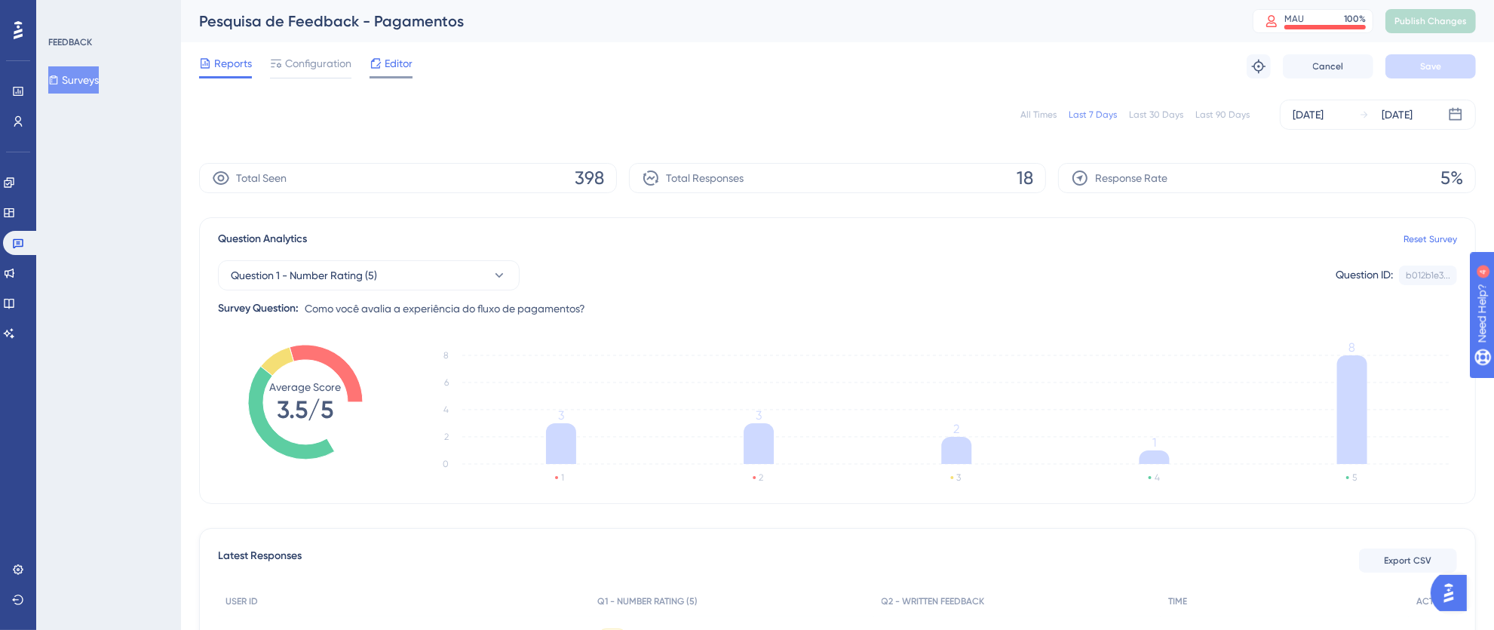
click at [397, 66] on span "Editor" at bounding box center [399, 63] width 28 height 18
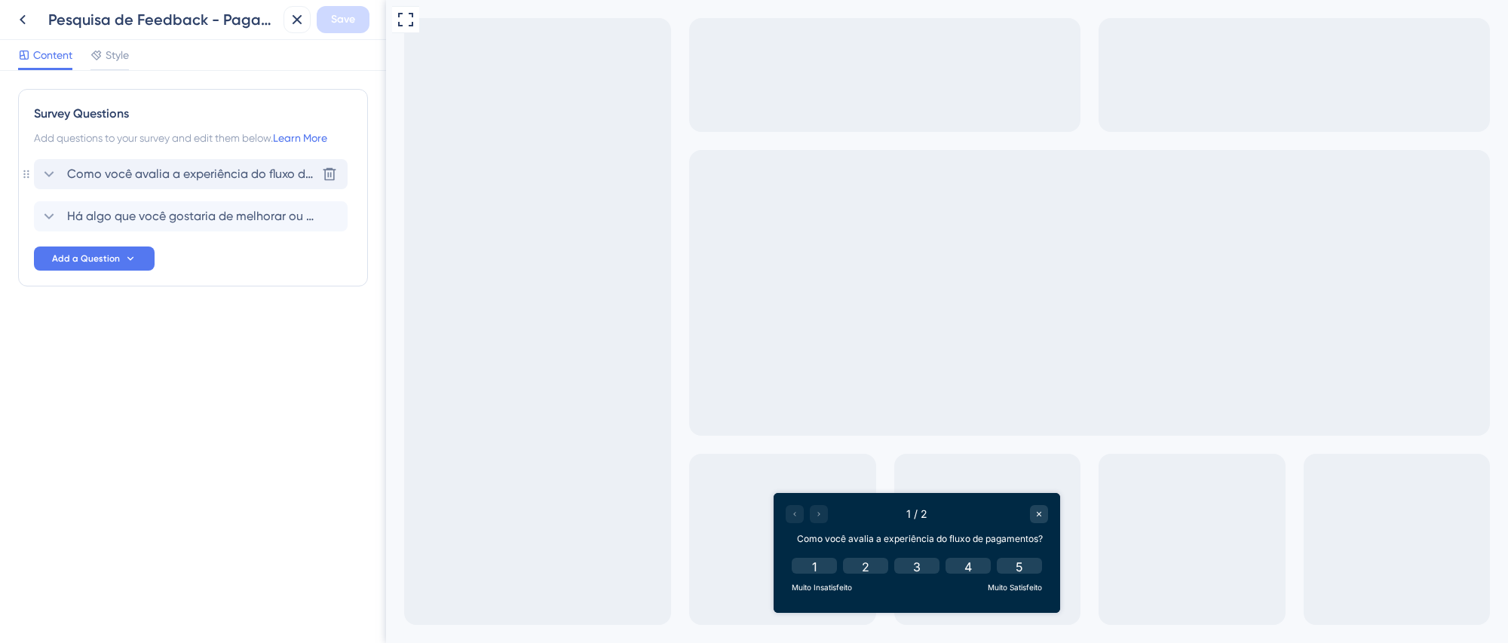
click at [173, 175] on span "Como você avalia a experiência do fluxo de pagamentos?" at bounding box center [191, 174] width 249 height 18
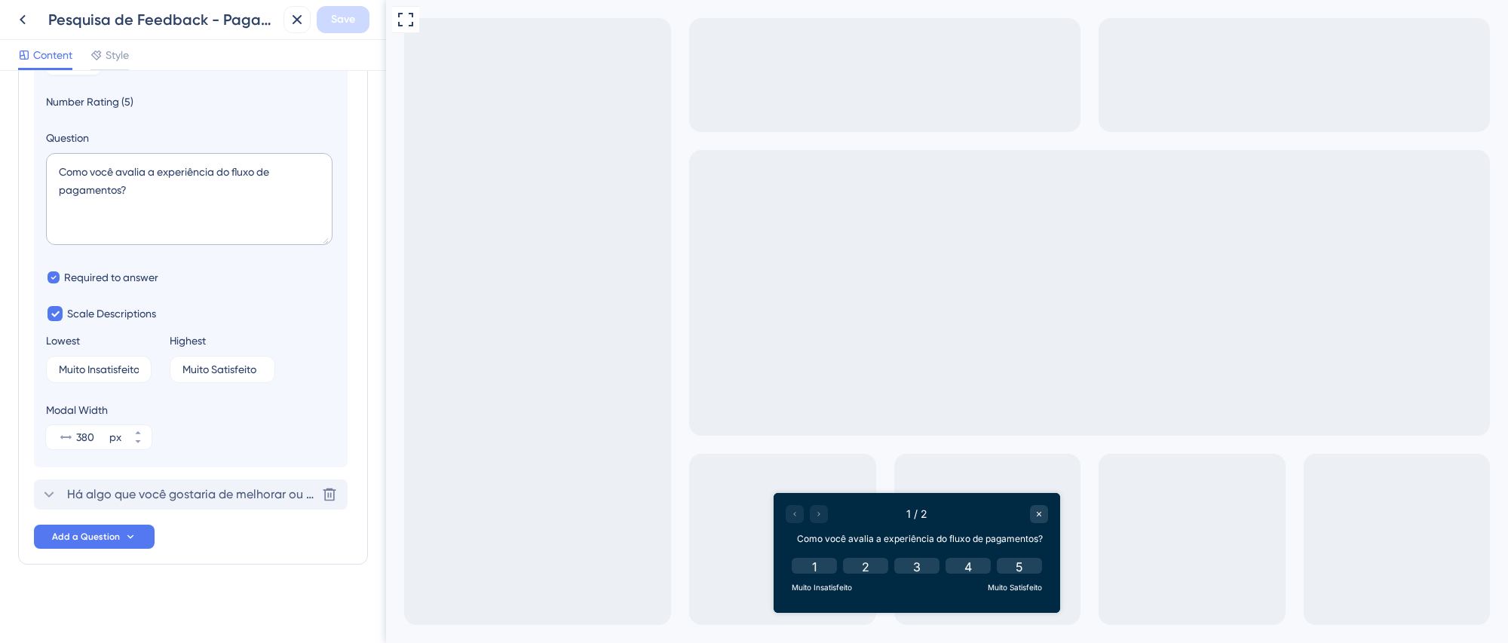
click at [179, 501] on span "Há algo que você gostaria de melhorar ou ajustar no fluxo de pagamentos?" at bounding box center [191, 495] width 249 height 18
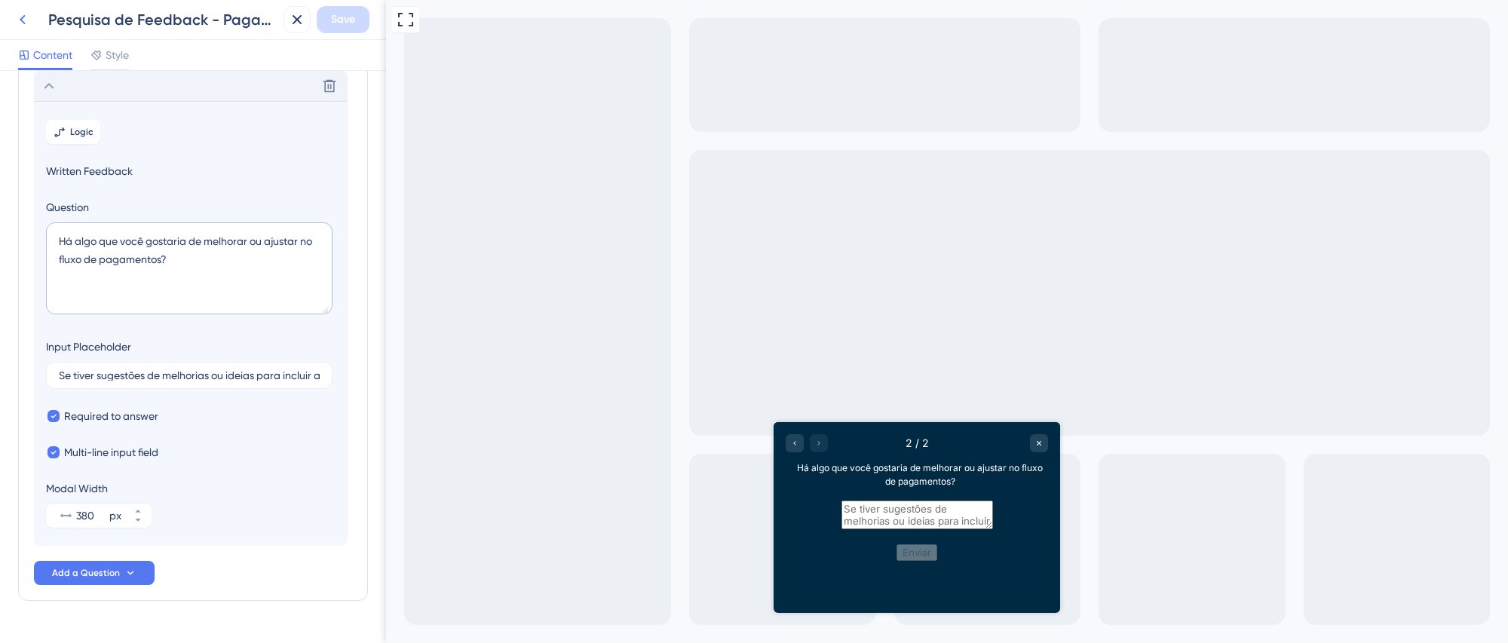
click at [20, 15] on icon at bounding box center [23, 20] width 18 height 18
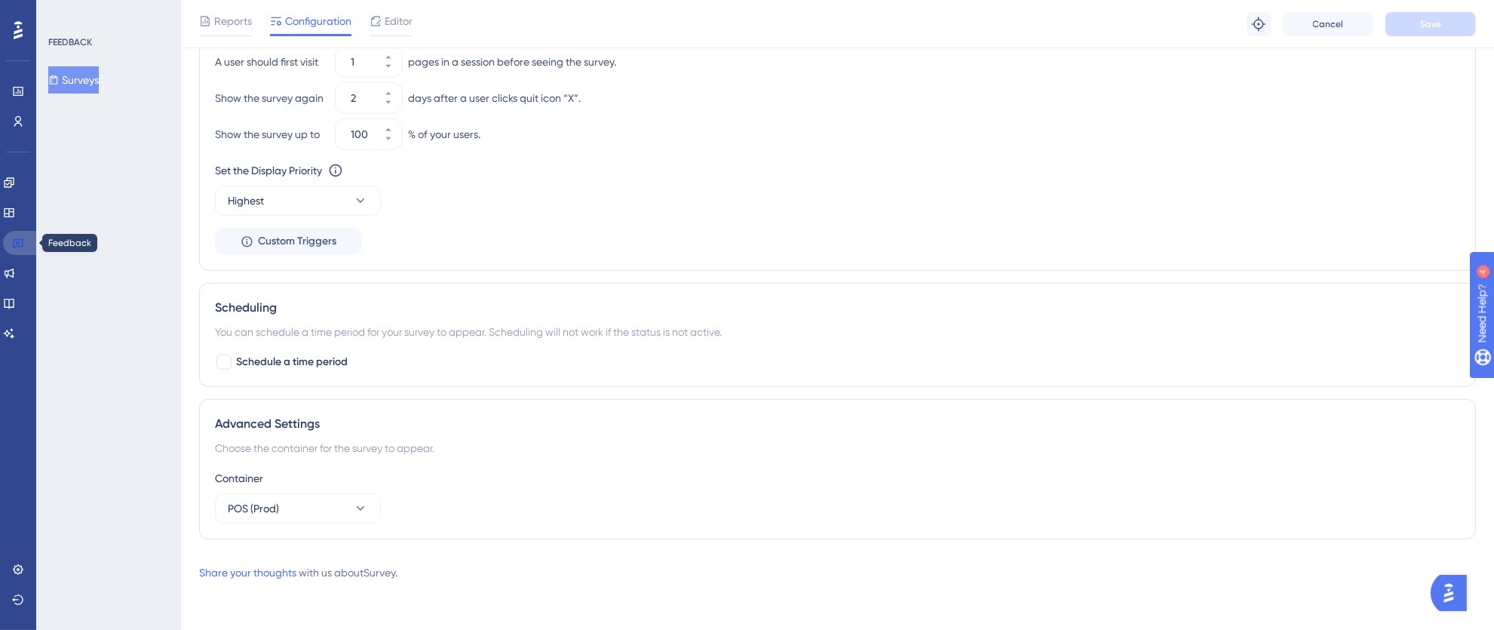
click at [24, 241] on link at bounding box center [21, 243] width 36 height 24
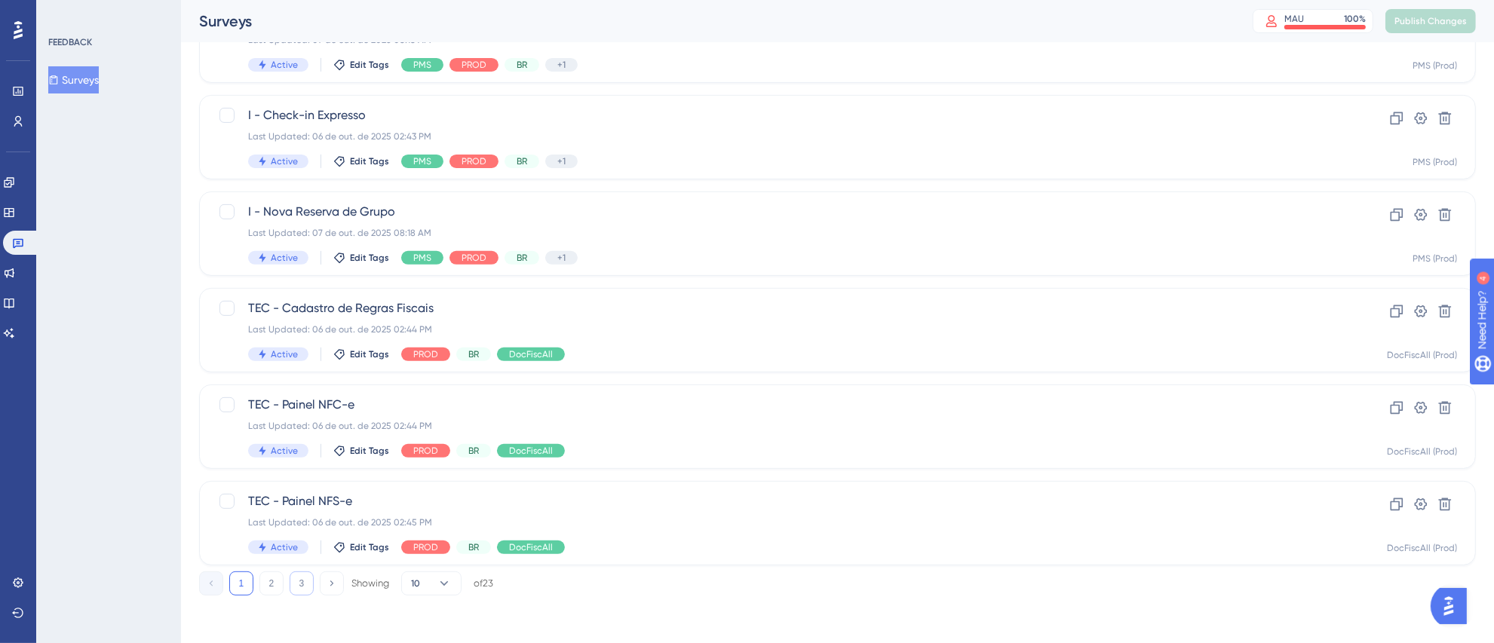
click at [304, 580] on button "3" at bounding box center [302, 584] width 24 height 24
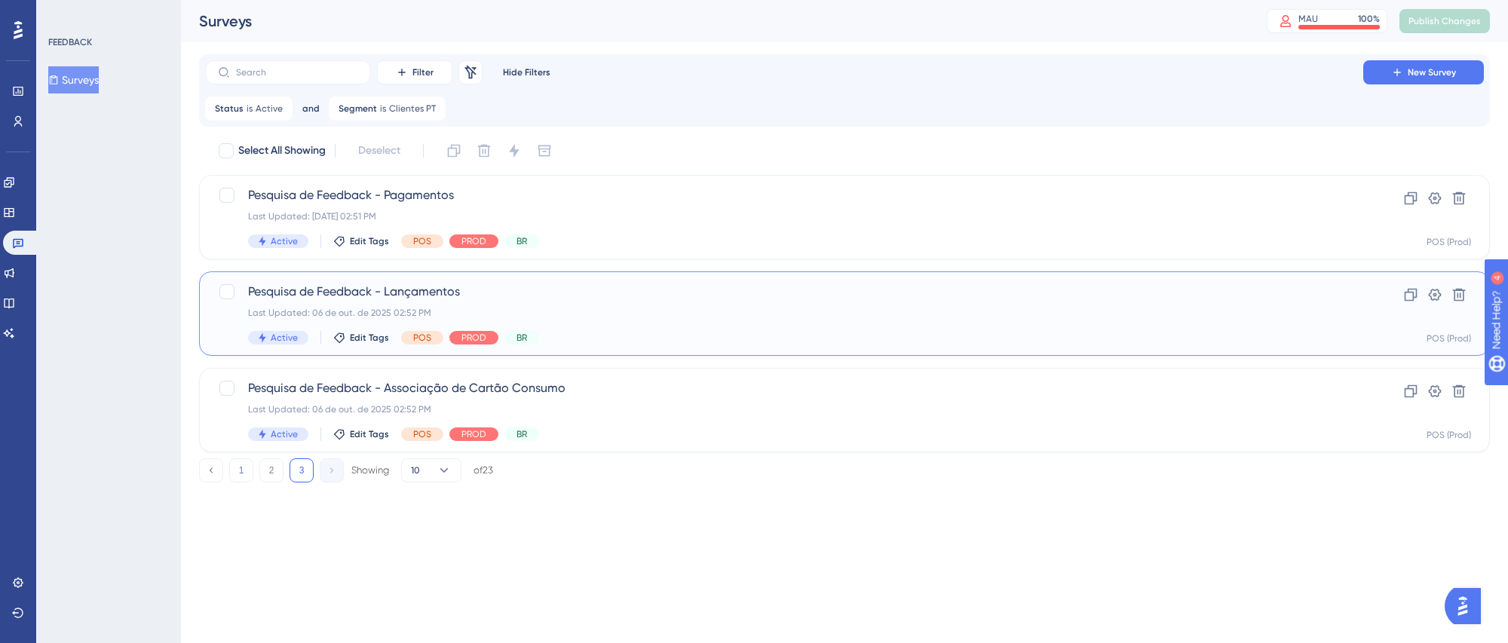
click at [709, 312] on div "Last Updated: 06 de out. de 2025 02:52 PM" at bounding box center [784, 313] width 1072 height 12
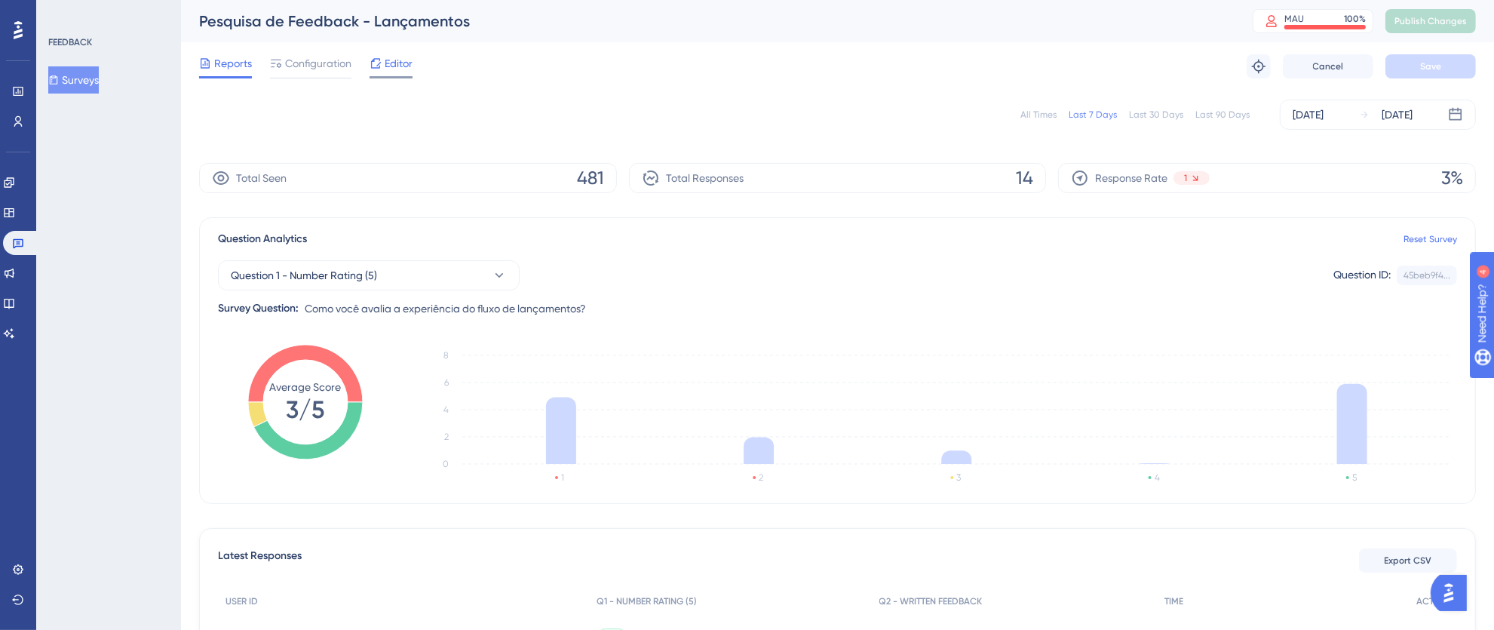
click at [394, 66] on span "Editor" at bounding box center [399, 63] width 28 height 18
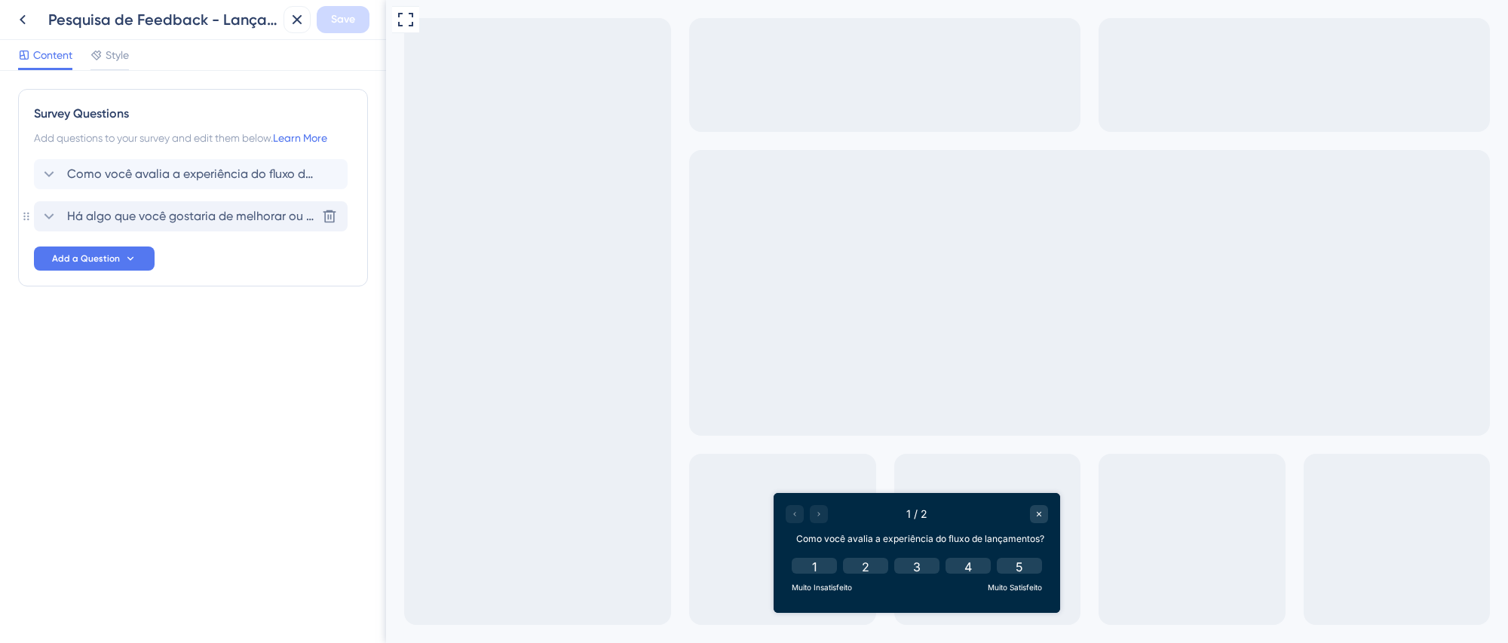
click at [235, 219] on span "Há algo que você gostaria de melhorar ou ajustar no fluxo de lançamentos?" at bounding box center [191, 216] width 249 height 18
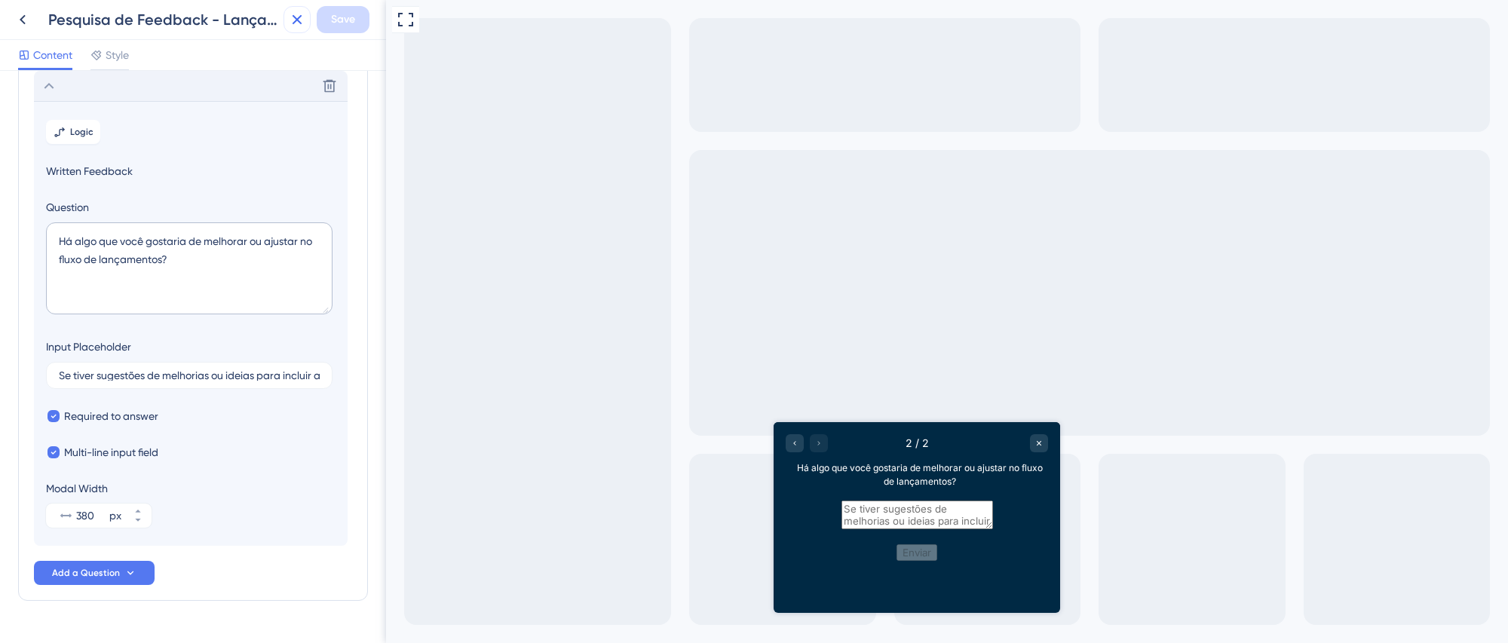
click at [293, 26] on icon at bounding box center [297, 20] width 18 height 18
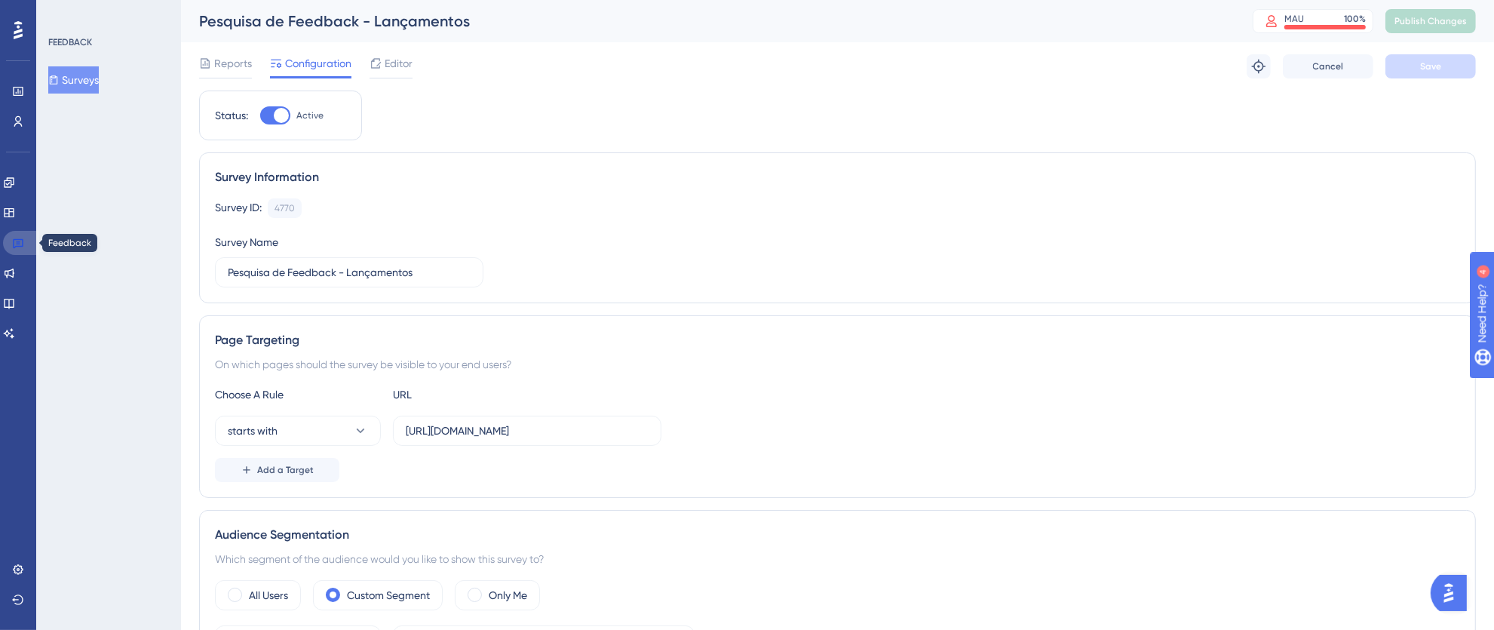
click at [13, 250] on link at bounding box center [21, 243] width 36 height 24
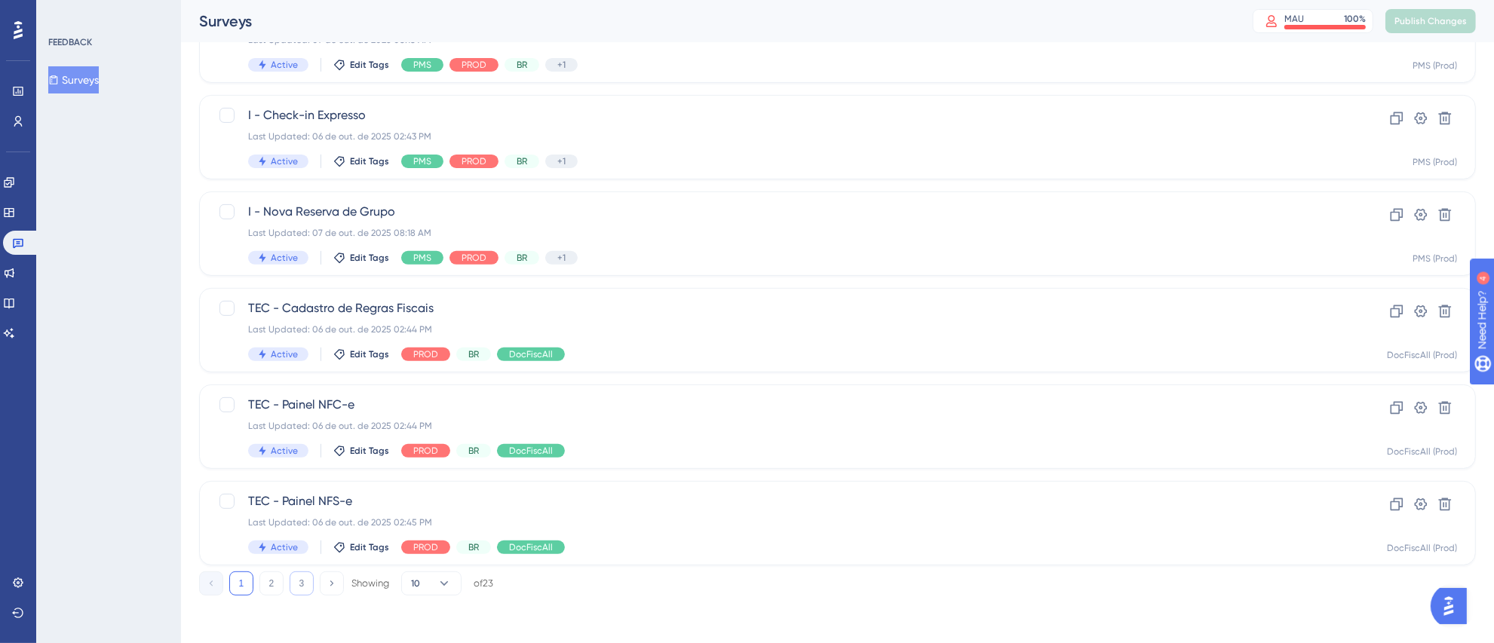
click at [307, 584] on button "3" at bounding box center [302, 584] width 24 height 24
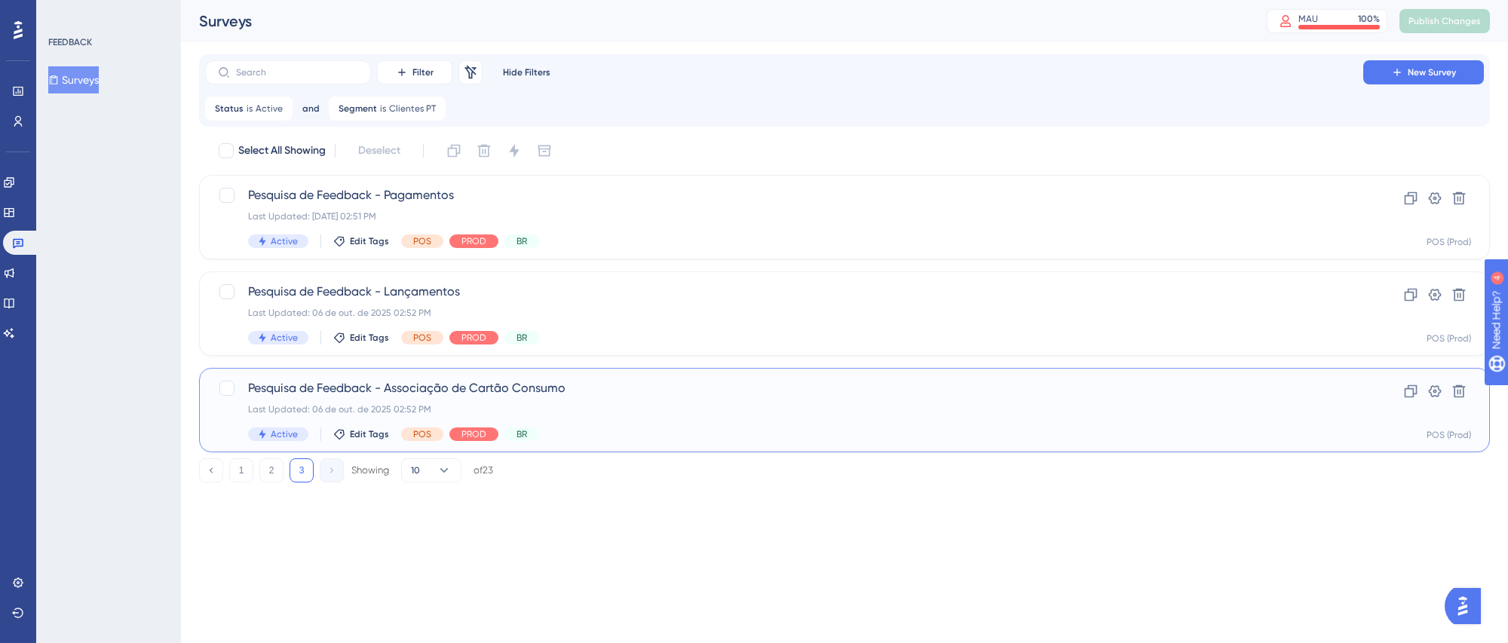
click at [840, 410] on div "Last Updated: 06 de out. de 2025 02:52 PM" at bounding box center [784, 409] width 1072 height 12
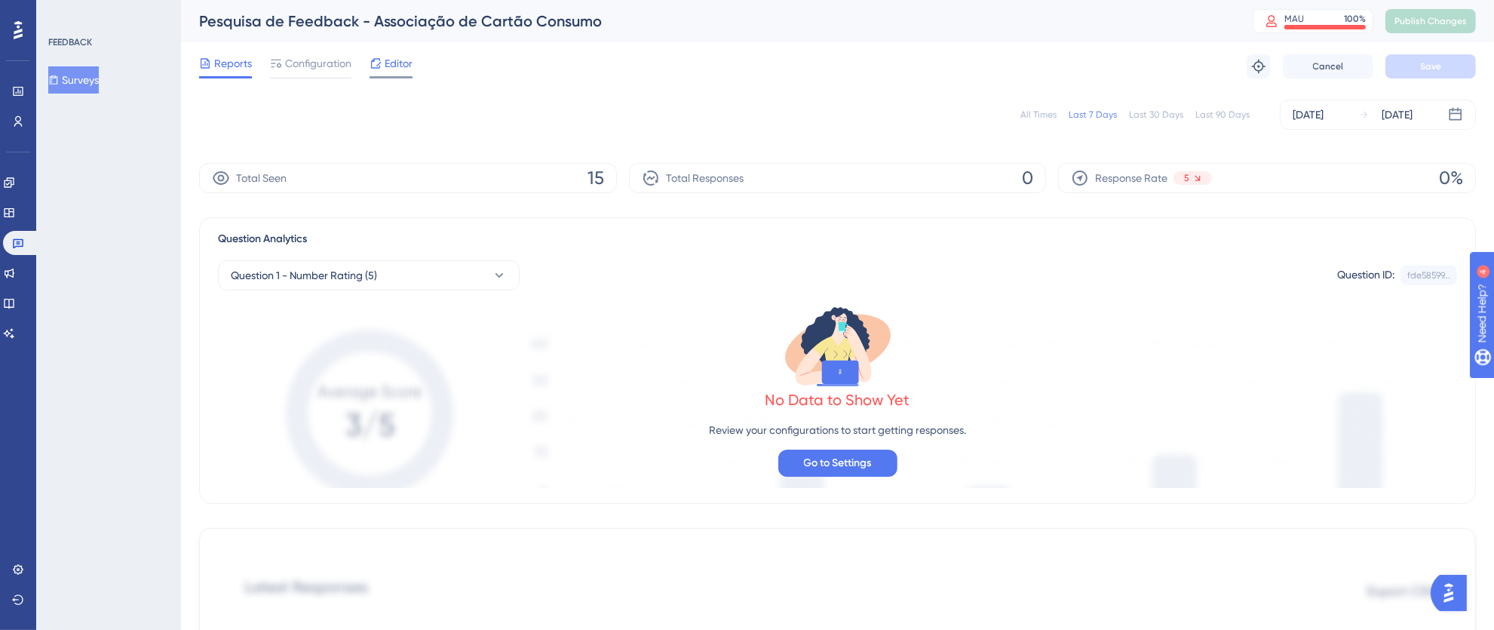
click at [382, 61] on div "Editor" at bounding box center [390, 63] width 43 height 18
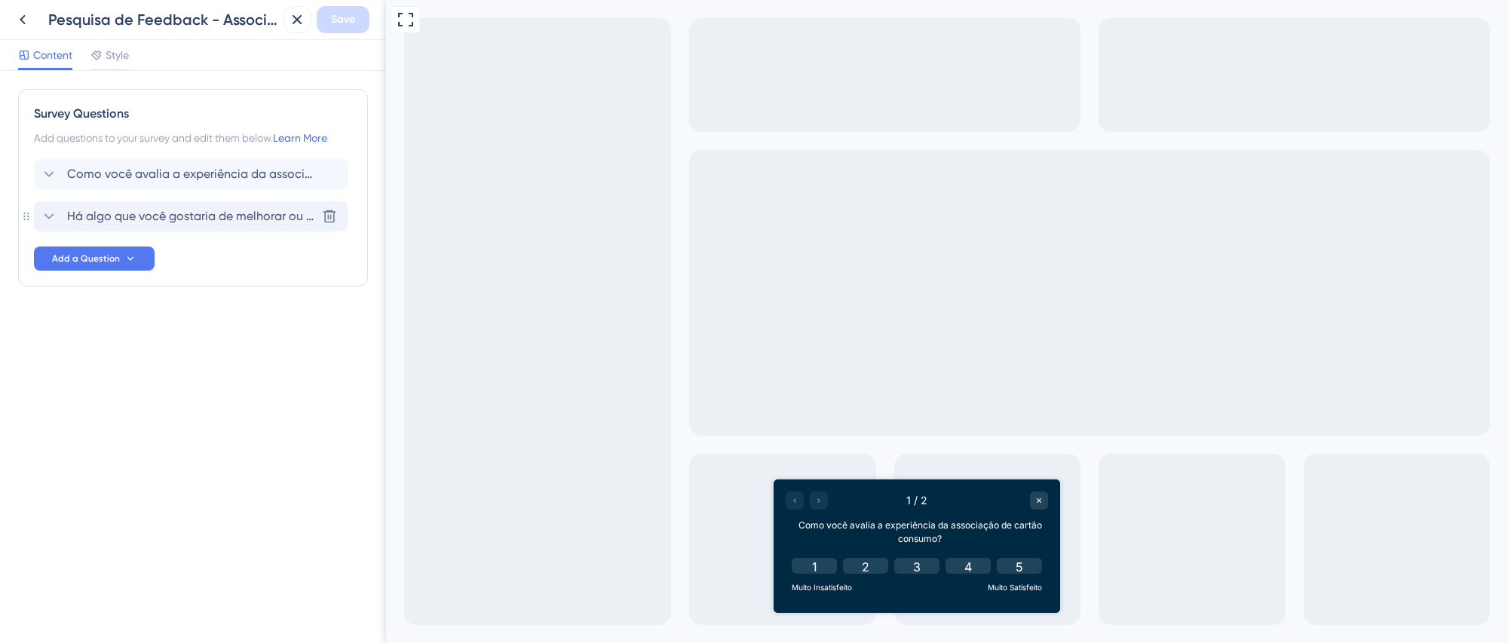
click at [202, 217] on span "Há algo que você gostaria de melhorar ou ajustar na associação de cartão consum…" at bounding box center [191, 216] width 249 height 18
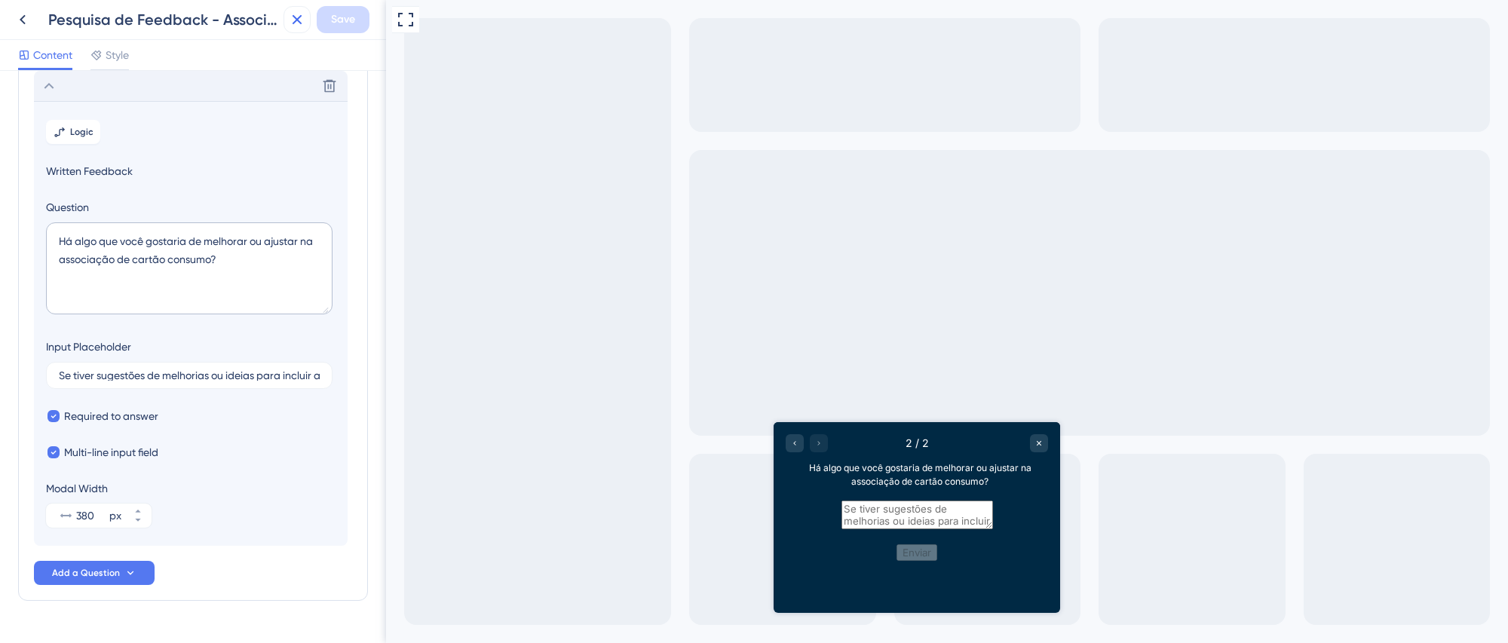
click at [291, 11] on icon at bounding box center [297, 20] width 18 height 18
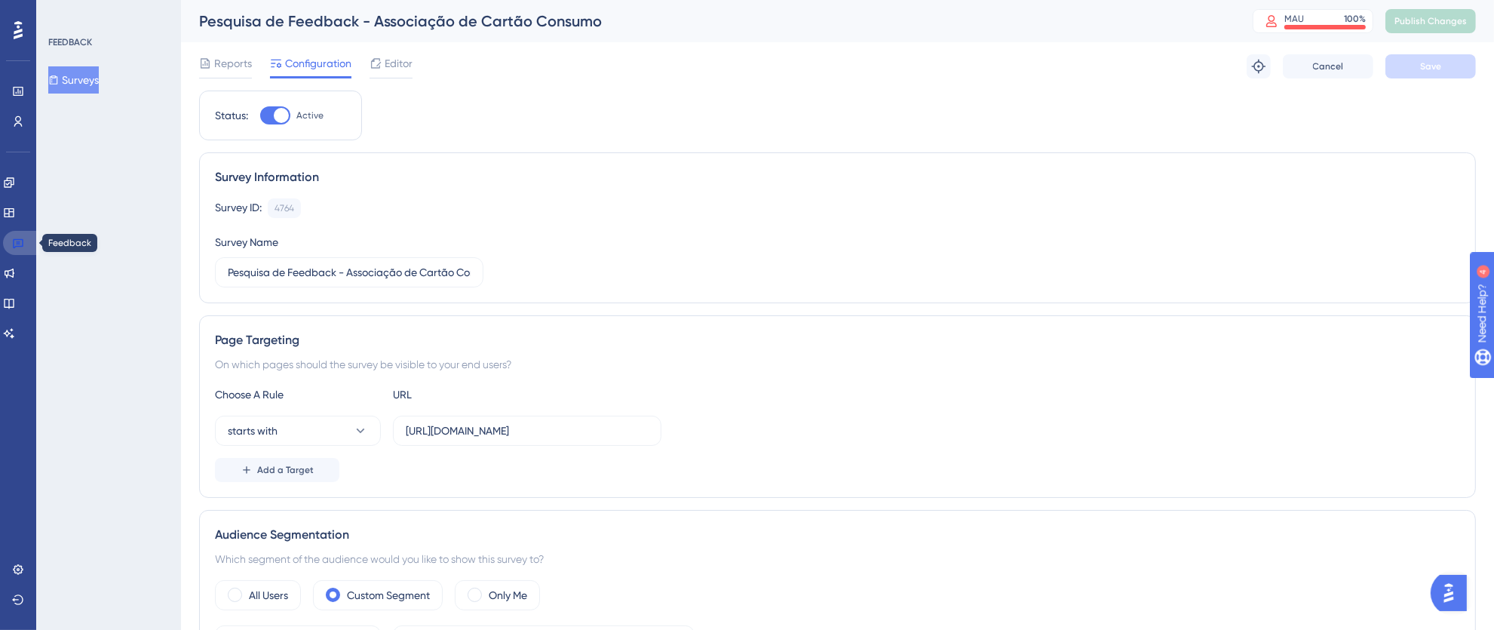
click at [17, 238] on icon at bounding box center [18, 243] width 12 height 12
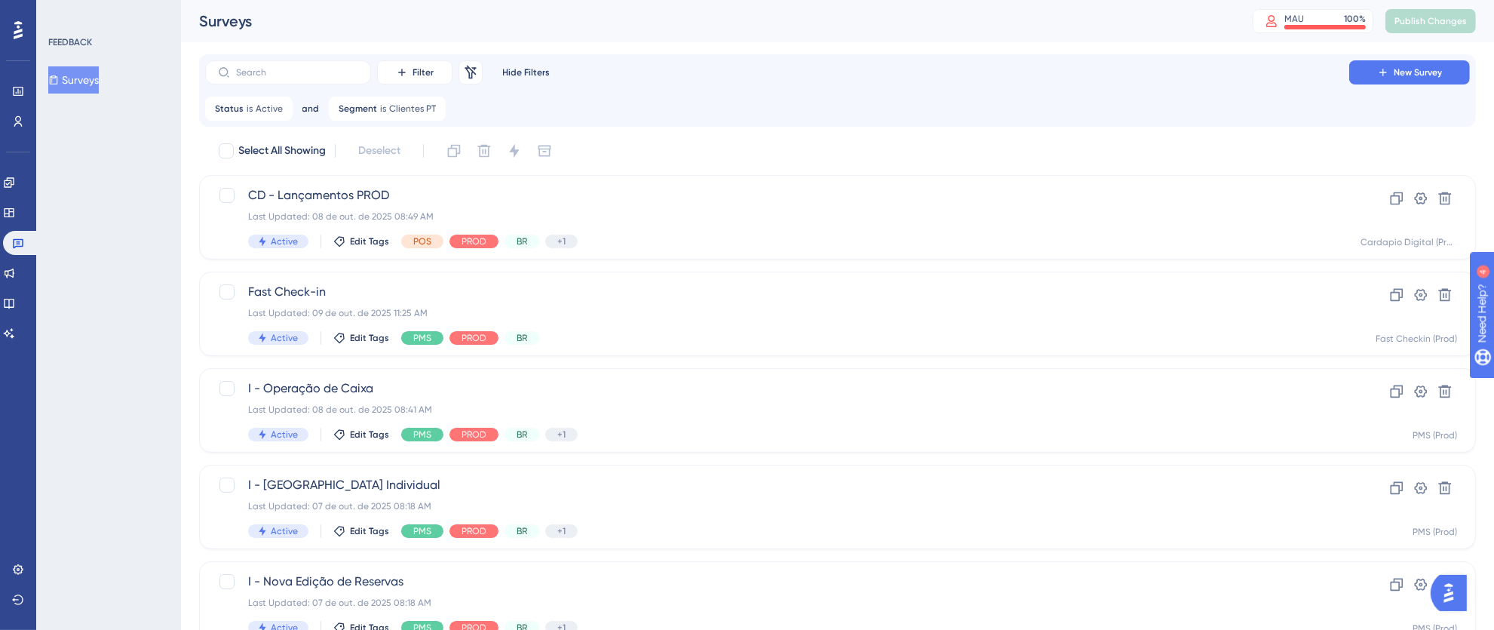
click at [20, 32] on icon at bounding box center [18, 30] width 9 height 20
